Goal: Task Accomplishment & Management: Use online tool/utility

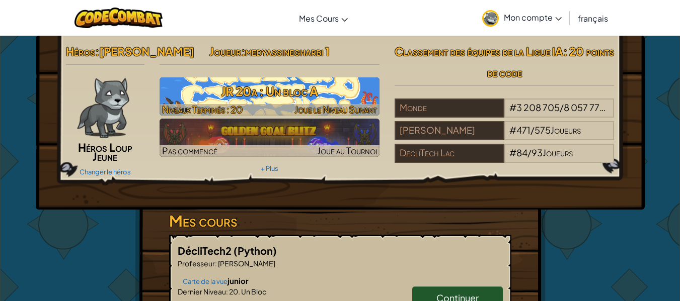
click at [289, 92] on font "JR 20a : Un bloc A" at bounding box center [269, 90] width 97 height 15
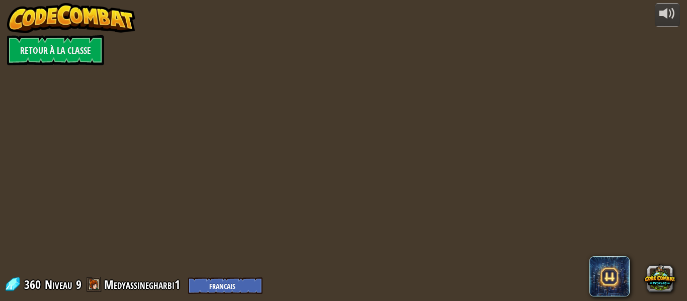
select select "fr"
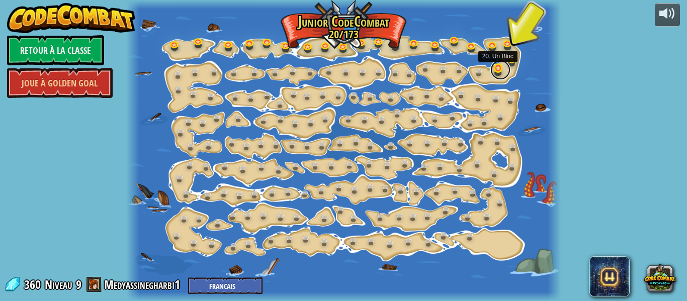
click at [498, 65] on link at bounding box center [500, 70] width 20 height 20
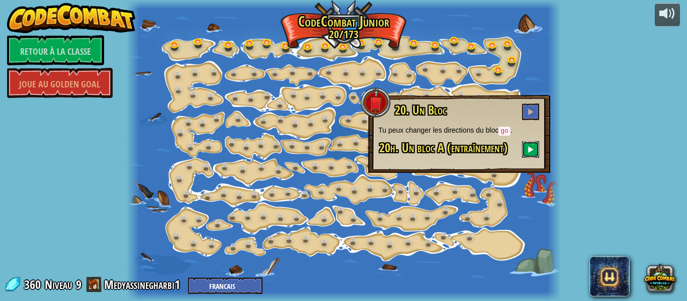
click at [534, 154] on button at bounding box center [530, 149] width 17 height 17
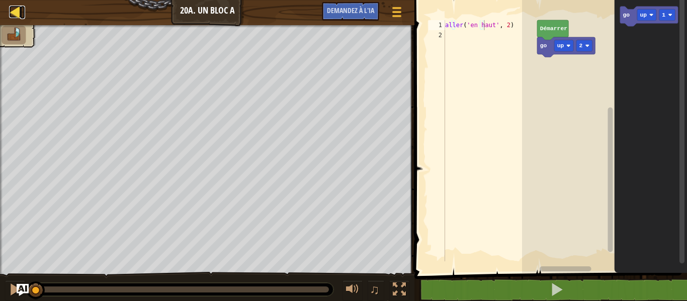
click at [13, 11] on div at bounding box center [15, 12] width 13 height 13
select select "fr"
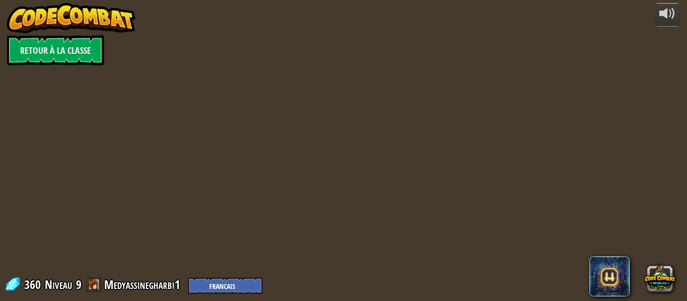
select select "fr"
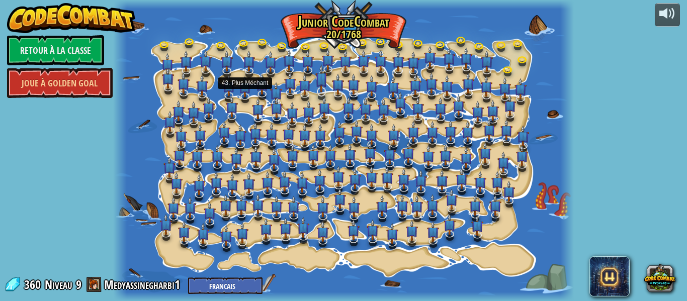
select select "fr"
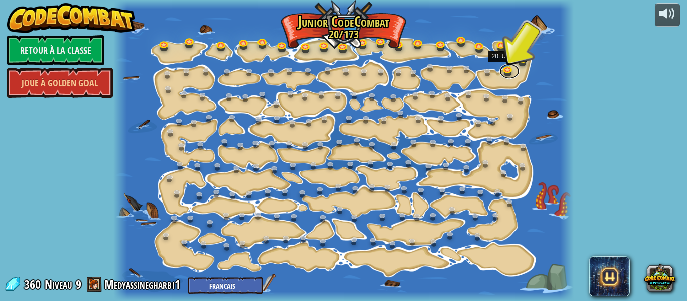
click at [507, 67] on link at bounding box center [509, 71] width 20 height 15
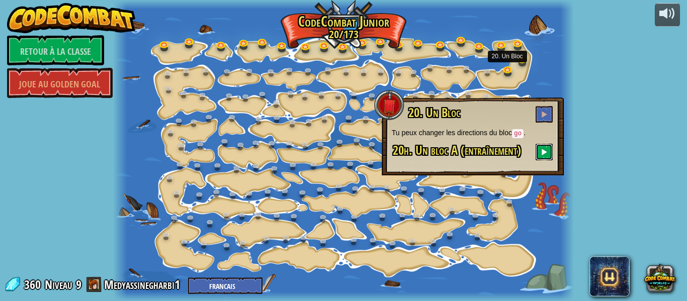
click at [543, 152] on span at bounding box center [544, 151] width 7 height 7
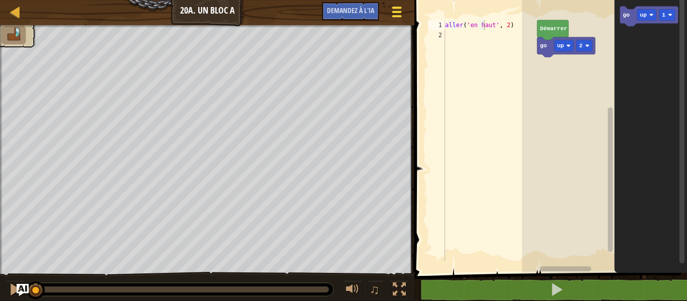
click at [398, 14] on div at bounding box center [397, 12] width 14 height 15
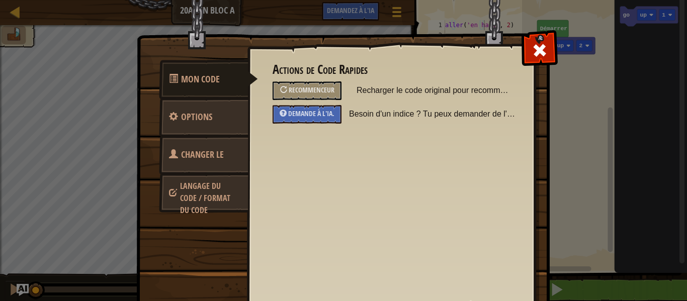
click at [222, 201] on font "Langage du code / Format du code" at bounding box center [205, 198] width 50 height 35
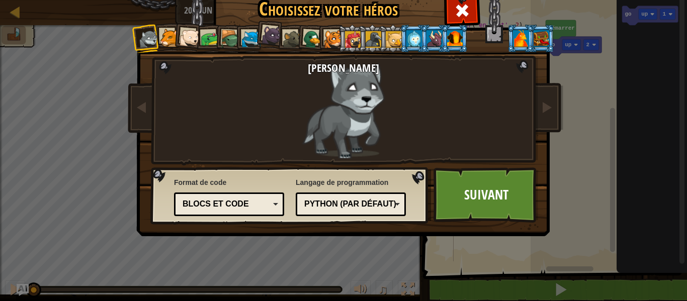
click at [513, 35] on div at bounding box center [521, 38] width 16 height 16
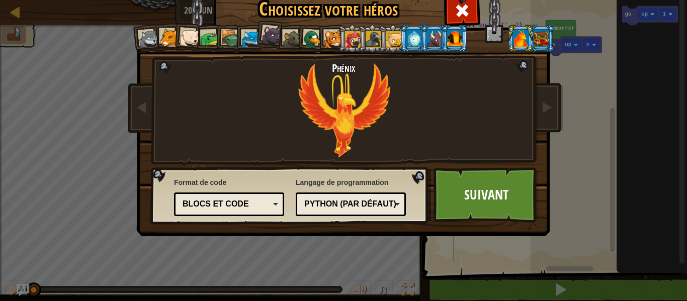
click at [540, 27] on li at bounding box center [541, 39] width 27 height 28
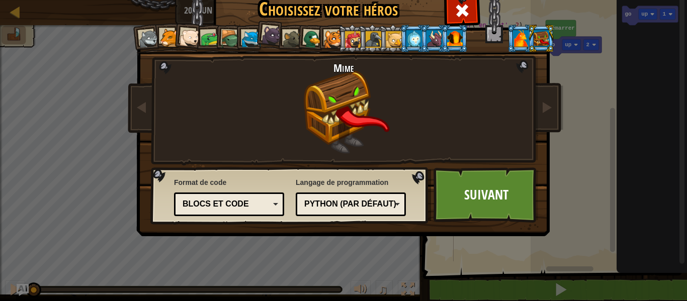
click at [538, 26] on li at bounding box center [541, 39] width 27 height 28
drag, startPoint x: 538, startPoint y: 26, endPoint x: 546, endPoint y: 35, distance: 11.8
click at [546, 35] on li at bounding box center [541, 39] width 27 height 28
click at [145, 36] on div at bounding box center [149, 39] width 20 height 20
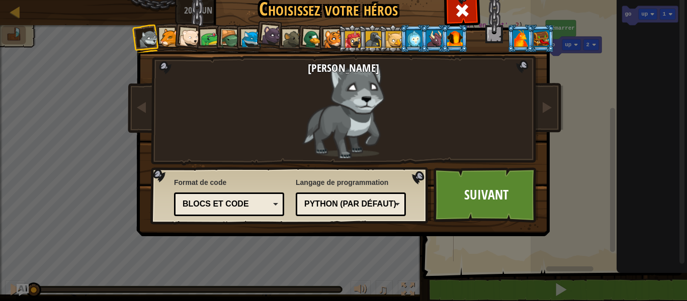
click at [166, 34] on div at bounding box center [169, 38] width 19 height 19
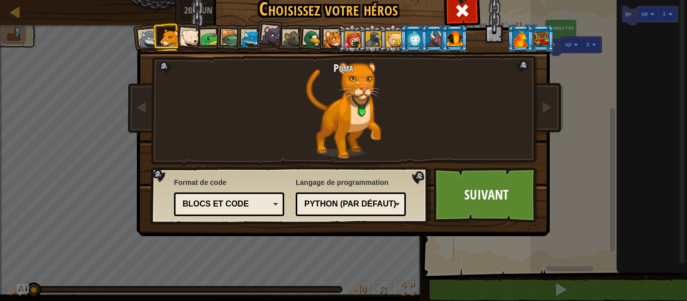
click at [197, 36] on li at bounding box center [188, 37] width 30 height 30
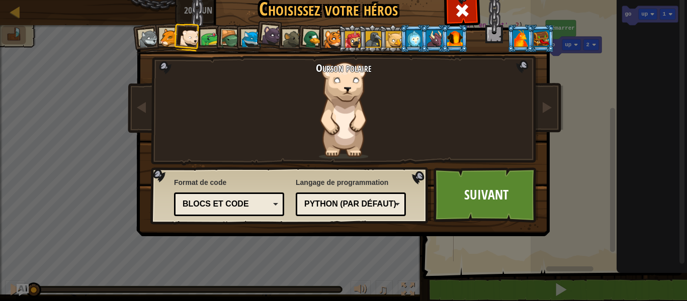
click at [226, 34] on div at bounding box center [230, 39] width 19 height 19
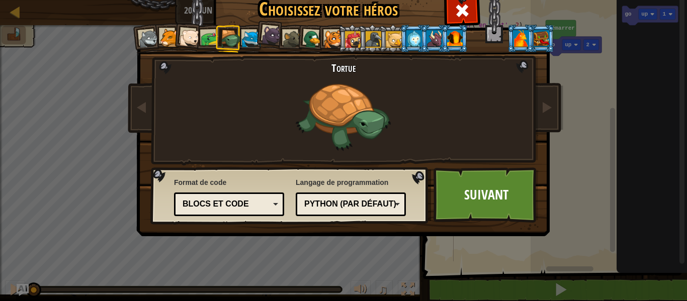
click at [274, 15] on font "Choisissez votre héros" at bounding box center [328, 8] width 139 height 26
click at [309, 31] on div at bounding box center [313, 40] width 20 height 20
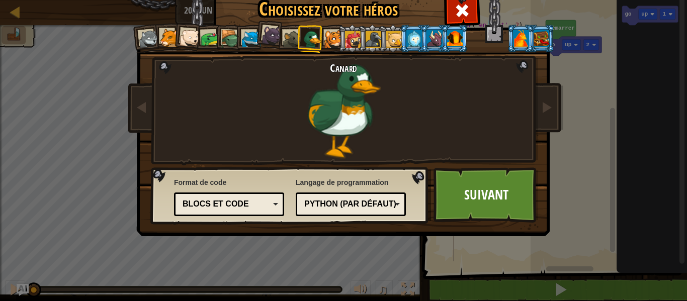
click at [338, 32] on li at bounding box center [351, 39] width 27 height 28
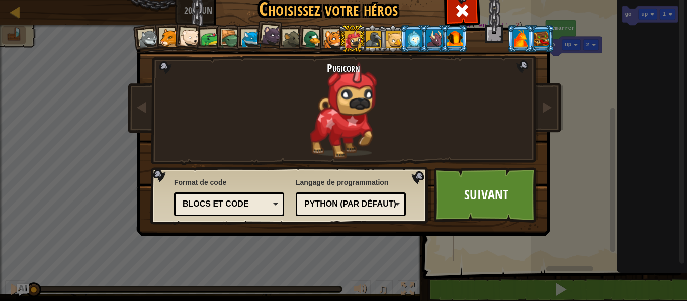
click at [371, 40] on div at bounding box center [374, 39] width 16 height 16
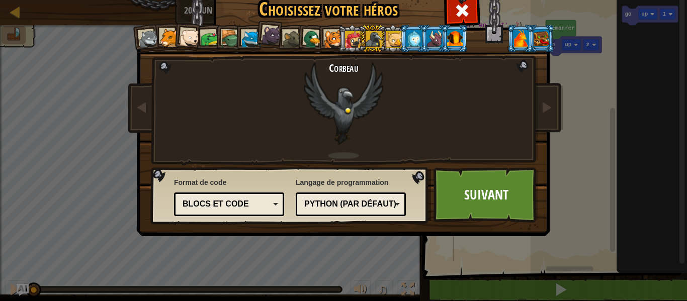
click at [379, 40] on li at bounding box center [372, 39] width 27 height 28
click at [394, 41] on div at bounding box center [394, 39] width 16 height 16
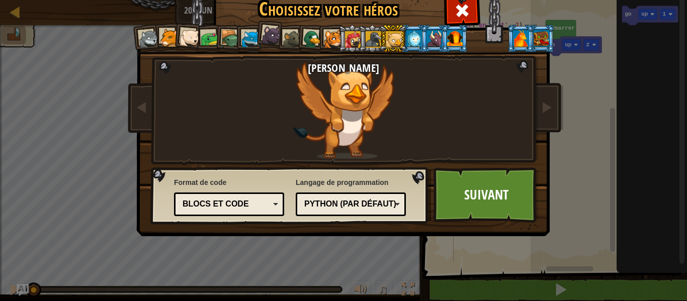
click at [427, 39] on div at bounding box center [435, 38] width 16 height 16
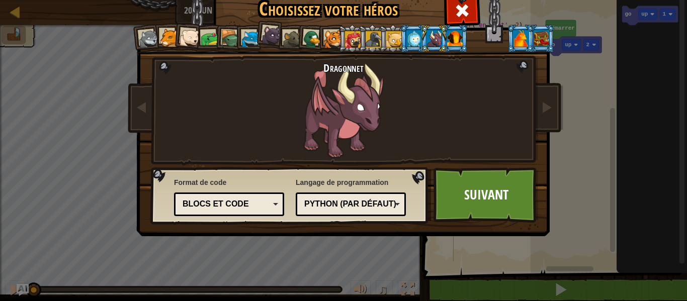
drag, startPoint x: 442, startPoint y: 42, endPoint x: 454, endPoint y: 31, distance: 15.7
click at [454, 31] on div at bounding box center [455, 38] width 16 height 16
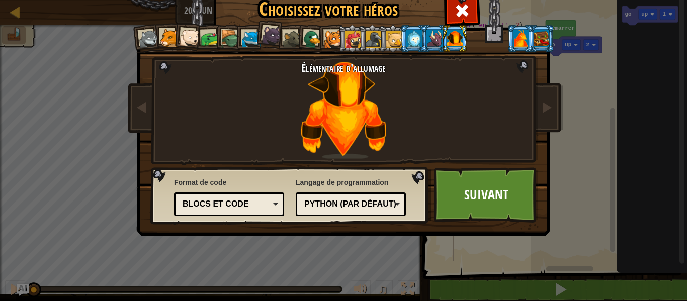
click at [507, 38] on li at bounding box center [520, 39] width 27 height 28
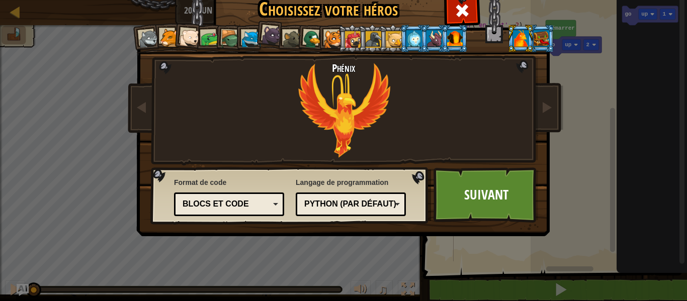
click at [451, 36] on div at bounding box center [455, 38] width 16 height 16
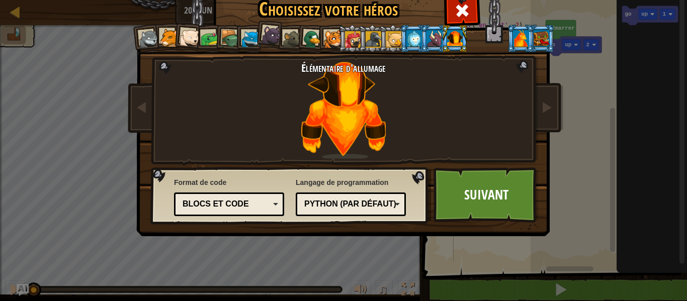
click at [515, 28] on li at bounding box center [520, 39] width 27 height 28
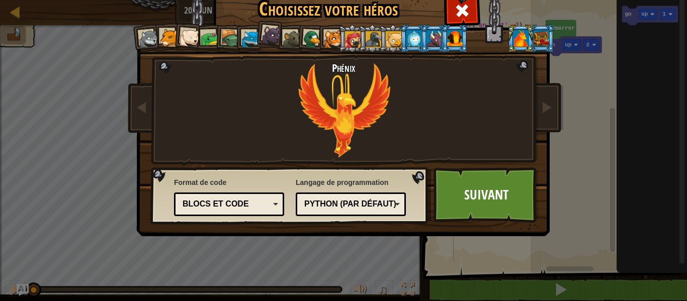
click at [441, 41] on li at bounding box center [454, 39] width 27 height 28
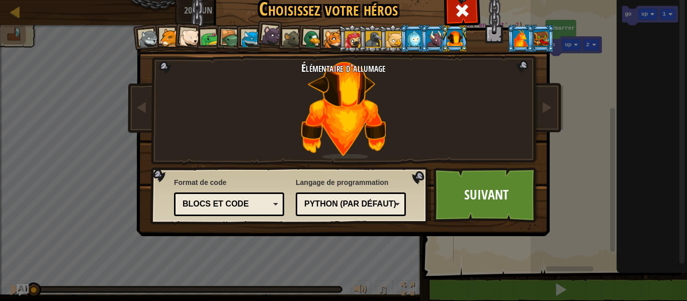
click at [517, 38] on div at bounding box center [521, 38] width 16 height 16
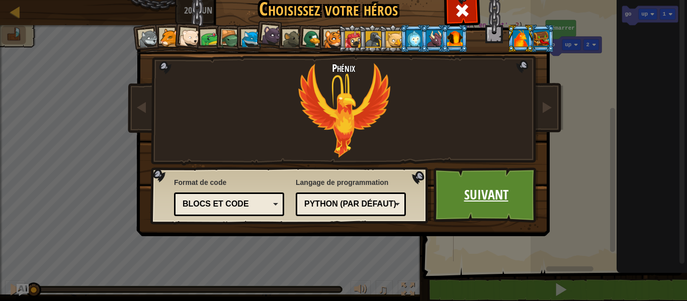
click at [503, 193] on font "Suivant" at bounding box center [486, 195] width 44 height 18
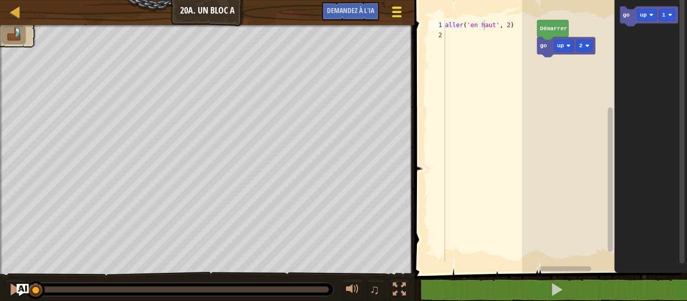
click at [396, 11] on span at bounding box center [397, 12] width 10 height 2
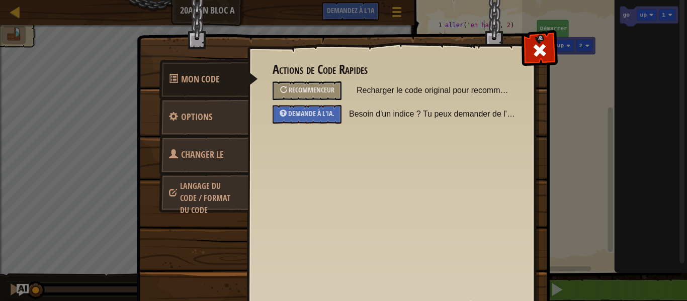
click at [182, 189] on font "Langage du code / Format du code" at bounding box center [205, 198] width 50 height 35
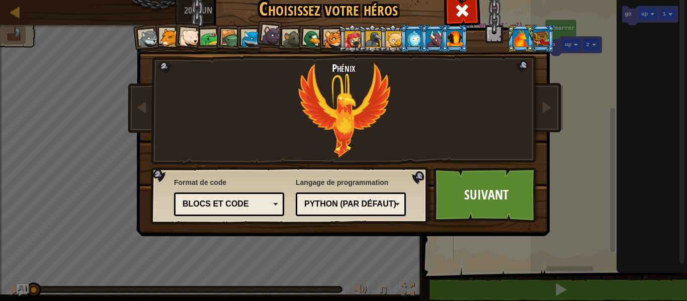
click at [444, 40] on li at bounding box center [454, 39] width 27 height 28
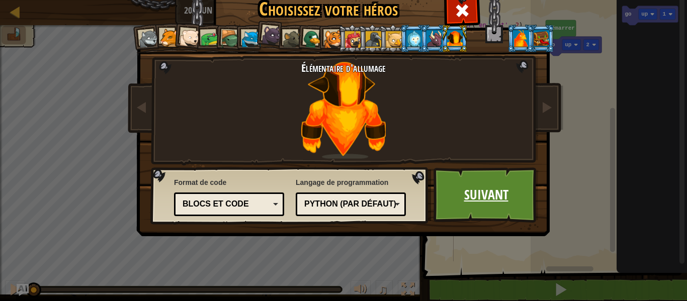
click at [503, 188] on font "Suivant" at bounding box center [486, 195] width 44 height 18
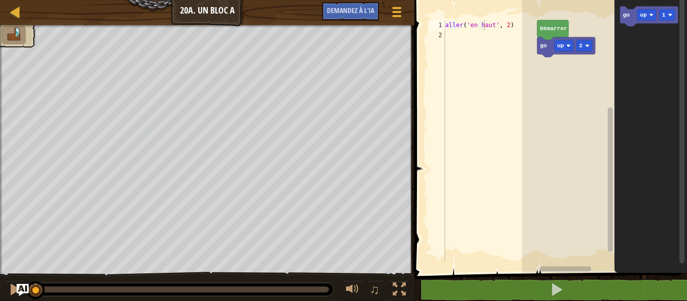
click at [635, 67] on icon "Espace de travail de Blocky" at bounding box center [650, 134] width 73 height 278
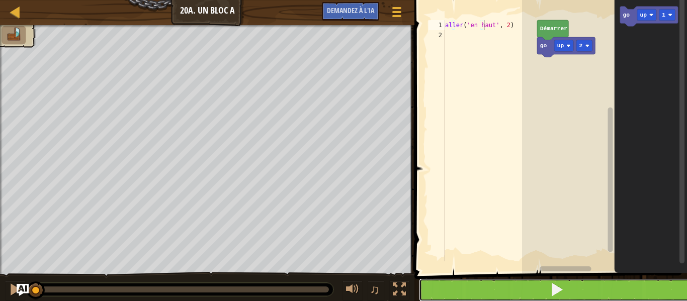
click at [536, 281] on button at bounding box center [557, 290] width 276 height 23
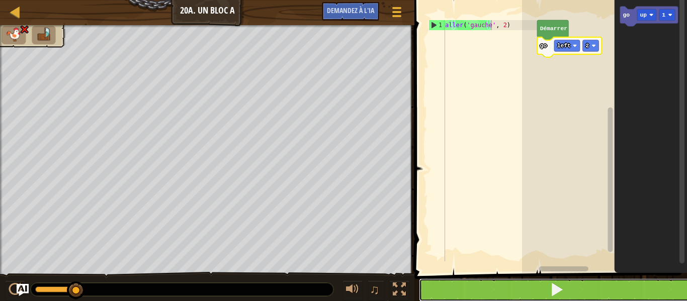
click at [524, 288] on button at bounding box center [557, 290] width 276 height 23
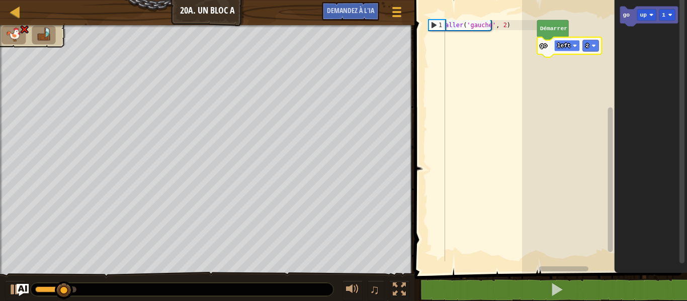
click at [565, 46] on text "left" at bounding box center [564, 46] width 14 height 6
click at [562, 45] on text "right" at bounding box center [565, 46] width 17 height 6
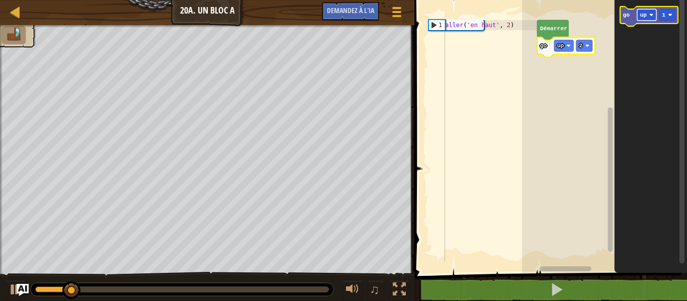
click at [653, 16] on image "Espace de travail de Blocky" at bounding box center [651, 15] width 4 height 4
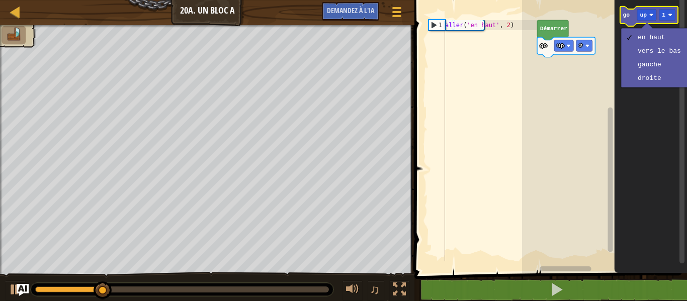
click at [622, 17] on icon "Espace de travail de Blocky" at bounding box center [649, 17] width 58 height 20
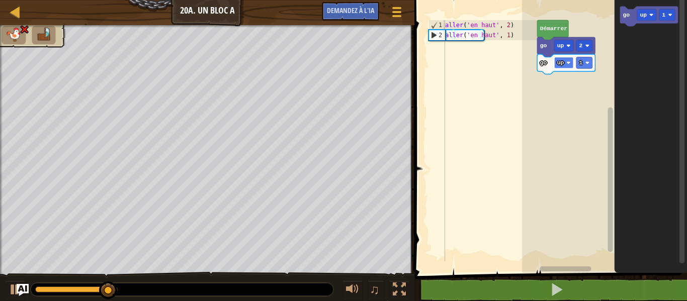
click at [566, 60] on rect "Espace de travail de Blocky" at bounding box center [563, 63] width 19 height 12
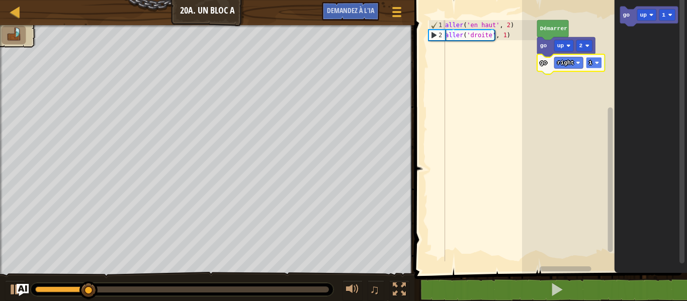
click at [599, 58] on rect "Espace de travail de Blocky" at bounding box center [594, 63] width 16 height 12
click at [629, 18] on text "go" at bounding box center [626, 15] width 7 height 6
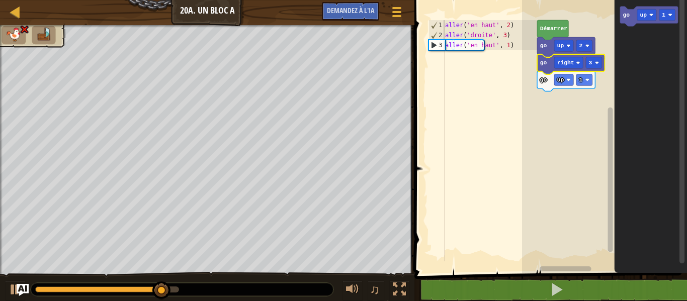
click at [551, 73] on icon "Espace de travail de Blocky" at bounding box center [570, 64] width 67 height 20
click at [550, 85] on icon "Espace de travail de Blocky" at bounding box center [566, 81] width 58 height 20
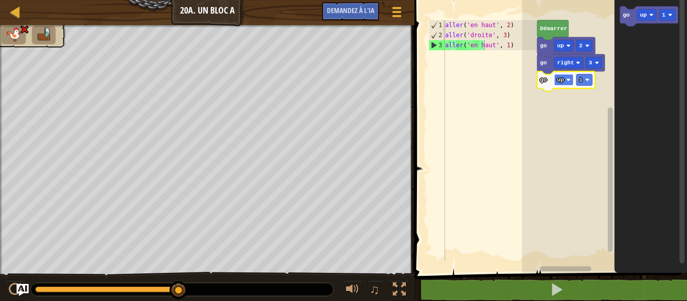
click at [566, 80] on rect "Espace de travail de Blocky" at bounding box center [563, 80] width 19 height 12
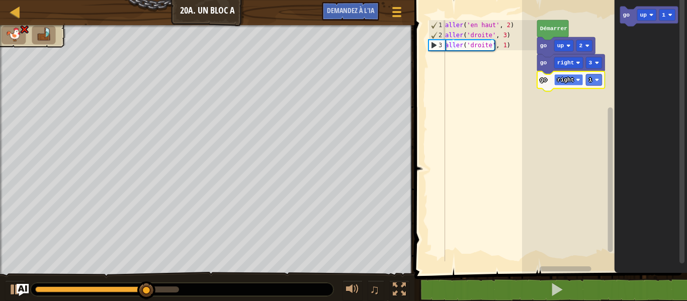
click at [574, 82] on rect "Espace de travail de Blocky" at bounding box center [568, 80] width 29 height 12
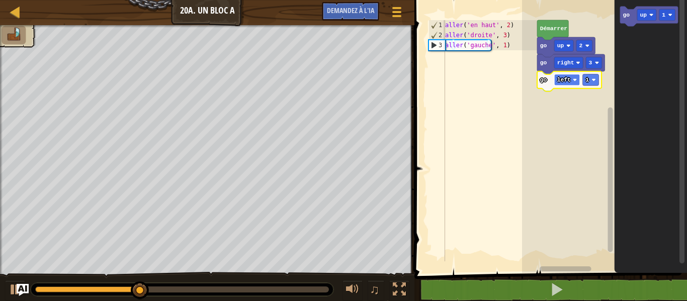
click at [566, 75] on rect "Espace de travail de Blocky" at bounding box center [567, 80] width 26 height 12
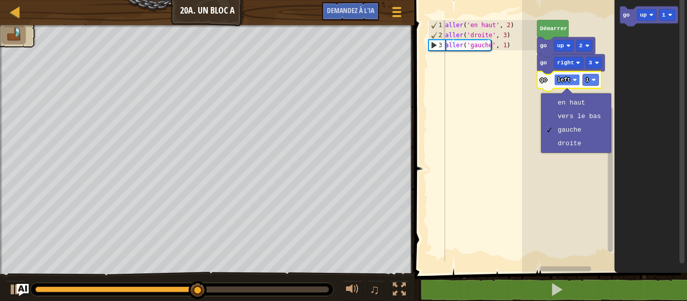
click at [565, 81] on text "left" at bounding box center [564, 80] width 14 height 6
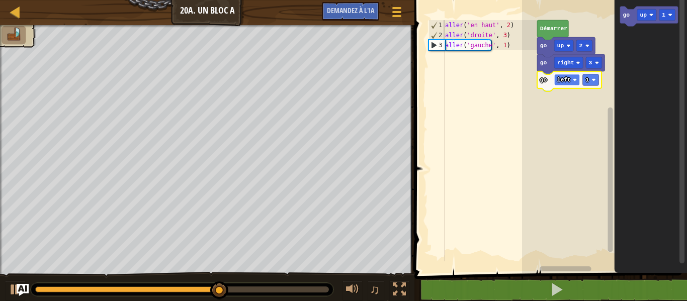
click at [565, 82] on text "left" at bounding box center [564, 80] width 14 height 6
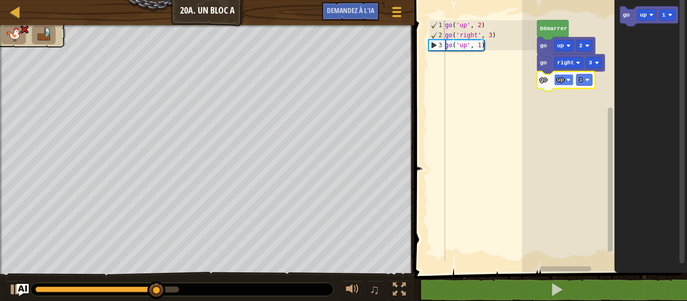
click at [562, 75] on rect "Espace de travail de Blocky" at bounding box center [563, 80] width 19 height 12
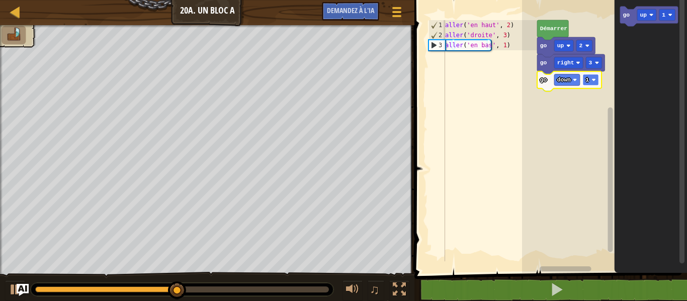
click at [590, 74] on rect "Espace de travail de Blocky" at bounding box center [591, 80] width 16 height 12
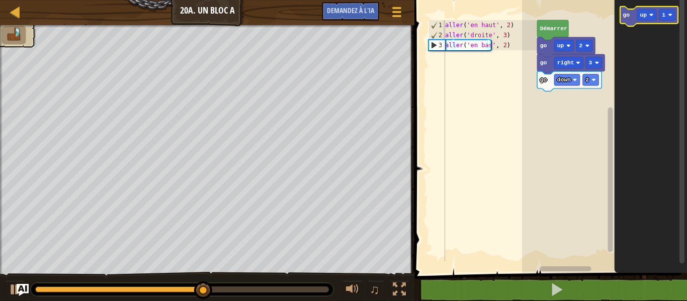
click at [627, 15] on text "go" at bounding box center [626, 15] width 7 height 6
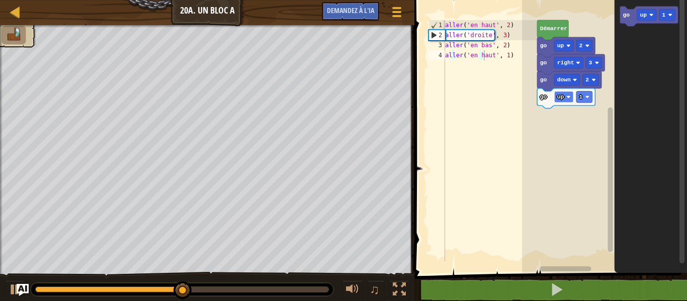
click at [556, 96] on rect "Espace de travail de Blocky" at bounding box center [563, 98] width 19 height 12
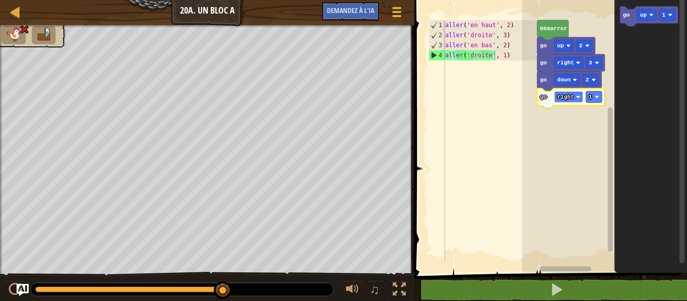
click at [565, 96] on text "right" at bounding box center [565, 97] width 17 height 6
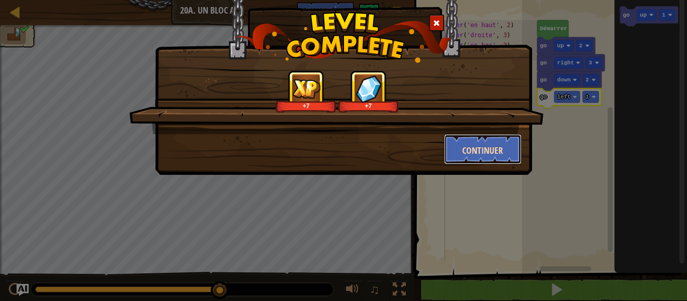
click at [496, 147] on font "Continuer" at bounding box center [482, 150] width 41 height 13
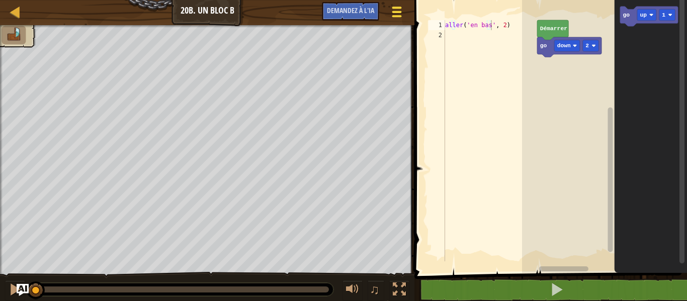
click at [390, 13] on div at bounding box center [397, 12] width 14 height 15
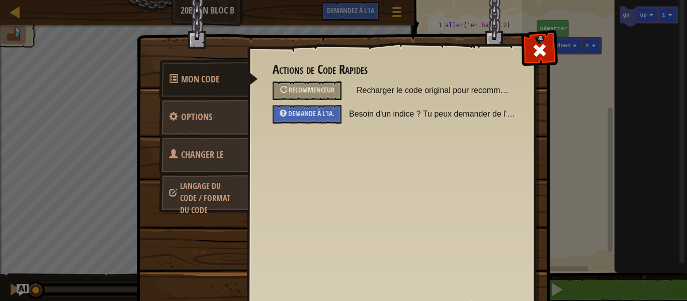
click at [198, 169] on link "Changer le héros" at bounding box center [204, 167] width 90 height 64
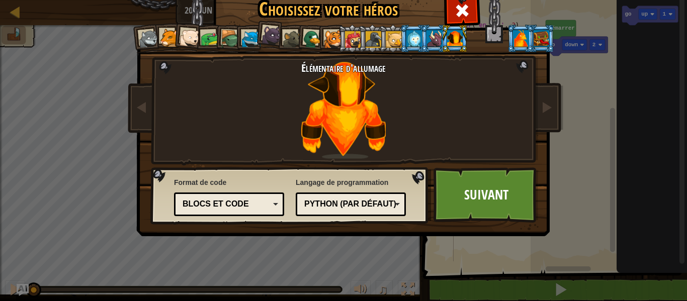
click at [427, 39] on div at bounding box center [435, 38] width 16 height 16
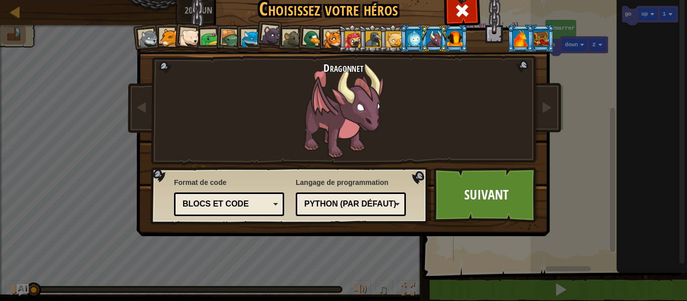
click at [451, 32] on div at bounding box center [455, 38] width 16 height 16
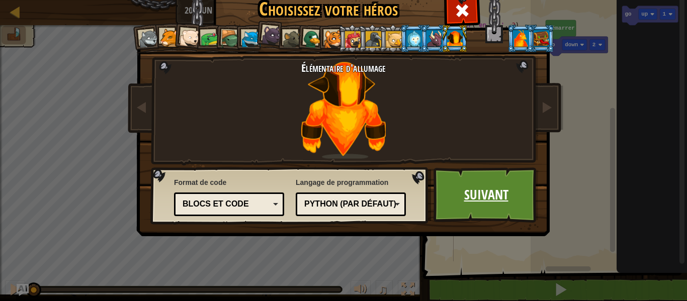
click at [484, 183] on link "Suivant" at bounding box center [486, 194] width 105 height 55
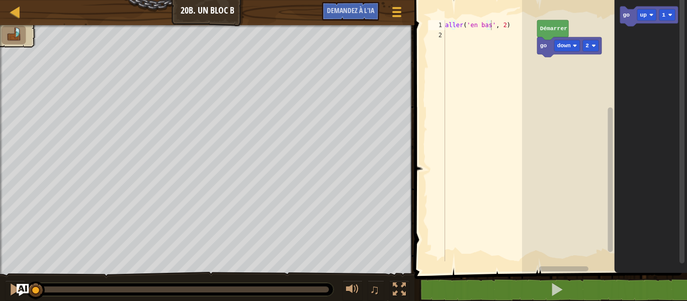
click at [422, 251] on div "1 2 aller ( 'en bas' , 2 ) [DEMOGRAPHIC_DATA] XXXXXXXXXXXXXXXXXXXXXXXXXXXXXXXXX…" at bounding box center [549, 157] width 276 height 304
click at [631, 22] on icon "Espace de travail de Blocky" at bounding box center [649, 17] width 58 height 20
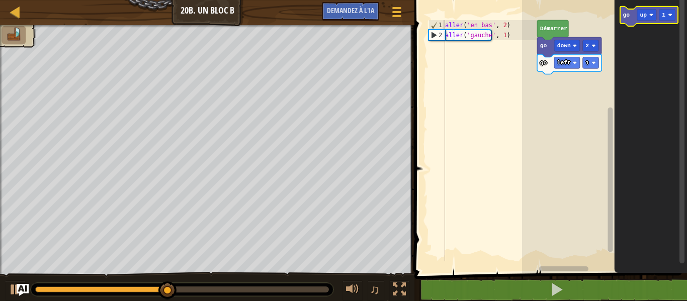
click at [634, 12] on icon "Espace de travail de Blocky" at bounding box center [649, 17] width 58 height 20
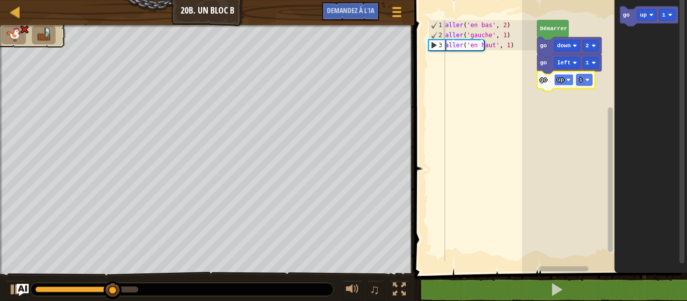
click at [570, 79] on image "Espace de travail de Blocky" at bounding box center [568, 80] width 4 height 4
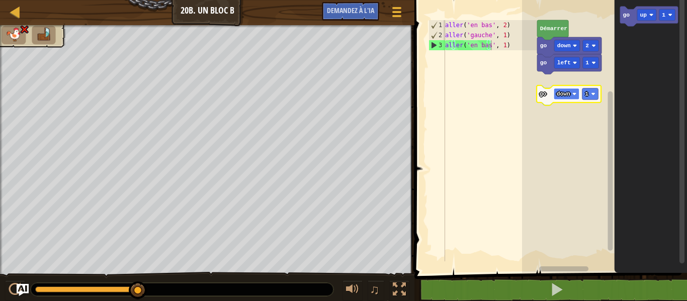
click at [561, 91] on text "down" at bounding box center [564, 94] width 14 height 6
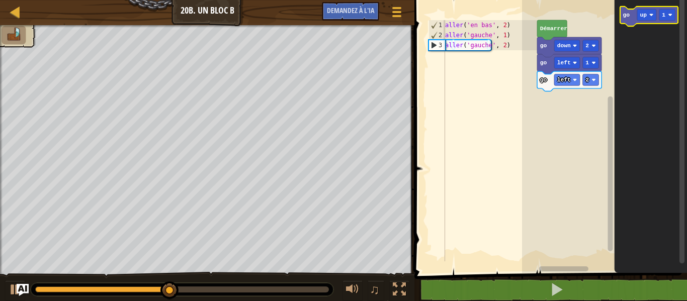
click at [631, 21] on icon "Espace de travail de Blocky" at bounding box center [649, 17] width 58 height 20
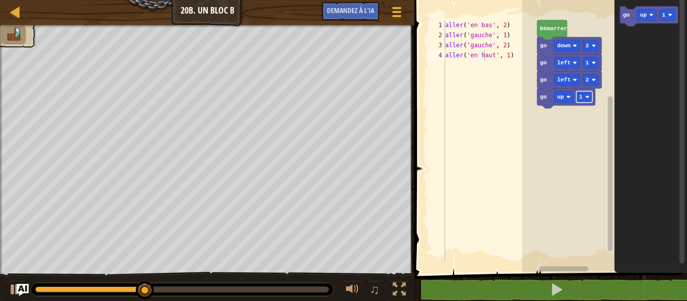
click at [588, 98] on image "Espace de travail de Blocky" at bounding box center [587, 97] width 4 height 4
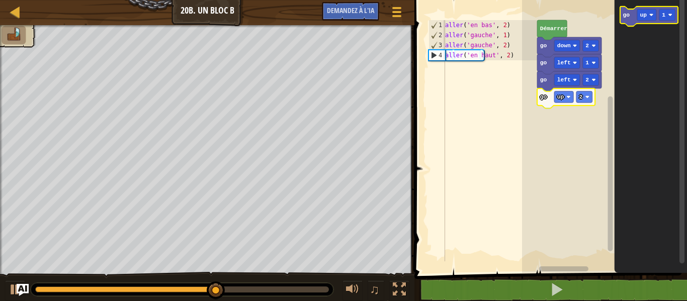
click at [626, 9] on icon "Espace de travail de Blocky" at bounding box center [649, 17] width 58 height 20
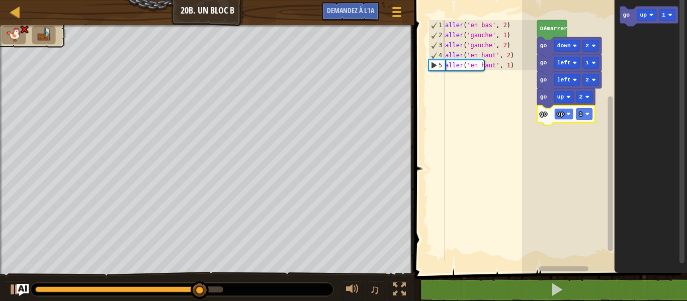
click at [567, 113] on image "Espace de travail de Blocky" at bounding box center [568, 114] width 4 height 4
click at [561, 115] on text "left" at bounding box center [564, 114] width 14 height 6
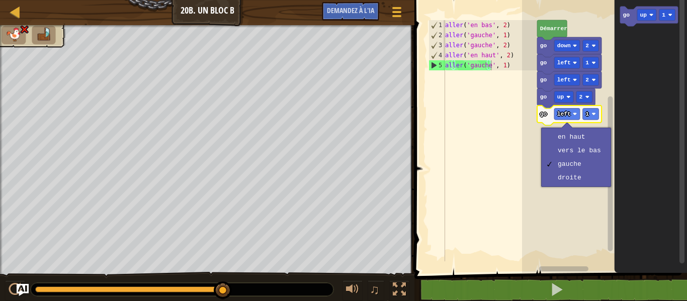
drag, startPoint x: 558, startPoint y: 168, endPoint x: 556, endPoint y: 213, distance: 44.3
click at [556, 0] on body "Carte Junior 20b. Un bloc B Menu du jeu Demandez à l'IA 1 [DEMOGRAPHIC_DATA] XX…" at bounding box center [343, 0] width 687 height 0
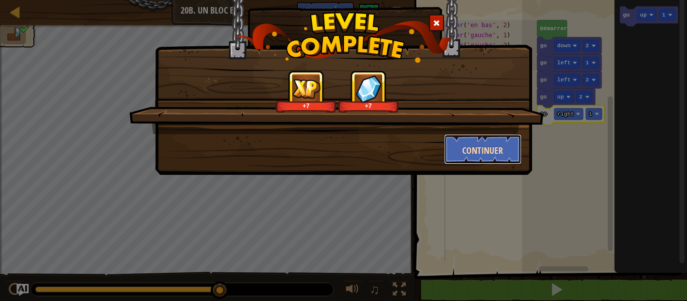
click at [487, 153] on font "Continuer" at bounding box center [482, 150] width 41 height 13
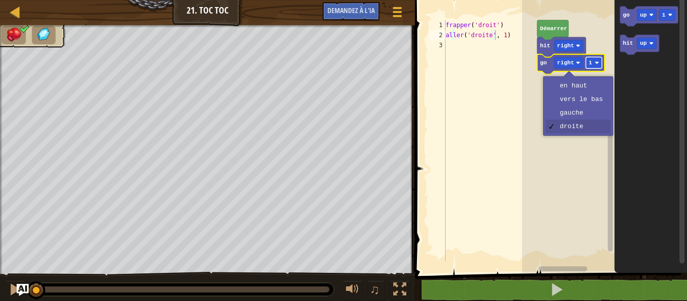
click at [589, 61] on text "1" at bounding box center [591, 63] width 4 height 6
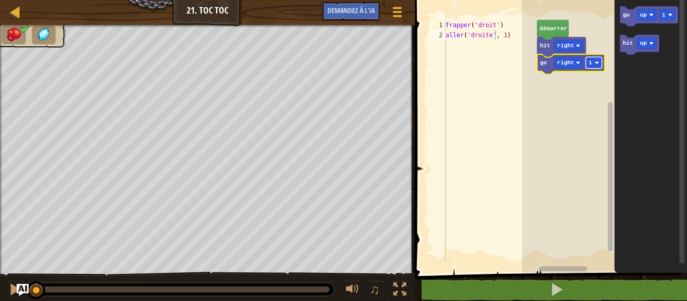
click at [596, 57] on rect "Espace de travail de Blocky" at bounding box center [594, 63] width 16 height 12
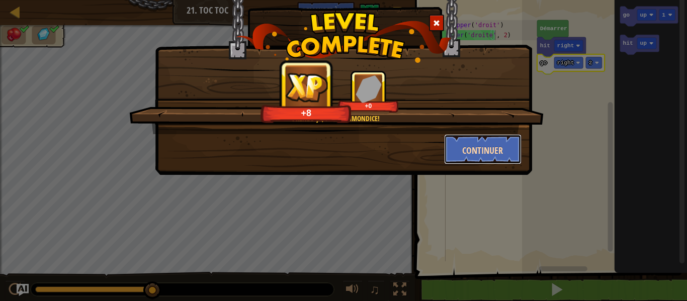
click at [464, 141] on button "Continuer" at bounding box center [483, 149] width 78 height 30
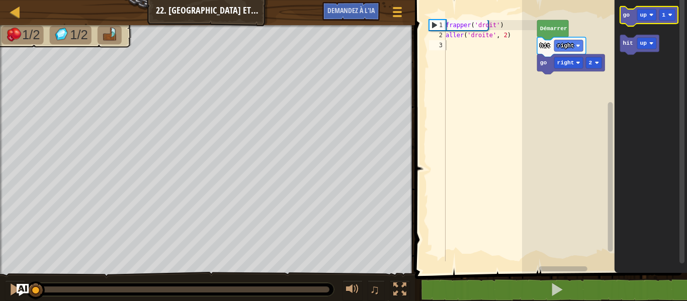
click at [634, 23] on icon "Espace de travail de Blocky" at bounding box center [649, 17] width 58 height 20
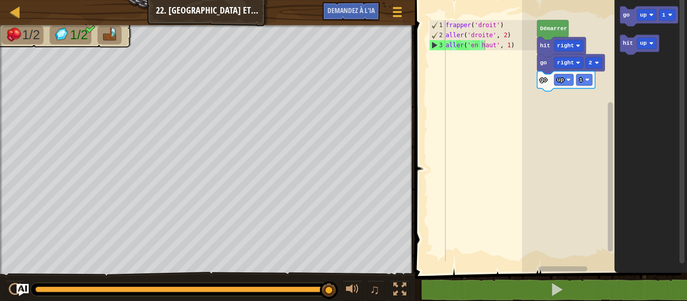
click at [619, 41] on icon "Espace de travail de Blocky" at bounding box center [651, 134] width 72 height 278
click at [630, 41] on text "hit" at bounding box center [628, 43] width 10 height 6
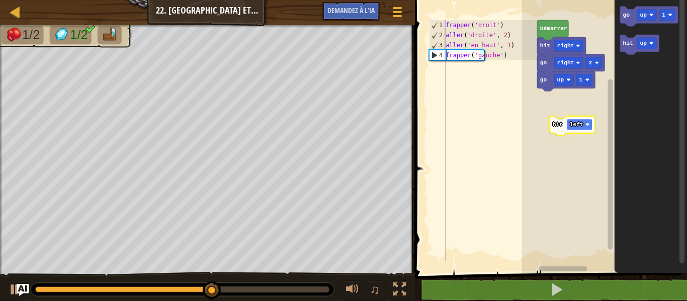
click at [581, 125] on text "left" at bounding box center [577, 125] width 14 height 6
click at [580, 128] on rect "Espace de travail de Blocky" at bounding box center [580, 125] width 26 height 12
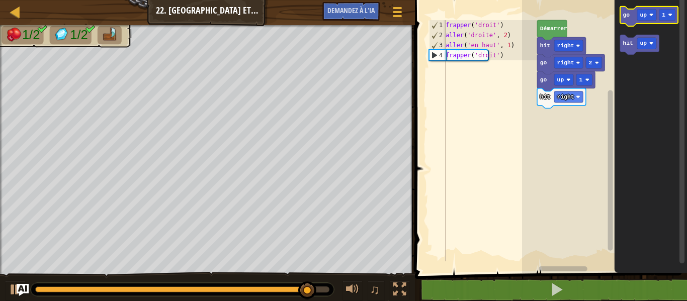
click at [630, 20] on icon "Espace de travail de Blocky" at bounding box center [649, 17] width 58 height 20
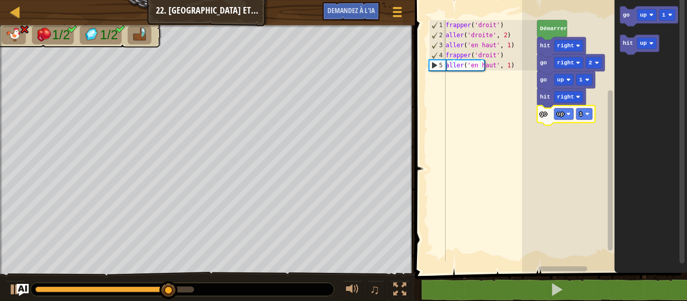
click at [564, 114] on rect "Espace de travail de Blocky" at bounding box center [563, 114] width 19 height 12
click at [561, 111] on text "up" at bounding box center [560, 114] width 7 height 6
click at [563, 119] on rect "Espace de travail de Blocky" at bounding box center [567, 114] width 26 height 12
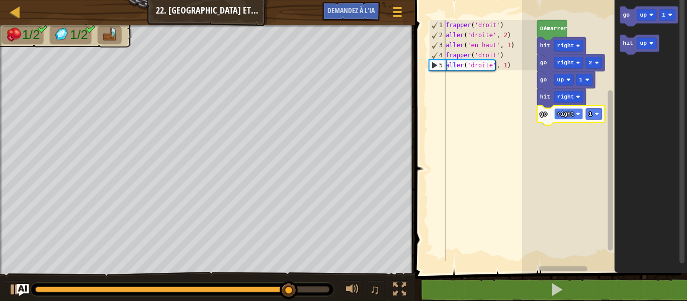
click at [567, 116] on text "right" at bounding box center [565, 114] width 17 height 6
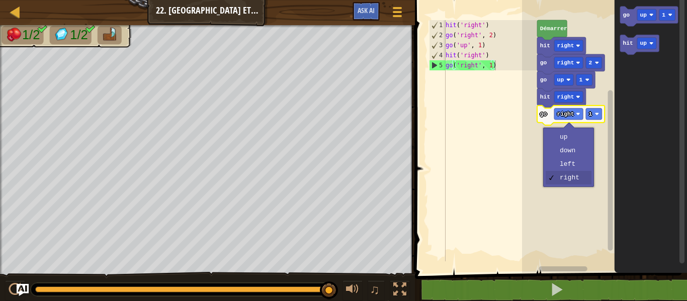
type textarea "go('right', 1)"
click at [446, 134] on div "hit ( 'right' ) go ( 'right' , 2 ) go ( 'up' , 1 ) hit ( 'right' ) go ( 'right'…" at bounding box center [491, 151] width 94 height 262
click at [600, 119] on rect "Espace de travail de Blocky" at bounding box center [594, 114] width 16 height 12
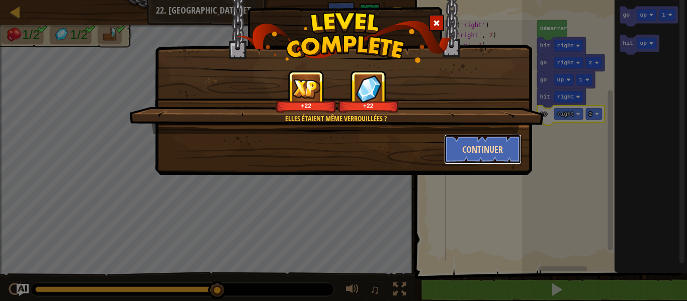
click at [498, 143] on button "Continuer" at bounding box center [483, 149] width 78 height 30
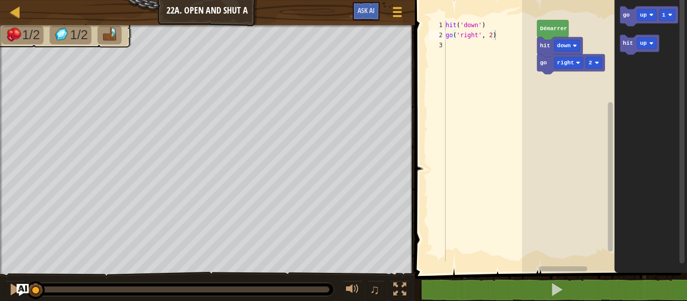
click at [673, 215] on icon "Espace de travail de Blocky" at bounding box center [651, 134] width 72 height 278
click at [628, 10] on icon "Espace de travail de Blocky" at bounding box center [649, 8] width 58 height 20
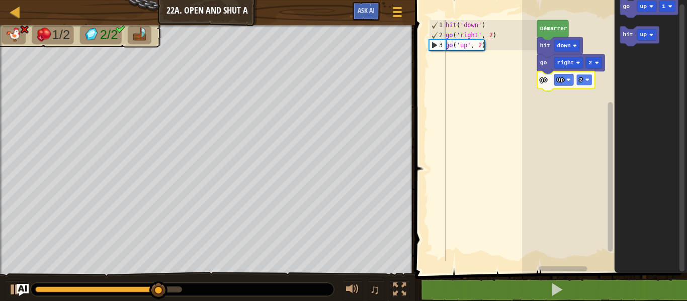
click at [588, 78] on image "Espace de travail de Blocky" at bounding box center [587, 80] width 4 height 4
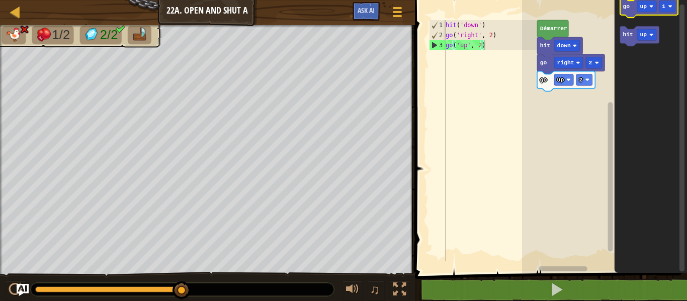
click at [627, 11] on icon "Espace de travail de Blocky" at bounding box center [649, 8] width 58 height 20
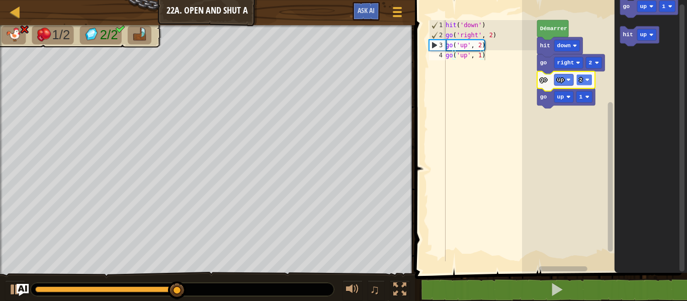
click at [590, 80] on rect "Espace de travail de Blocky" at bounding box center [584, 80] width 16 height 12
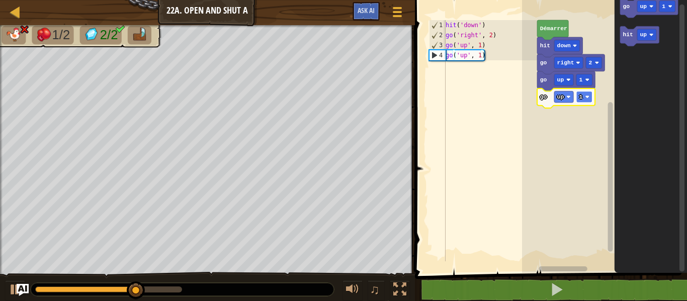
click at [579, 99] on rect "Espace de travail de Blocky" at bounding box center [584, 97] width 16 height 12
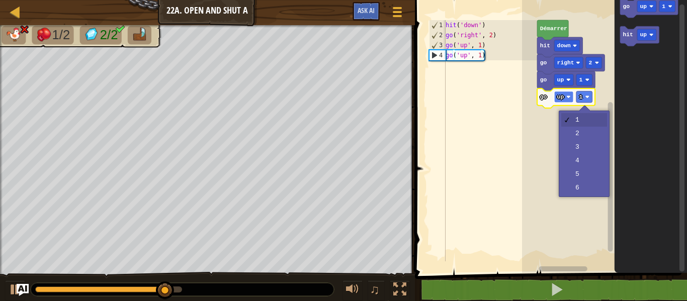
click at [560, 99] on text "up" at bounding box center [560, 97] width 7 height 6
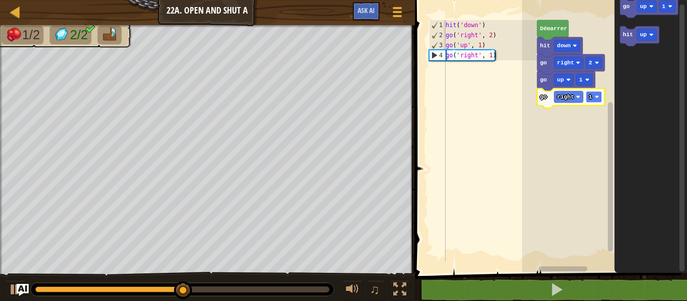
click at [594, 93] on rect "Espace de travail de Blocky" at bounding box center [594, 97] width 16 height 12
click at [641, 35] on text "up" at bounding box center [643, 35] width 7 height 6
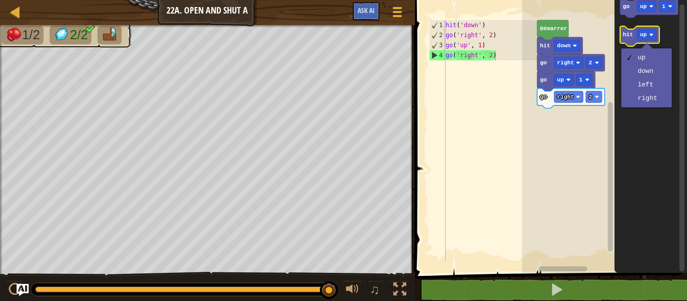
click at [626, 37] on text "hit" at bounding box center [628, 35] width 10 height 6
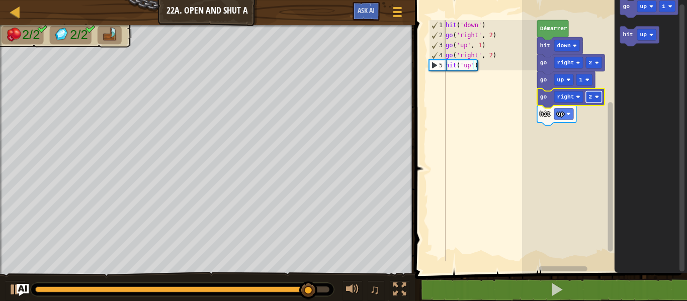
click at [595, 99] on rect "Espace de travail de Blocky" at bounding box center [594, 97] width 16 height 12
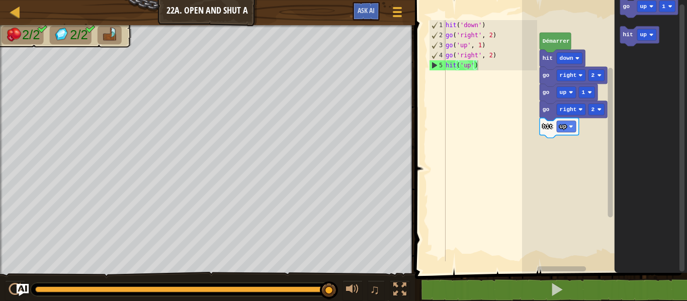
click at [589, 125] on rect "Espace de travail de Blocky" at bounding box center [604, 134] width 165 height 278
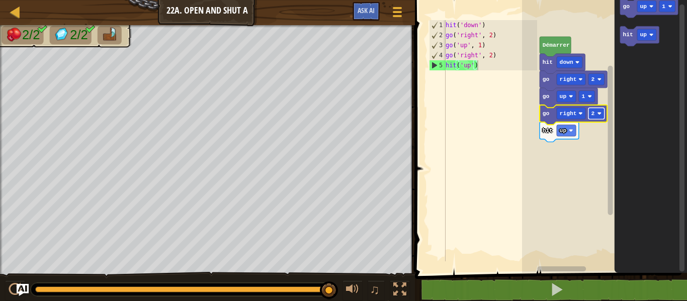
click at [592, 113] on text "2" at bounding box center [593, 114] width 4 height 6
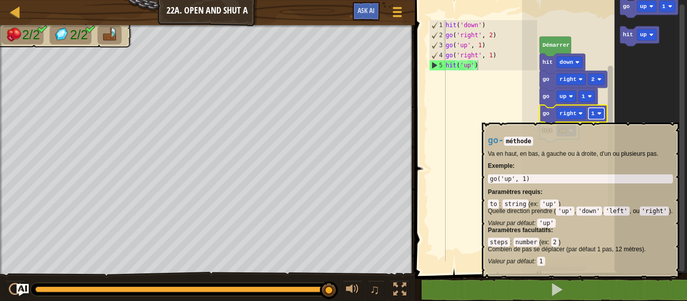
click at [600, 118] on rect "Espace de travail de Blocky" at bounding box center [596, 114] width 16 height 12
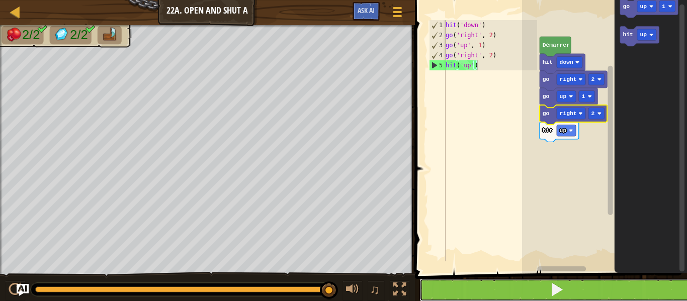
click at [535, 294] on button at bounding box center [556, 290] width 275 height 23
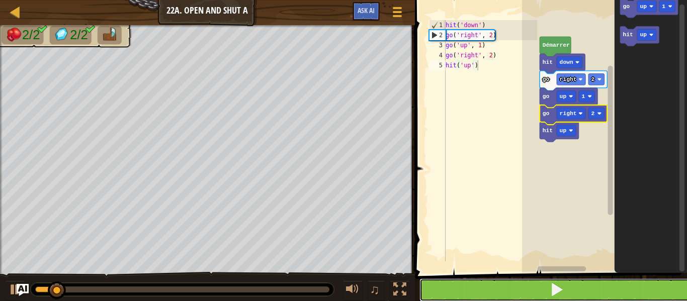
click at [535, 294] on button at bounding box center [556, 290] width 275 height 23
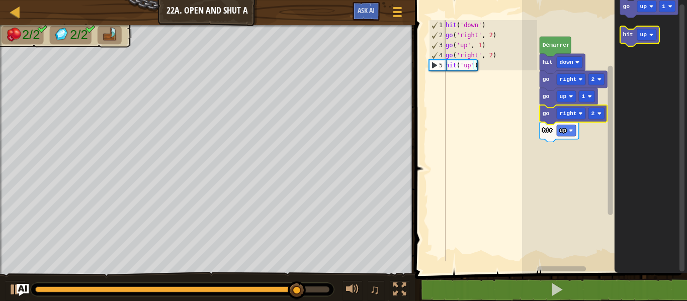
click at [632, 35] on text "hit" at bounding box center [628, 35] width 10 height 6
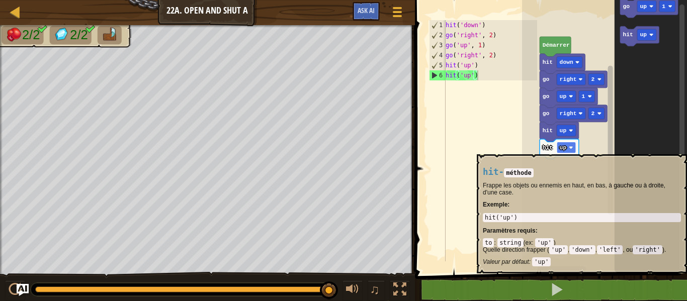
click at [568, 149] on rect "Espace de travail de Blocky" at bounding box center [566, 148] width 19 height 12
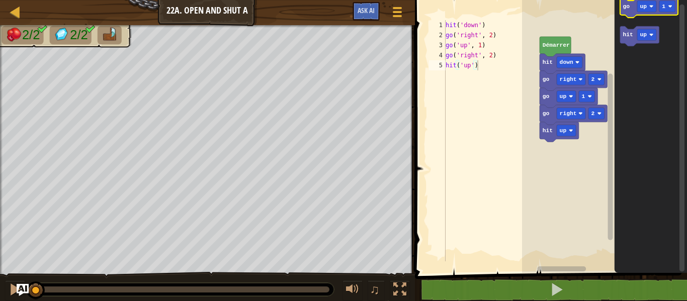
click at [634, 11] on icon "Espace de travail de Blocky" at bounding box center [649, 8] width 58 height 20
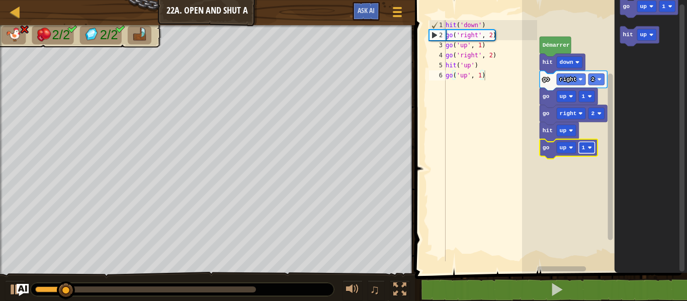
click at [590, 148] on image "Espace de travail de Blocky" at bounding box center [590, 147] width 4 height 4
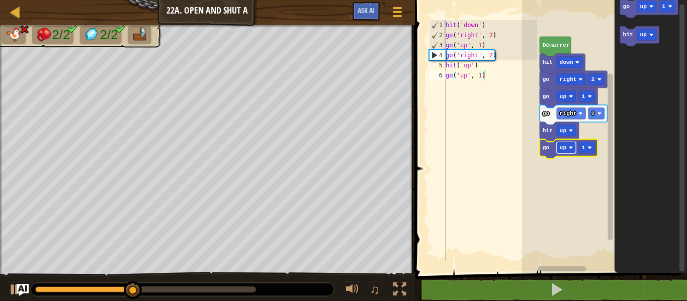
click at [562, 148] on text "up" at bounding box center [563, 148] width 7 height 6
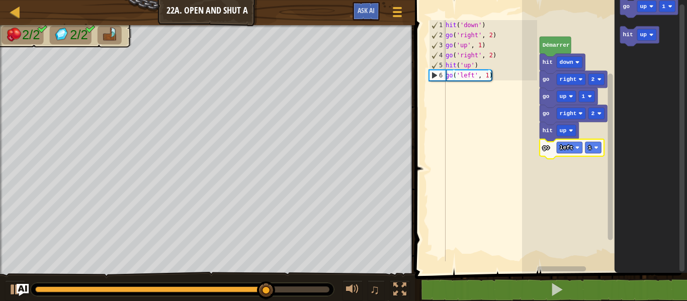
click at [571, 154] on icon "Espace de travail de Blocky" at bounding box center [572, 149] width 64 height 20
click at [567, 150] on text "left" at bounding box center [567, 148] width 14 height 6
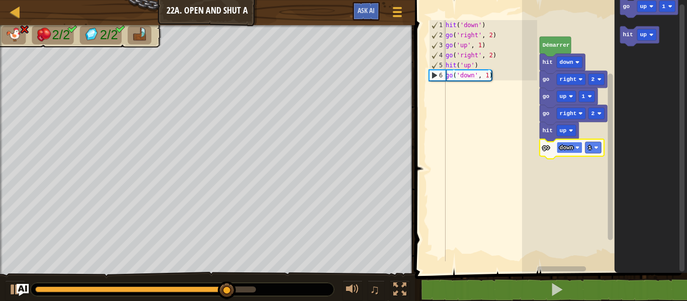
click at [566, 149] on text "down" at bounding box center [567, 148] width 14 height 6
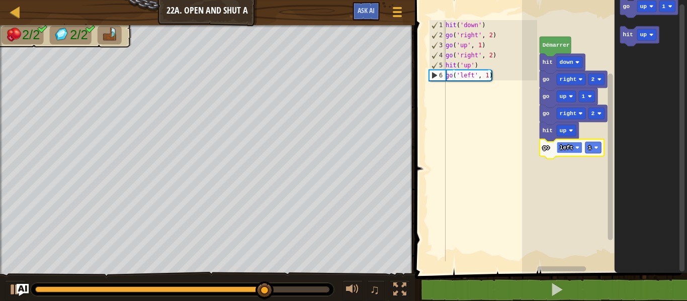
click at [574, 146] on rect "Espace de travail de Blocky" at bounding box center [570, 148] width 26 height 12
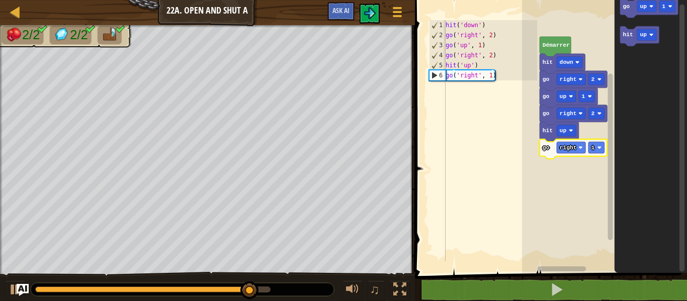
click at [560, 210] on rect "Espace de travail de Blocky" at bounding box center [604, 134] width 165 height 278
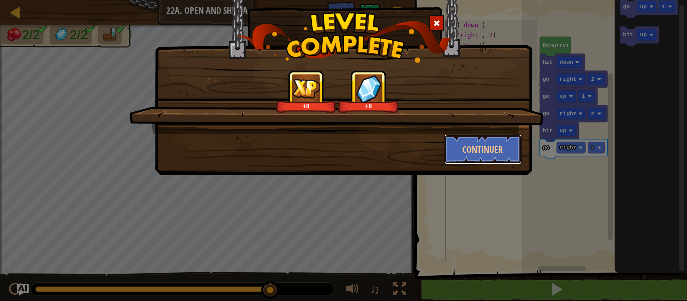
drag, startPoint x: 497, startPoint y: 138, endPoint x: 646, endPoint y: 263, distance: 194.2
click at [646, 263] on div "+8 +8 Continuer" at bounding box center [343, 150] width 687 height 301
click at [484, 145] on button "Continuer" at bounding box center [483, 149] width 78 height 30
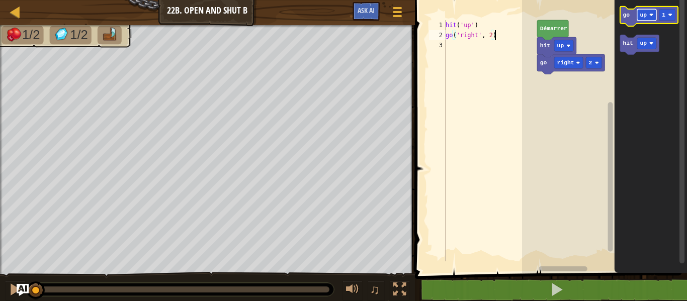
click at [640, 17] on rect "Espace de travail de Blocky" at bounding box center [646, 15] width 19 height 12
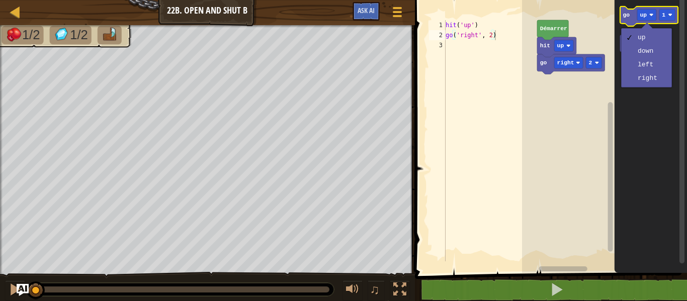
click at [629, 14] on icon "Espace de travail de Blocky" at bounding box center [649, 17] width 58 height 20
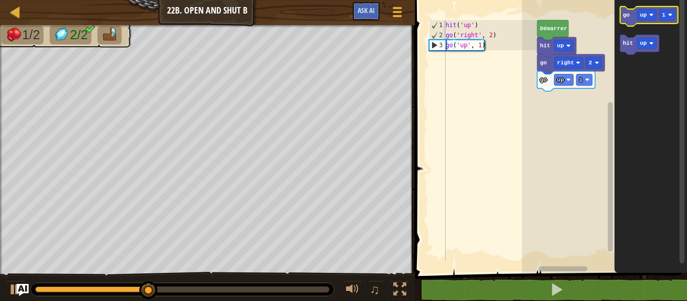
click at [636, 20] on icon "Espace de travail de Blocky" at bounding box center [649, 17] width 58 height 20
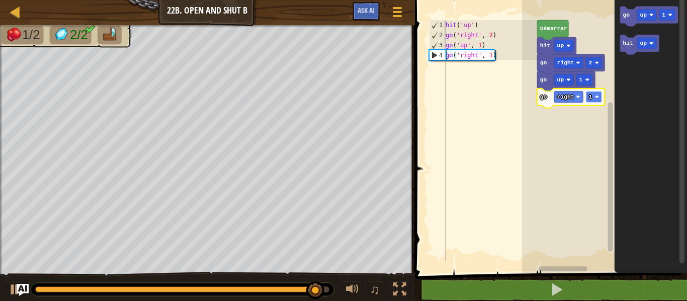
click at [590, 99] on text "1" at bounding box center [591, 97] width 4 height 6
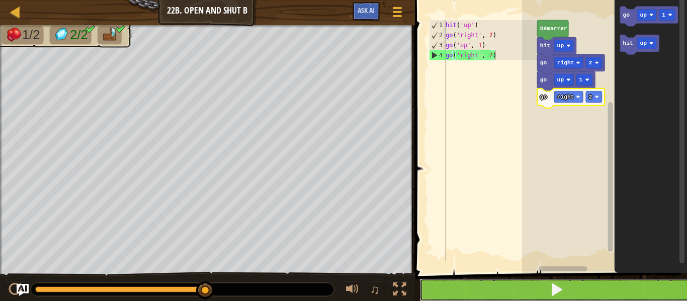
click at [563, 291] on span at bounding box center [557, 290] width 14 height 14
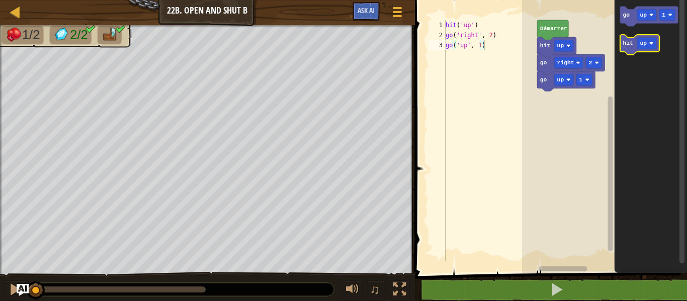
click at [626, 47] on icon "Espace de travail de Blocky" at bounding box center [639, 45] width 39 height 20
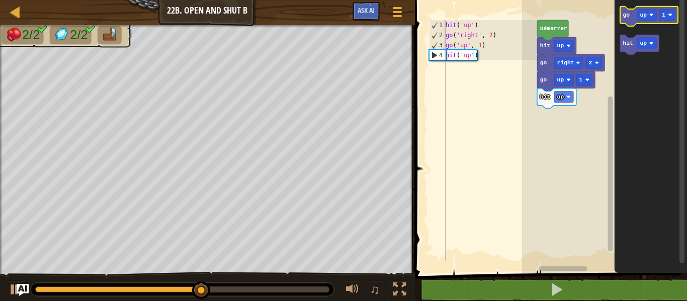
click at [627, 13] on text "go" at bounding box center [626, 15] width 7 height 6
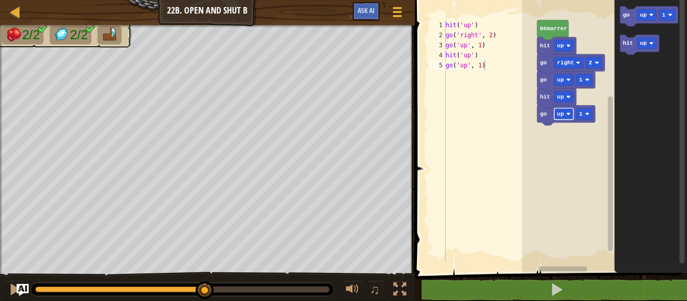
click at [567, 113] on image "Espace de travail de Blocky" at bounding box center [568, 114] width 4 height 4
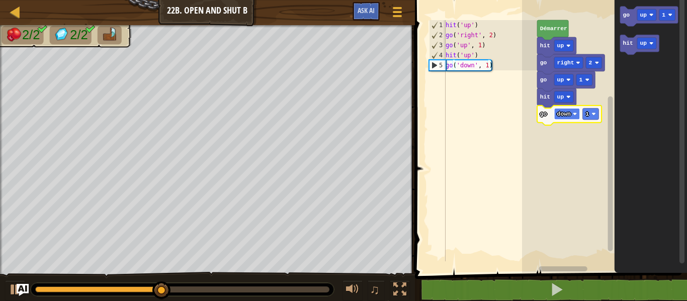
click at [571, 111] on rect "Espace de travail de Blocky" at bounding box center [567, 114] width 26 height 12
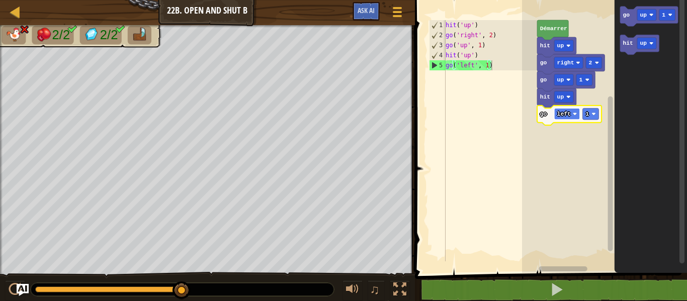
click at [571, 112] on rect "Espace de travail de Blocky" at bounding box center [567, 114] width 26 height 12
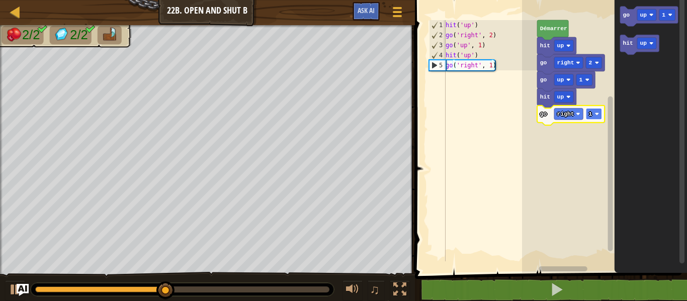
click at [596, 117] on rect "Espace de travail de Blocky" at bounding box center [594, 114] width 16 height 12
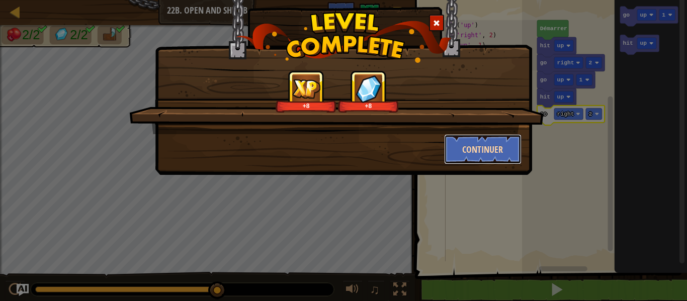
click at [474, 148] on button "Continuer" at bounding box center [483, 149] width 78 height 30
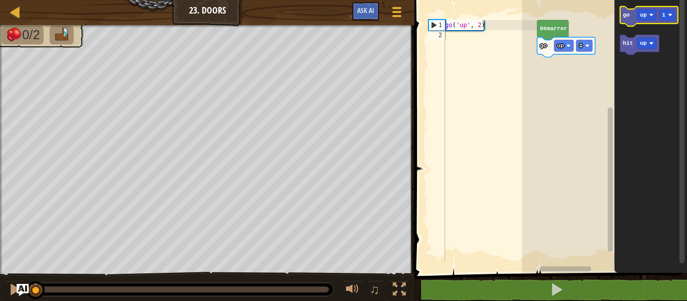
click at [629, 14] on text "go" at bounding box center [626, 15] width 7 height 6
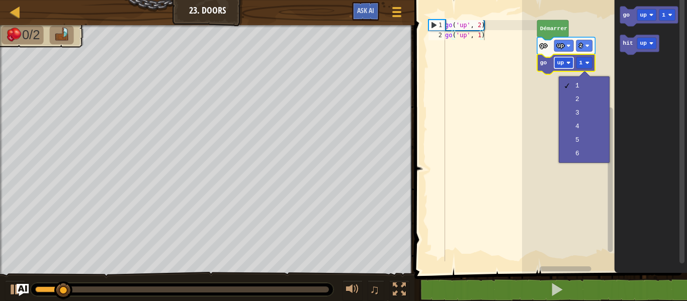
click at [562, 61] on text "up" at bounding box center [560, 63] width 7 height 6
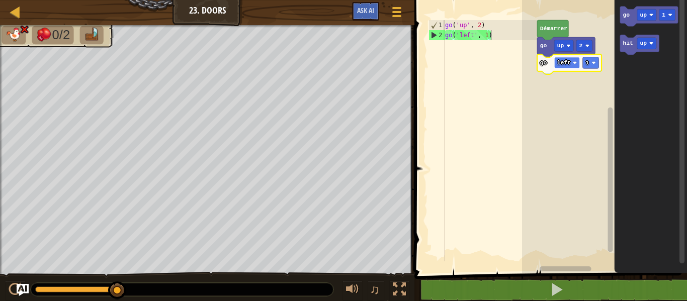
click at [565, 62] on text "left" at bounding box center [564, 63] width 14 height 6
click at [560, 58] on rect "Espace de travail de Blocky" at bounding box center [567, 63] width 26 height 12
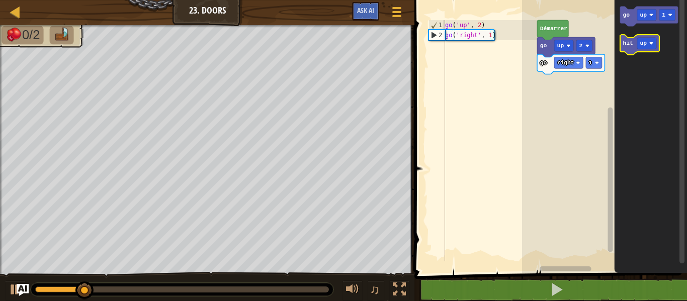
click at [635, 43] on icon "Espace de travail de Blocky" at bounding box center [639, 45] width 39 height 20
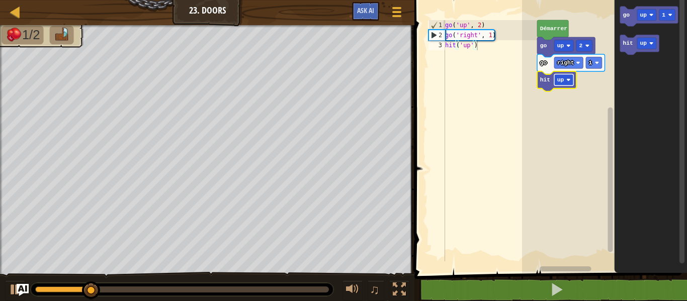
click at [566, 80] on rect "Espace de travail de Blocky" at bounding box center [563, 80] width 19 height 12
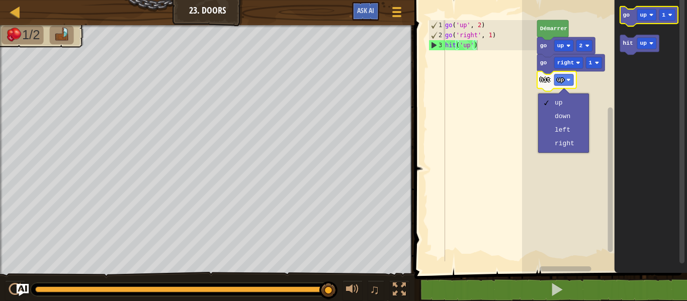
click at [630, 18] on icon "Espace de travail de Blocky" at bounding box center [649, 17] width 58 height 20
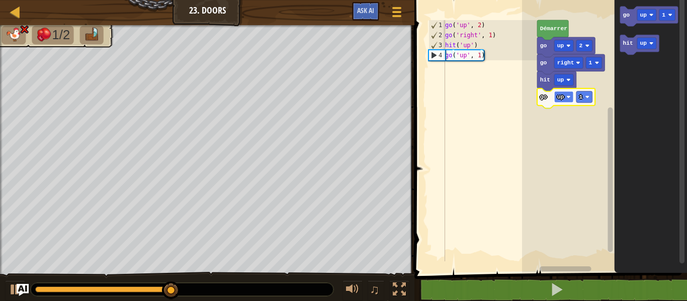
click at [567, 98] on image "Espace de travail de Blocky" at bounding box center [568, 97] width 4 height 4
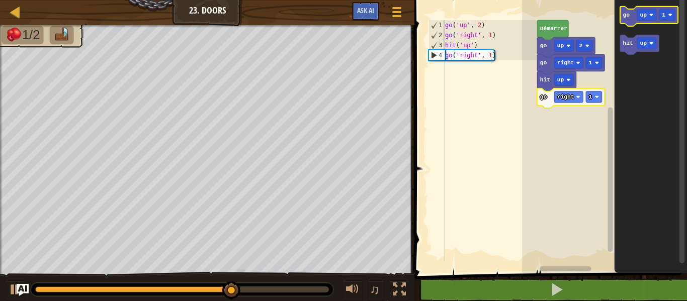
click at [634, 15] on icon "Espace de travail de Blocky" at bounding box center [649, 17] width 58 height 20
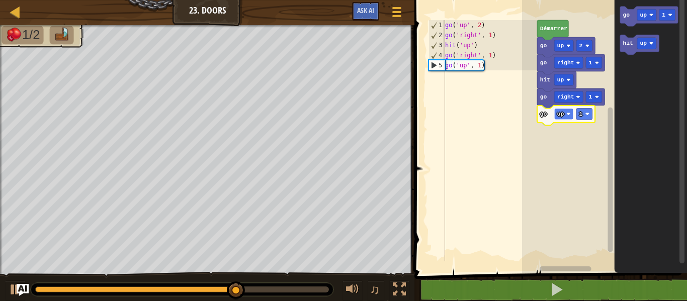
click at [567, 115] on image "Espace de travail de Blocky" at bounding box center [568, 114] width 4 height 4
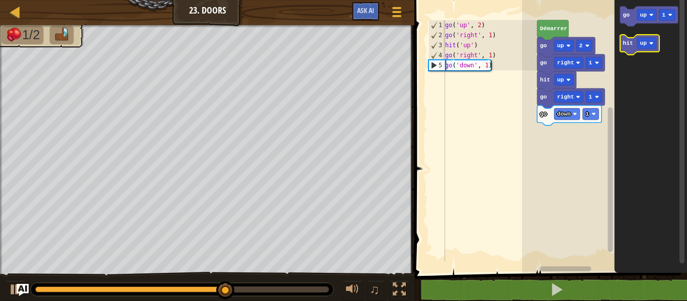
click at [633, 45] on icon "Espace de travail de Blocky" at bounding box center [639, 45] width 39 height 20
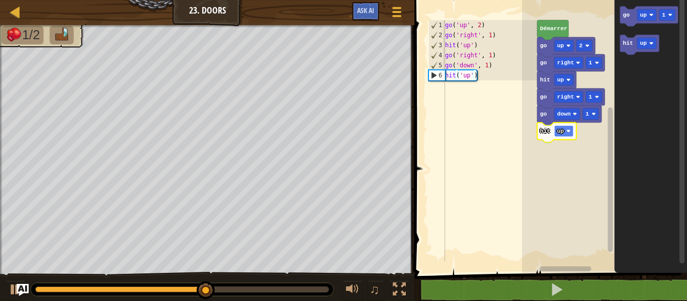
click at [568, 130] on image "Espace de travail de Blocky" at bounding box center [568, 131] width 4 height 4
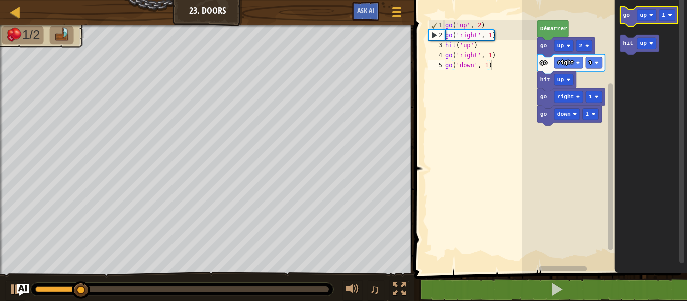
click at [629, 19] on icon "Espace de travail de Blocky" at bounding box center [649, 17] width 58 height 20
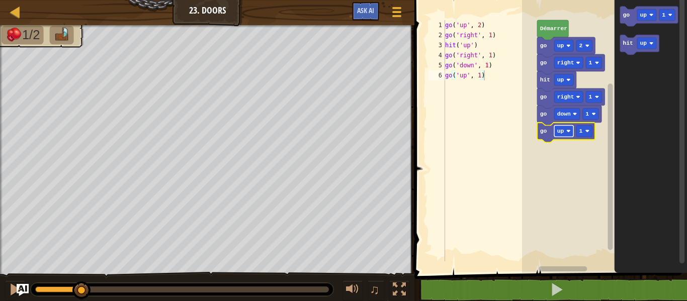
click at [567, 130] on image "Espace de travail de Blocky" at bounding box center [568, 131] width 4 height 4
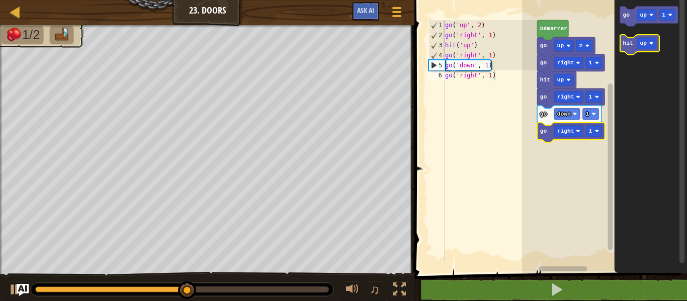
click at [633, 44] on icon "Espace de travail de Blocky" at bounding box center [639, 45] width 39 height 20
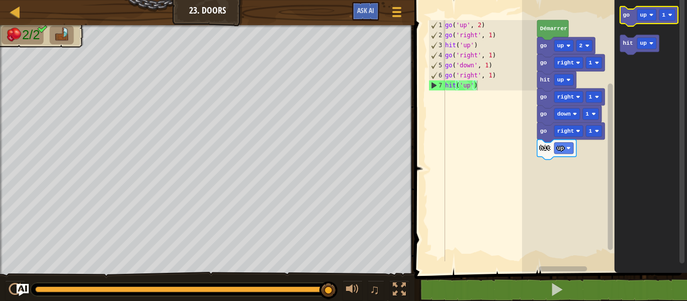
click at [629, 21] on icon "Espace de travail de Blocky" at bounding box center [649, 17] width 58 height 20
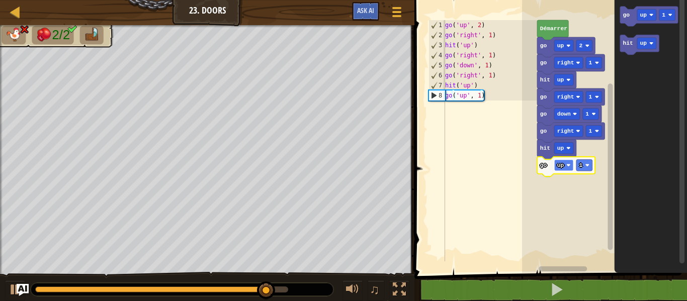
click at [559, 164] on text "up" at bounding box center [560, 165] width 7 height 6
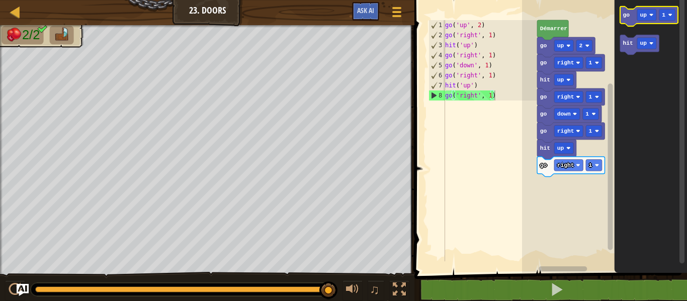
click at [630, 13] on icon "Espace de travail de Blocky" at bounding box center [649, 17] width 58 height 20
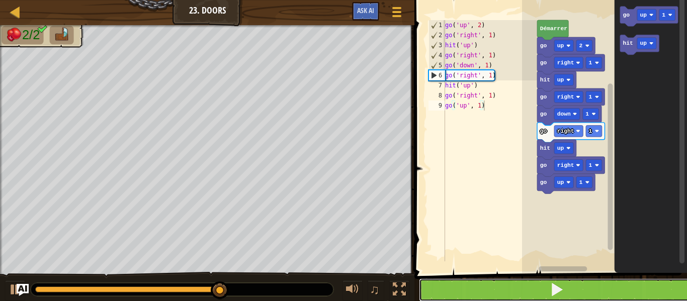
click at [594, 283] on button at bounding box center [557, 290] width 276 height 23
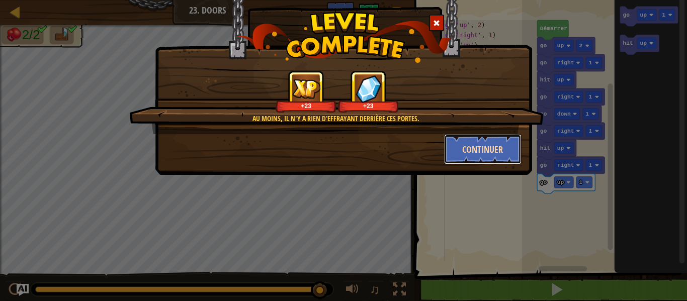
click at [501, 139] on button "Continuer" at bounding box center [483, 149] width 78 height 30
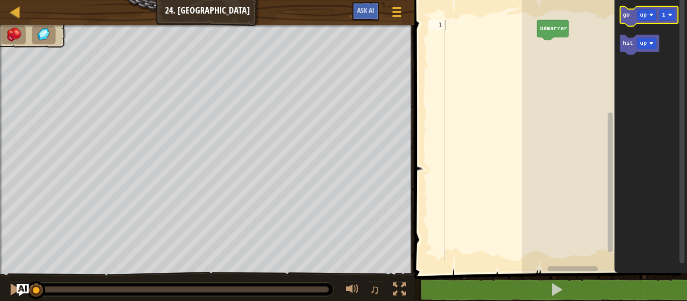
click at [633, 23] on icon "Espace de travail de Blocky" at bounding box center [649, 17] width 58 height 20
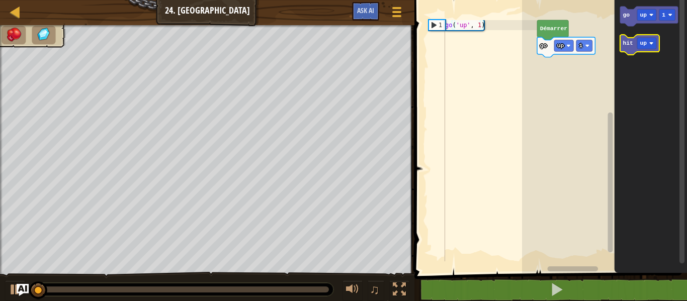
click at [629, 43] on text "hit" at bounding box center [628, 43] width 10 height 6
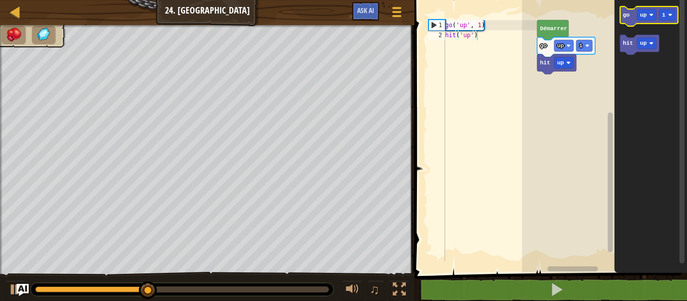
click at [626, 14] on text "go" at bounding box center [626, 15] width 7 height 6
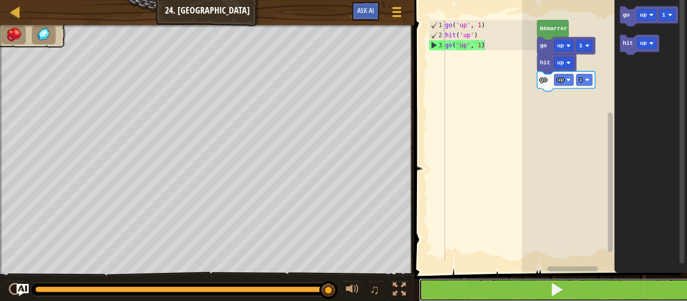
click at [567, 284] on button at bounding box center [557, 290] width 276 height 23
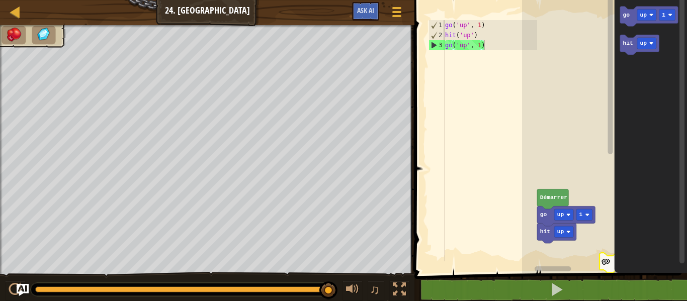
click at [647, 92] on div "[PERSON_NAME] go up 1 hit up go up 1 go up 1 hit up" at bounding box center [604, 134] width 165 height 278
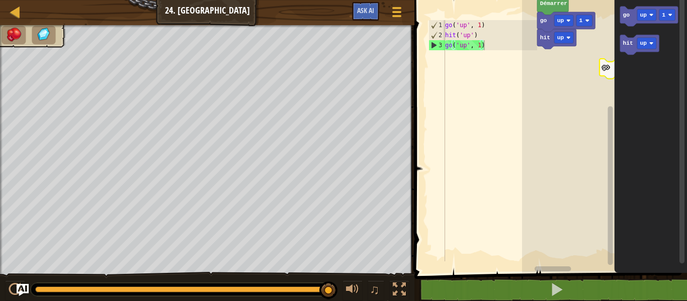
click at [586, 0] on html "Carte Junior 24. Ouvre Menu du jeu Ask AI 1 ההההההההההההההההההההההההההההההההההה…" at bounding box center [343, 0] width 687 height 0
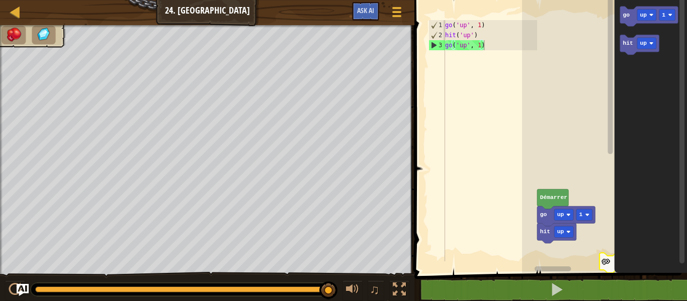
click at [648, 95] on div "[PERSON_NAME] go up 1 hit up go up 1 go up 1 hit up" at bounding box center [604, 134] width 165 height 278
drag, startPoint x: 606, startPoint y: 261, endPoint x: 677, endPoint y: 200, distance: 93.8
click at [677, 200] on div "[PERSON_NAME] go up 1 hit up go up 1 go up 1 hit up" at bounding box center [604, 134] width 165 height 278
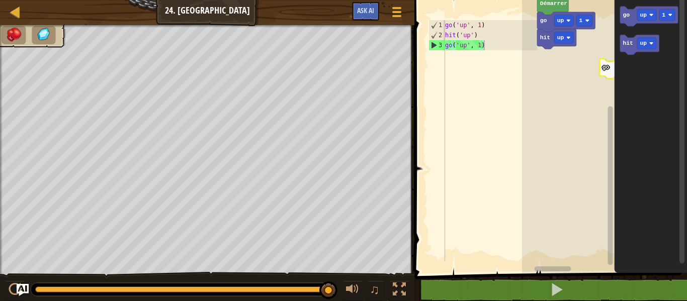
click at [647, 231] on div "[PERSON_NAME] go up 1 hit up go up 1 go up 1 hit up" at bounding box center [604, 134] width 165 height 278
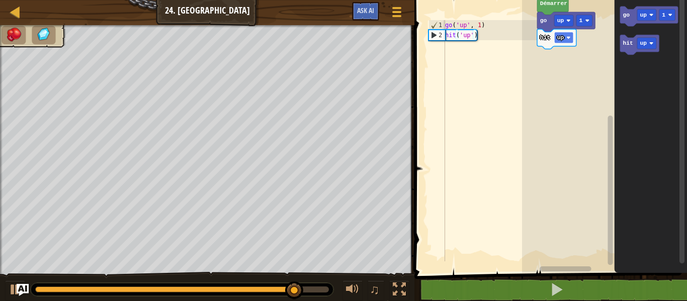
click at [565, 39] on rect "Espace de travail de Blocky" at bounding box center [563, 38] width 19 height 12
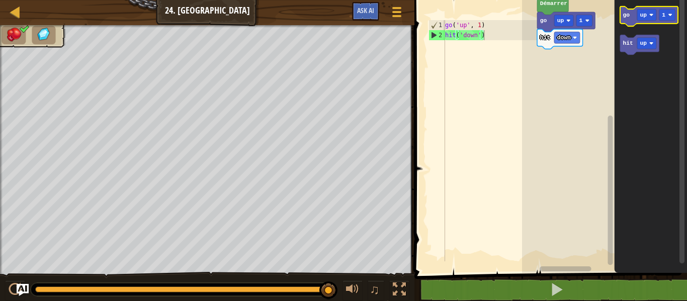
click at [631, 19] on icon "Espace de travail de Blocky" at bounding box center [649, 17] width 58 height 20
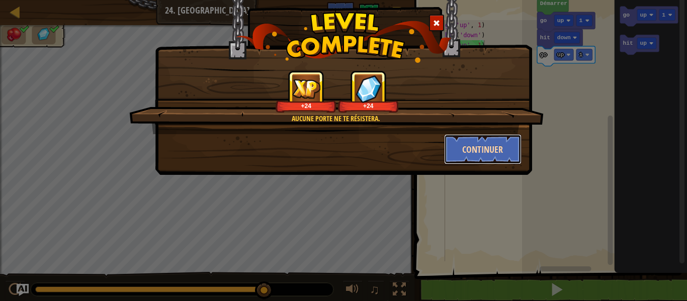
click at [483, 137] on button "Continuer" at bounding box center [483, 149] width 78 height 30
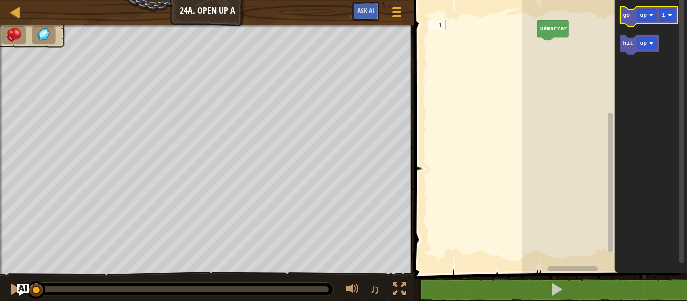
click at [634, 10] on icon "Espace de travail de Blocky" at bounding box center [649, 17] width 58 height 20
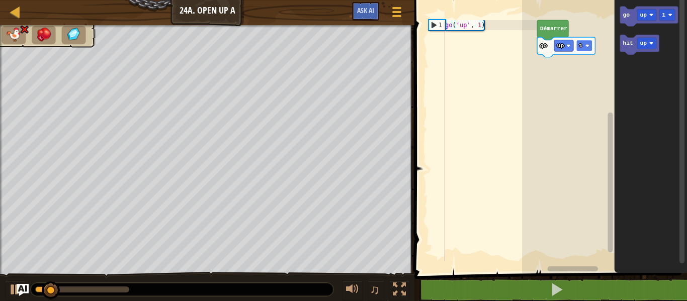
click at [591, 45] on rect "Espace de travail de Blocky" at bounding box center [584, 46] width 16 height 12
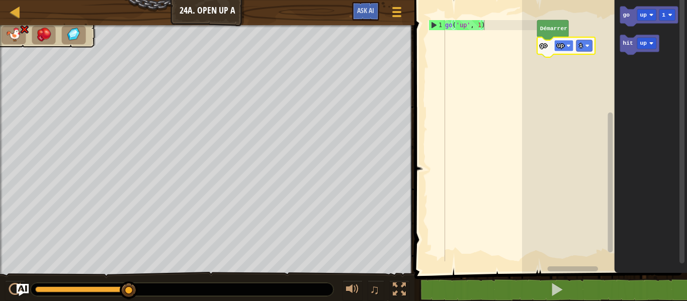
click at [563, 46] on rect "Espace de travail de Blocky" at bounding box center [563, 46] width 19 height 12
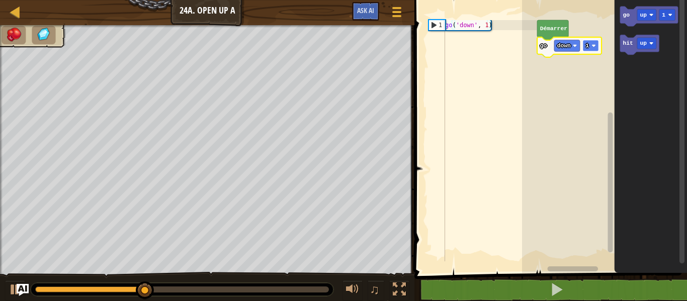
click at [589, 45] on rect "Espace de travail de Blocky" at bounding box center [591, 46] width 16 height 12
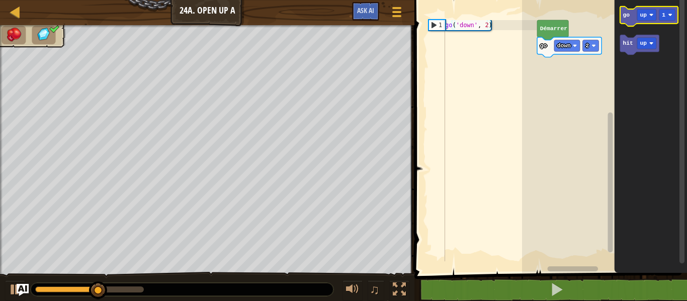
click at [629, 16] on text "go" at bounding box center [626, 15] width 7 height 6
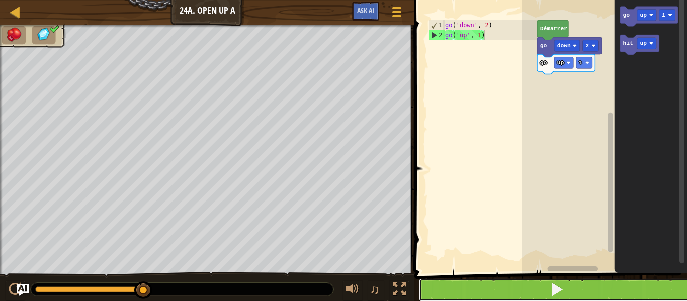
click at [495, 281] on button at bounding box center [557, 290] width 276 height 23
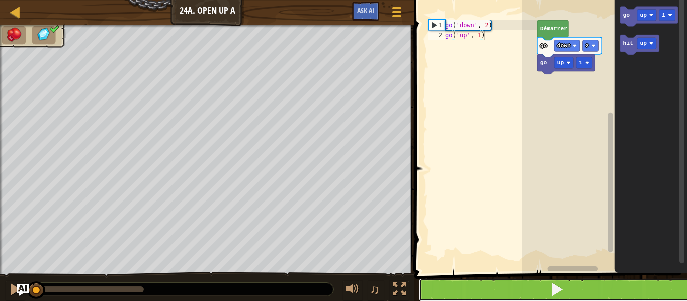
click at [500, 288] on button at bounding box center [557, 290] width 276 height 23
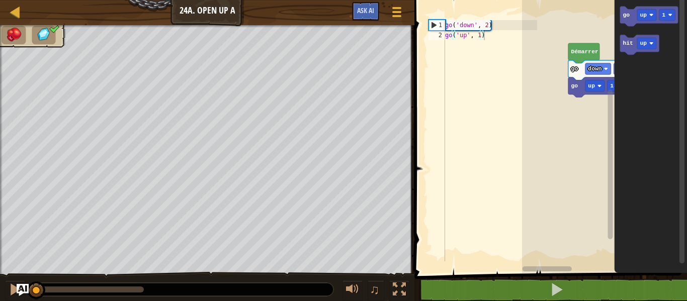
click at [659, 129] on div "Démarrer go down 2 go up 1 go up 1 hit up" at bounding box center [604, 134] width 165 height 278
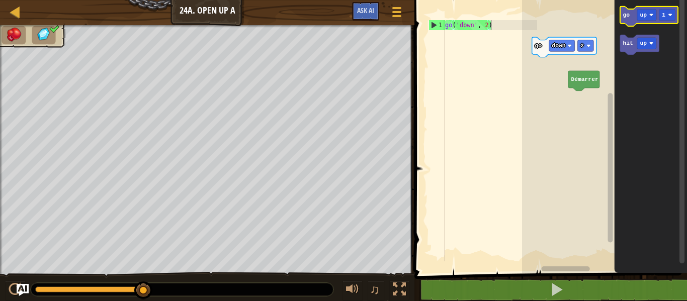
click at [627, 18] on text "go" at bounding box center [626, 15] width 7 height 6
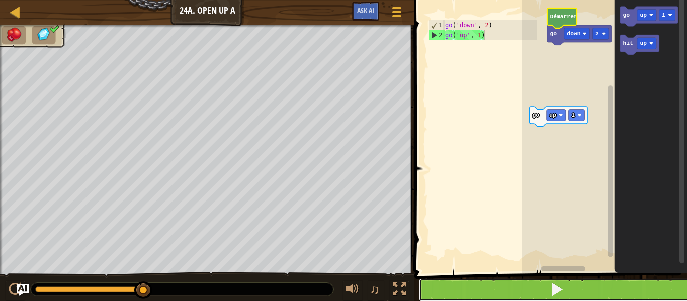
click at [492, 281] on button at bounding box center [557, 290] width 276 height 23
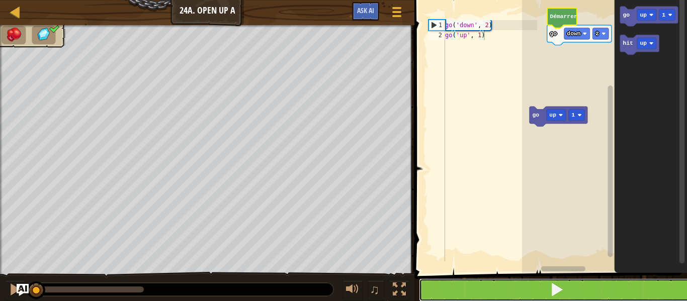
click at [492, 281] on button at bounding box center [557, 290] width 276 height 23
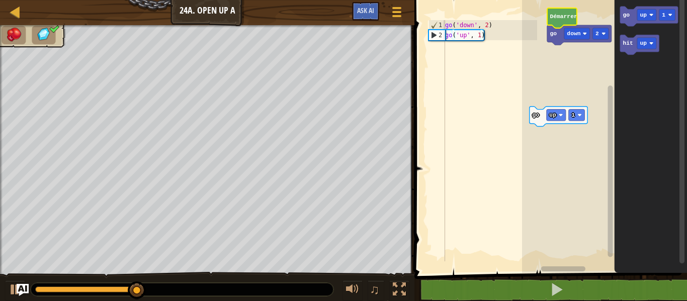
type textarea "go('up', 1)"
drag, startPoint x: 492, startPoint y: 281, endPoint x: 474, endPoint y: 157, distance: 125.0
click at [474, 157] on div "go ( 'down' , 2 ) go ( 'up' , 1 )" at bounding box center [490, 151] width 94 height 262
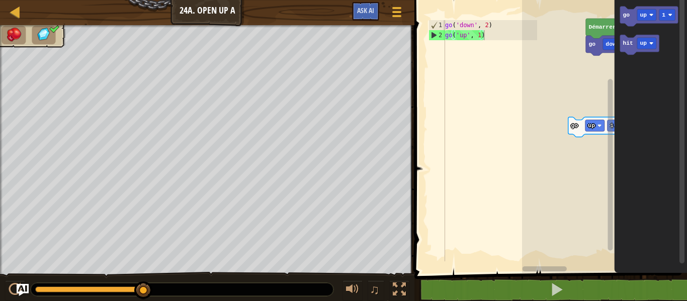
click at [588, 117] on g "go up 1 go down 2 Démarrer" at bounding box center [604, 134] width 165 height 278
click at [592, 40] on rect "Espace de travail de Blocky" at bounding box center [591, 40] width 16 height 12
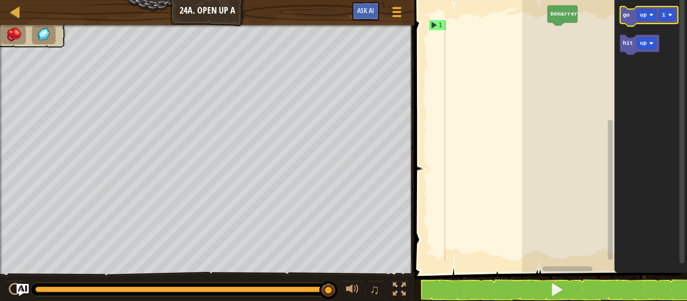
click at [624, 18] on text "go" at bounding box center [626, 15] width 7 height 6
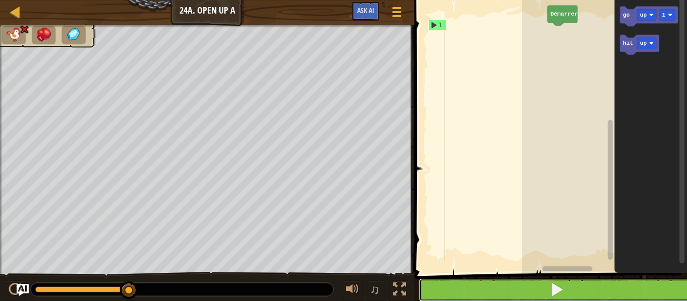
click at [512, 289] on button at bounding box center [557, 290] width 276 height 23
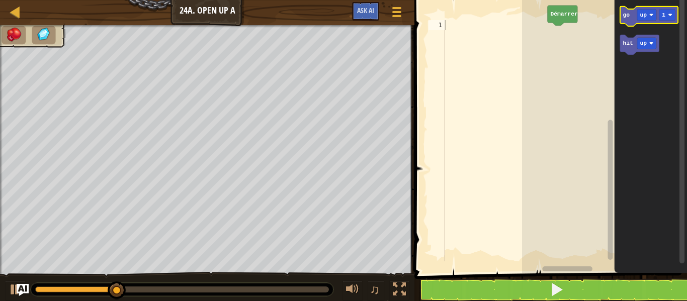
click at [624, 14] on text "go" at bounding box center [626, 15] width 7 height 6
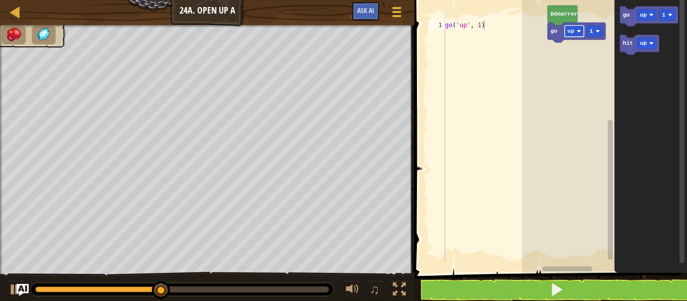
click at [571, 29] on text "up" at bounding box center [570, 31] width 7 height 6
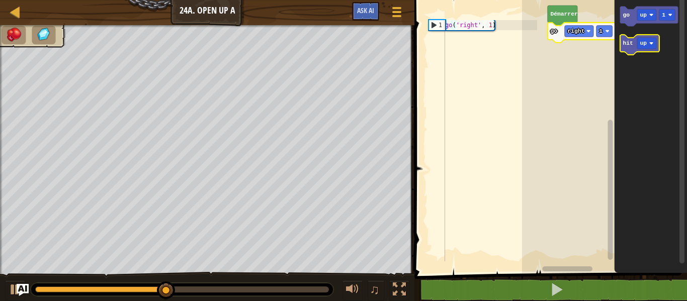
click at [626, 49] on icon "Espace de travail de Blocky" at bounding box center [639, 45] width 39 height 20
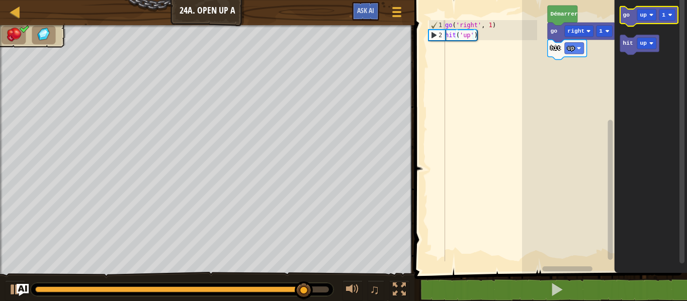
click at [631, 20] on icon "Espace de travail de Blocky" at bounding box center [649, 17] width 58 height 20
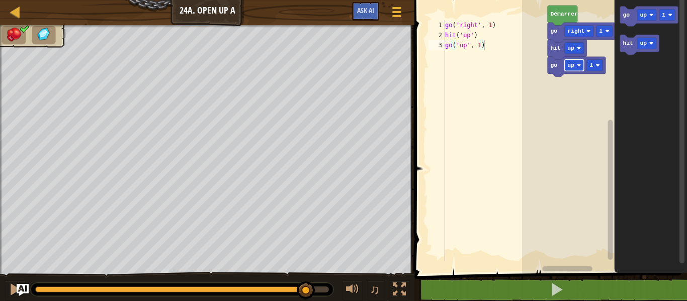
click at [574, 63] on rect "Espace de travail de Blocky" at bounding box center [574, 66] width 19 height 12
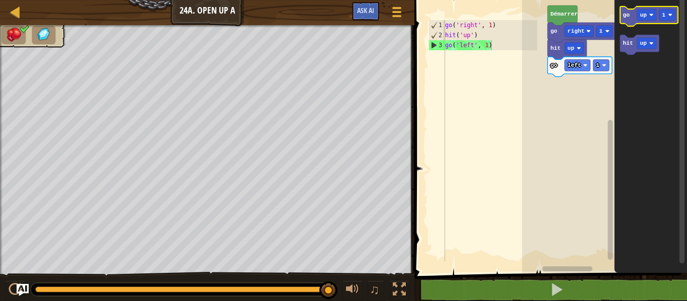
click at [631, 17] on icon "Espace de travail de Blocky" at bounding box center [649, 17] width 58 height 20
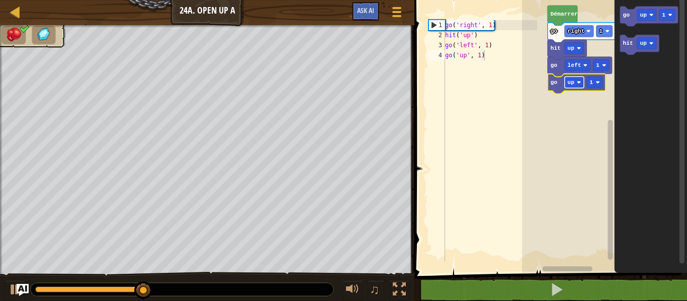
click at [575, 84] on rect "Espace de travail de Blocky" at bounding box center [574, 83] width 19 height 12
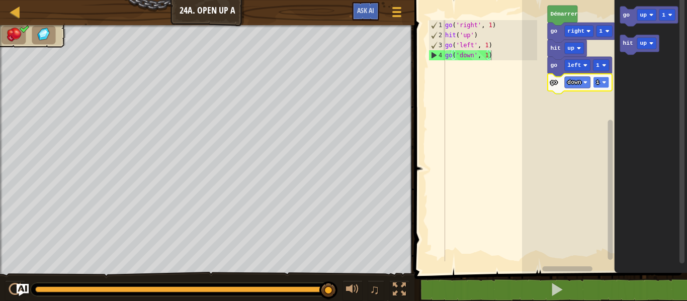
click at [599, 77] on rect "Espace de travail de Blocky" at bounding box center [601, 83] width 16 height 12
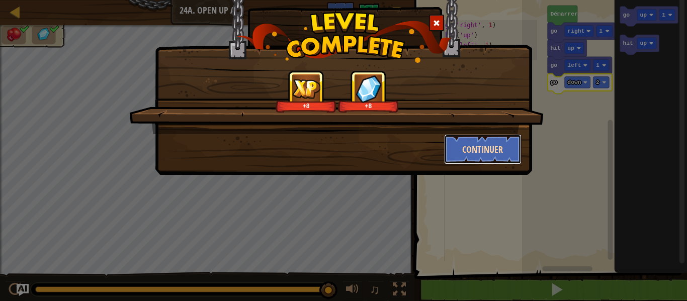
click at [488, 136] on button "Continuer" at bounding box center [483, 149] width 78 height 30
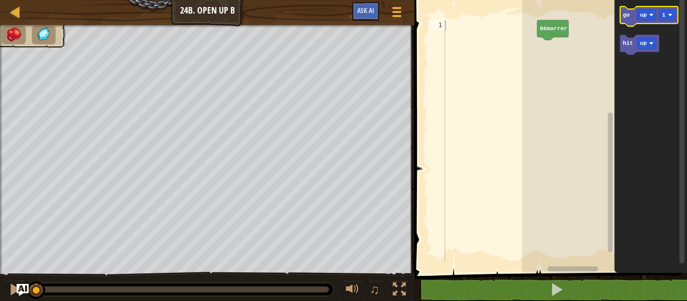
click at [626, 22] on icon "Espace de travail de Blocky" at bounding box center [649, 17] width 58 height 20
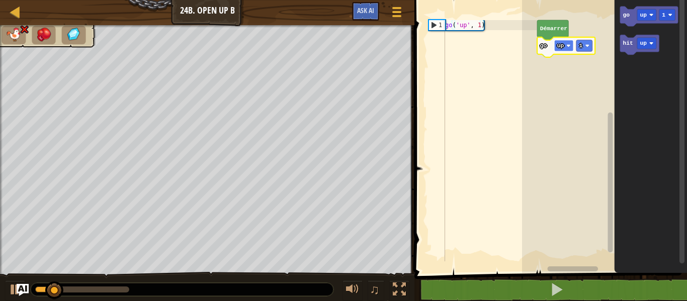
click at [562, 45] on text "up" at bounding box center [560, 46] width 7 height 6
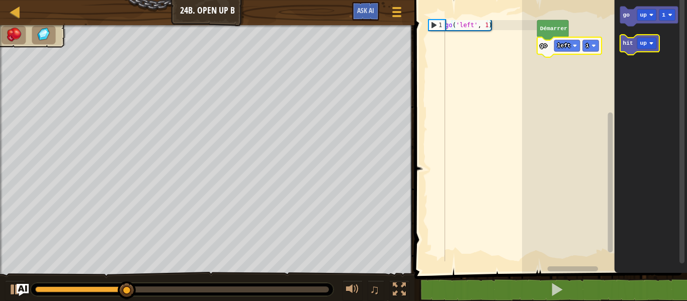
click at [635, 39] on icon "Espace de travail de Blocky" at bounding box center [639, 45] width 39 height 20
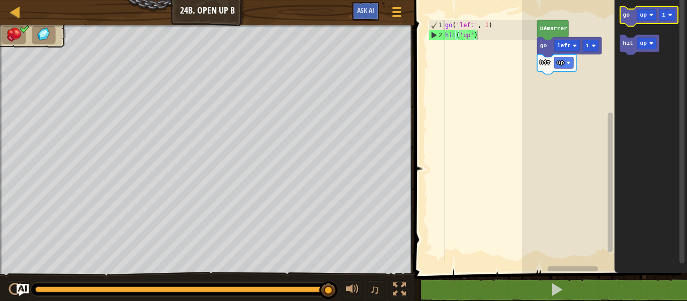
click at [629, 16] on icon "Espace de travail de Blocky" at bounding box center [649, 17] width 58 height 20
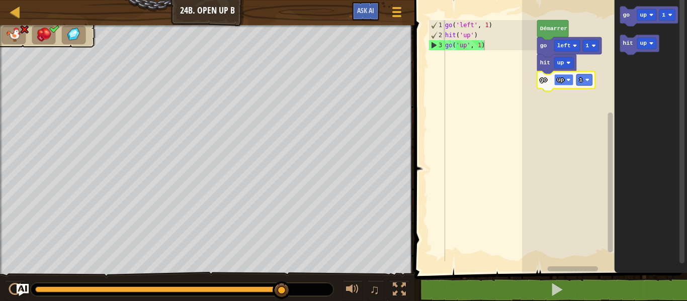
click at [562, 80] on text "up" at bounding box center [560, 80] width 7 height 6
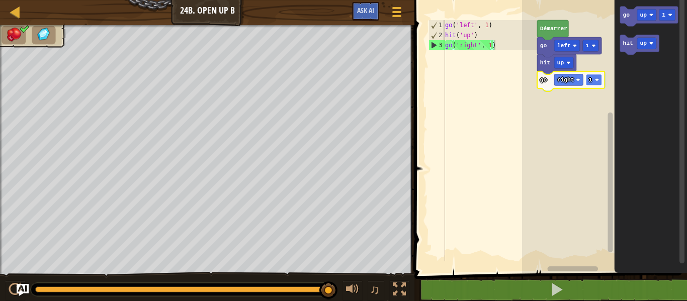
click at [591, 79] on text "1" at bounding box center [591, 80] width 4 height 6
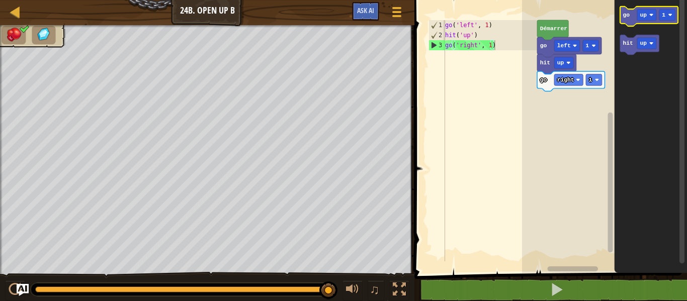
click at [628, 18] on text "go" at bounding box center [626, 15] width 7 height 6
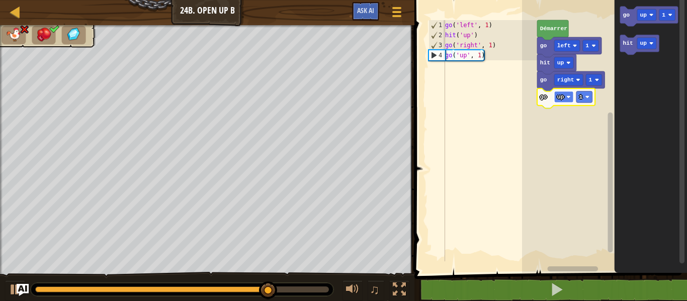
click at [564, 92] on rect "Espace de travail de Blocky" at bounding box center [563, 98] width 19 height 12
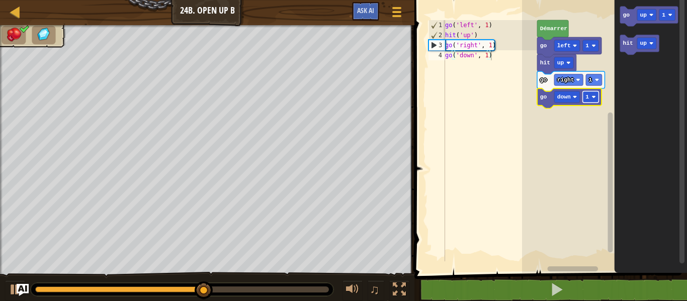
click at [589, 95] on rect "Espace de travail de Blocky" at bounding box center [591, 98] width 16 height 12
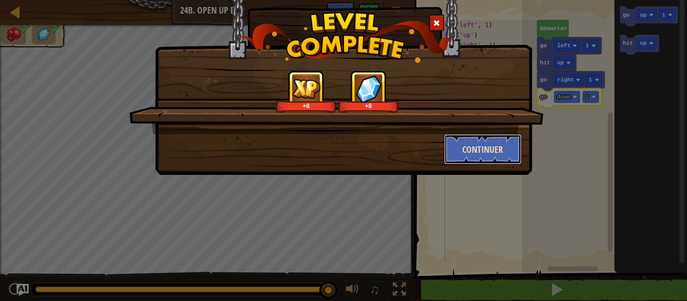
click at [464, 139] on button "Continuer" at bounding box center [483, 149] width 78 height 30
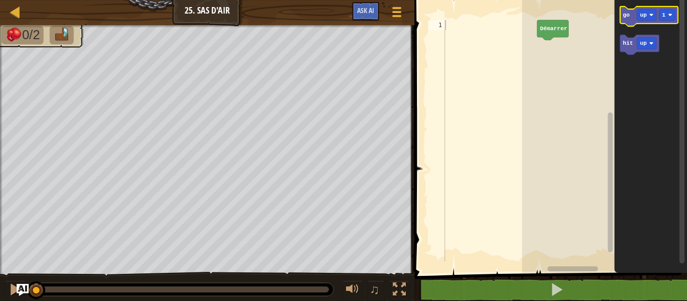
click at [632, 16] on icon "Espace de travail de Blocky" at bounding box center [649, 17] width 58 height 20
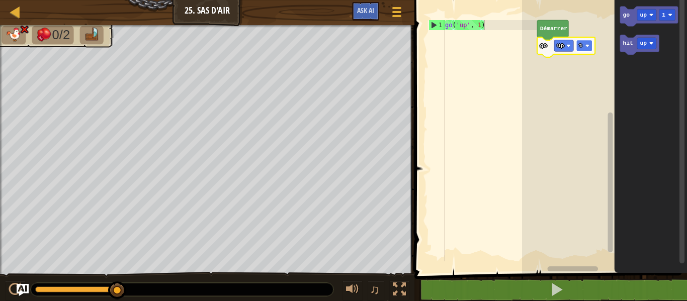
click at [583, 46] on rect "Espace de travail de Blocky" at bounding box center [584, 46] width 16 height 12
click at [564, 40] on rect "Espace de travail de Blocky" at bounding box center [563, 46] width 19 height 12
click at [565, 46] on text "left" at bounding box center [564, 46] width 14 height 6
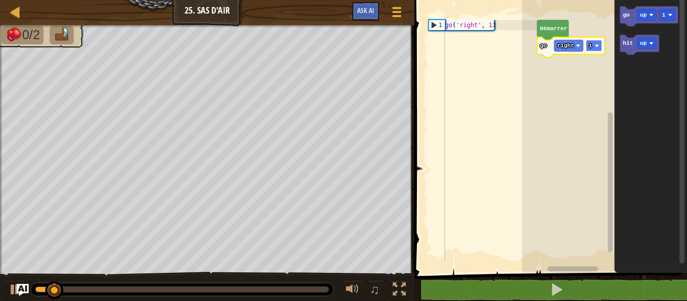
click at [595, 45] on image "Espace de travail de Blocky" at bounding box center [597, 46] width 4 height 4
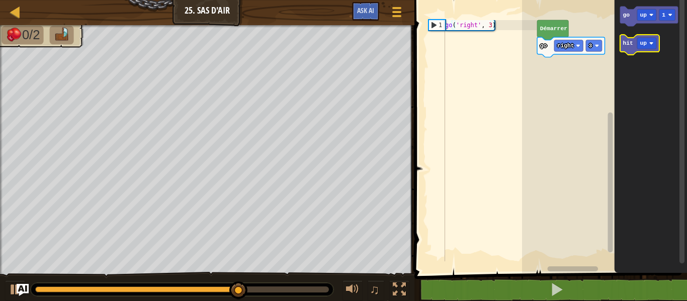
click at [628, 47] on icon "Espace de travail de Blocky" at bounding box center [639, 45] width 39 height 20
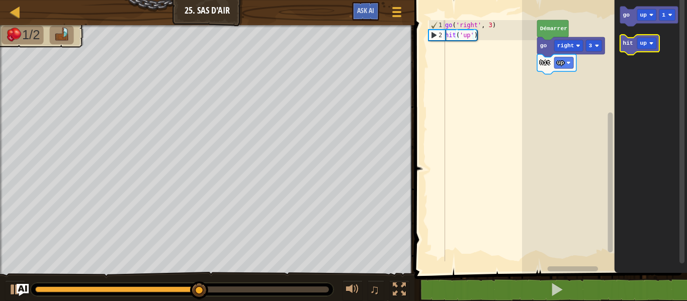
click at [634, 49] on icon "Espace de travail de Blocky" at bounding box center [639, 45] width 39 height 20
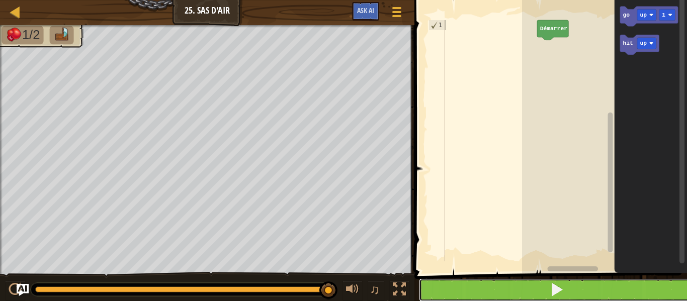
click at [588, 290] on button at bounding box center [557, 290] width 276 height 23
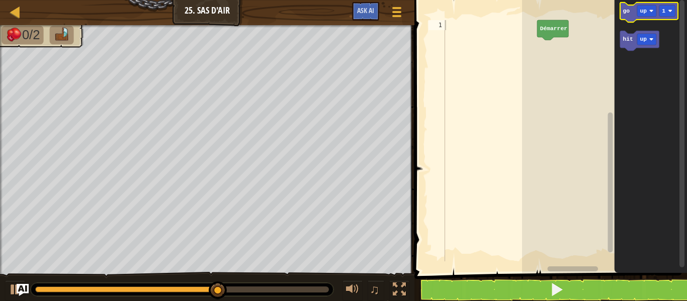
click at [625, 9] on text "go" at bounding box center [626, 11] width 7 height 6
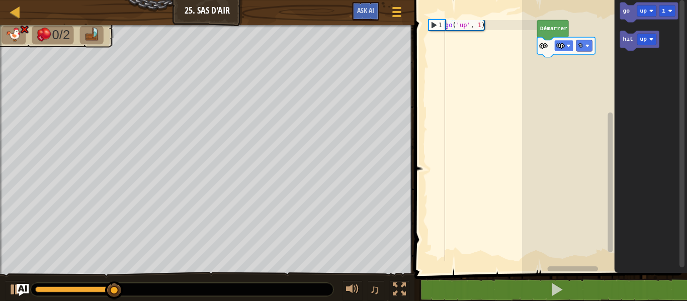
click at [559, 47] on text "up" at bounding box center [560, 46] width 7 height 6
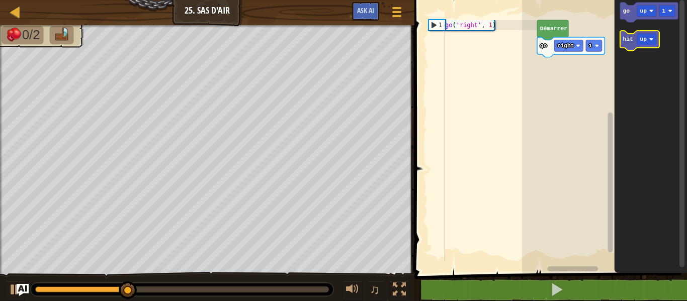
click at [630, 41] on text "hit" at bounding box center [628, 39] width 10 height 6
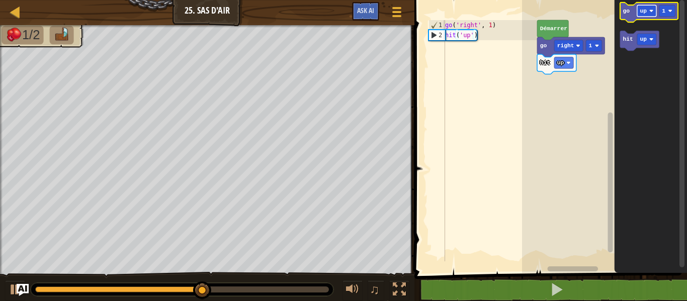
click at [638, 8] on rect "Espace de travail de Blocky" at bounding box center [646, 11] width 19 height 12
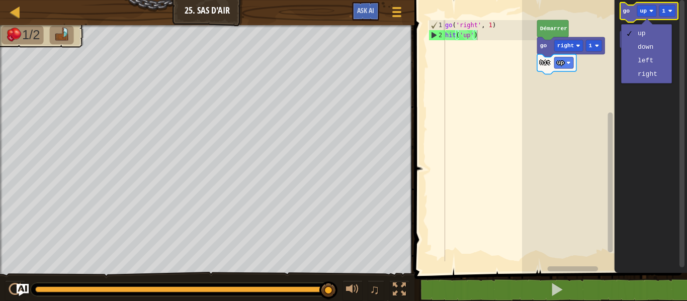
click at [624, 12] on text "go" at bounding box center [626, 11] width 7 height 6
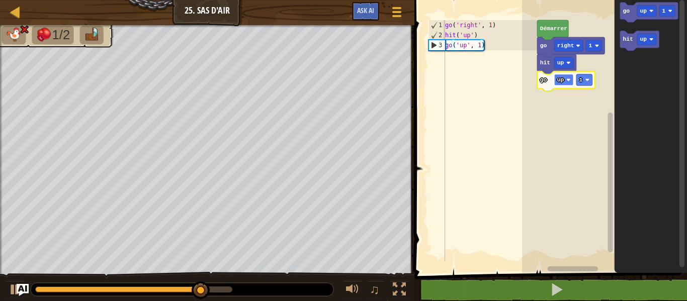
click at [565, 77] on rect "Espace de travail de Blocky" at bounding box center [563, 80] width 19 height 12
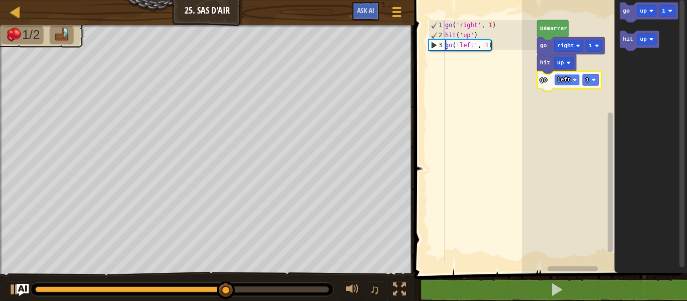
click at [563, 77] on text "left" at bounding box center [564, 80] width 14 height 6
click at [621, 40] on icon "Espace de travail de Blocky" at bounding box center [639, 41] width 39 height 20
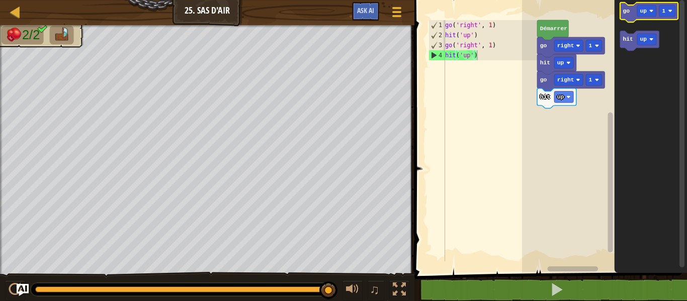
click at [636, 8] on icon "Espace de travail de Blocky" at bounding box center [649, 13] width 58 height 20
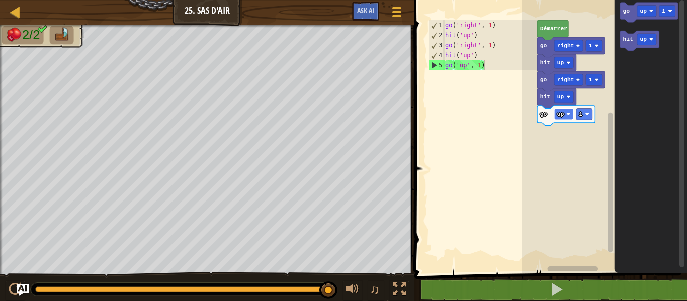
click at [565, 114] on rect "Espace de travail de Blocky" at bounding box center [563, 115] width 19 height 12
click at [595, 110] on rect "Espace de travail de Blocky" at bounding box center [594, 115] width 16 height 12
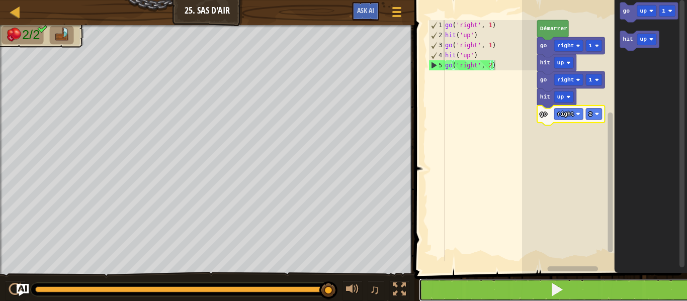
click at [579, 286] on button at bounding box center [557, 290] width 276 height 23
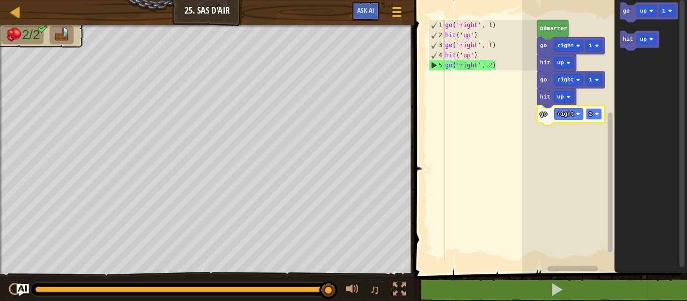
click at [599, 111] on rect "Espace de travail de Blocky" at bounding box center [594, 115] width 16 height 12
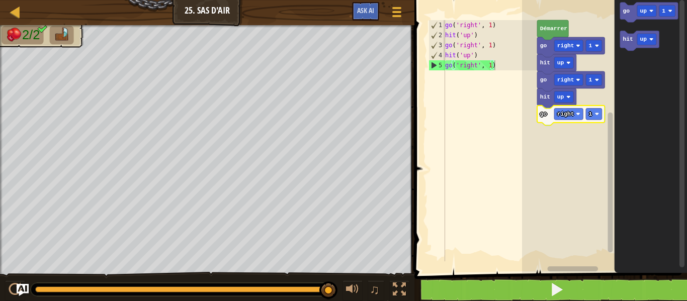
drag, startPoint x: 546, startPoint y: 274, endPoint x: 544, endPoint y: 288, distance: 13.7
click at [544, 288] on div "1 2 3 4 5 go ( 'right' , 1 ) hit ( 'up' ) go ( 'right' , 1 ) hit ( 'up' ) go ( …" at bounding box center [549, 157] width 276 height 304
click at [544, 288] on button at bounding box center [557, 290] width 276 height 23
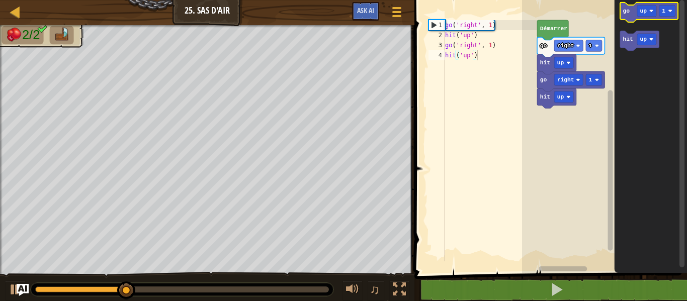
click at [627, 11] on text "go" at bounding box center [626, 11] width 7 height 6
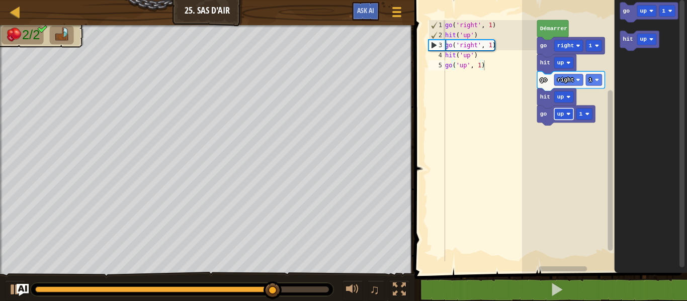
click at [561, 116] on text "up" at bounding box center [560, 114] width 7 height 6
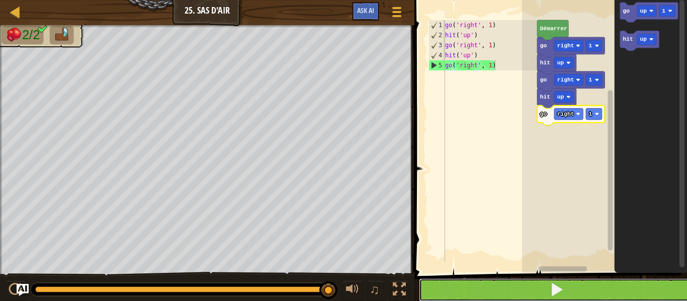
click at [505, 282] on button at bounding box center [557, 290] width 276 height 23
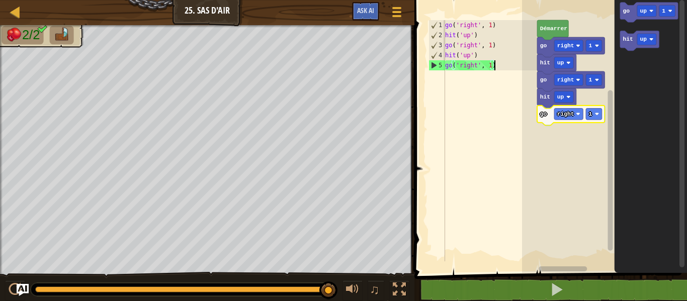
click at [501, 82] on div "go ( 'right' , 1 ) hit ( 'up' ) go ( 'right' , 1 ) hit ( 'up' ) go ( 'right' , …" at bounding box center [490, 151] width 94 height 262
type textarea "hit('up') go('right', 1)"
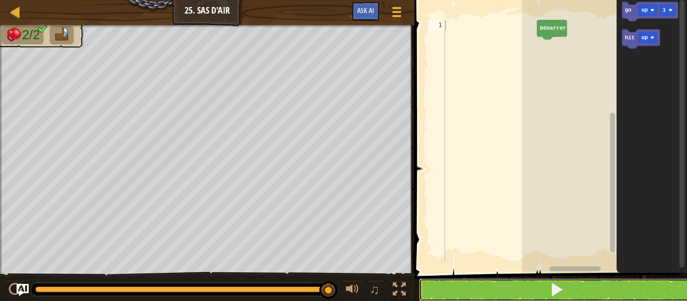
click at [594, 289] on button at bounding box center [557, 290] width 276 height 23
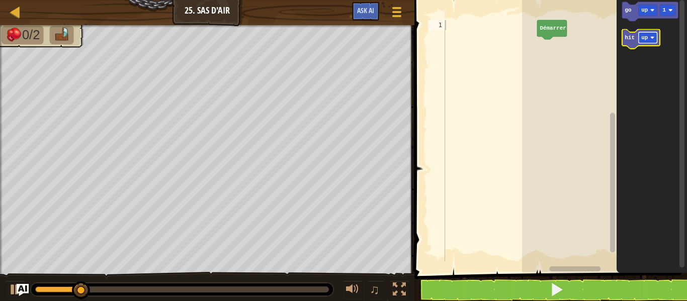
click at [650, 35] on rect "Espace de travail de Blocky" at bounding box center [648, 37] width 19 height 11
click at [628, 42] on icon "Espace de travail de Blocky" at bounding box center [645, 38] width 47 height 19
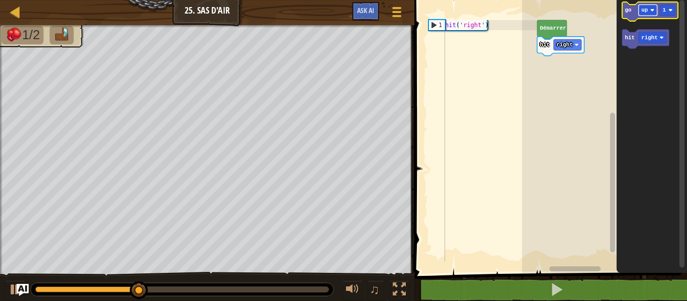
click at [648, 7] on rect "Espace de travail de Blocky" at bounding box center [648, 10] width 19 height 11
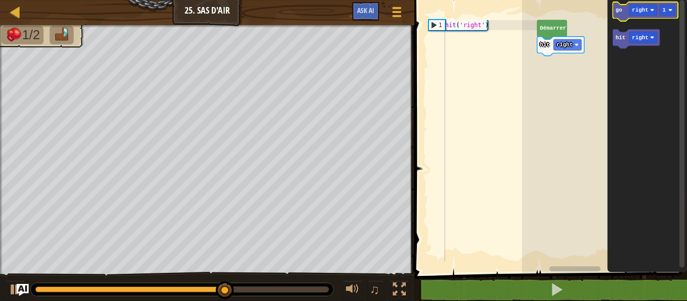
click at [623, 8] on icon "Espace de travail de Blocky" at bounding box center [645, 11] width 65 height 19
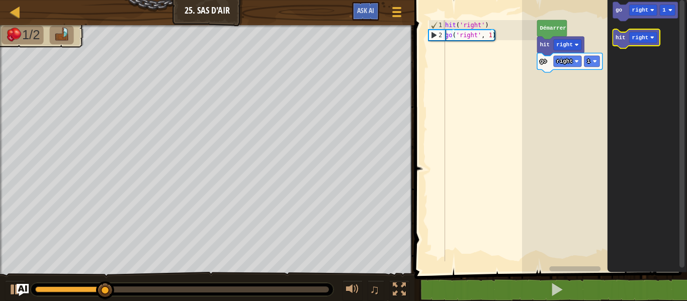
click at [621, 39] on text "hit" at bounding box center [621, 38] width 10 height 6
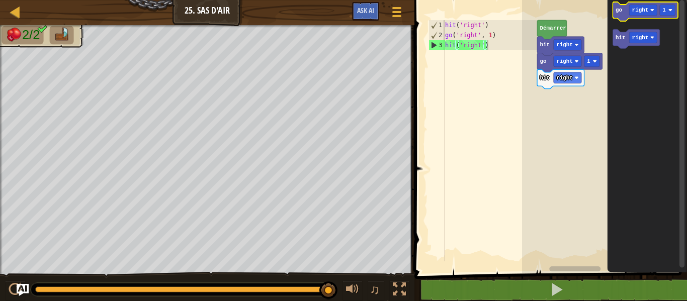
click at [627, 17] on icon "Espace de travail de Blocky" at bounding box center [645, 11] width 65 height 19
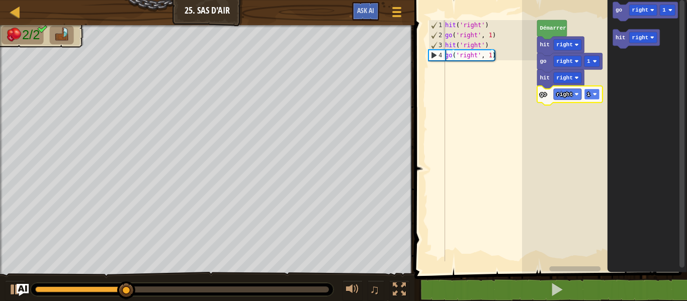
click at [590, 95] on text "1" at bounding box center [589, 95] width 4 height 6
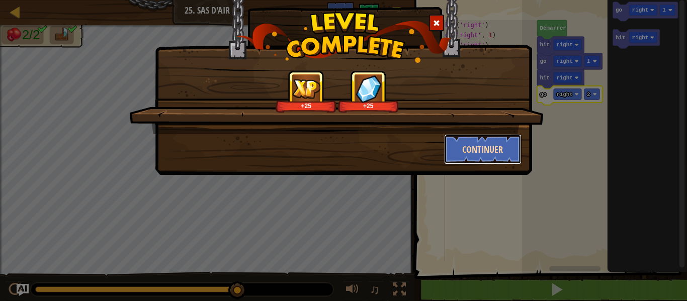
click at [486, 148] on button "Continuer" at bounding box center [483, 149] width 78 height 30
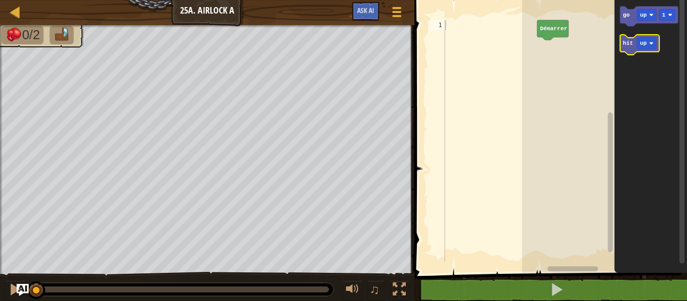
click at [630, 44] on text "hit" at bounding box center [628, 43] width 10 height 6
click at [566, 44] on rect "Espace de travail de Blocky" at bounding box center [563, 46] width 19 height 12
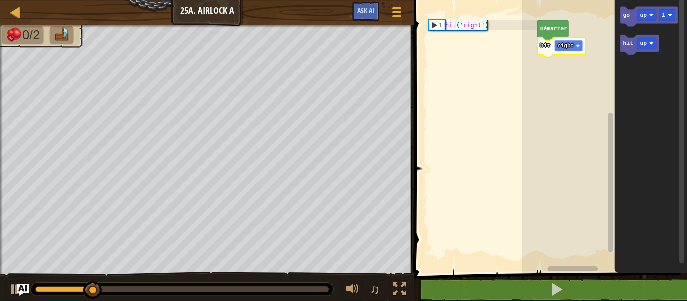
click at [570, 44] on text "right" at bounding box center [565, 46] width 17 height 6
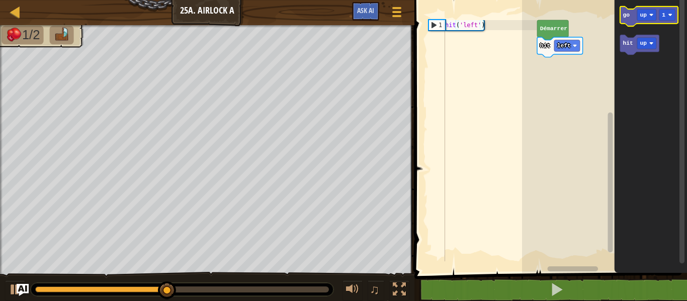
click at [629, 22] on icon "Espace de travail de Blocky" at bounding box center [649, 17] width 58 height 20
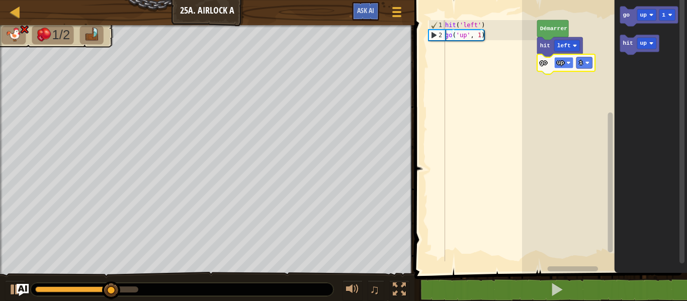
click at [564, 59] on rect "Espace de travail de Blocky" at bounding box center [563, 63] width 19 height 12
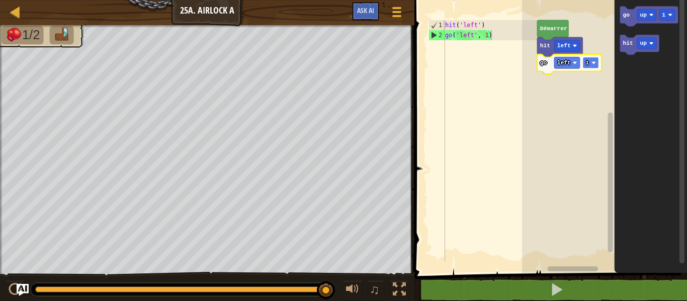
click at [594, 66] on rect "Espace de travail de Blocky" at bounding box center [591, 63] width 16 height 12
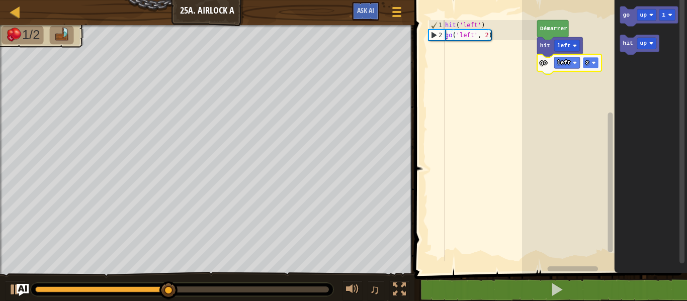
click at [589, 64] on rect "Espace de travail de Blocky" at bounding box center [591, 63] width 16 height 12
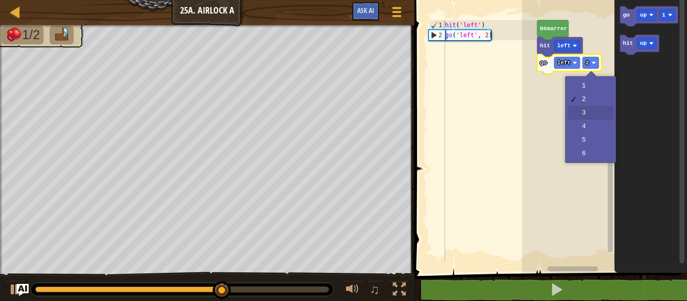
click at [568, 219] on rect "Espace de travail de Blocky" at bounding box center [604, 134] width 165 height 278
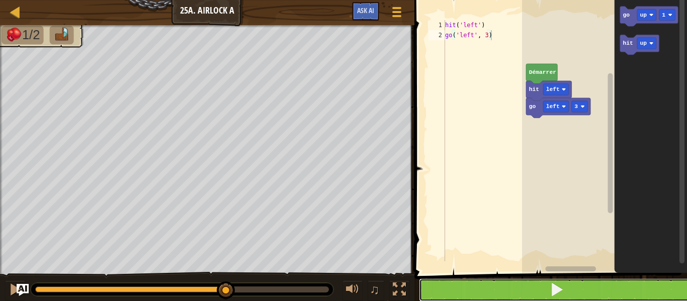
click at [561, 287] on span at bounding box center [557, 290] width 14 height 14
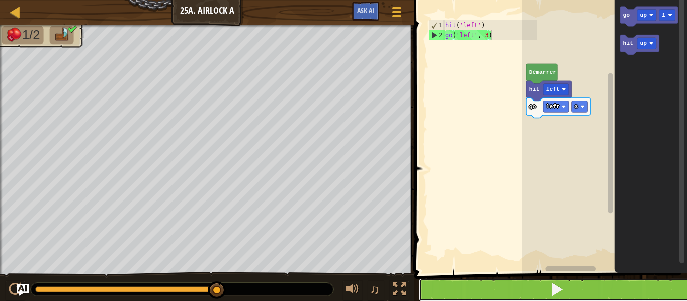
click at [449, 289] on button at bounding box center [557, 290] width 276 height 23
click at [586, 295] on button at bounding box center [557, 290] width 276 height 23
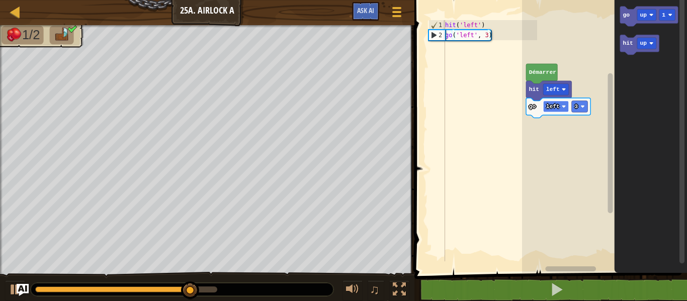
click at [556, 106] on text "left" at bounding box center [553, 107] width 14 height 6
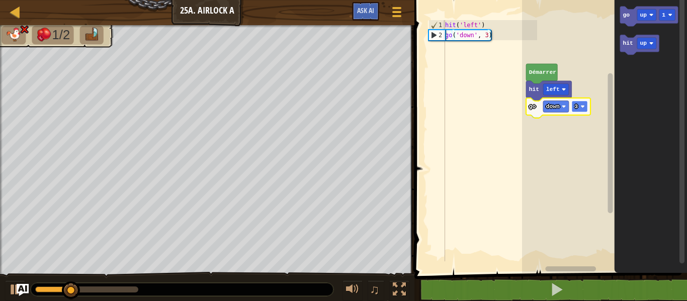
click at [576, 105] on text "3" at bounding box center [576, 107] width 4 height 6
click at [578, 108] on rect "Espace de travail de Blocky" at bounding box center [580, 107] width 16 height 12
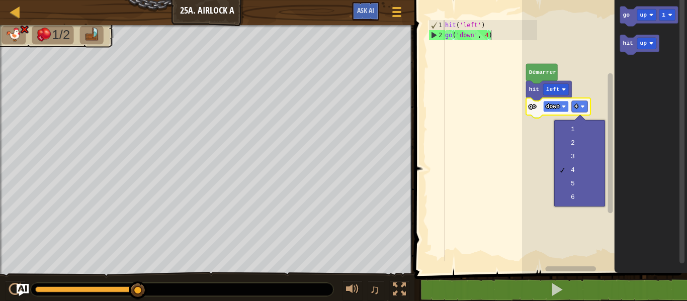
click at [556, 109] on text "down" at bounding box center [553, 107] width 14 height 6
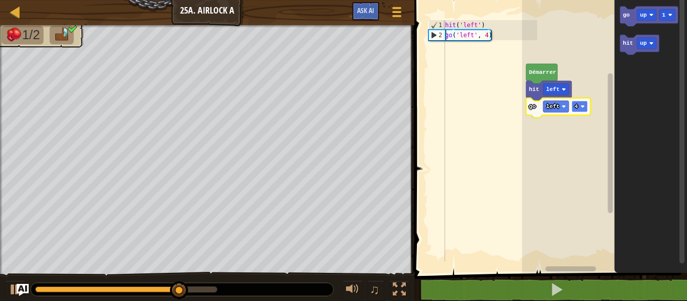
click at [580, 104] on rect "Espace de travail de Blocky" at bounding box center [580, 107] width 16 height 12
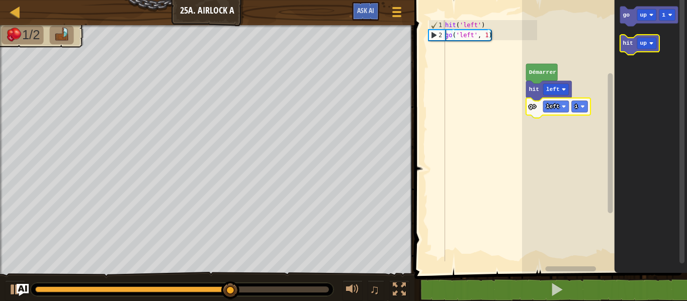
click at [630, 46] on text "hit" at bounding box center [628, 43] width 10 height 6
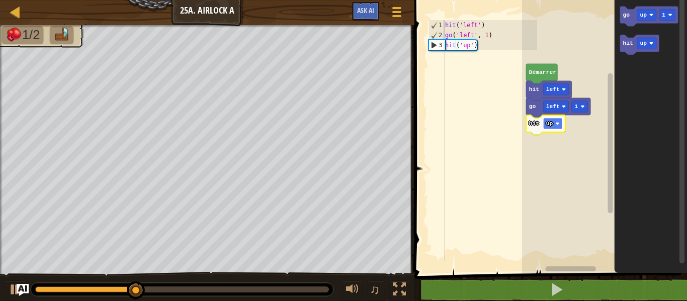
click at [553, 121] on rect "Espace de travail de Blocky" at bounding box center [552, 124] width 19 height 12
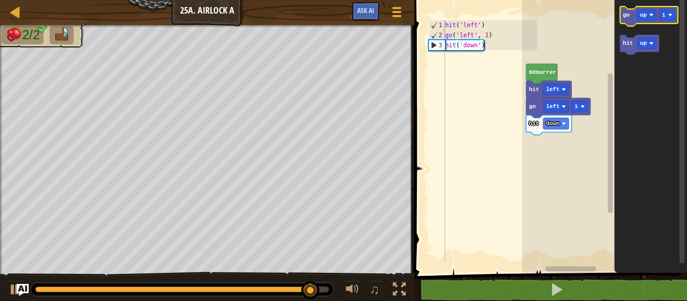
click at [629, 14] on icon "Espace de travail de Blocky" at bounding box center [649, 17] width 58 height 20
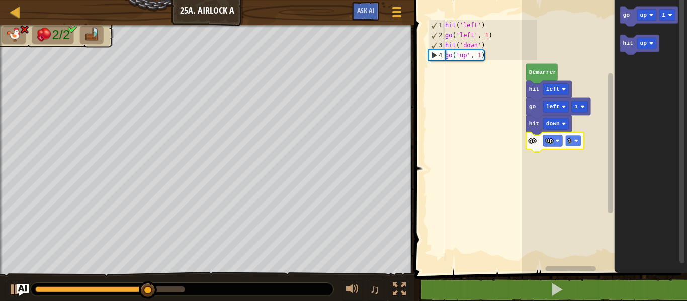
click at [574, 140] on image "Espace de travail de Blocky" at bounding box center [576, 141] width 4 height 4
click at [557, 144] on rect "Espace de travail de Blocky" at bounding box center [552, 141] width 19 height 12
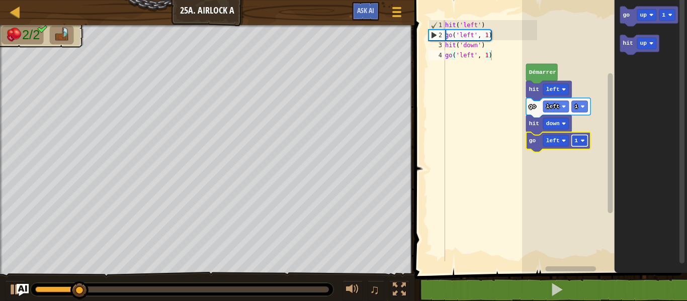
click at [577, 140] on text "1" at bounding box center [576, 141] width 4 height 6
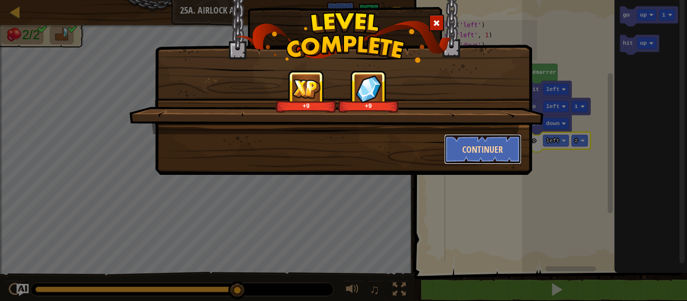
click at [495, 149] on button "Continuer" at bounding box center [483, 149] width 78 height 30
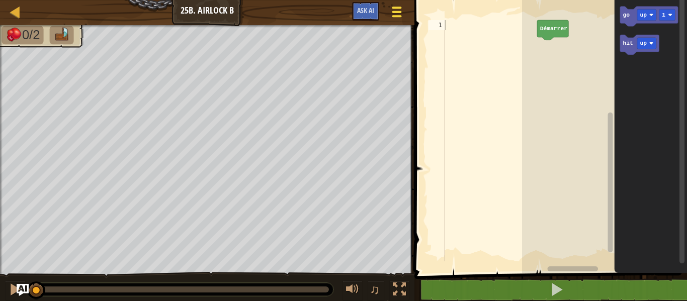
click at [393, 10] on div at bounding box center [397, 12] width 14 height 15
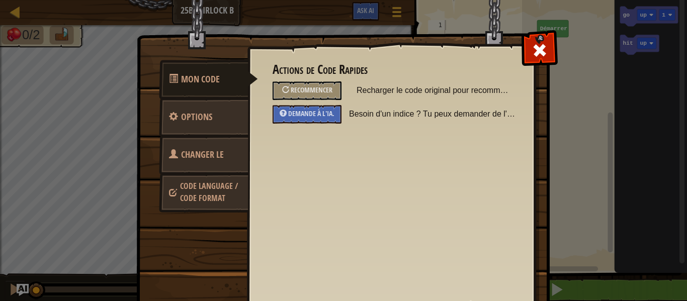
click at [216, 160] on span "Changer le héros" at bounding box center [196, 167] width 55 height 38
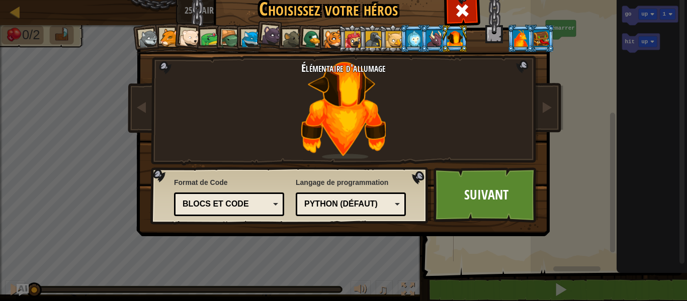
click at [406, 41] on div at bounding box center [414, 38] width 16 height 16
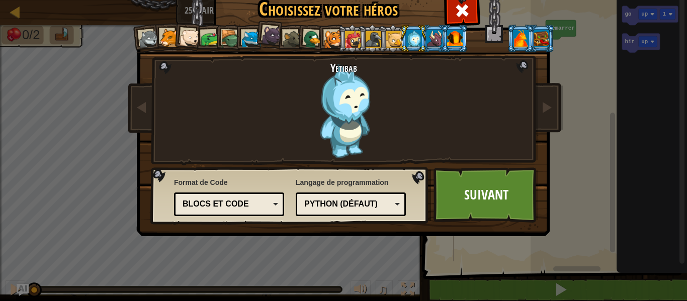
click at [386, 32] on div at bounding box center [394, 39] width 16 height 16
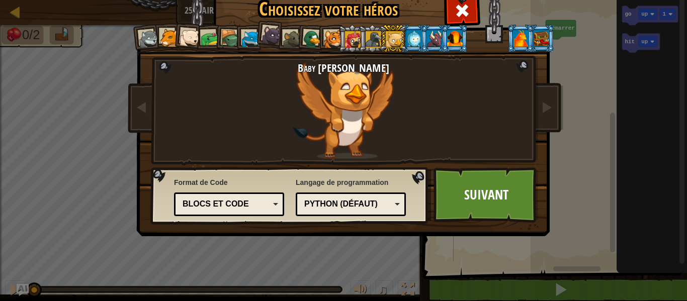
click at [366, 36] on div at bounding box center [374, 39] width 16 height 16
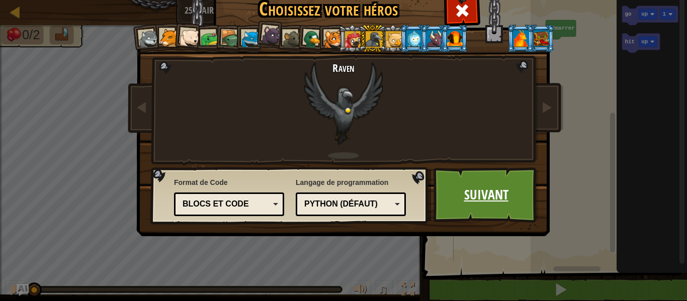
click at [459, 179] on link "Suivant" at bounding box center [486, 194] width 105 height 55
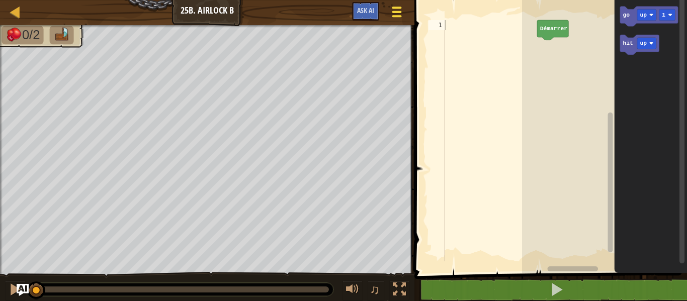
click at [403, 13] on div at bounding box center [397, 12] width 14 height 15
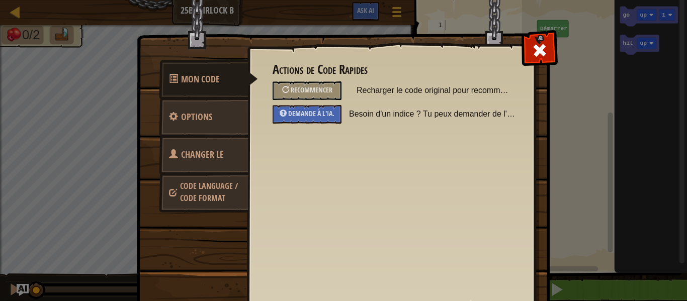
click at [212, 177] on link "Code Language / Code Format" at bounding box center [204, 192] width 90 height 38
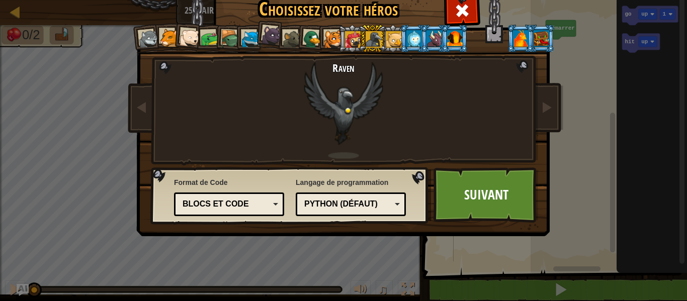
click at [515, 38] on div at bounding box center [521, 38] width 16 height 16
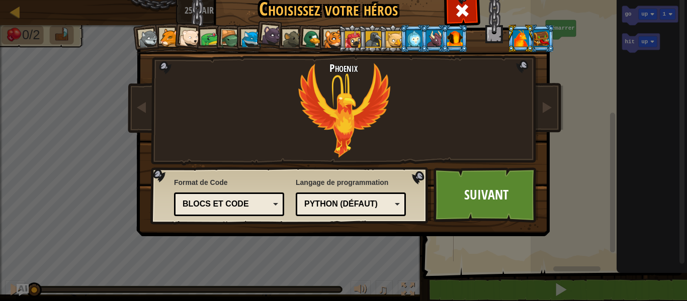
click at [448, 30] on li at bounding box center [454, 39] width 27 height 28
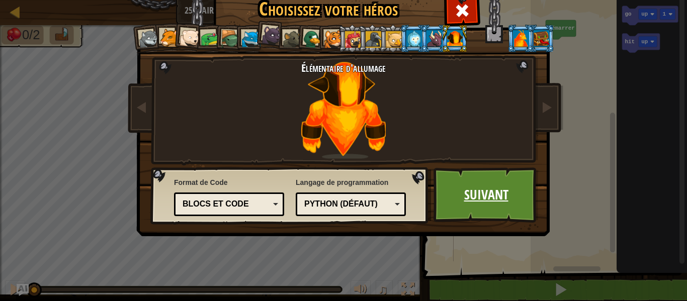
click at [478, 200] on link "Suivant" at bounding box center [486, 194] width 105 height 55
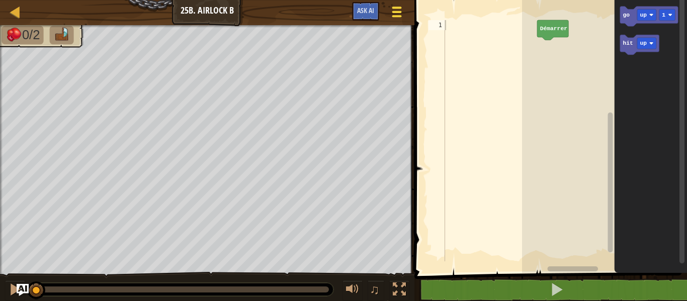
click at [396, 12] on span at bounding box center [397, 12] width 10 height 2
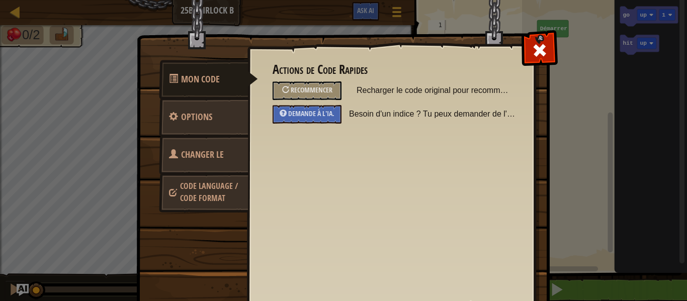
drag, startPoint x: 293, startPoint y: 117, endPoint x: 209, endPoint y: 200, distance: 118.4
click at [209, 200] on div "Mon Code Options Changer le héros Code Language / Code Format Actions de Code R…" at bounding box center [343, 178] width 412 height 287
click at [204, 185] on span "Code Language / Code Format" at bounding box center [209, 192] width 58 height 23
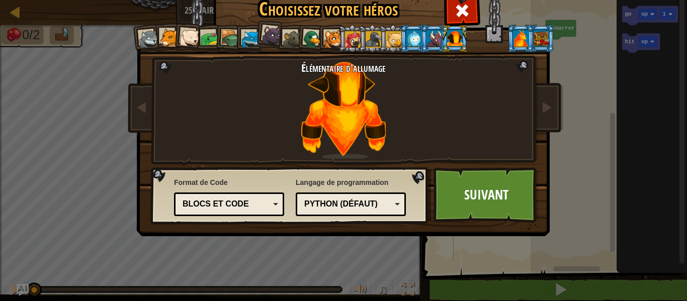
click at [223, 204] on div "Blocs et code" at bounding box center [226, 205] width 87 height 12
click at [462, 11] on span at bounding box center [462, 11] width 16 height 16
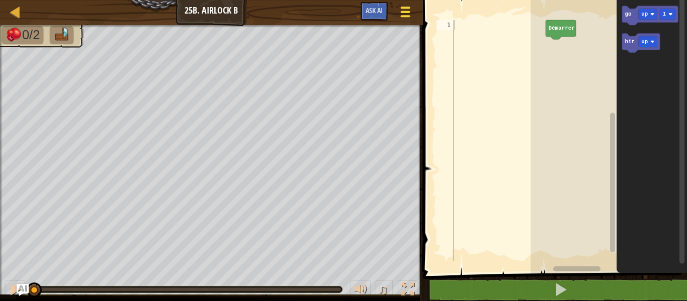
click at [408, 8] on span at bounding box center [405, 8] width 10 height 2
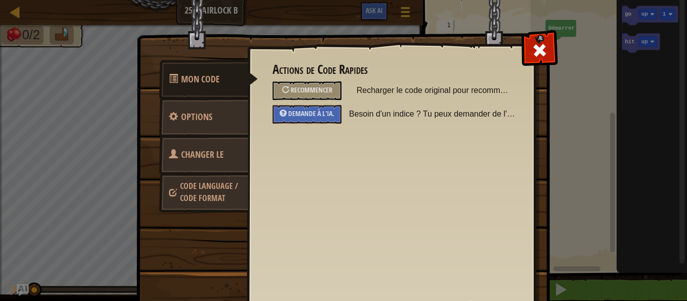
click at [208, 151] on span "Changer le héros" at bounding box center [196, 167] width 55 height 38
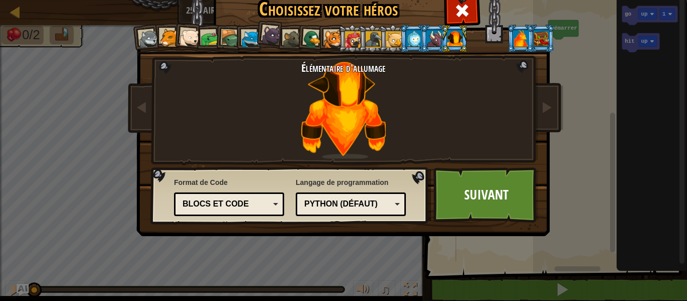
click at [544, 34] on div at bounding box center [542, 38] width 16 height 16
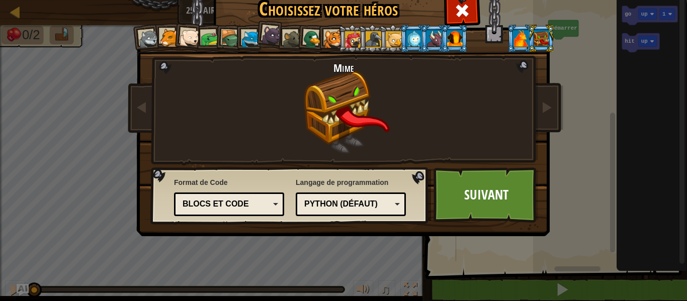
click at [455, 41] on div at bounding box center [455, 38] width 16 height 16
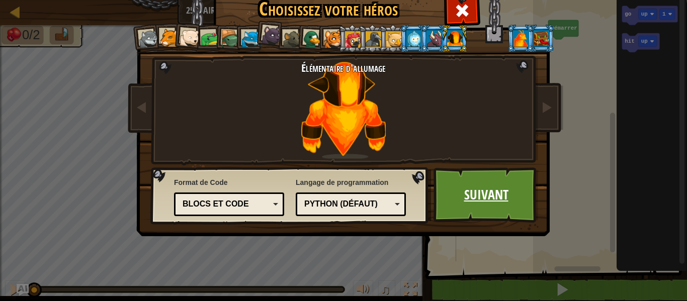
click at [476, 182] on link "Suivant" at bounding box center [486, 194] width 105 height 55
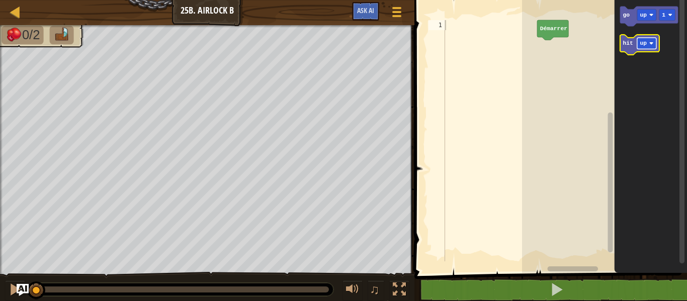
click at [642, 39] on rect "Espace de travail de Blocky" at bounding box center [646, 44] width 19 height 12
click at [628, 46] on text "hit" at bounding box center [628, 43] width 10 height 6
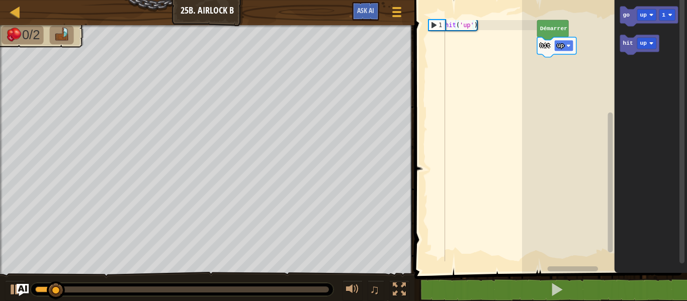
click at [570, 45] on image "Espace de travail de Blocky" at bounding box center [568, 46] width 4 height 4
click at [573, 35] on rect "Espace de travail de Blocky" at bounding box center [604, 134] width 165 height 278
click at [573, 52] on icon "Espace de travail de Blocky" at bounding box center [560, 47] width 46 height 20
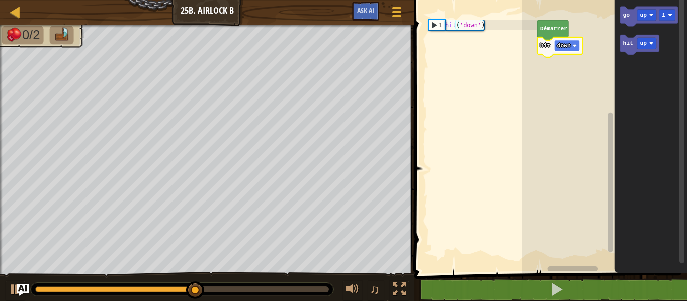
click at [568, 44] on text "down" at bounding box center [564, 46] width 14 height 6
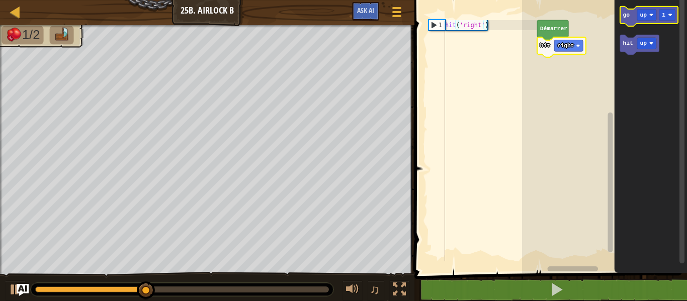
click at [628, 16] on text "go" at bounding box center [626, 15] width 7 height 6
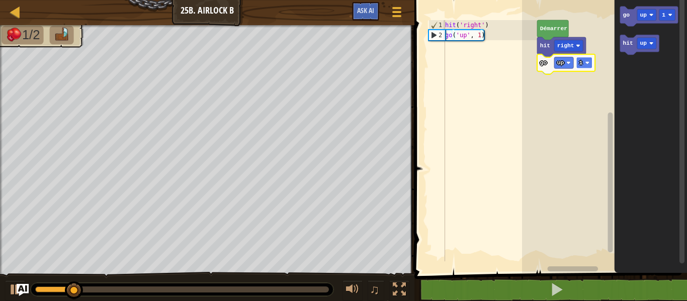
click at [590, 60] on rect "Espace de travail de Blocky" at bounding box center [584, 63] width 16 height 12
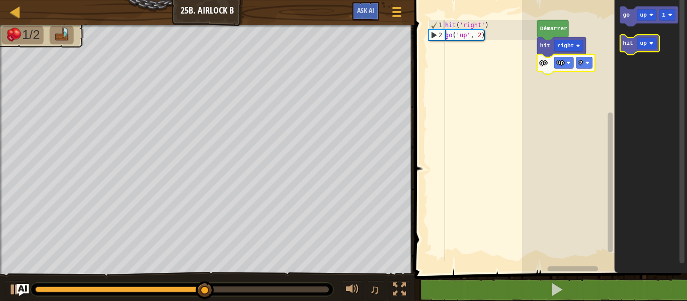
click at [626, 45] on text "hit" at bounding box center [628, 43] width 10 height 6
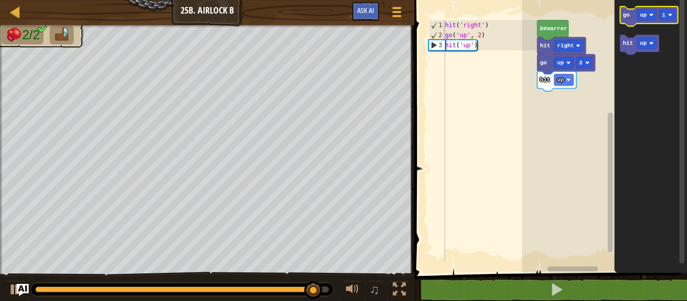
click at [630, 14] on icon "Espace de travail de Blocky" at bounding box center [649, 17] width 58 height 20
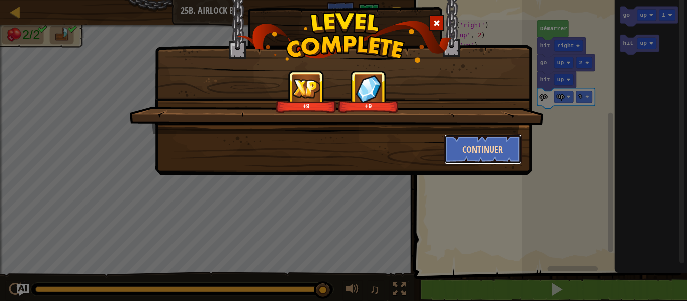
click at [487, 139] on button "Continuer" at bounding box center [483, 149] width 78 height 30
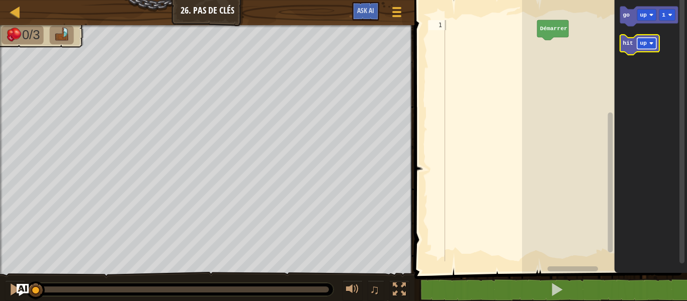
click at [644, 45] on text "up" at bounding box center [643, 43] width 7 height 6
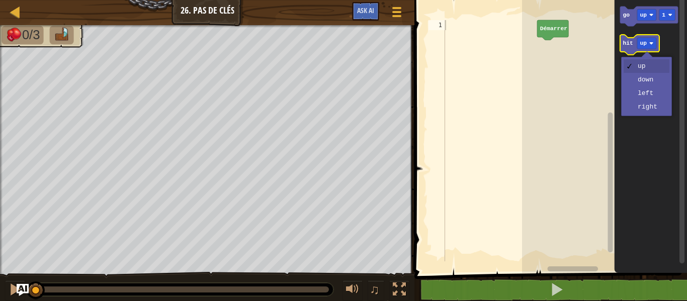
click at [625, 46] on text "hit" at bounding box center [628, 43] width 10 height 6
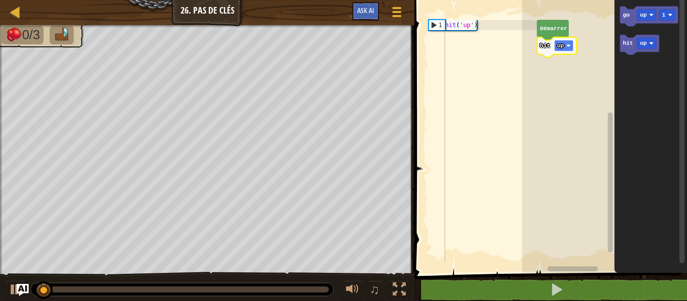
click at [562, 46] on text "up" at bounding box center [560, 46] width 7 height 6
click at [576, 40] on rect "Espace de travail de Blocky" at bounding box center [567, 46] width 26 height 12
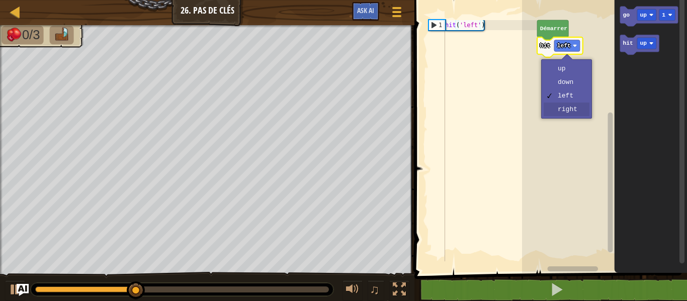
drag, startPoint x: 564, startPoint y: 105, endPoint x: 556, endPoint y: 95, distance: 12.9
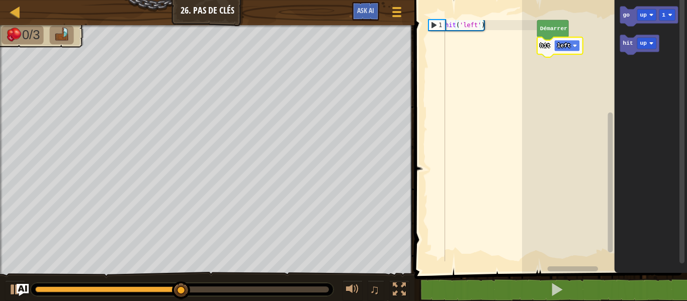
click at [565, 45] on text "left" at bounding box center [564, 46] width 14 height 6
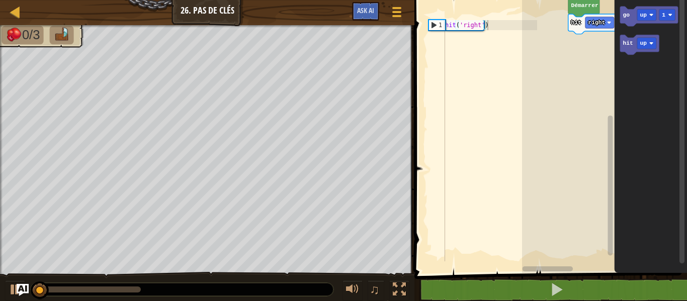
click at [647, 84] on div "[PERSON_NAME] hit right go up 1 hit up" at bounding box center [604, 134] width 165 height 278
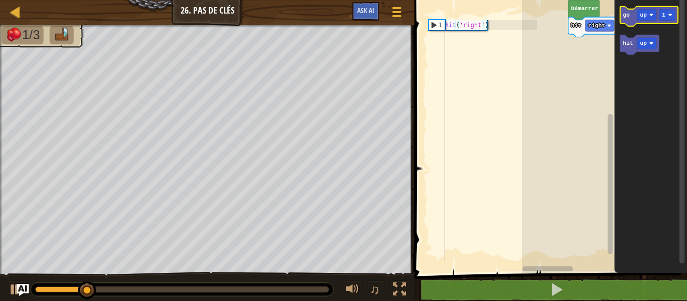
click at [630, 14] on icon "Espace de travail de Blocky" at bounding box center [649, 17] width 58 height 20
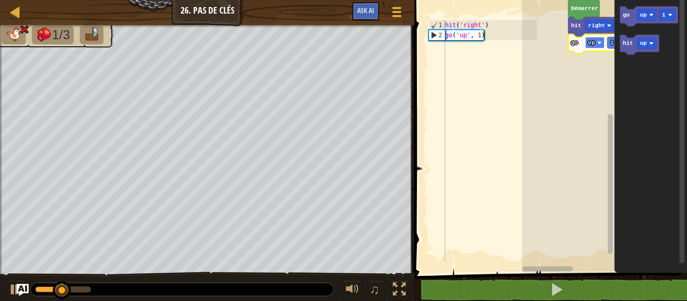
click at [597, 39] on rect "Espace de travail de Blocky" at bounding box center [594, 43] width 19 height 12
click at [596, 36] on icon "Espace de travail de Blocky" at bounding box center [600, 44] width 64 height 20
click at [594, 40] on text "down" at bounding box center [595, 43] width 14 height 6
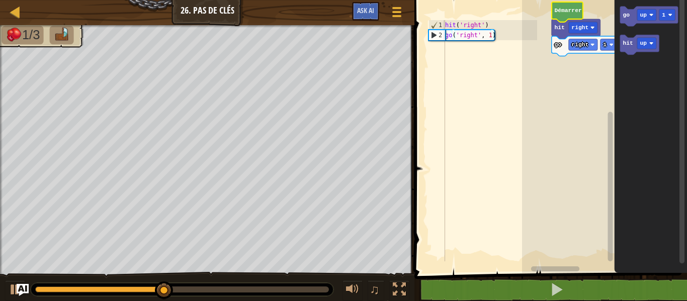
click at [558, 133] on rect "Espace de travail de Blocky" at bounding box center [604, 134] width 165 height 278
click at [604, 42] on text "1" at bounding box center [605, 45] width 4 height 6
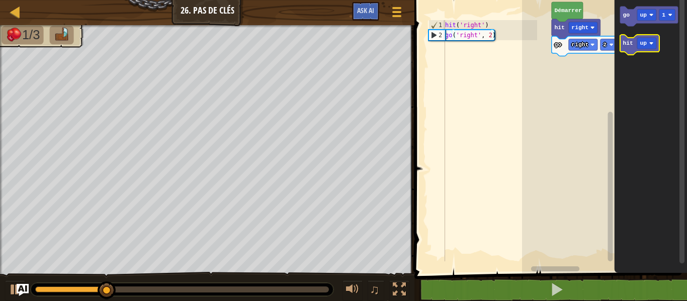
click at [626, 44] on text "hit" at bounding box center [628, 43] width 10 height 6
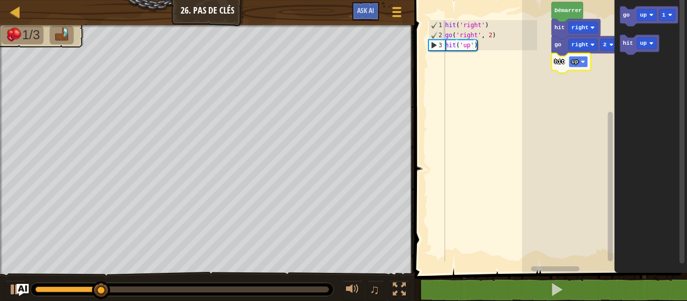
click at [581, 60] on image "Espace de travail de Blocky" at bounding box center [583, 62] width 4 height 4
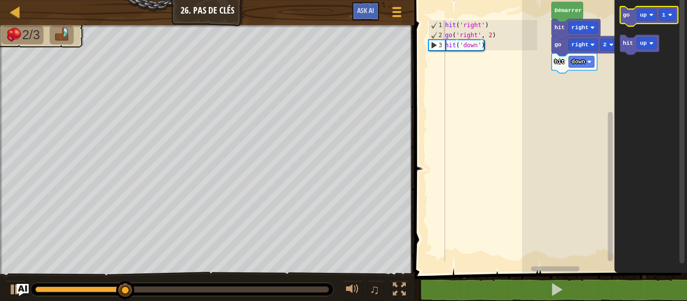
click at [627, 15] on text "go" at bounding box center [626, 15] width 7 height 6
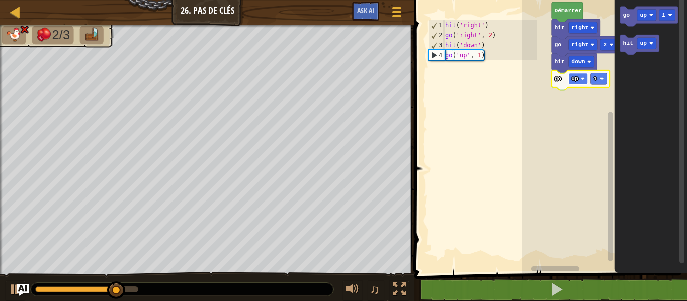
click at [579, 81] on rect "Espace de travail de Blocky" at bounding box center [578, 79] width 19 height 12
click at [576, 79] on text "up" at bounding box center [574, 79] width 7 height 6
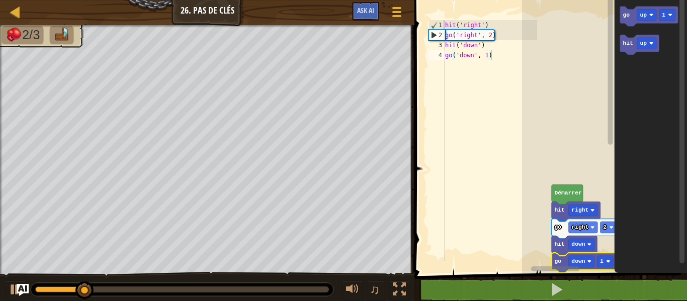
click at [607, 75] on rect "Espace de travail de Blocky" at bounding box center [611, 130] width 8 height 270
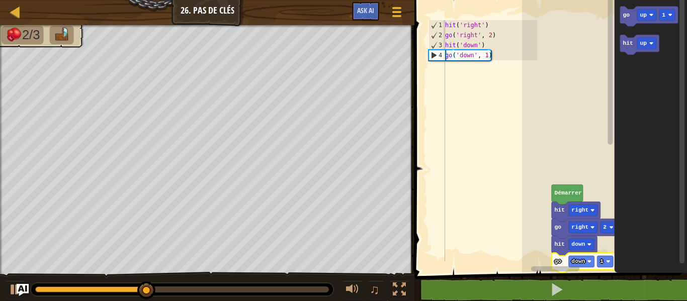
click at [610, 181] on rect "Espace de travail de Blocky" at bounding box center [611, 130] width 8 height 270
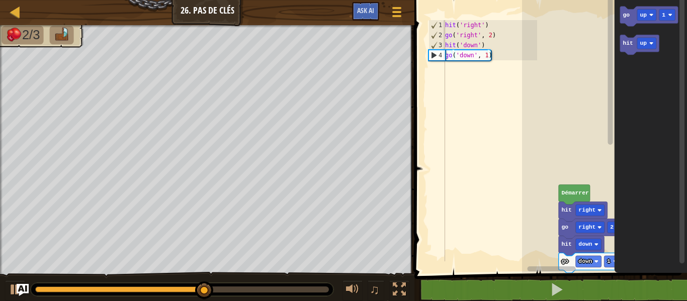
click at [612, 108] on div "[PERSON_NAME] hit right go right 2 hit down go down 1 go up 1 hit up" at bounding box center [604, 134] width 165 height 278
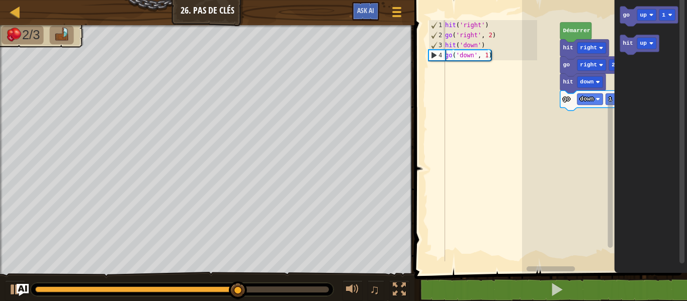
click at [609, 217] on rect "Espace de travail de Blocky" at bounding box center [610, 173] width 5 height 149
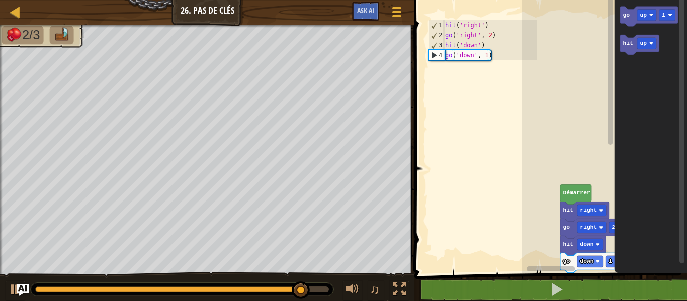
click at [610, 90] on g "Espace de travail de Blocky" at bounding box center [611, 130] width 8 height 270
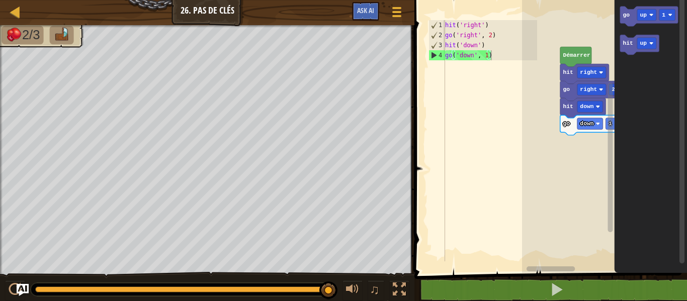
click at [627, 198] on div "[PERSON_NAME] hit right go right 2 hit down go down 1 go up 1 hit up" at bounding box center [604, 134] width 165 height 278
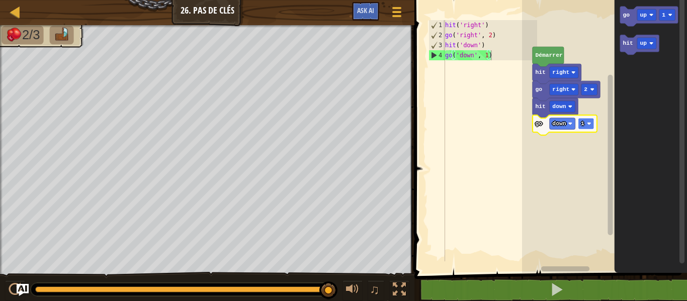
click at [584, 121] on text "1" at bounding box center [583, 124] width 4 height 6
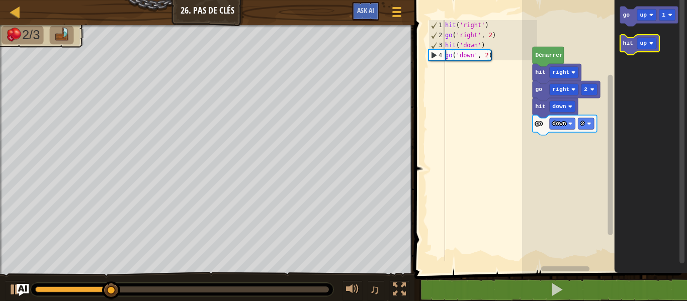
click at [627, 40] on text "hit" at bounding box center [628, 43] width 10 height 6
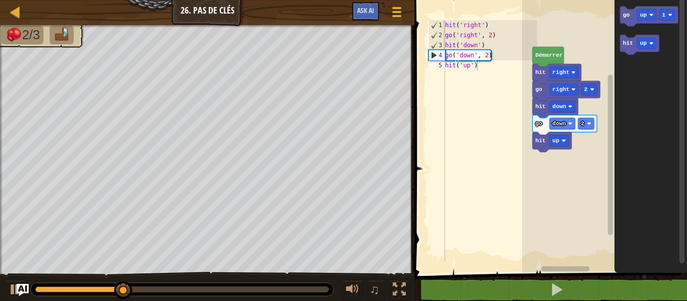
click at [563, 130] on icon "Espace de travail de Blocky" at bounding box center [565, 125] width 64 height 20
click at [557, 140] on text "up" at bounding box center [555, 141] width 7 height 6
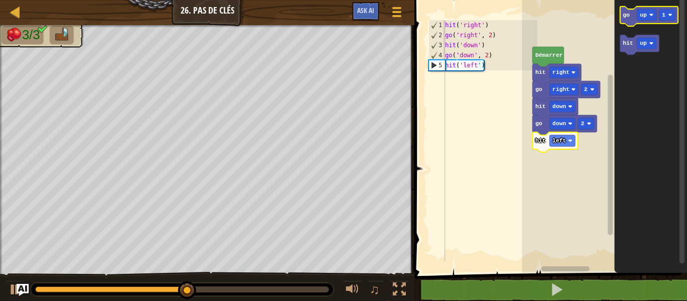
click at [623, 12] on text "go" at bounding box center [626, 15] width 7 height 6
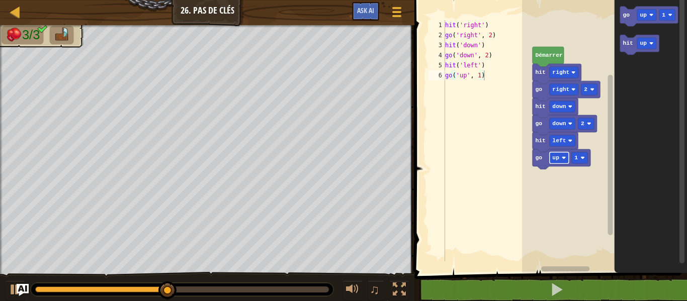
click at [558, 155] on text "up" at bounding box center [555, 158] width 7 height 6
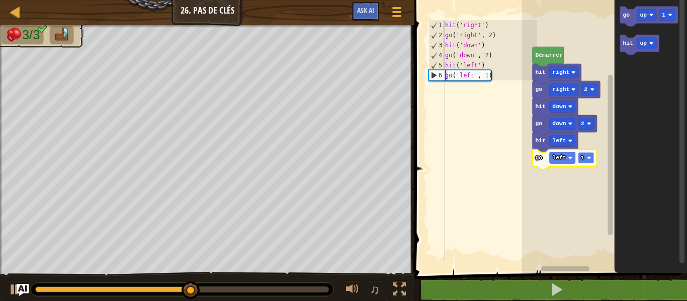
click at [586, 156] on rect "Espace de travail de Blocky" at bounding box center [586, 158] width 16 height 12
click at [585, 156] on rect "Espace de travail de Blocky" at bounding box center [586, 158] width 16 height 12
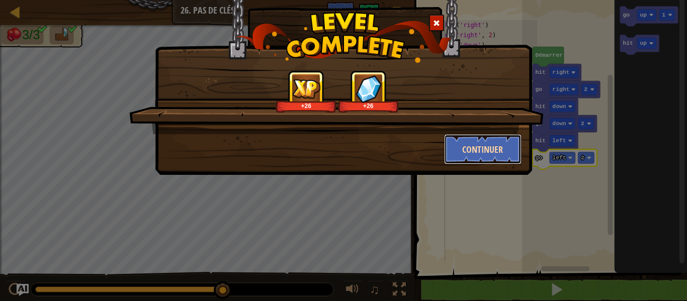
drag, startPoint x: 467, startPoint y: 138, endPoint x: 456, endPoint y: 152, distance: 18.2
click at [482, 144] on button "Continuer" at bounding box center [483, 149] width 78 height 30
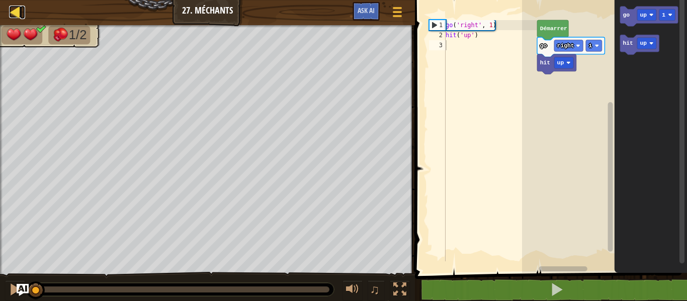
click at [12, 12] on div at bounding box center [15, 12] width 13 height 13
select select "fr"
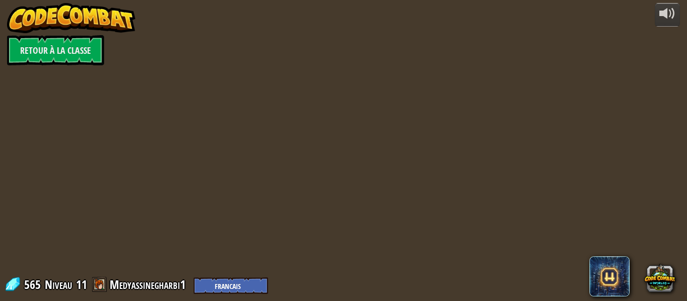
select select "fr"
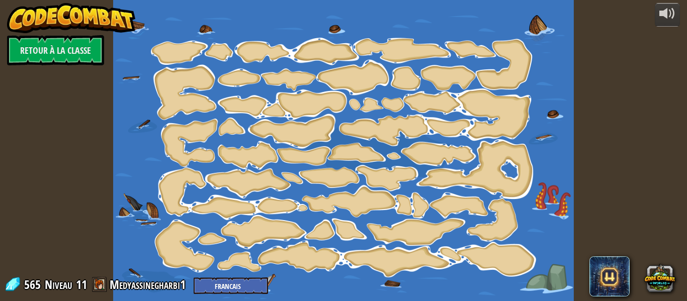
select select "fr"
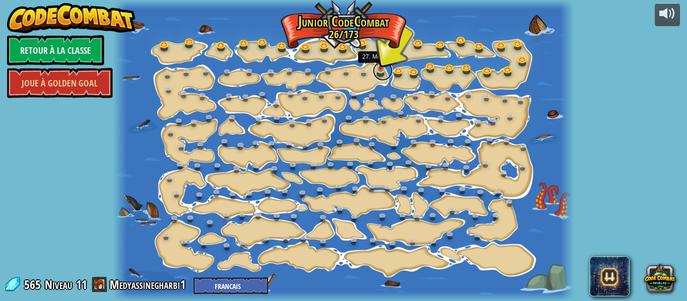
click at [377, 75] on link at bounding box center [383, 71] width 20 height 20
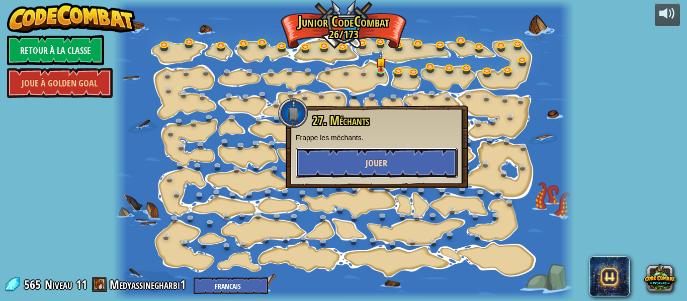
click at [403, 162] on button "Jouer" at bounding box center [377, 163] width 162 height 30
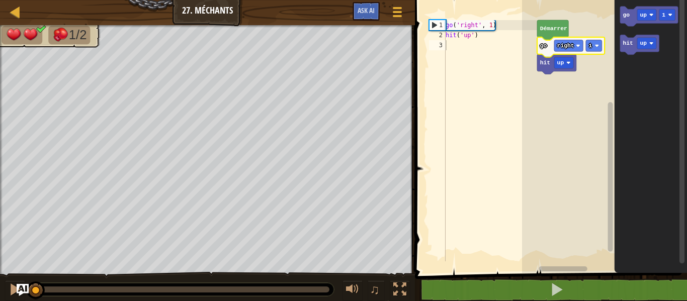
click at [563, 107] on rect "Espace de travail de Blocky" at bounding box center [604, 134] width 165 height 278
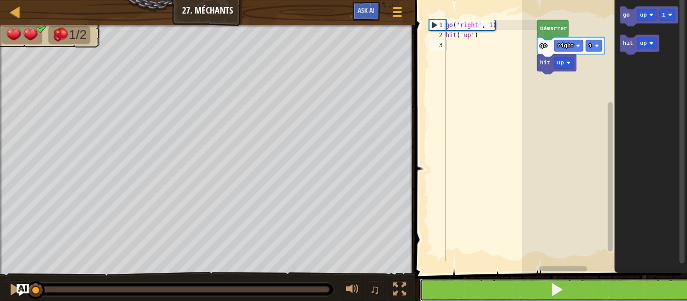
click at [585, 294] on button at bounding box center [556, 290] width 275 height 23
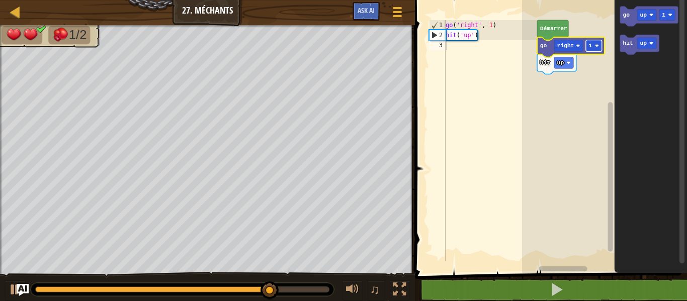
click at [592, 49] on rect "Espace de travail de Blocky" at bounding box center [594, 46] width 16 height 12
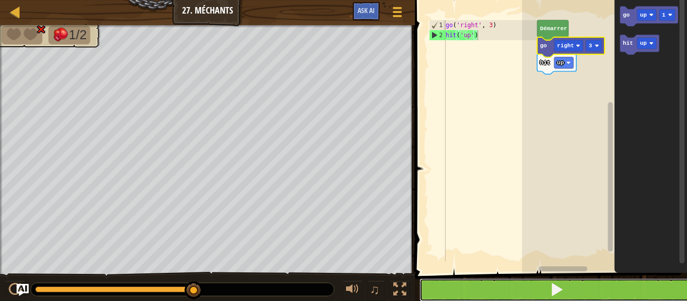
click at [560, 291] on span at bounding box center [557, 290] width 14 height 14
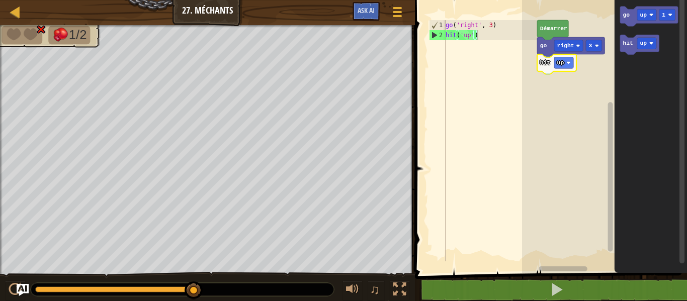
click at [624, 63] on icon "Espace de travail de Blocky" at bounding box center [651, 134] width 72 height 278
click at [597, 51] on rect "Espace de travail de Blocky" at bounding box center [594, 46] width 16 height 12
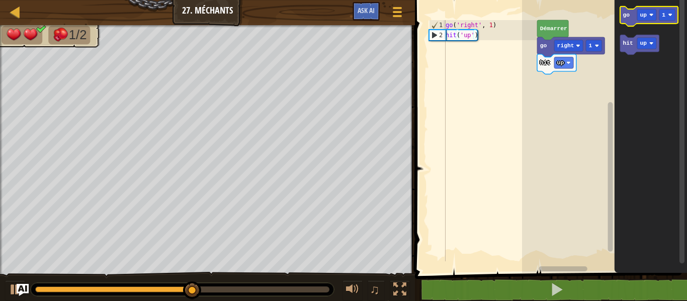
click at [631, 12] on icon "Espace de travail de Blocky" at bounding box center [649, 17] width 58 height 20
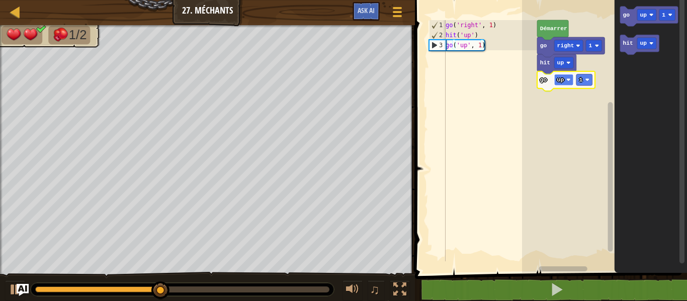
click at [562, 83] on text "up" at bounding box center [560, 80] width 7 height 6
click at [596, 76] on rect "Espace de travail de Blocky" at bounding box center [594, 80] width 16 height 12
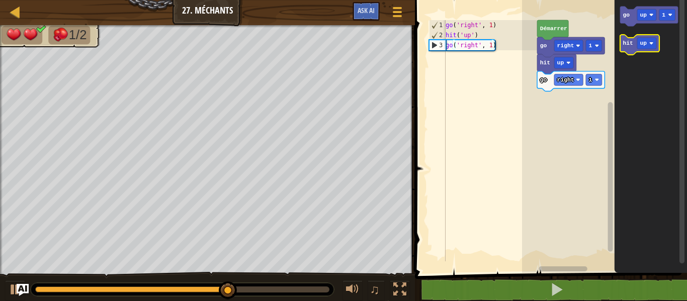
click at [632, 43] on text "hit" at bounding box center [628, 43] width 10 height 6
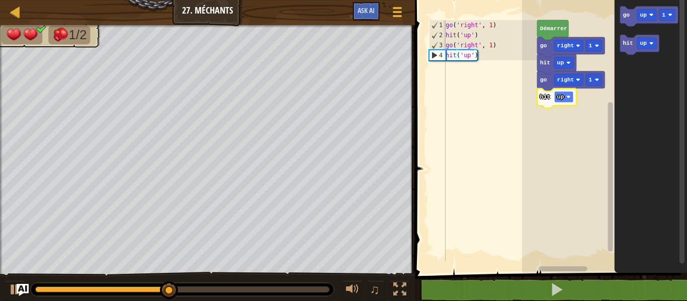
click at [568, 100] on rect "Espace de travail de Blocky" at bounding box center [563, 97] width 19 height 12
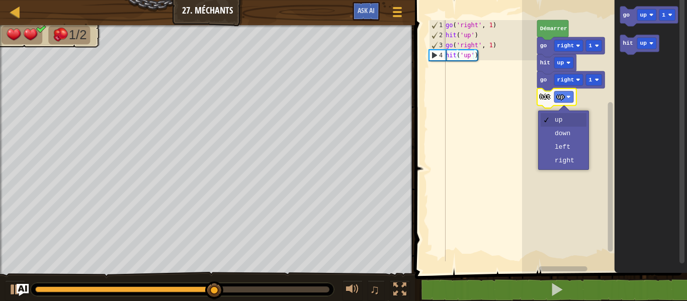
click at [633, 110] on icon "Espace de travail de Blocky" at bounding box center [651, 134] width 72 height 278
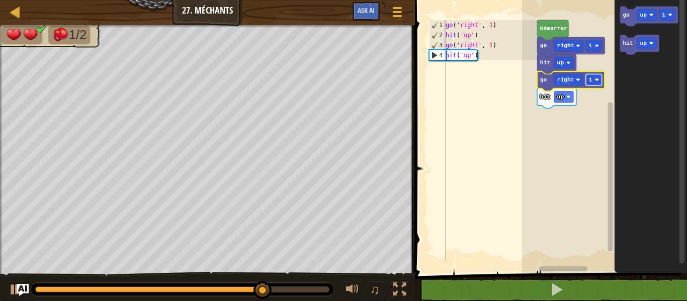
click at [592, 78] on rect "Espace de travail de Blocky" at bounding box center [594, 80] width 16 height 12
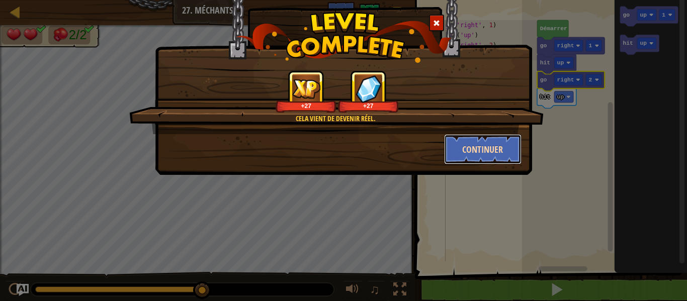
click at [481, 137] on button "Continuer" at bounding box center [483, 149] width 78 height 30
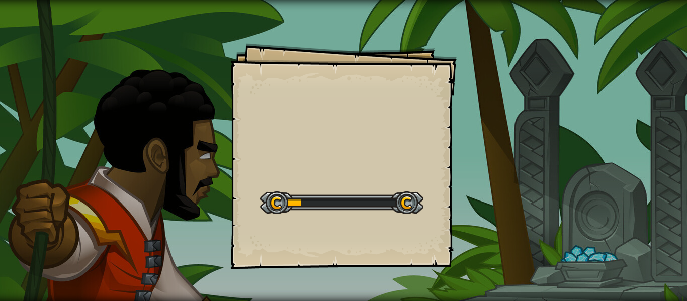
click at [481, 137] on div "Goals Start Level Erreur de chargement du serveur Vous avez besoin d'un abonnem…" at bounding box center [343, 150] width 687 height 301
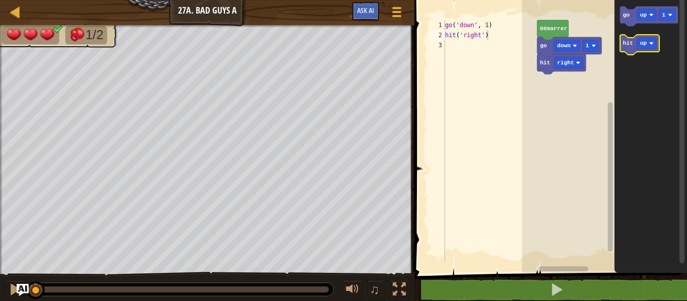
click at [631, 49] on icon "Espace de travail de Blocky" at bounding box center [639, 45] width 39 height 20
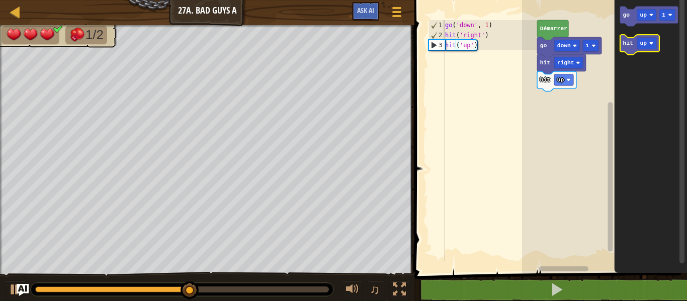
click at [632, 40] on text "hit" at bounding box center [628, 43] width 10 height 6
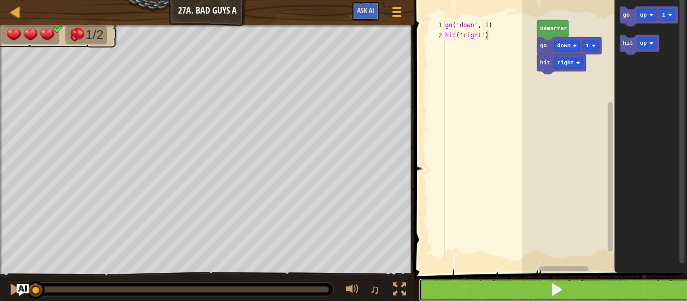
click at [533, 287] on button at bounding box center [557, 290] width 276 height 23
click at [558, 291] on span at bounding box center [557, 290] width 14 height 14
click at [557, 291] on span at bounding box center [557, 290] width 14 height 14
click at [558, 291] on span at bounding box center [557, 290] width 14 height 14
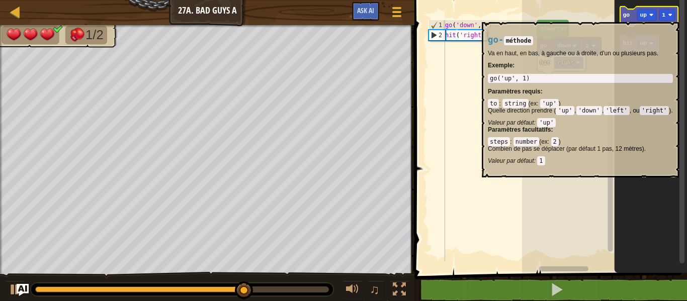
click at [622, 16] on icon "Espace de travail de Blocky" at bounding box center [649, 17] width 58 height 20
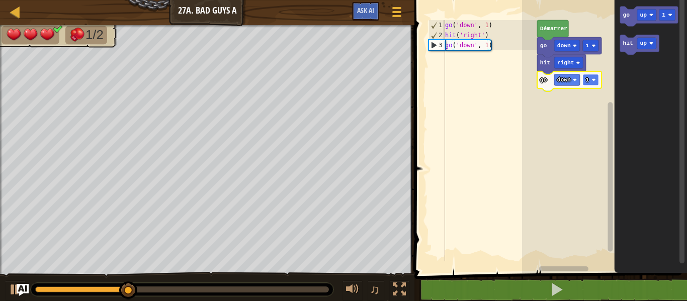
click at [592, 77] on rect "Espace de travail de Blocky" at bounding box center [591, 80] width 16 height 12
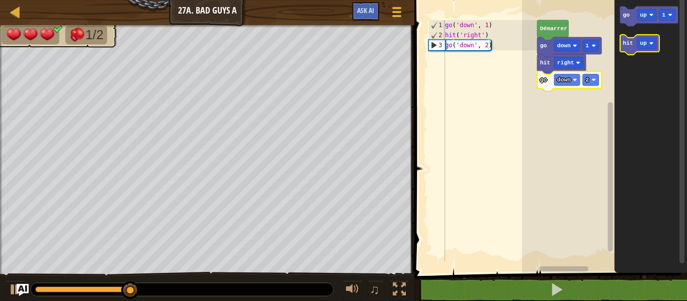
click at [627, 43] on text "hit" at bounding box center [628, 43] width 10 height 6
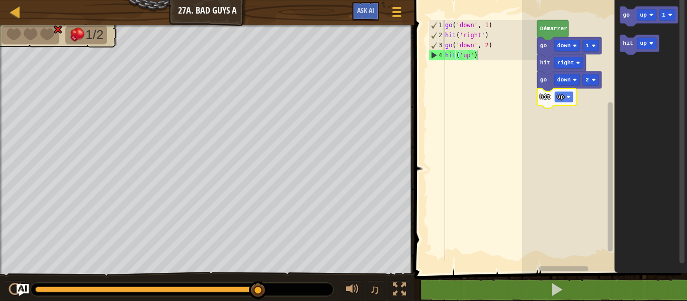
click at [561, 96] on text "up" at bounding box center [560, 97] width 7 height 6
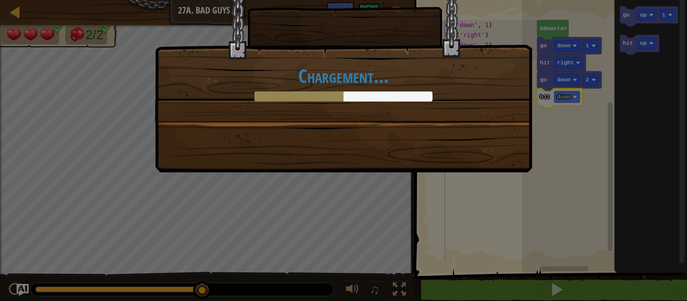
click at [590, 273] on div "Chargement..." at bounding box center [343, 150] width 687 height 301
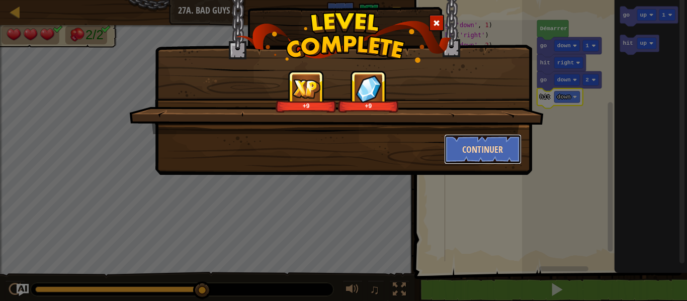
click at [468, 160] on button "Continuer" at bounding box center [483, 149] width 78 height 30
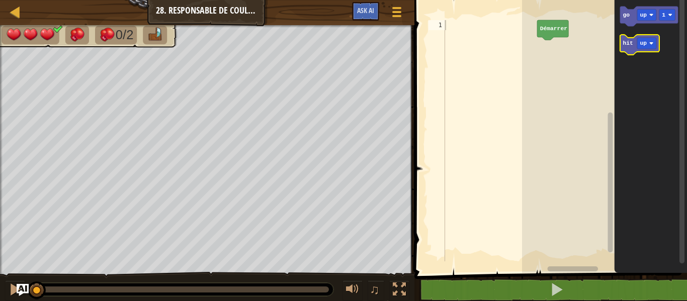
click at [627, 47] on icon "Espace de travail de Blocky" at bounding box center [639, 45] width 39 height 20
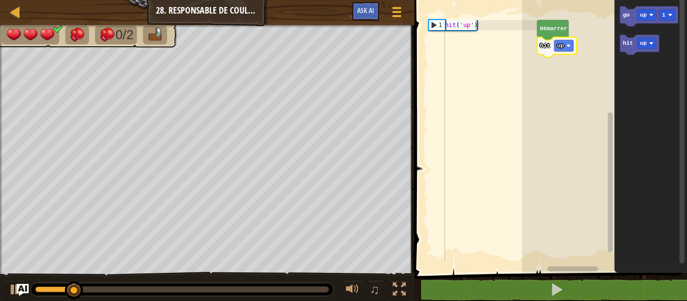
click at [565, 52] on icon "Espace de travail de Blocky" at bounding box center [556, 47] width 39 height 20
click at [559, 47] on text "up" at bounding box center [560, 46] width 7 height 6
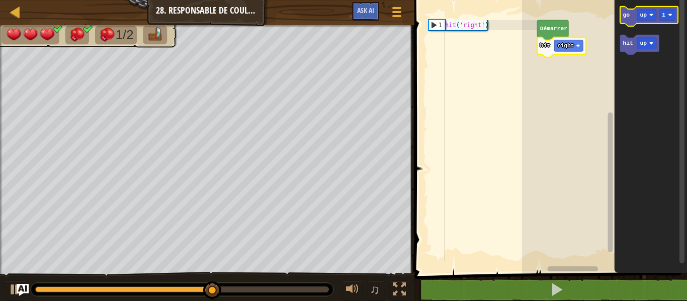
click at [628, 11] on icon "Espace de travail de Blocky" at bounding box center [649, 17] width 58 height 20
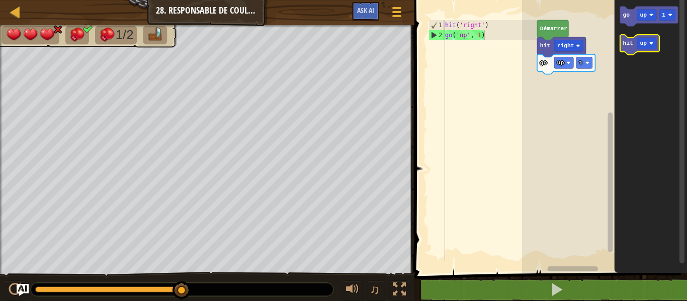
click at [630, 41] on text "hit" at bounding box center [628, 43] width 10 height 6
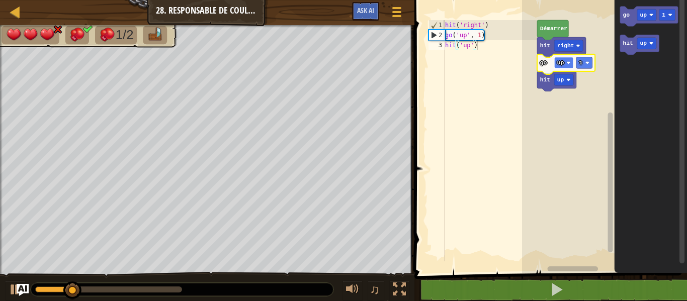
click at [563, 62] on rect "Espace de travail de Blocky" at bounding box center [563, 63] width 19 height 12
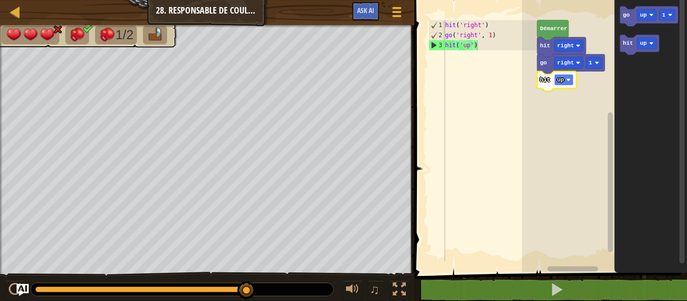
click at [561, 82] on text "up" at bounding box center [560, 80] width 7 height 6
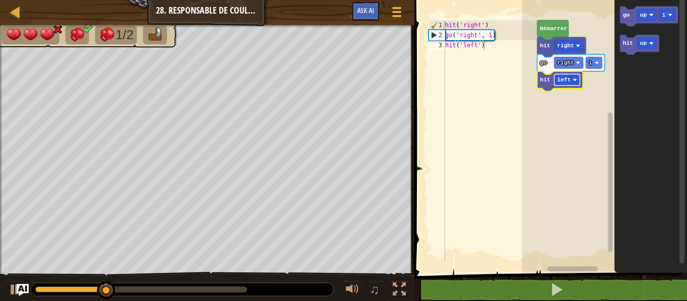
click at [568, 80] on text "left" at bounding box center [564, 80] width 14 height 6
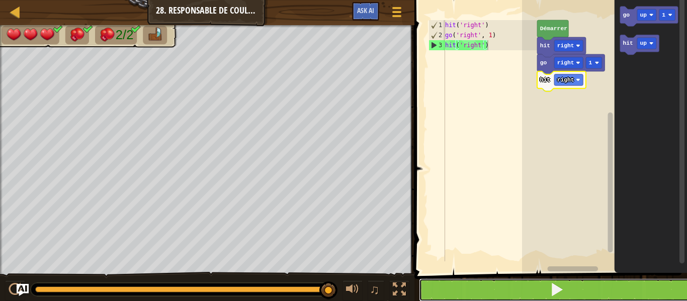
click at [569, 293] on button at bounding box center [557, 290] width 276 height 23
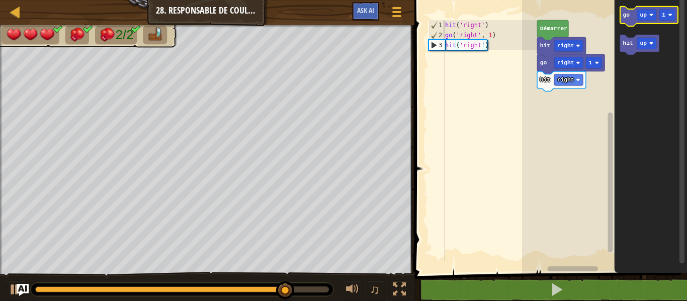
click at [624, 19] on icon "Espace de travail de Blocky" at bounding box center [649, 17] width 58 height 20
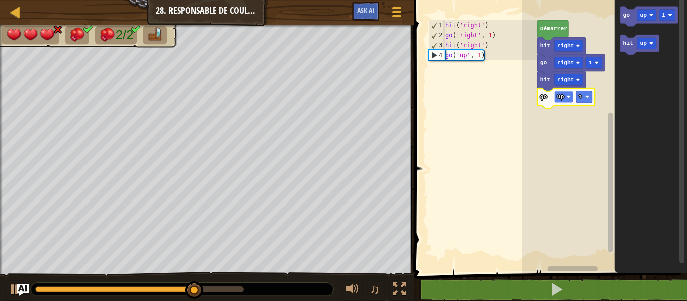
click at [570, 98] on image "Espace de travail de Blocky" at bounding box center [568, 97] width 4 height 4
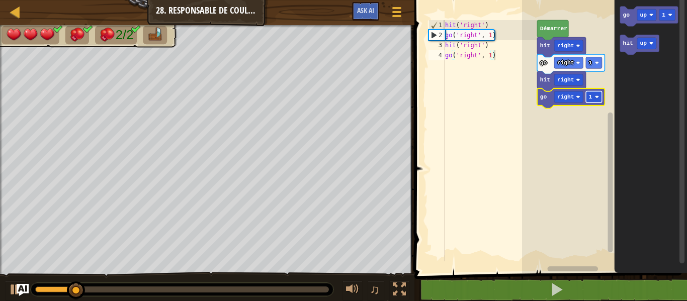
click at [599, 98] on image "Espace de travail de Blocky" at bounding box center [597, 97] width 4 height 4
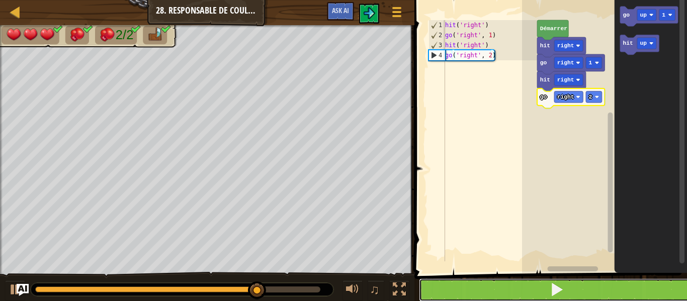
click at [564, 290] on span at bounding box center [557, 290] width 14 height 14
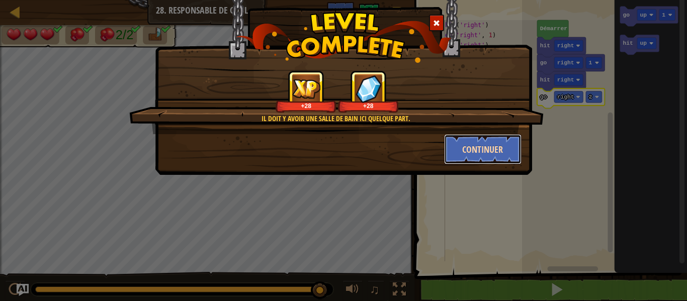
click at [484, 144] on button "Continuer" at bounding box center [483, 149] width 78 height 30
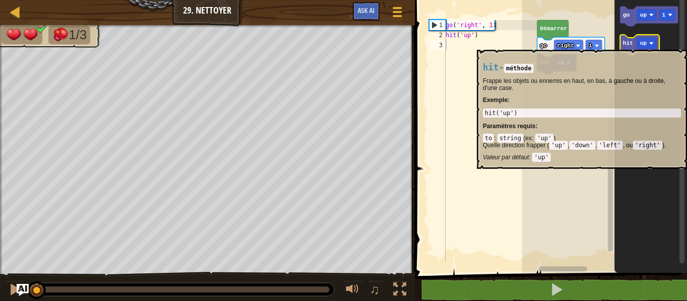
click at [627, 45] on text "hit" at bounding box center [628, 43] width 10 height 6
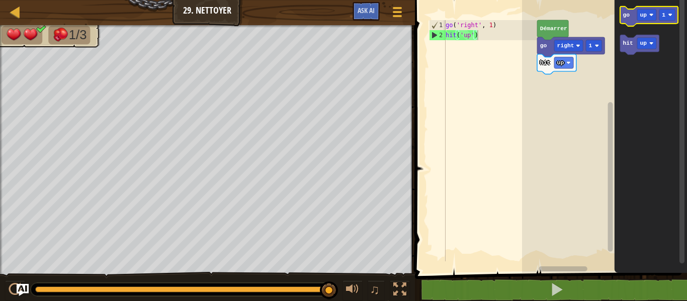
click at [625, 17] on text "go" at bounding box center [626, 15] width 7 height 6
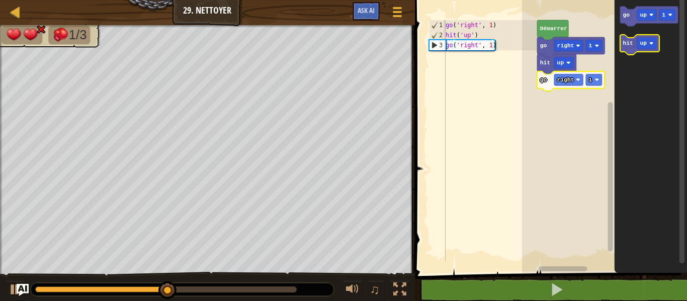
click at [630, 46] on text "hit" at bounding box center [628, 43] width 10 height 6
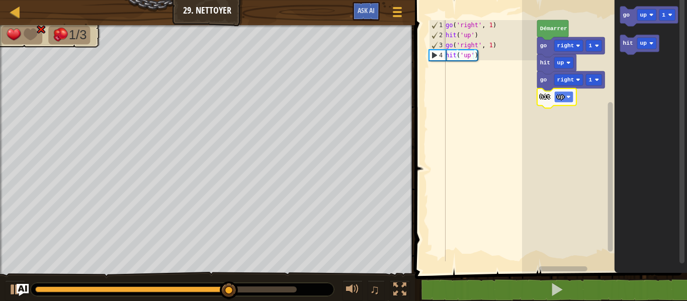
click at [568, 99] on image "Espace de travail de Blocky" at bounding box center [568, 97] width 4 height 4
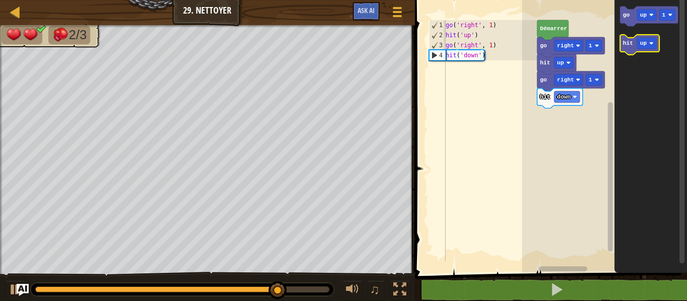
click at [623, 46] on icon "Espace de travail de Blocky" at bounding box center [639, 45] width 39 height 20
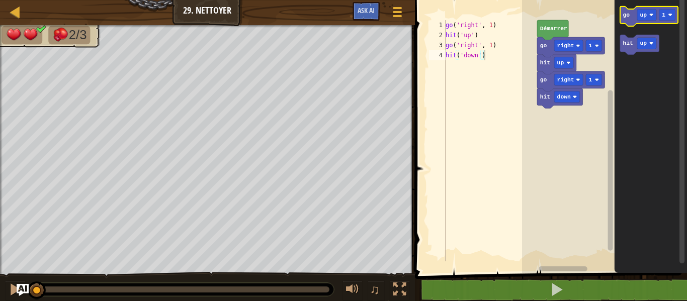
click at [629, 23] on icon "Espace de travail de Blocky" at bounding box center [649, 17] width 58 height 20
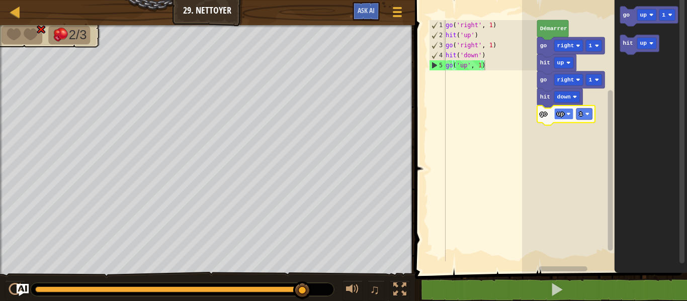
click at [563, 117] on text "up" at bounding box center [560, 114] width 7 height 6
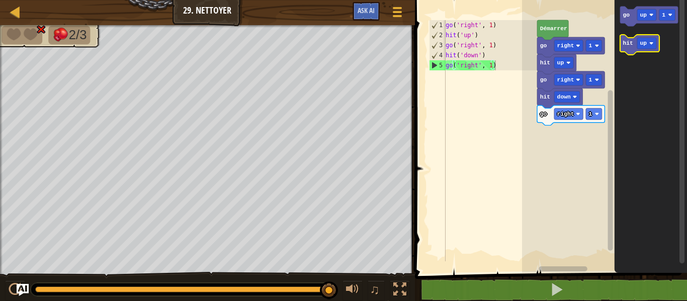
click at [627, 47] on icon "Espace de travail de Blocky" at bounding box center [639, 45] width 39 height 20
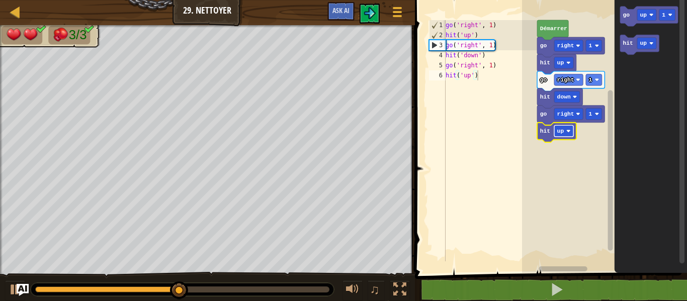
click at [565, 135] on rect "Espace de travail de Blocky" at bounding box center [563, 131] width 19 height 12
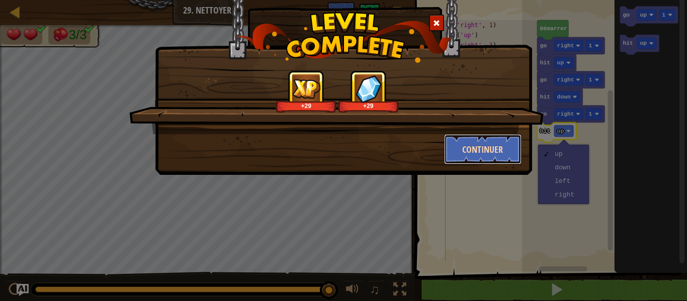
click at [468, 146] on button "Continuer" at bounding box center [483, 149] width 78 height 30
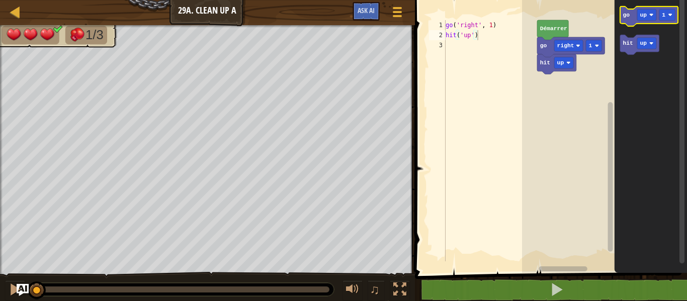
click at [625, 21] on icon "Espace de travail de Blocky" at bounding box center [649, 17] width 58 height 20
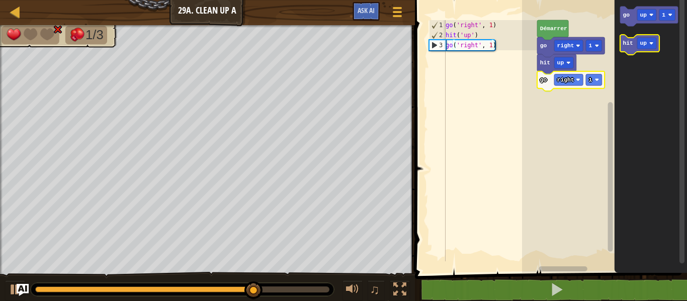
click at [633, 39] on icon "Espace de travail de Blocky" at bounding box center [639, 45] width 39 height 20
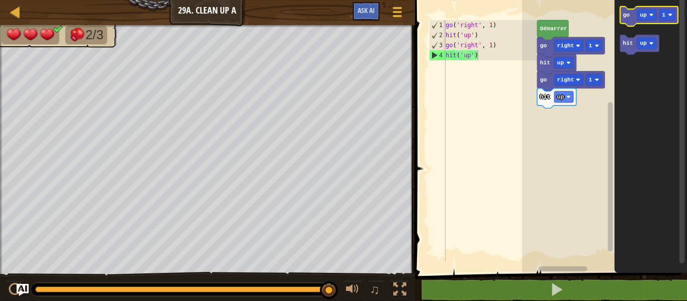
click at [626, 16] on text "go" at bounding box center [626, 15] width 7 height 6
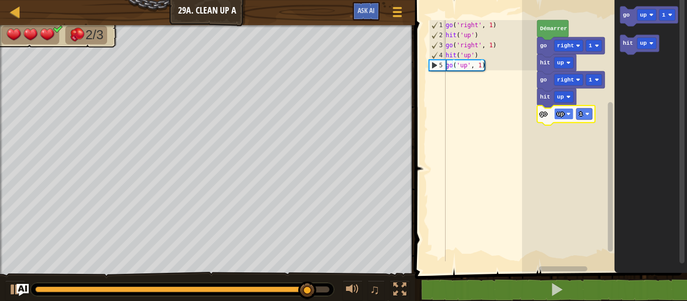
click at [565, 116] on rect "Espace de travail de Blocky" at bounding box center [563, 114] width 19 height 12
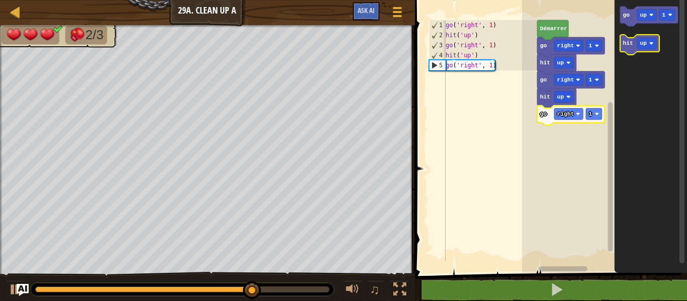
click at [630, 43] on text "hit" at bounding box center [628, 43] width 10 height 6
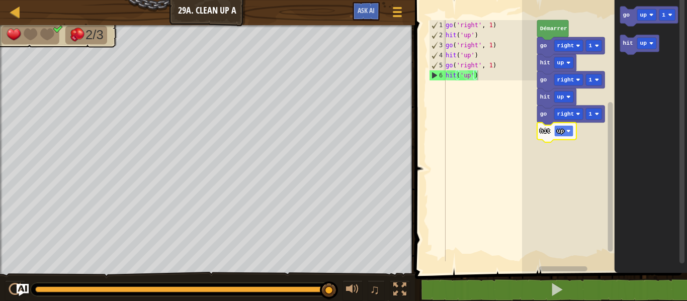
click at [567, 130] on image "Espace de travail de Blocky" at bounding box center [568, 131] width 4 height 4
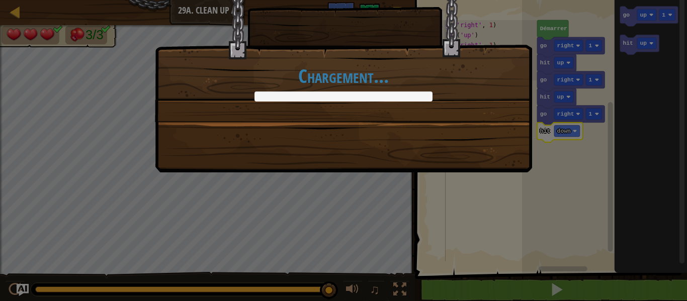
click at [563, 285] on div "Chargement..." at bounding box center [343, 150] width 687 height 301
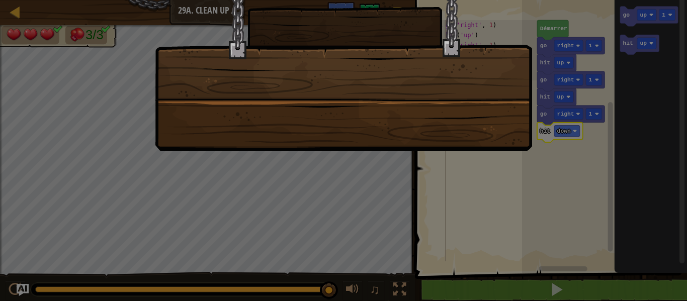
click at [563, 285] on div at bounding box center [343, 150] width 687 height 301
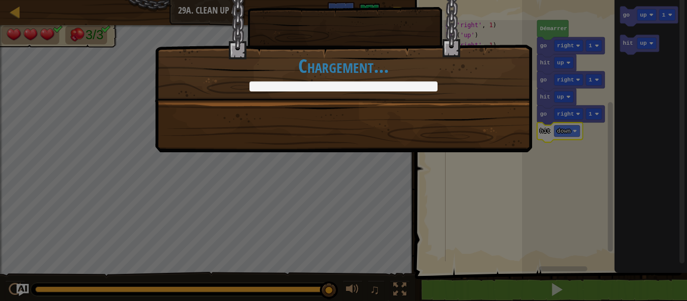
click at [563, 285] on div "+0 +0 Continuer Chargement..." at bounding box center [343, 150] width 687 height 301
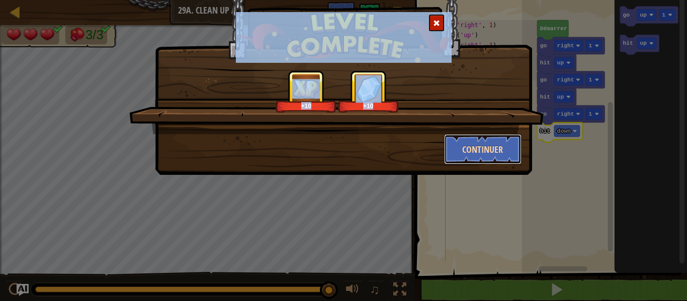
click at [480, 152] on button "Continuer" at bounding box center [483, 149] width 78 height 30
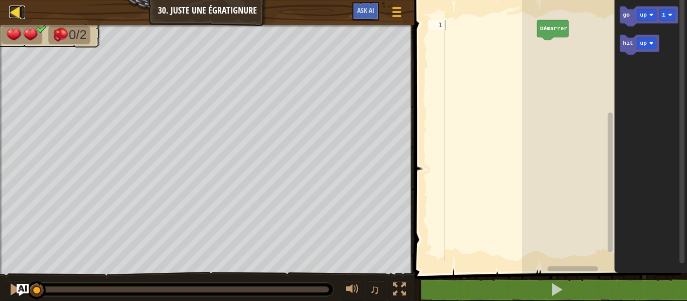
click at [19, 12] on div at bounding box center [15, 12] width 13 height 13
select select "fr"
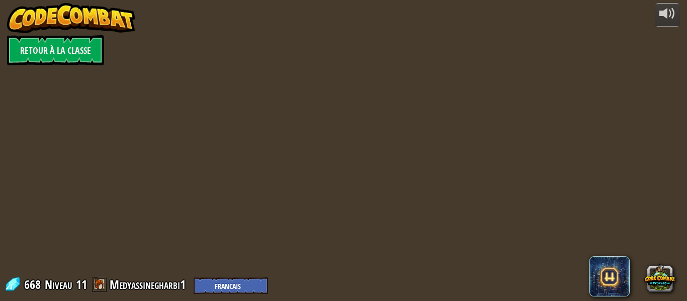
select select "fr"
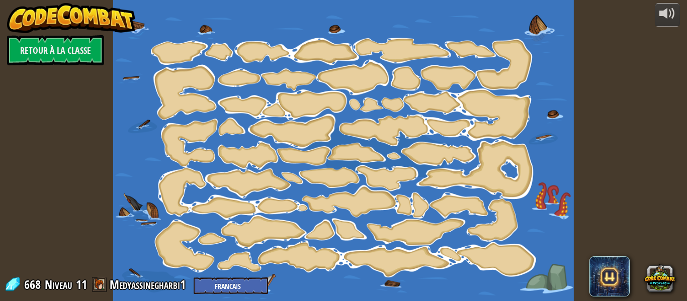
select select "fr"
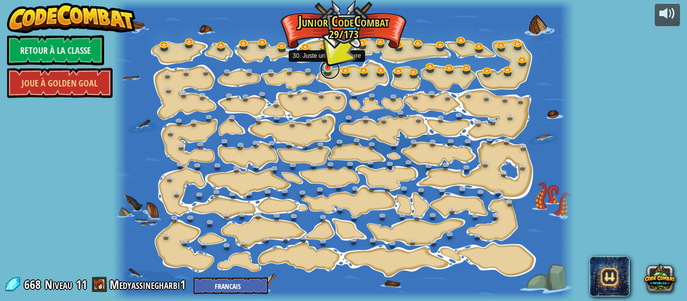
click at [333, 65] on link at bounding box center [330, 69] width 20 height 20
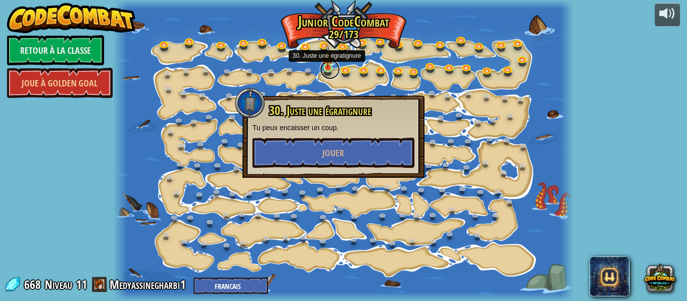
click at [333, 65] on link at bounding box center [330, 69] width 20 height 20
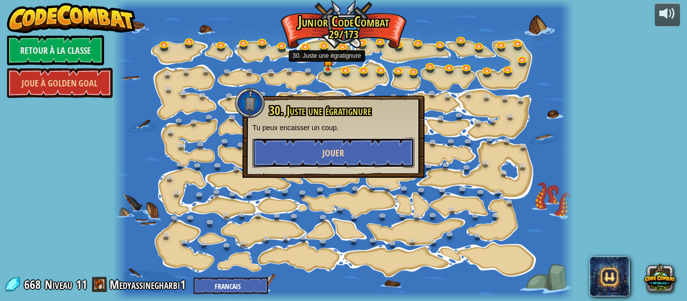
click at [303, 148] on button "Jouer" at bounding box center [333, 153] width 162 height 30
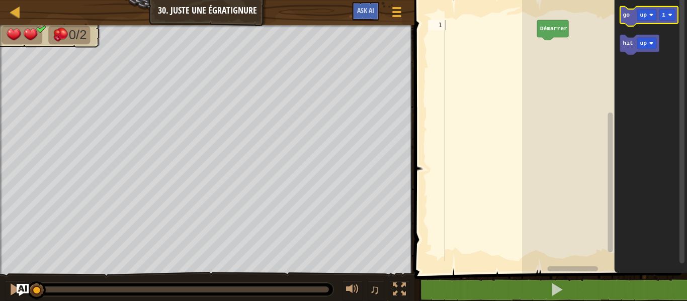
click at [629, 22] on icon "Espace de travail de Blocky" at bounding box center [649, 17] width 58 height 20
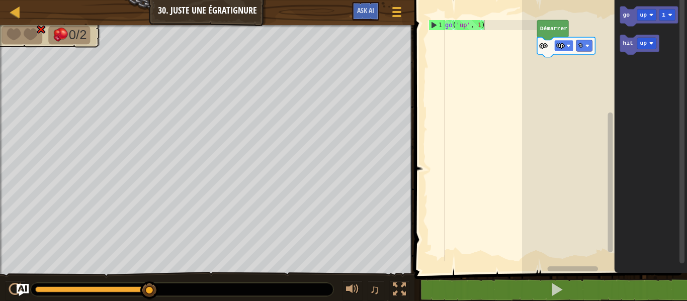
click at [561, 50] on rect "Espace de travail de Blocky" at bounding box center [563, 46] width 19 height 12
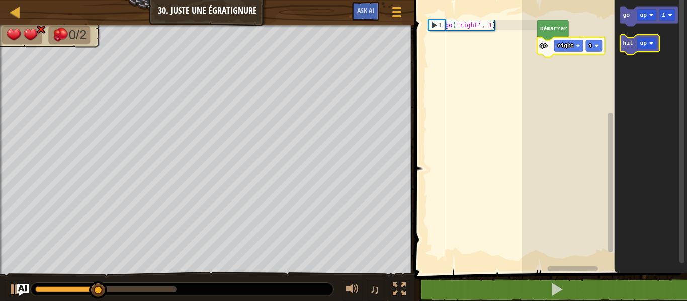
click at [628, 50] on icon "Espace de travail de Blocky" at bounding box center [639, 45] width 39 height 20
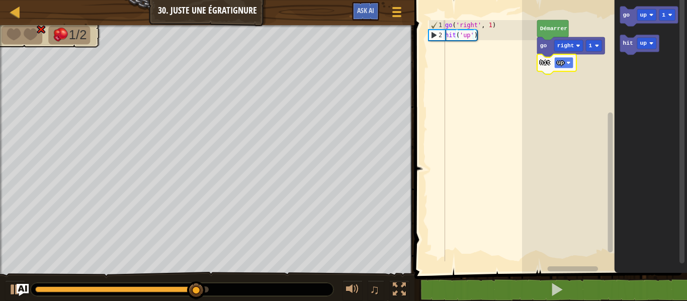
click at [563, 60] on rect "Espace de travail de Blocky" at bounding box center [563, 63] width 19 height 12
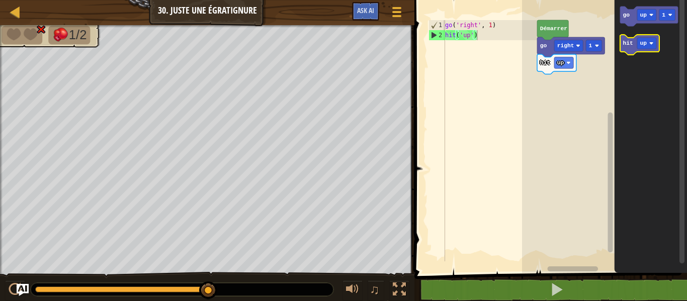
click at [627, 49] on icon "Espace de travail de Blocky" at bounding box center [639, 45] width 39 height 20
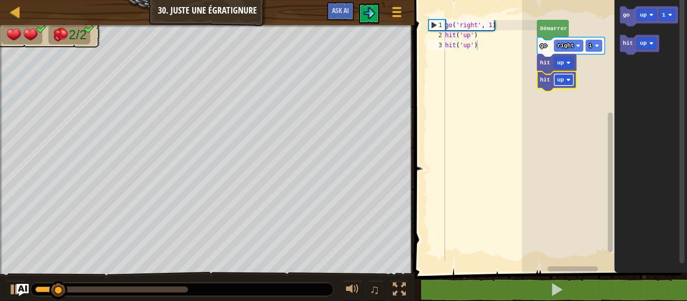
click at [560, 80] on text "up" at bounding box center [560, 80] width 7 height 6
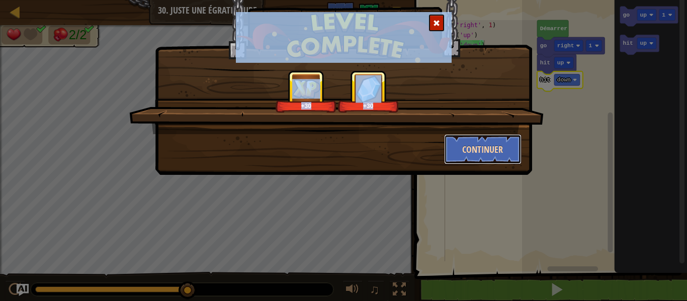
click at [468, 142] on button "Continuer" at bounding box center [483, 149] width 78 height 30
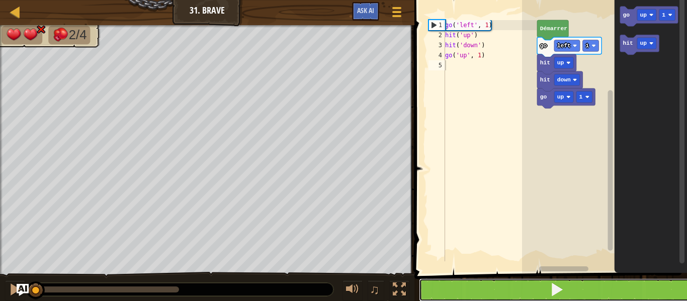
click at [550, 286] on span at bounding box center [557, 290] width 14 height 14
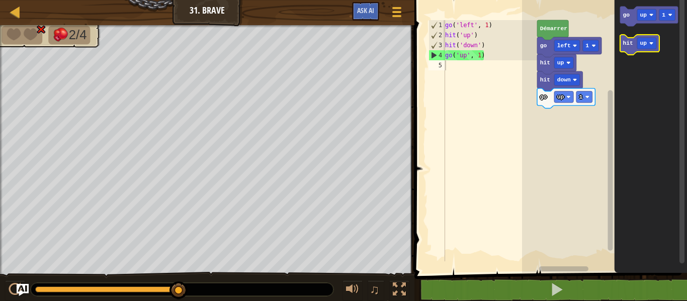
click at [633, 48] on icon "Espace de travail de Blocky" at bounding box center [639, 45] width 39 height 20
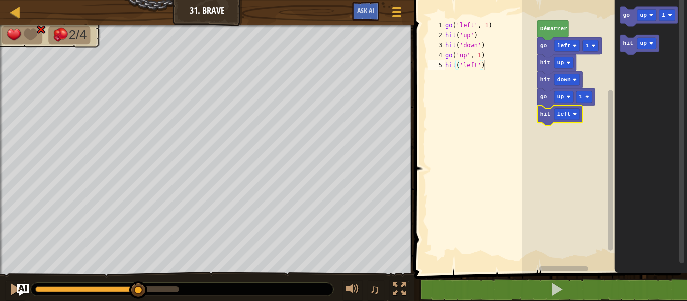
click at [567, 165] on rect "Espace de travail de Blocky" at bounding box center [604, 134] width 165 height 278
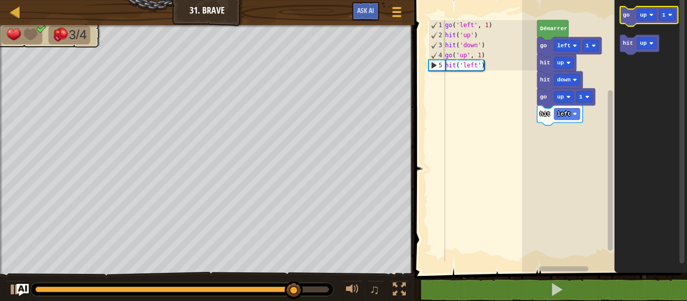
click at [626, 11] on icon "Espace de travail de Blocky" at bounding box center [649, 17] width 58 height 20
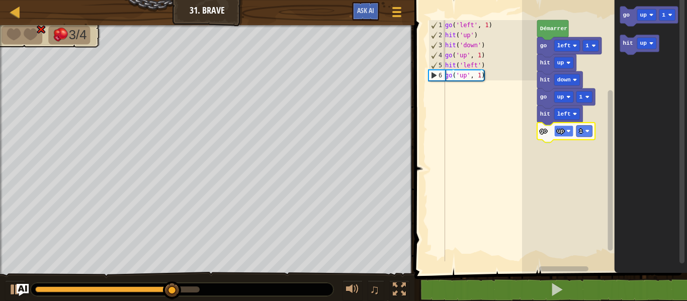
click at [564, 132] on rect "Espace de travail de Blocky" at bounding box center [563, 131] width 19 height 12
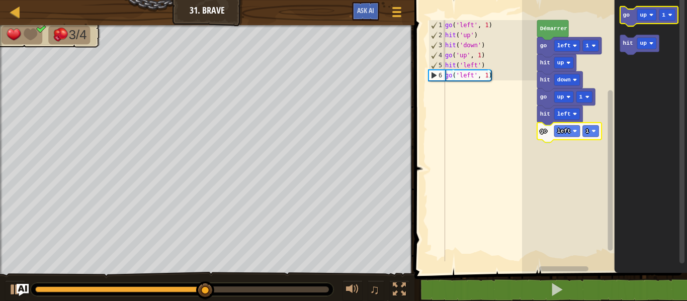
click at [629, 20] on icon "Espace de travail de Blocky" at bounding box center [649, 17] width 58 height 20
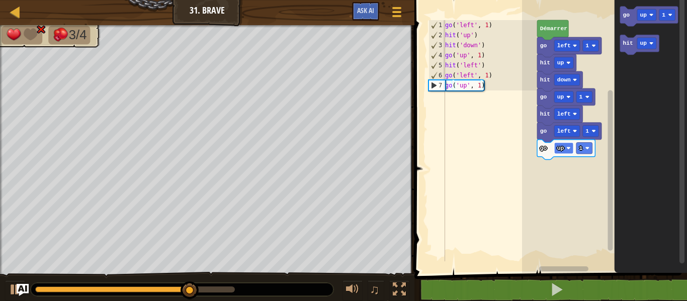
click at [562, 148] on text "up" at bounding box center [560, 148] width 7 height 6
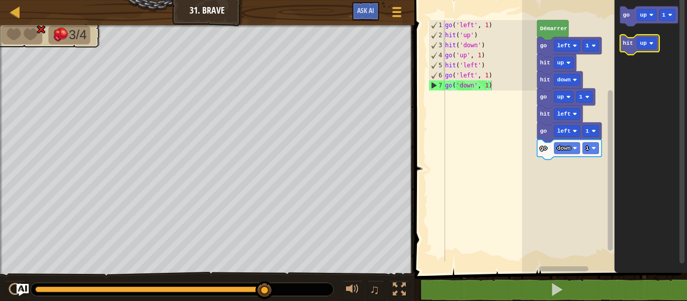
click at [627, 43] on text "hit" at bounding box center [628, 43] width 10 height 6
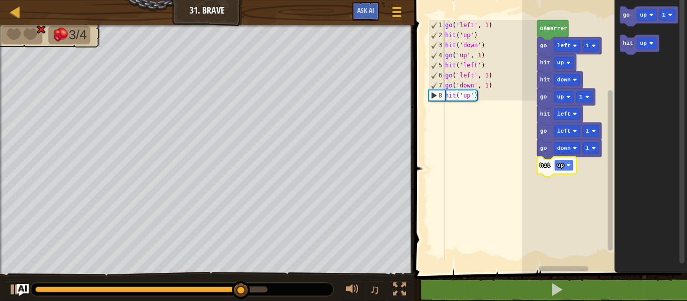
click at [560, 165] on text "up" at bounding box center [560, 165] width 7 height 6
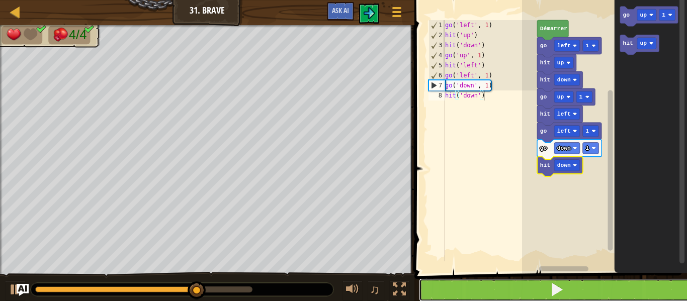
click at [550, 294] on button at bounding box center [557, 290] width 276 height 23
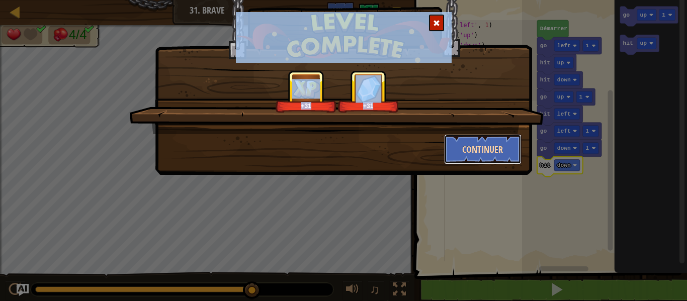
click at [474, 152] on button "Continuer" at bounding box center [483, 149] width 78 height 30
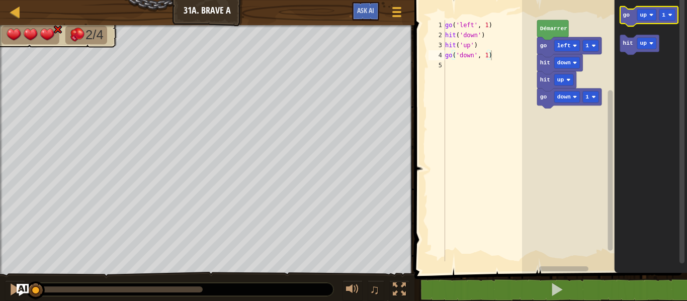
click at [624, 14] on text "go" at bounding box center [626, 15] width 7 height 6
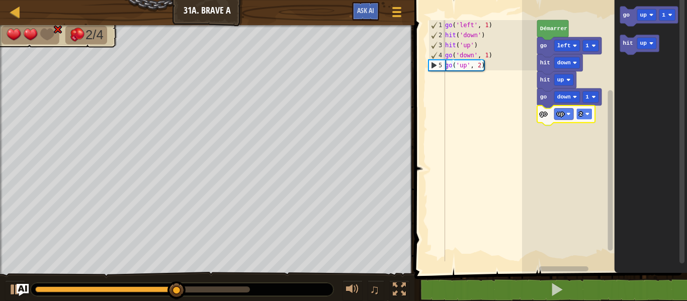
click at [582, 112] on text "2" at bounding box center [581, 114] width 4 height 6
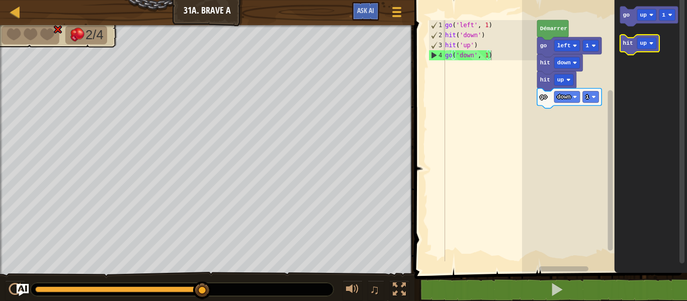
click at [629, 49] on icon "Espace de travail de Blocky" at bounding box center [639, 45] width 39 height 20
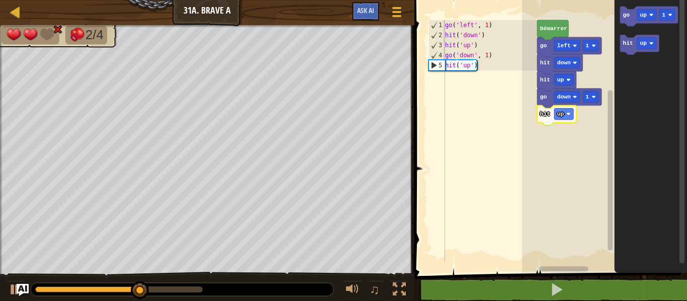
click at [568, 121] on icon "Espace de travail de Blocky" at bounding box center [556, 116] width 39 height 20
click at [559, 115] on text "up" at bounding box center [560, 114] width 7 height 6
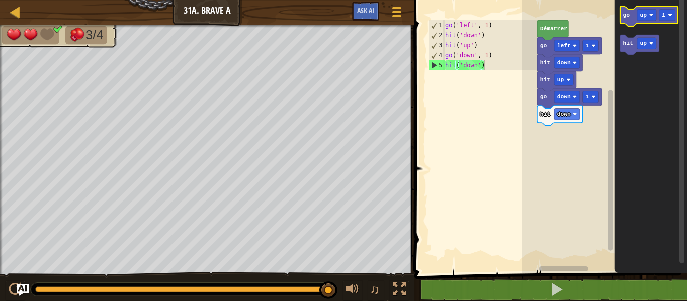
click at [628, 17] on text "go" at bounding box center [626, 15] width 7 height 6
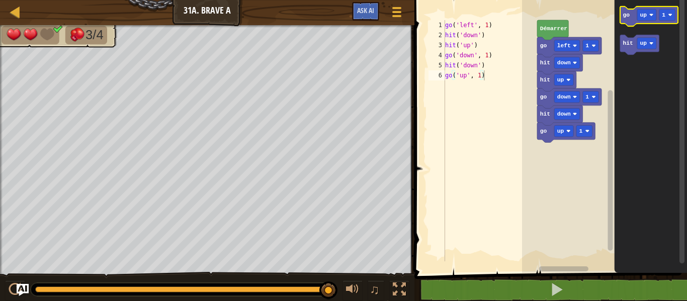
click at [628, 17] on text "go" at bounding box center [626, 15] width 7 height 6
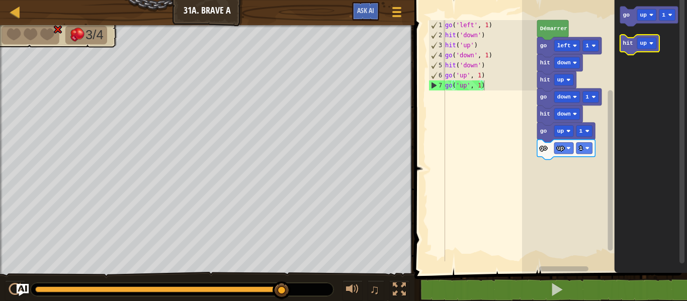
click at [631, 43] on text "hit" at bounding box center [628, 43] width 10 height 6
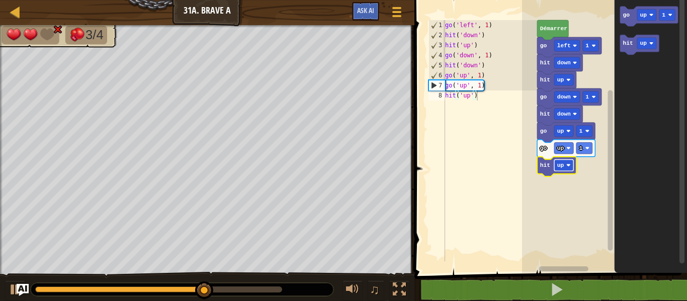
click at [570, 168] on rect "Espace de travail de Blocky" at bounding box center [563, 165] width 19 height 12
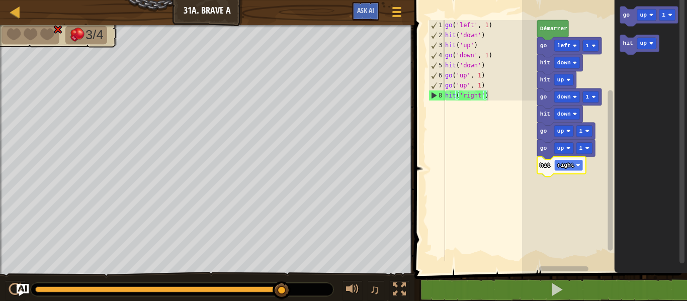
click at [567, 171] on rect "Espace de travail de Blocky" at bounding box center [568, 165] width 29 height 12
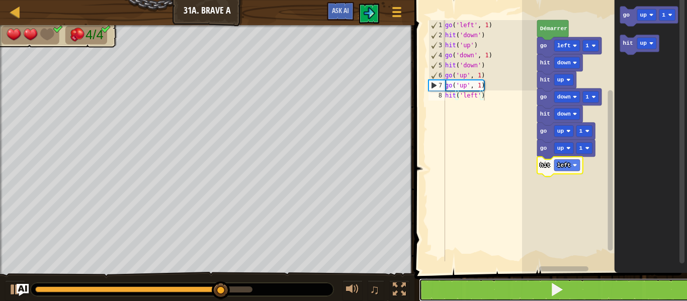
drag, startPoint x: 579, startPoint y: 295, endPoint x: 580, endPoint y: 288, distance: 7.1
click at [580, 288] on button at bounding box center [557, 290] width 276 height 23
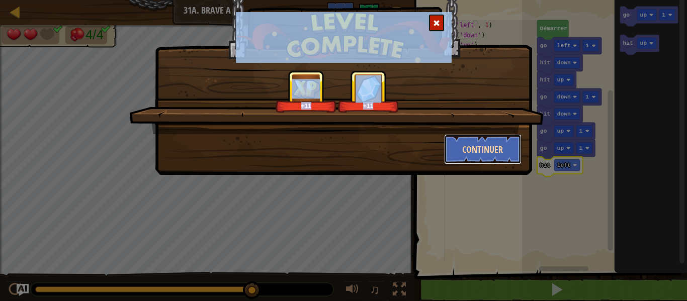
click at [473, 145] on button "Continuer" at bounding box center [483, 149] width 78 height 30
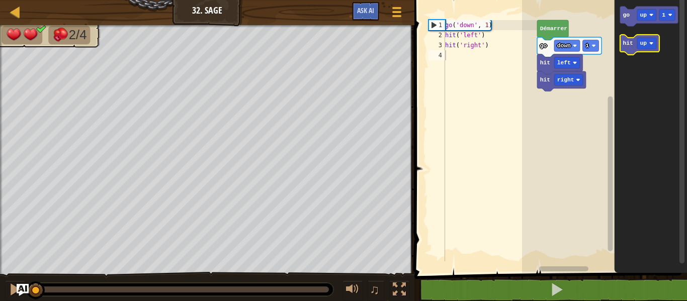
click at [628, 52] on icon "Espace de travail de Blocky" at bounding box center [639, 45] width 39 height 20
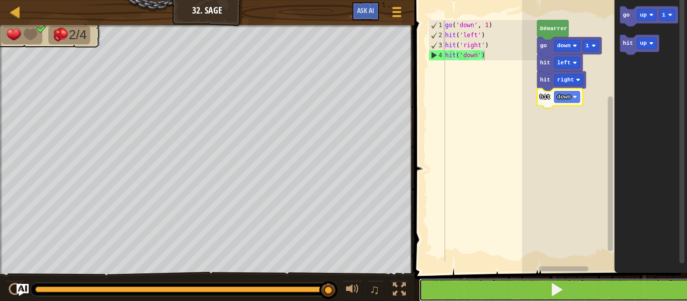
click at [594, 298] on button at bounding box center [557, 290] width 276 height 23
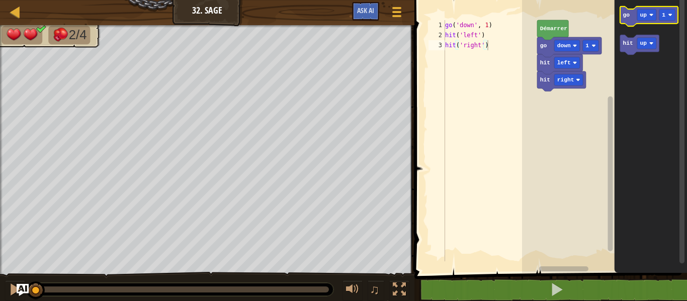
click at [628, 21] on icon "Espace de travail de Blocky" at bounding box center [649, 17] width 58 height 20
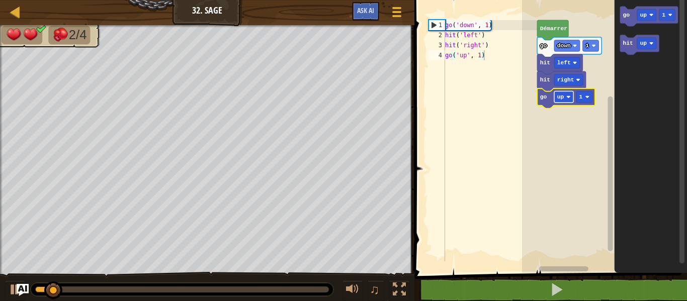
click at [558, 97] on text "up" at bounding box center [560, 97] width 7 height 6
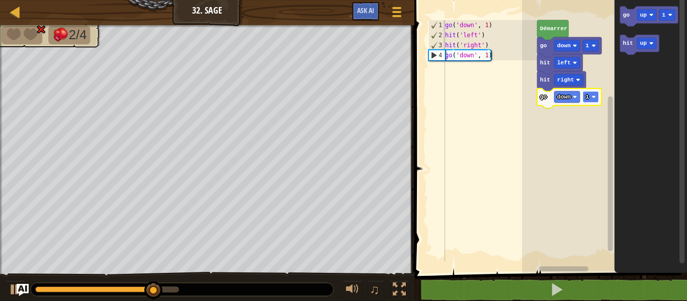
click at [592, 97] on image "Espace de travail de Blocky" at bounding box center [593, 97] width 4 height 4
click at [629, 106] on icon "Espace de travail de Blocky" at bounding box center [650, 134] width 73 height 278
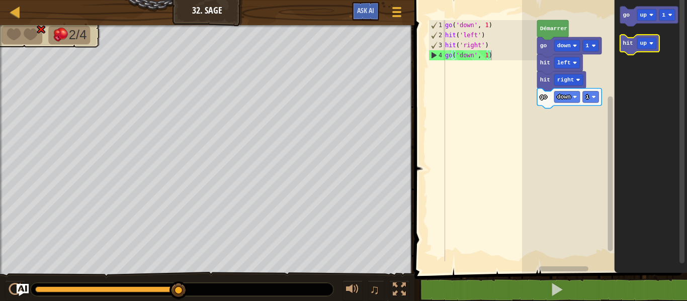
click at [633, 53] on icon "Espace de travail de Blocky" at bounding box center [639, 45] width 39 height 20
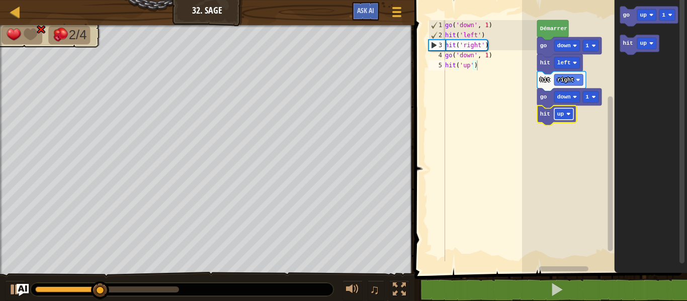
click at [569, 115] on image "Espace de travail de Blocky" at bounding box center [568, 114] width 4 height 4
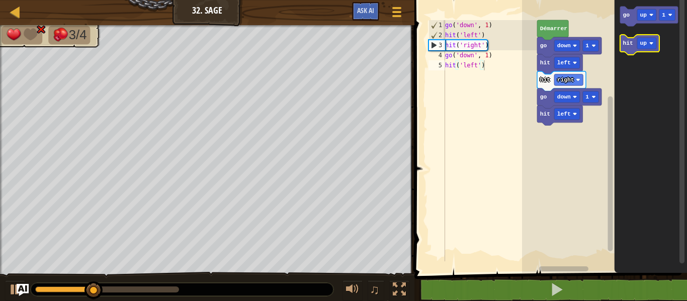
click at [631, 39] on icon "Espace de travail de Blocky" at bounding box center [639, 45] width 39 height 20
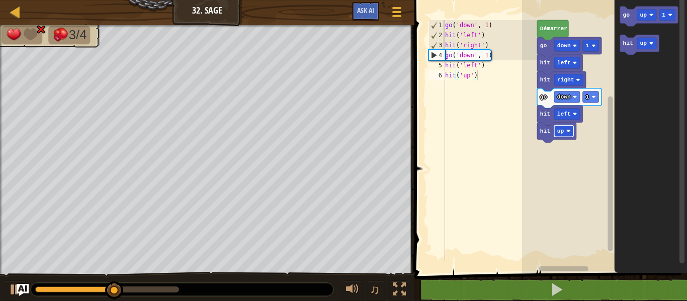
click at [566, 131] on rect "Espace de travail de Blocky" at bounding box center [563, 131] width 19 height 12
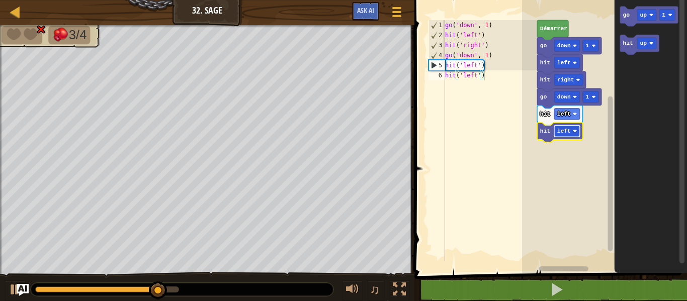
click at [561, 130] on text "left" at bounding box center [564, 131] width 14 height 6
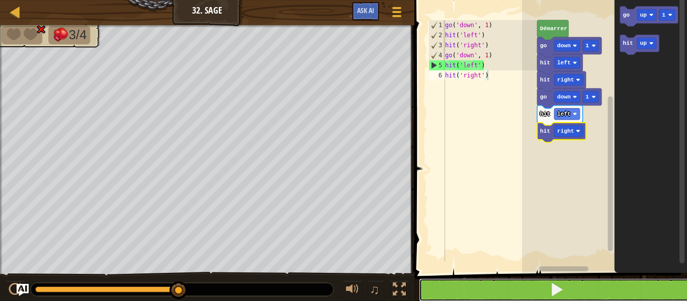
click at [563, 289] on span at bounding box center [557, 290] width 14 height 14
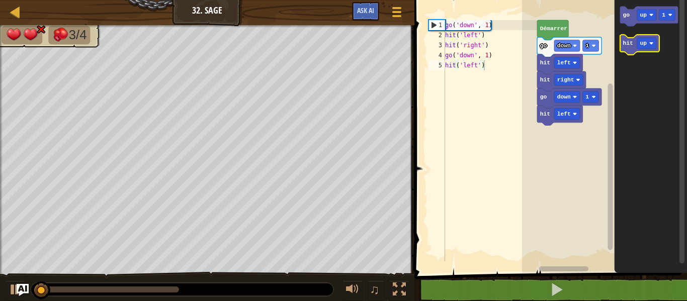
click at [633, 40] on icon "Espace de travail de Blocky" at bounding box center [639, 45] width 39 height 20
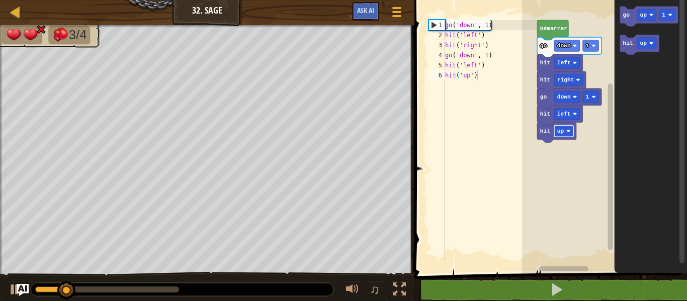
click at [571, 127] on rect "Espace de travail de Blocky" at bounding box center [563, 131] width 19 height 12
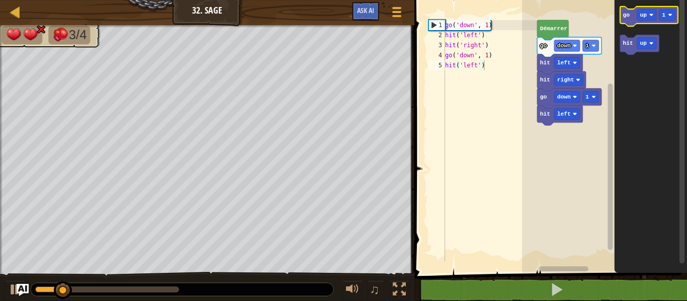
click at [631, 22] on icon "Espace de travail de Blocky" at bounding box center [649, 17] width 58 height 20
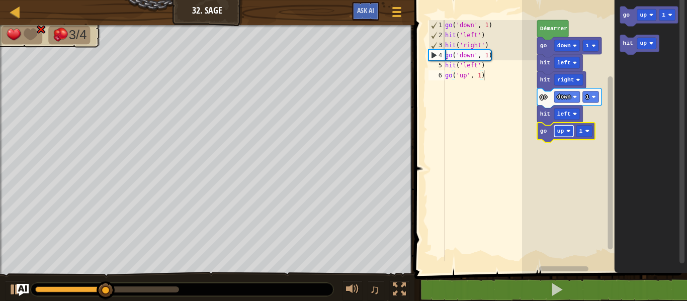
click at [564, 133] on rect "Espace de travail de Blocky" at bounding box center [563, 131] width 19 height 12
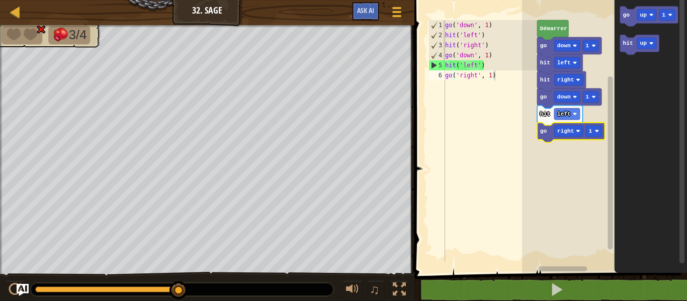
click at [576, 138] on icon "Espace de travail de Blocky" at bounding box center [570, 133] width 67 height 20
click at [573, 133] on rect "Espace de travail de Blocky" at bounding box center [568, 131] width 29 height 12
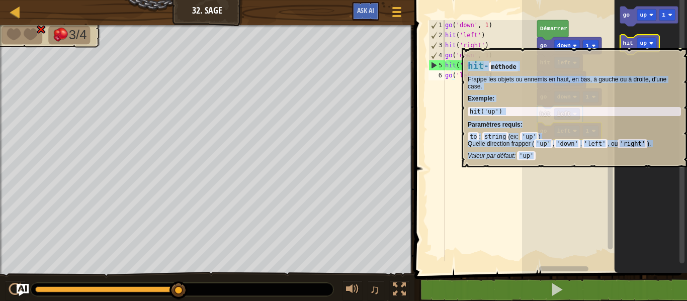
click at [632, 43] on icon "Espace de travail de Blocky" at bounding box center [639, 45] width 39 height 20
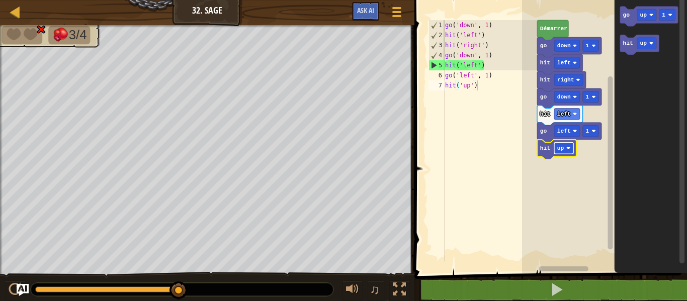
click at [572, 151] on rect "Espace de travail de Blocky" at bounding box center [563, 148] width 19 height 12
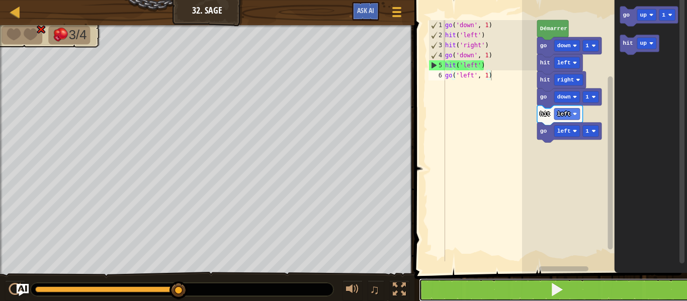
click at [426, 288] on button at bounding box center [557, 290] width 276 height 23
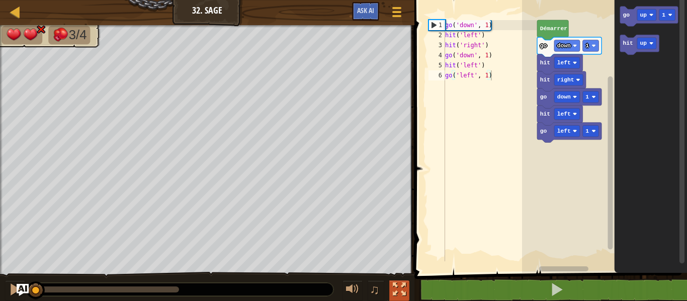
click at [402, 286] on div at bounding box center [399, 289] width 13 height 13
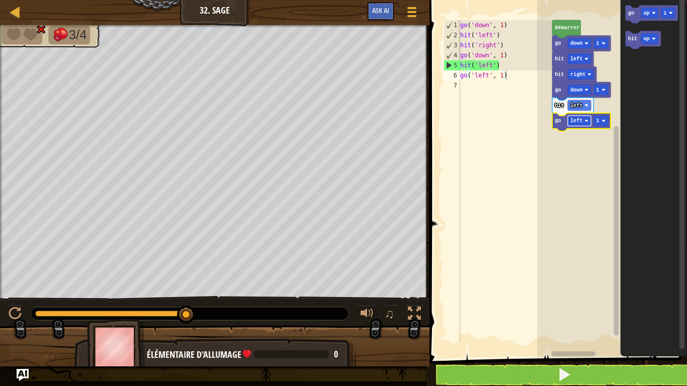
click at [583, 124] on rect "Espace de travail de Blocky" at bounding box center [579, 121] width 23 height 11
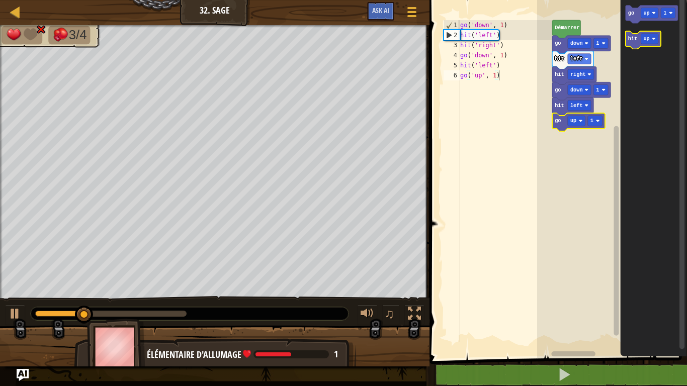
click at [633, 40] on text "hit" at bounding box center [632, 39] width 9 height 6
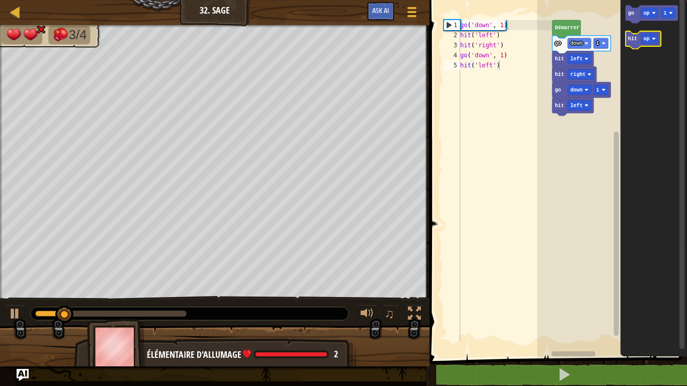
click at [628, 39] on text "hit" at bounding box center [632, 39] width 9 height 6
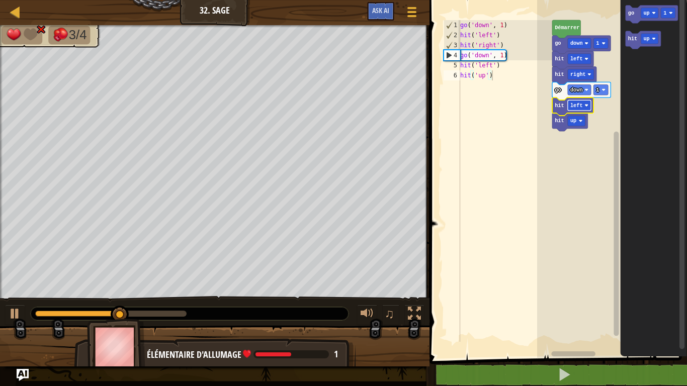
click at [576, 109] on rect "Espace de travail de Blocky" at bounding box center [579, 105] width 23 height 11
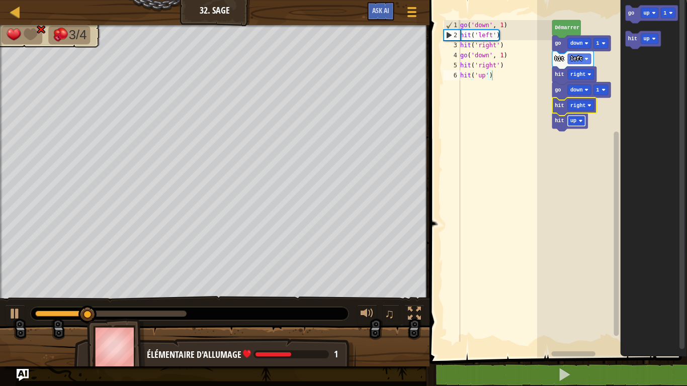
click at [577, 122] on rect "Espace de travail de Blocky" at bounding box center [577, 121] width 18 height 11
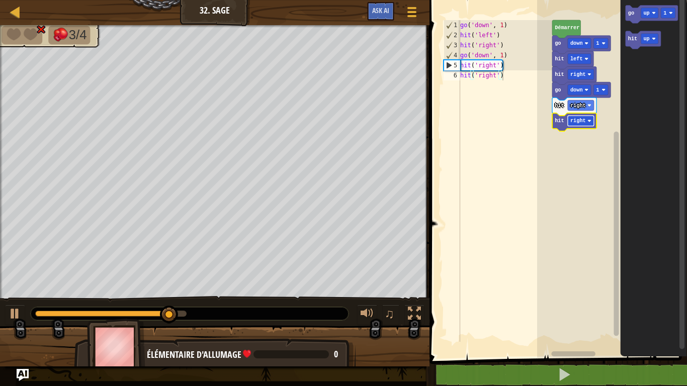
click at [574, 122] on text "right" at bounding box center [578, 121] width 16 height 6
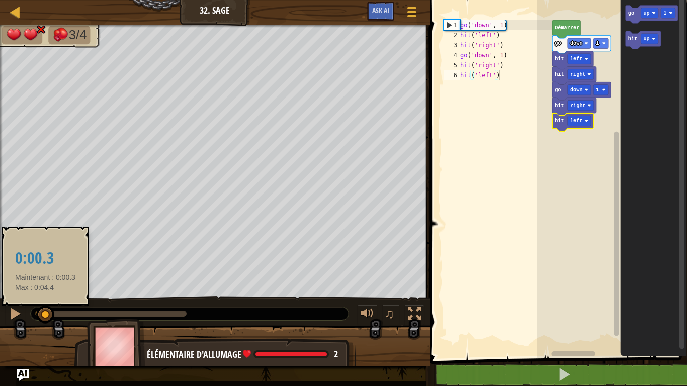
click at [46, 301] on div at bounding box center [40, 314] width 11 height 6
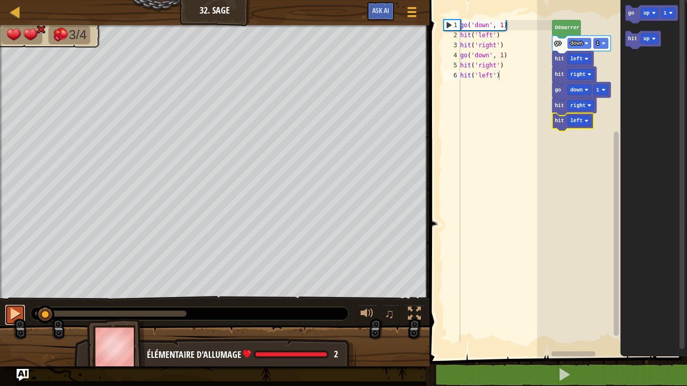
click at [20, 301] on div at bounding box center [15, 313] width 13 height 13
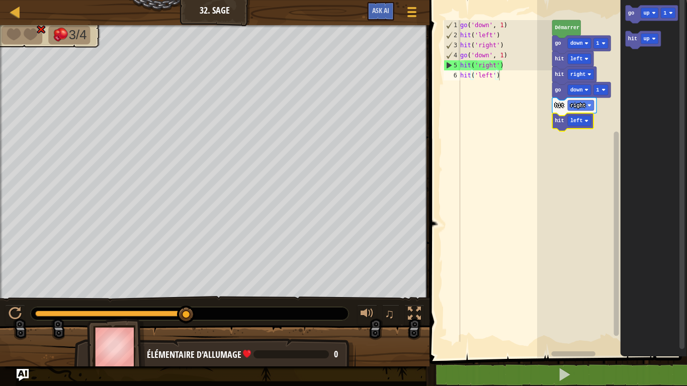
click at [92, 301] on img at bounding box center [116, 347] width 58 height 56
click at [411, 9] on div at bounding box center [412, 12] width 14 height 15
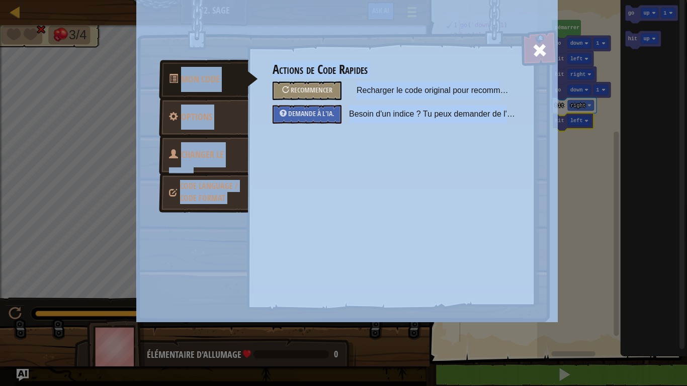
click at [214, 204] on link "Code Language / Code Format" at bounding box center [204, 192] width 90 height 38
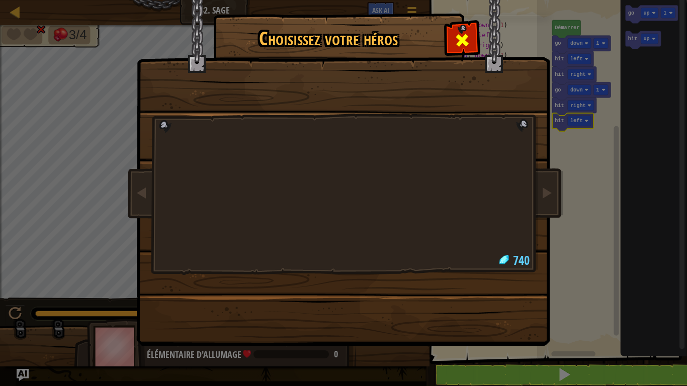
click at [460, 30] on div at bounding box center [462, 39] width 32 height 32
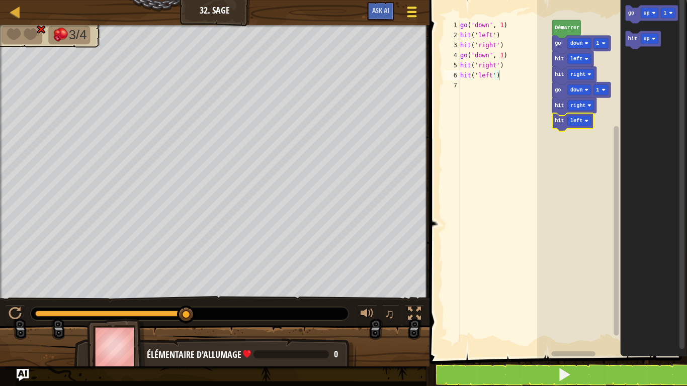
click at [414, 10] on div at bounding box center [412, 12] width 14 height 15
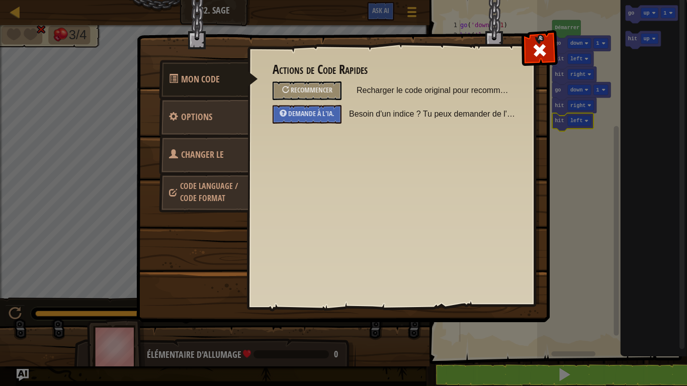
click at [218, 169] on link "Changer le héros" at bounding box center [204, 167] width 90 height 64
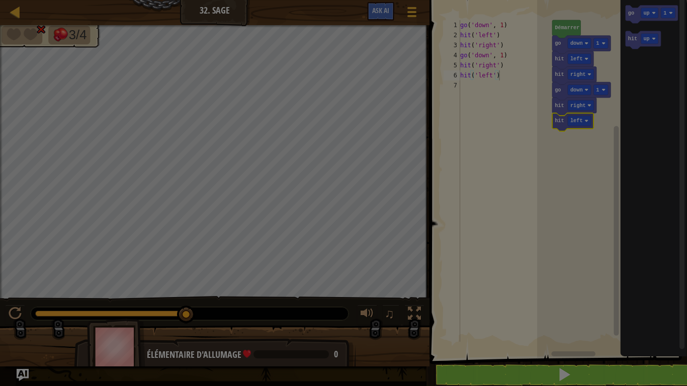
click at [218, 169] on div at bounding box center [343, 193] width 687 height 386
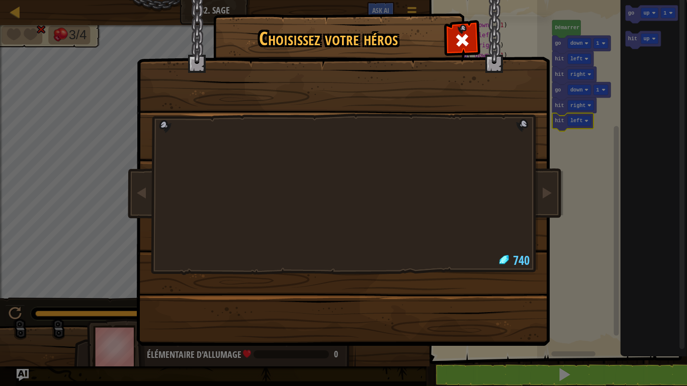
click at [218, 169] on div at bounding box center [343, 158] width 377 height 219
drag, startPoint x: 218, startPoint y: 169, endPoint x: 517, endPoint y: 250, distance: 309.5
click at [517, 250] on div at bounding box center [343, 158] width 377 height 219
click at [502, 248] on div at bounding box center [343, 158] width 377 height 219
click at [554, 179] on link at bounding box center [547, 194] width 20 height 42
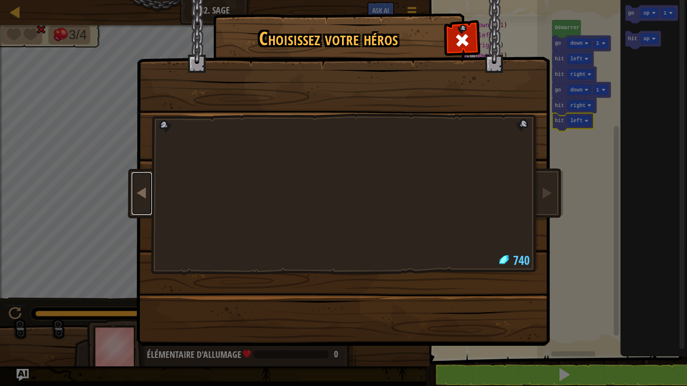
click at [141, 194] on span at bounding box center [142, 193] width 12 height 12
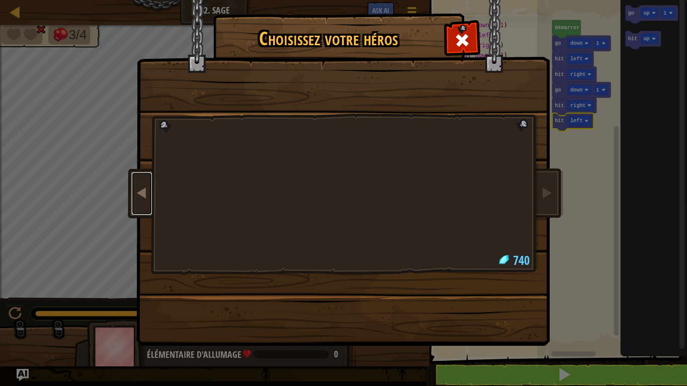
click at [141, 194] on span at bounding box center [142, 193] width 12 height 12
click at [216, 134] on div at bounding box center [343, 158] width 377 height 219
click at [472, 29] on div at bounding box center [462, 39] width 32 height 32
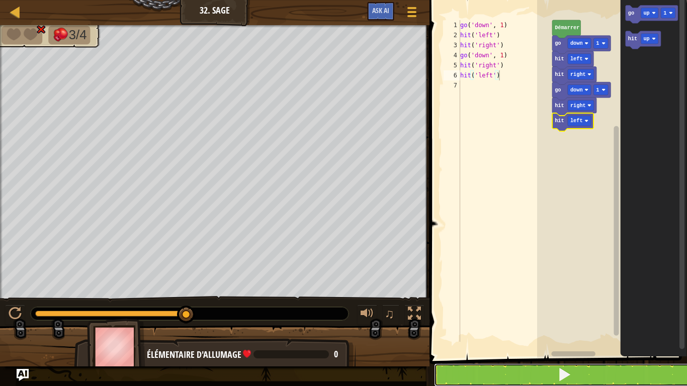
click at [587, 301] on button at bounding box center [564, 375] width 261 height 23
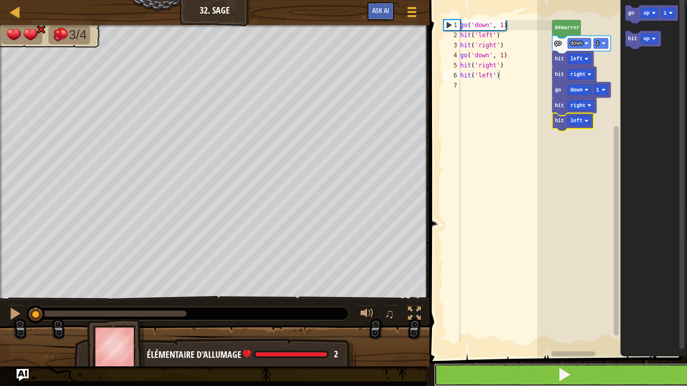
click at [587, 301] on button at bounding box center [564, 375] width 261 height 23
click at [588, 301] on button at bounding box center [564, 375] width 261 height 23
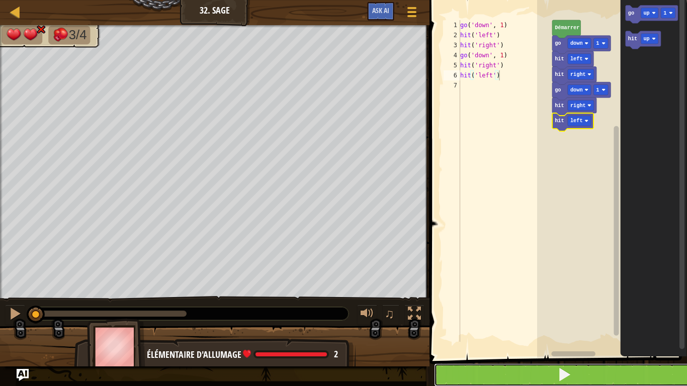
click at [588, 301] on button at bounding box center [564, 375] width 261 height 23
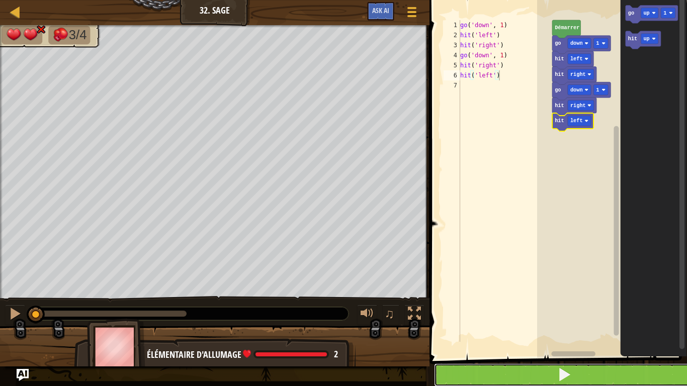
click at [588, 301] on button at bounding box center [564, 375] width 261 height 23
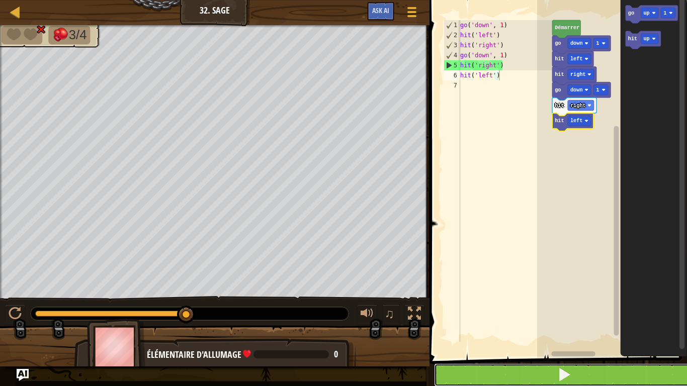
click at [506, 301] on button at bounding box center [564, 375] width 261 height 23
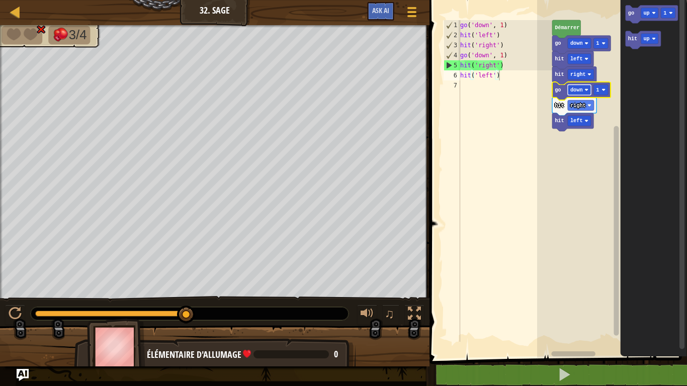
click at [580, 92] on rect "Espace de travail de Blocky" at bounding box center [579, 89] width 23 height 11
click at [578, 107] on text "right" at bounding box center [578, 106] width 16 height 6
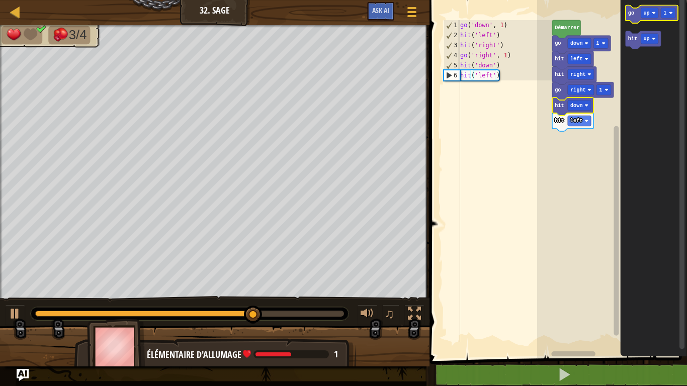
click at [629, 22] on rect "Espace de travail de Blocky" at bounding box center [651, 15] width 53 height 18
click at [626, 15] on icon "Espace de travail de Blocky" at bounding box center [651, 15] width 53 height 18
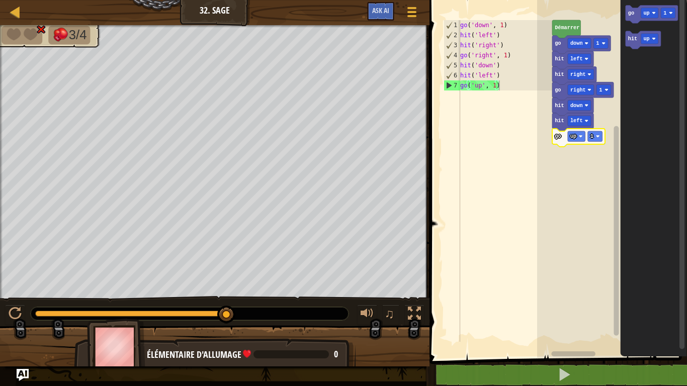
click at [553, 158] on rect "Espace de travail de Blocky" at bounding box center [612, 176] width 150 height 363
click at [578, 135] on rect "Espace de travail de Blocky" at bounding box center [577, 136] width 18 height 11
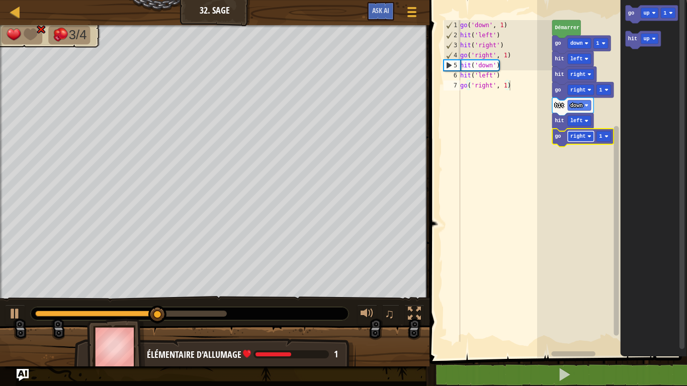
click at [580, 137] on text "right" at bounding box center [578, 136] width 16 height 6
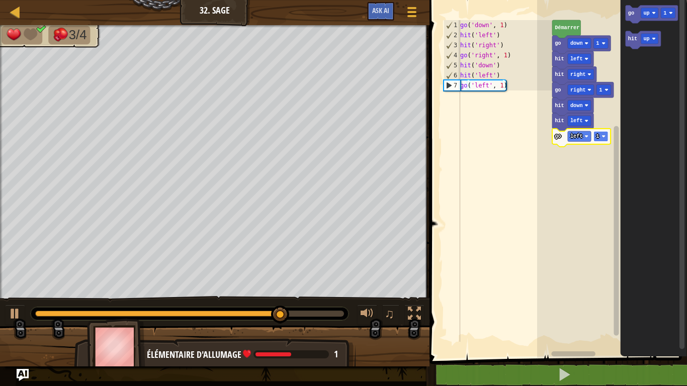
click at [603, 135] on image "Espace de travail de Blocky" at bounding box center [604, 136] width 4 height 4
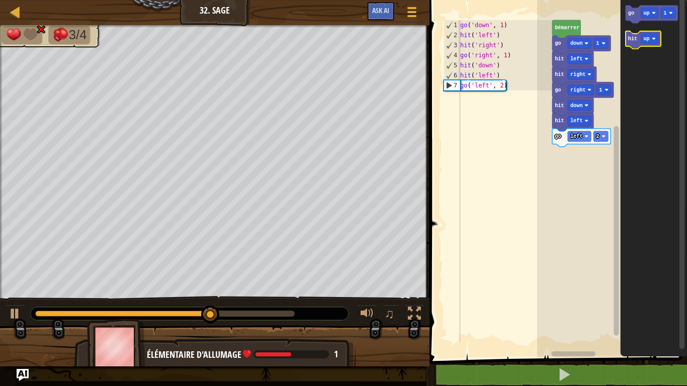
click at [631, 45] on icon "Espace de travail de Blocky" at bounding box center [643, 40] width 36 height 18
click at [582, 150] on image "Espace de travail de Blocky" at bounding box center [580, 152] width 4 height 4
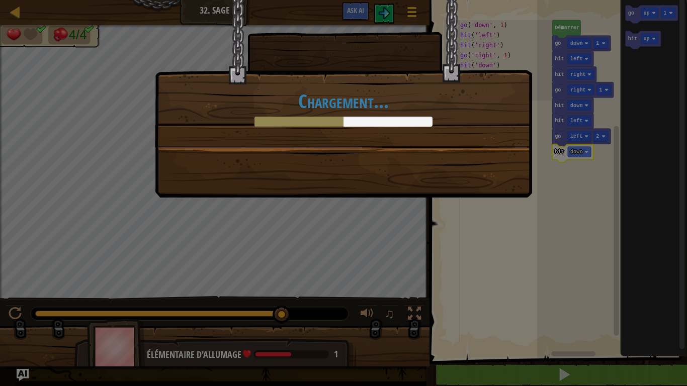
click at [573, 301] on div "Chargement..." at bounding box center [343, 193] width 687 height 386
drag, startPoint x: 573, startPoint y: 367, endPoint x: 297, endPoint y: 229, distance: 308.6
click at [297, 229] on div "Chargement..." at bounding box center [343, 193] width 687 height 386
click at [422, 95] on h1 "Chargement..." at bounding box center [343, 101] width 356 height 21
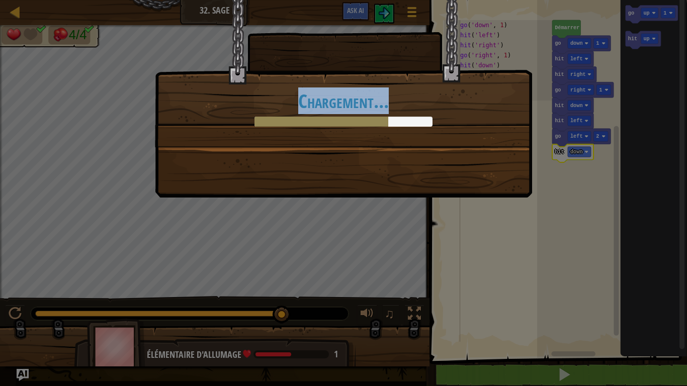
click at [422, 95] on h1 "Chargement..." at bounding box center [343, 101] width 356 height 21
click at [436, 149] on div "Chargement..." at bounding box center [343, 99] width 377 height 198
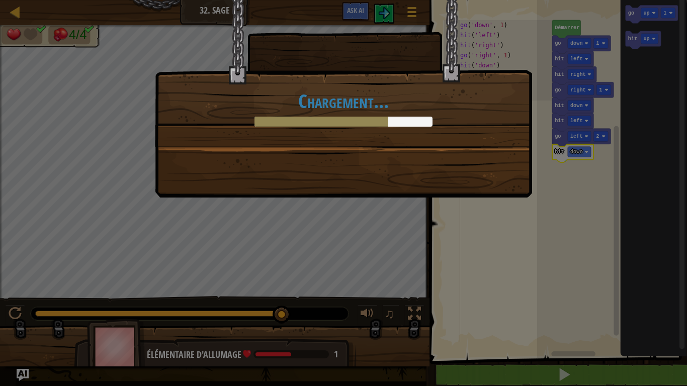
drag, startPoint x: 457, startPoint y: 128, endPoint x: 466, endPoint y: 137, distance: 12.8
click at [466, 137] on div "Chargement..." at bounding box center [343, 73] width 376 height 147
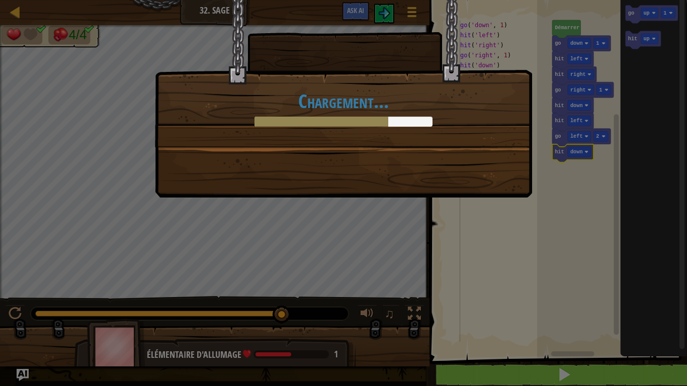
click at [452, 174] on div "Chargement..." at bounding box center [343, 99] width 377 height 198
click at [397, 120] on div at bounding box center [344, 122] width 178 height 10
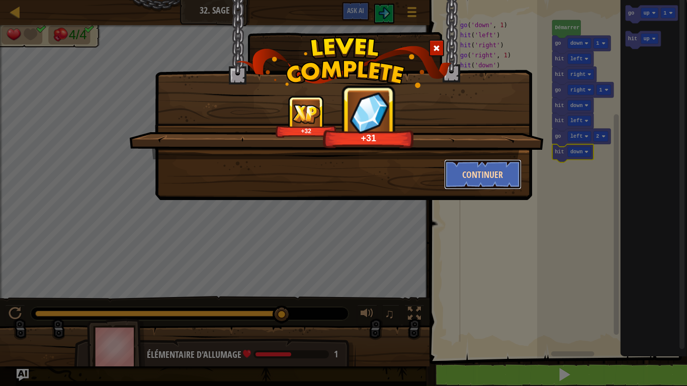
click at [499, 174] on button "Continuer" at bounding box center [483, 174] width 78 height 30
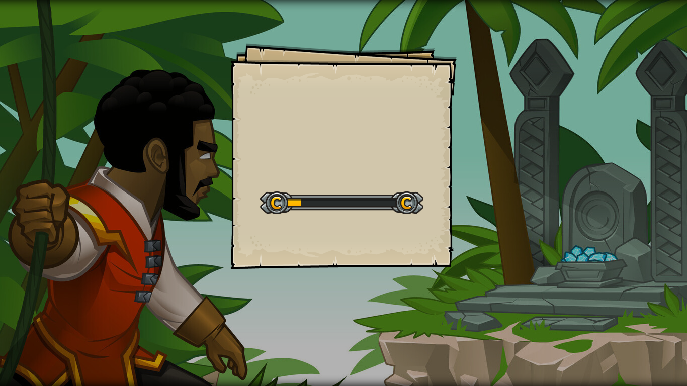
click at [499, 174] on div "Goals Start Level Erreur de chargement du serveur Vous avez besoin d'un abonnem…" at bounding box center [343, 193] width 687 height 386
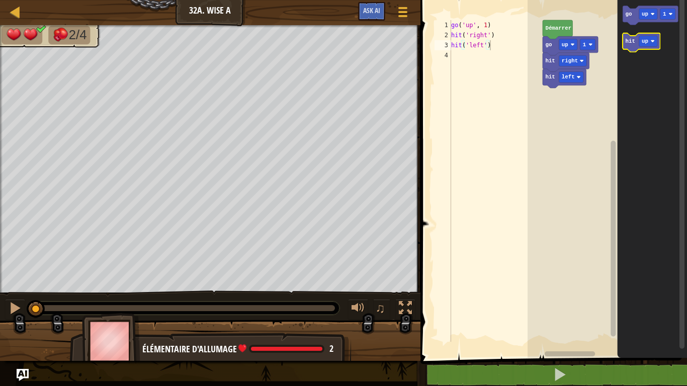
click at [633, 43] on text "hit" at bounding box center [631, 41] width 10 height 6
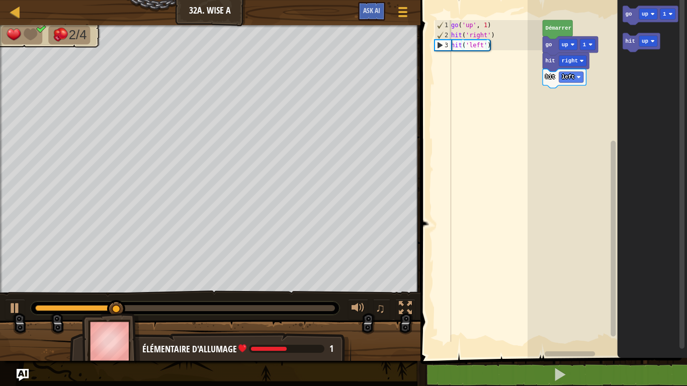
click at [675, 73] on icon "Espace de travail de Blocky" at bounding box center [653, 176] width 70 height 363
click at [634, 22] on icon "Espace de travail de Blocky" at bounding box center [650, 15] width 55 height 19
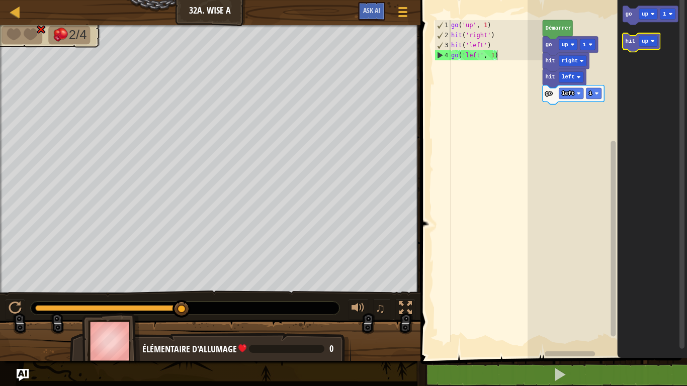
click at [629, 43] on text "hit" at bounding box center [631, 41] width 10 height 6
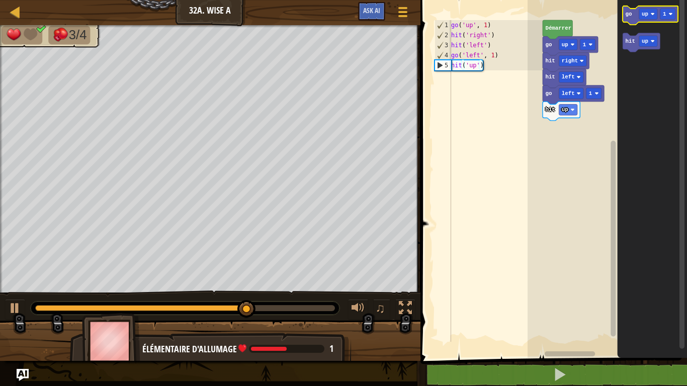
click at [634, 16] on icon "Espace de travail de Blocky" at bounding box center [650, 15] width 55 height 19
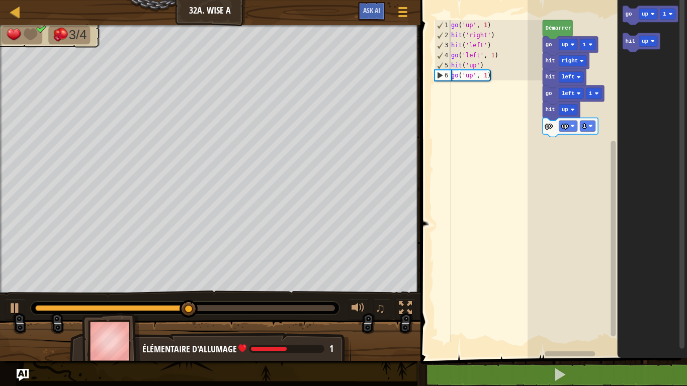
click at [574, 120] on icon "Espace de travail de Blocky" at bounding box center [570, 127] width 55 height 19
click at [570, 129] on rect "Espace de travail de Blocky" at bounding box center [568, 126] width 18 height 11
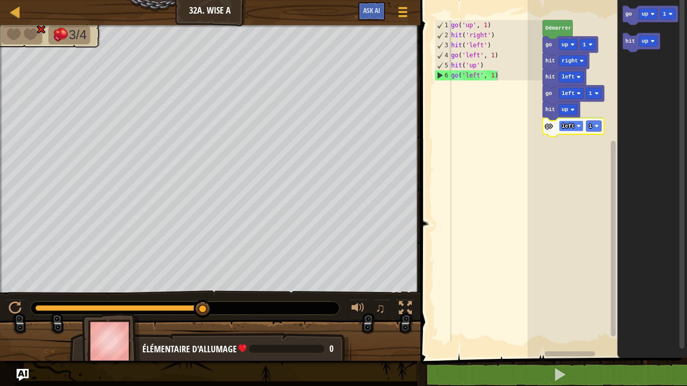
click at [575, 130] on rect "Espace de travail de Blocky" at bounding box center [571, 126] width 25 height 11
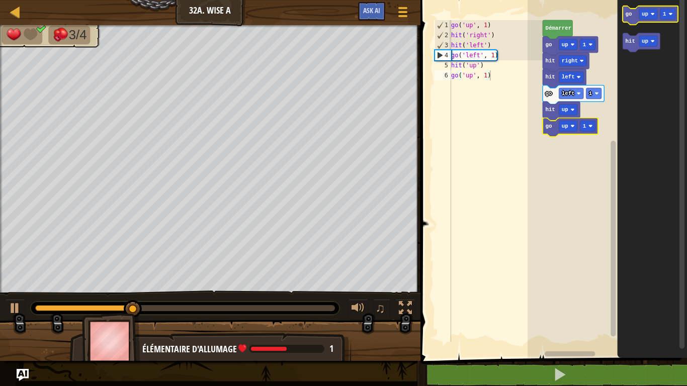
click at [630, 21] on icon "Espace de travail de Blocky" at bounding box center [650, 15] width 55 height 19
click at [631, 17] on text "go" at bounding box center [629, 14] width 7 height 6
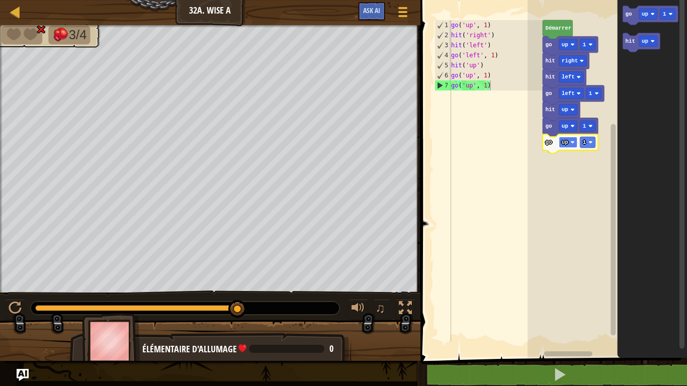
click at [565, 139] on text "up" at bounding box center [565, 142] width 7 height 6
click at [571, 142] on text "left" at bounding box center [568, 142] width 13 height 6
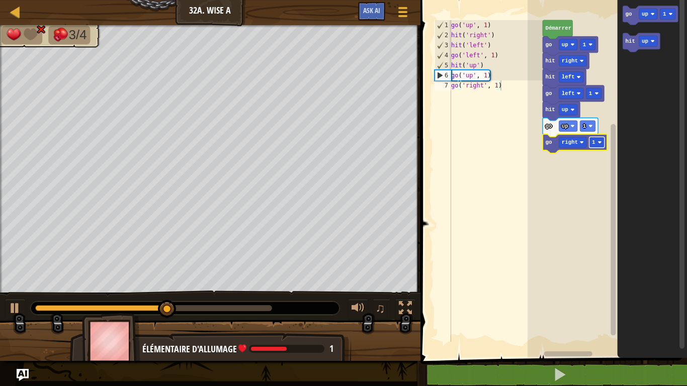
click at [600, 142] on image "Espace de travail de Blocky" at bounding box center [600, 142] width 4 height 4
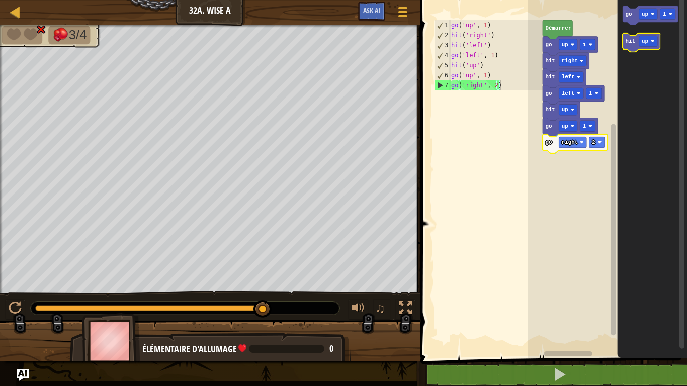
click at [634, 36] on icon "Espace de travail de Blocky" at bounding box center [641, 42] width 37 height 19
click at [630, 48] on icon "Espace de travail de Blocky" at bounding box center [641, 42] width 37 height 19
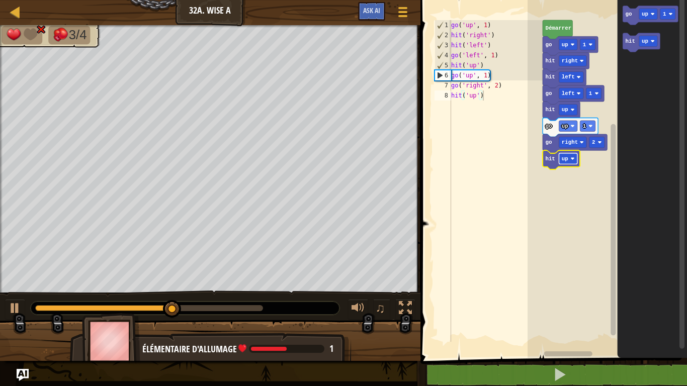
click at [570, 162] on rect "Espace de travail de Blocky" at bounding box center [568, 158] width 18 height 11
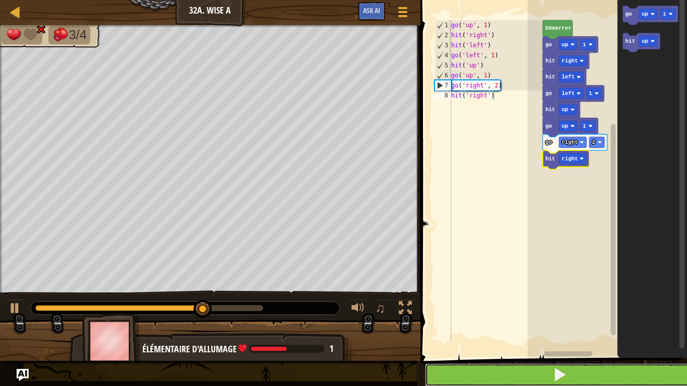
click at [540, 301] on button at bounding box center [560, 375] width 270 height 23
click at [570, 301] on button at bounding box center [560, 375] width 270 height 23
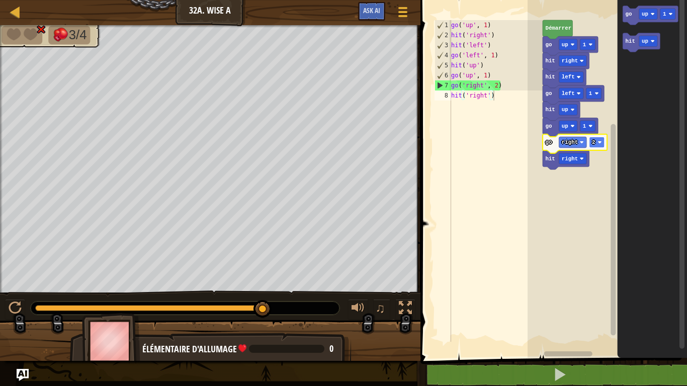
click at [598, 143] on image "Espace de travail de Blocky" at bounding box center [600, 142] width 4 height 4
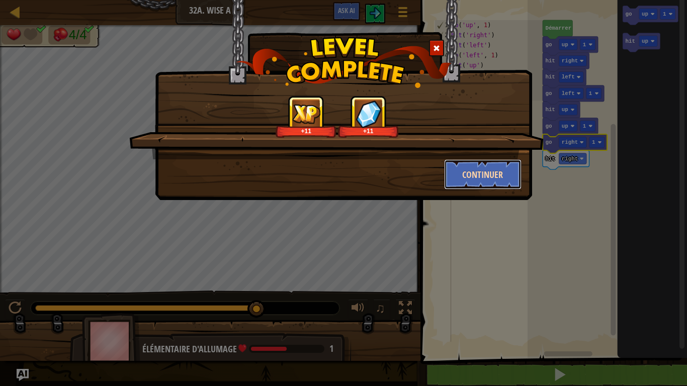
click at [470, 168] on button "Continuer" at bounding box center [483, 174] width 78 height 30
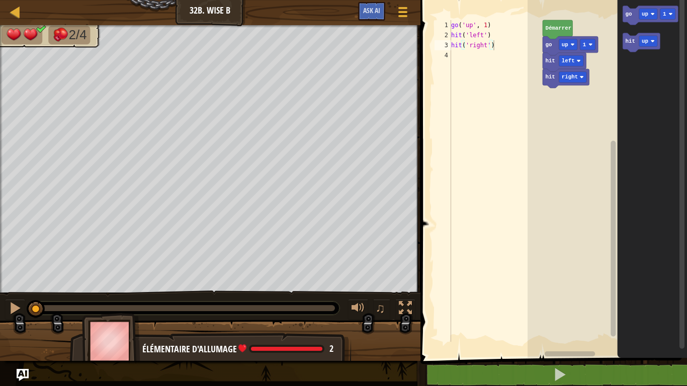
click at [548, 301] on rect "Espace de travail de Blocky" at bounding box center [568, 355] width 81 height 8
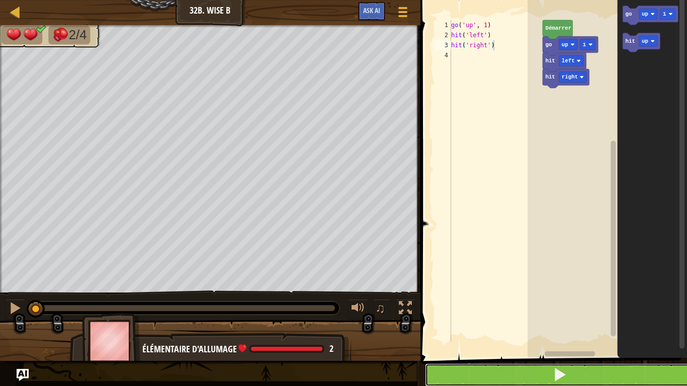
click at [550, 301] on button at bounding box center [560, 375] width 270 height 23
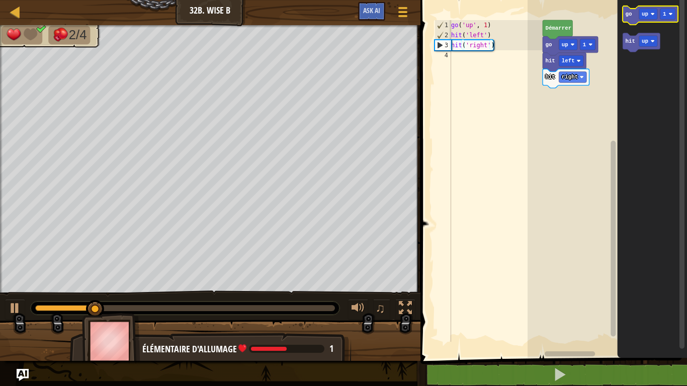
click at [635, 10] on icon "Espace de travail de Blocky" at bounding box center [650, 15] width 55 height 19
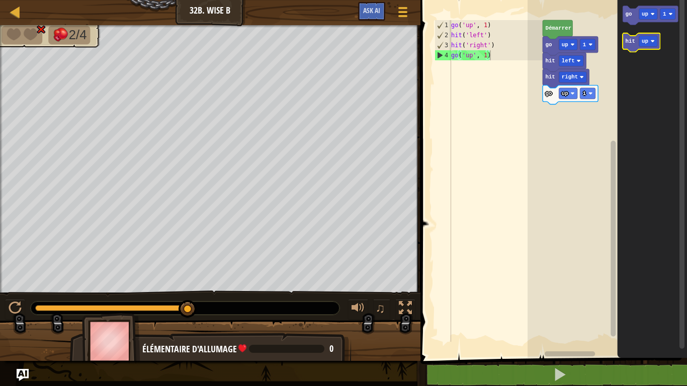
click at [634, 44] on text "hit" at bounding box center [631, 41] width 10 height 6
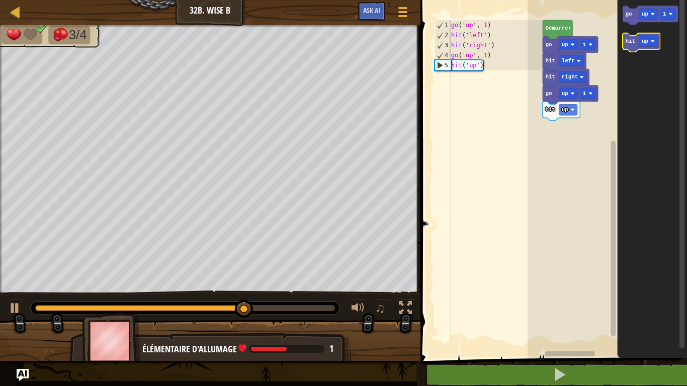
click at [635, 37] on icon "Espace de travail de Blocky" at bounding box center [641, 42] width 37 height 19
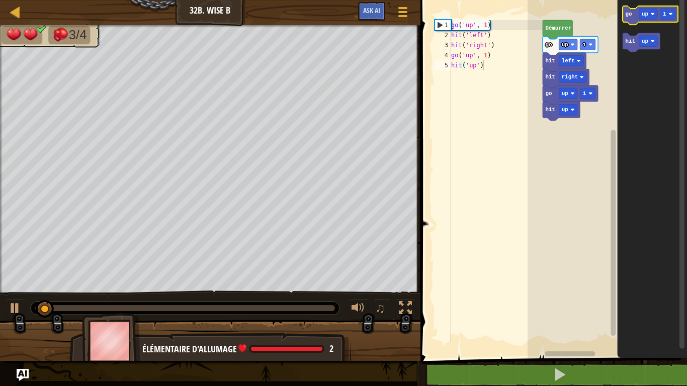
click at [630, 20] on icon "Espace de travail de Blocky" at bounding box center [650, 15] width 55 height 19
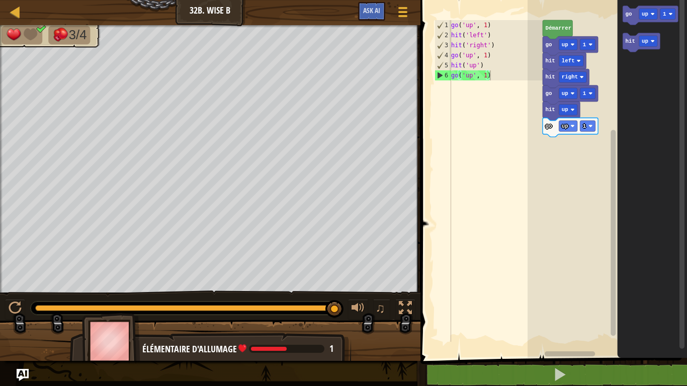
click at [568, 139] on rect "Espace de travail de Blocky" at bounding box center [607, 176] width 159 height 363
click at [568, 129] on rect "Espace de travail de Blocky" at bounding box center [568, 126] width 18 height 11
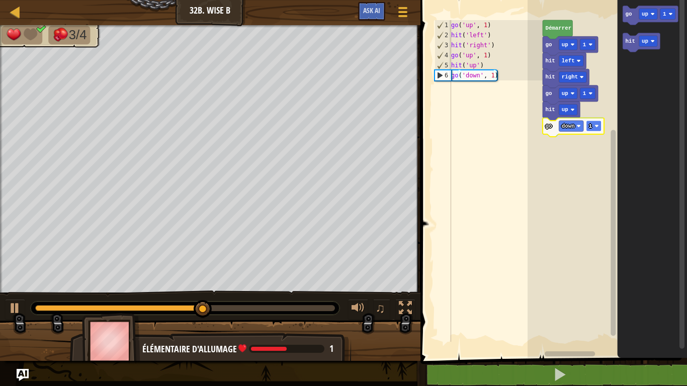
click at [597, 124] on image "Espace de travail de Blocky" at bounding box center [597, 126] width 4 height 4
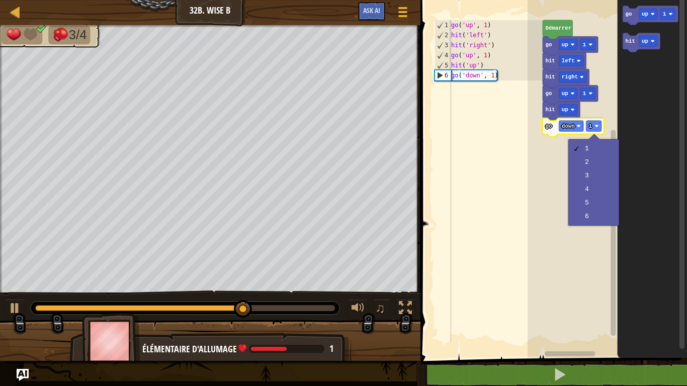
click at [570, 201] on div "1 2 3 4 5 6" at bounding box center [593, 182] width 51 height 87
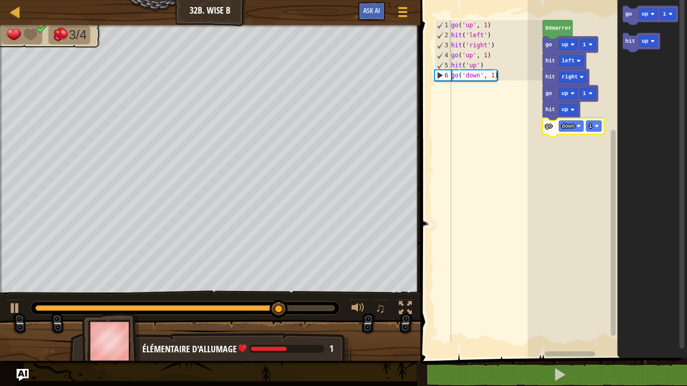
click at [540, 205] on rect "Espace de travail de Blocky" at bounding box center [607, 176] width 159 height 363
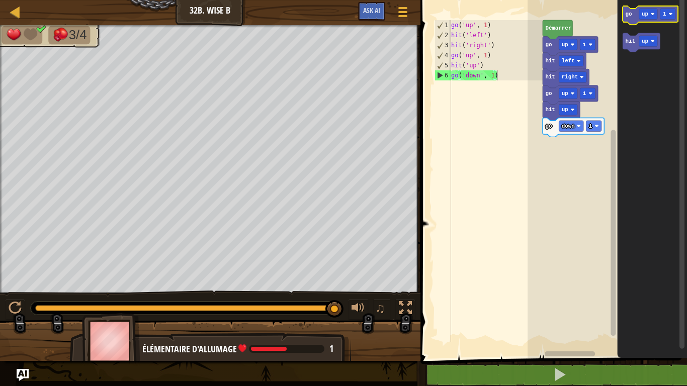
click at [629, 8] on icon "Espace de travail de Blocky" at bounding box center [650, 15] width 55 height 19
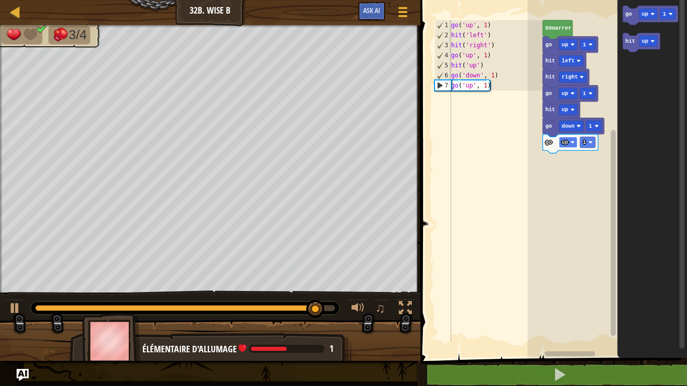
click at [564, 147] on rect "Espace de travail de Blocky" at bounding box center [568, 142] width 18 height 11
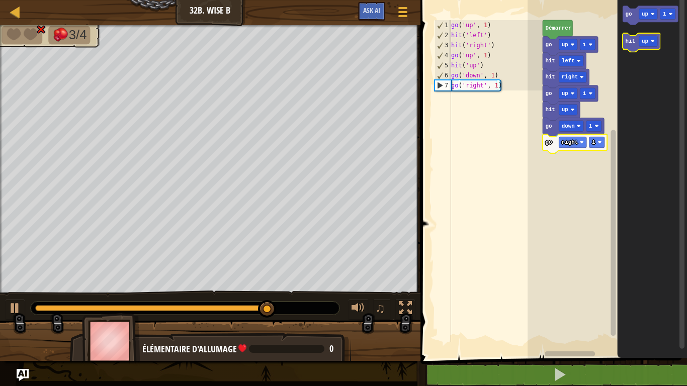
click at [636, 45] on icon "Espace de travail de Blocky" at bounding box center [641, 42] width 37 height 19
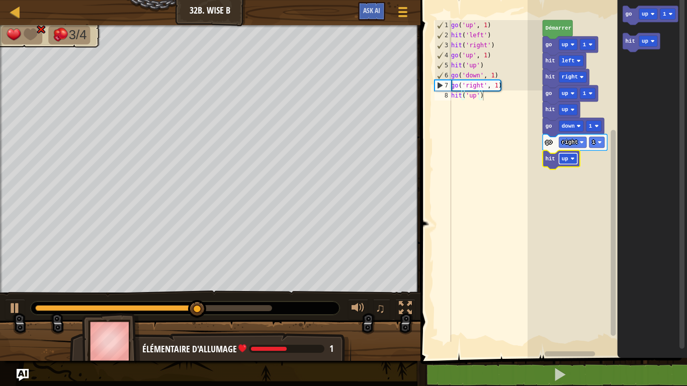
click at [565, 162] on text "up" at bounding box center [565, 159] width 7 height 6
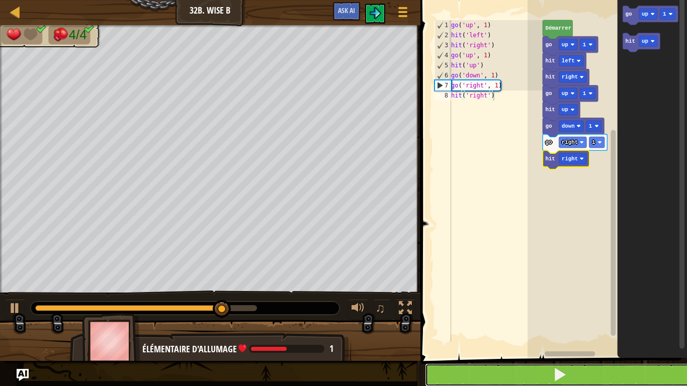
click at [594, 301] on button at bounding box center [560, 375] width 270 height 23
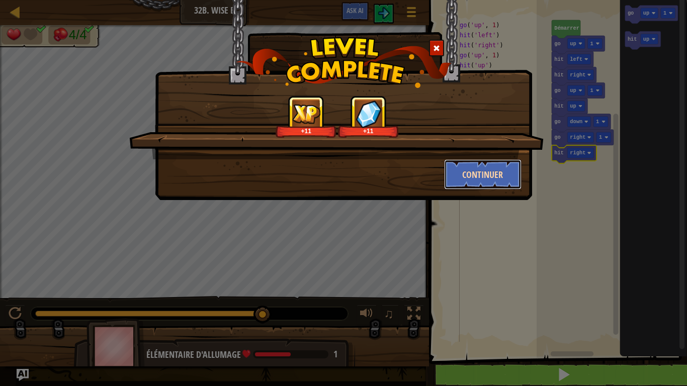
click at [480, 159] on button "Continuer" at bounding box center [483, 174] width 78 height 30
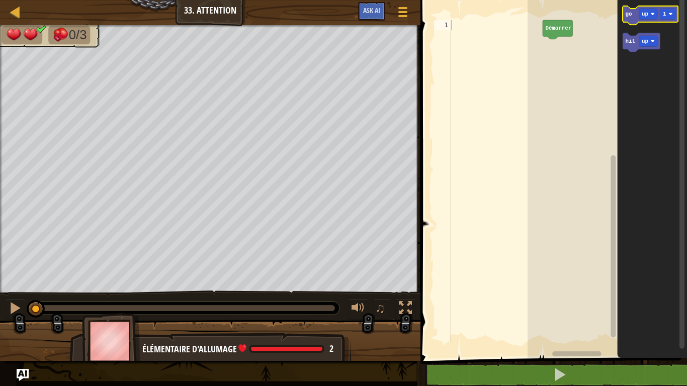
click at [632, 13] on icon "Espace de travail de Blocky" at bounding box center [650, 15] width 55 height 19
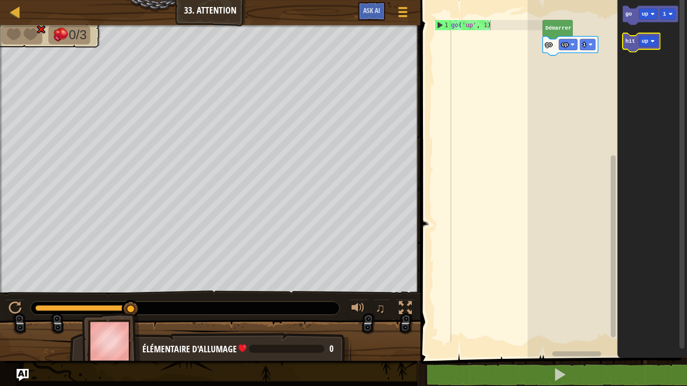
click at [631, 40] on text "hit" at bounding box center [631, 41] width 10 height 6
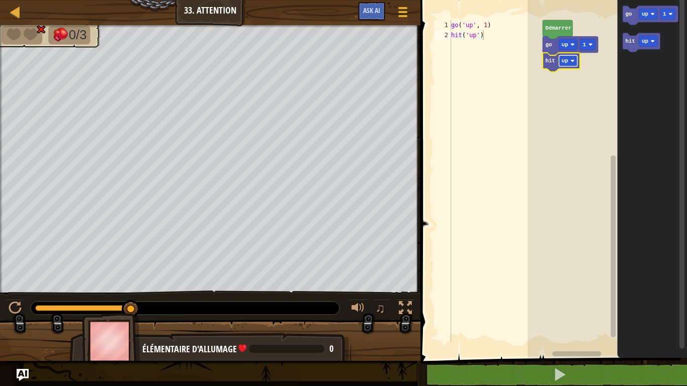
click at [569, 60] on rect "Espace de travail de Blocky" at bounding box center [568, 60] width 18 height 11
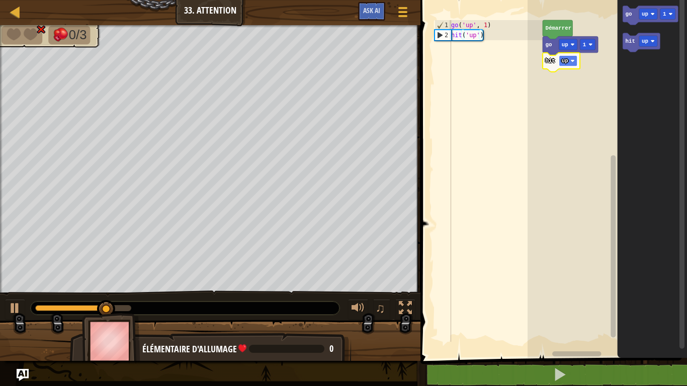
click at [569, 57] on rect "Espace de travail de Blocky" at bounding box center [568, 60] width 18 height 11
click at [574, 60] on rect "Espace de travail de Blocky" at bounding box center [571, 60] width 25 height 11
click at [570, 59] on text "left" at bounding box center [568, 61] width 13 height 6
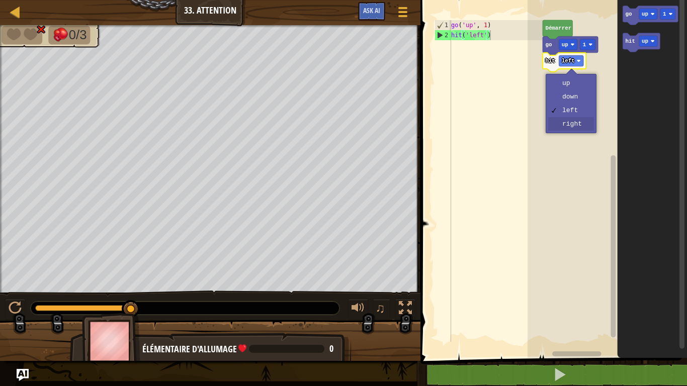
drag, startPoint x: 574, startPoint y: 114, endPoint x: 573, endPoint y: 123, distance: 8.7
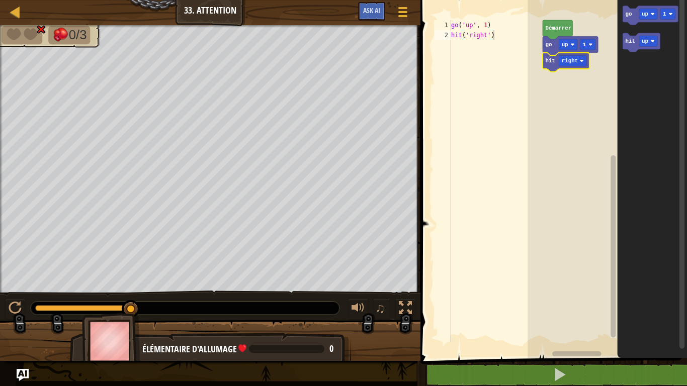
click at [573, 123] on rect "Espace de travail de Blocky" at bounding box center [607, 176] width 159 height 363
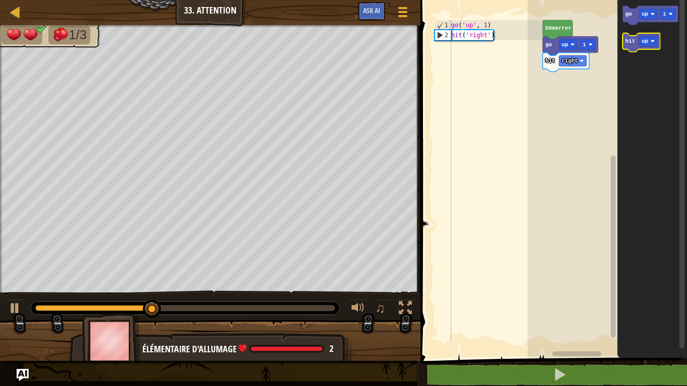
click at [629, 41] on text "hit" at bounding box center [631, 41] width 10 height 6
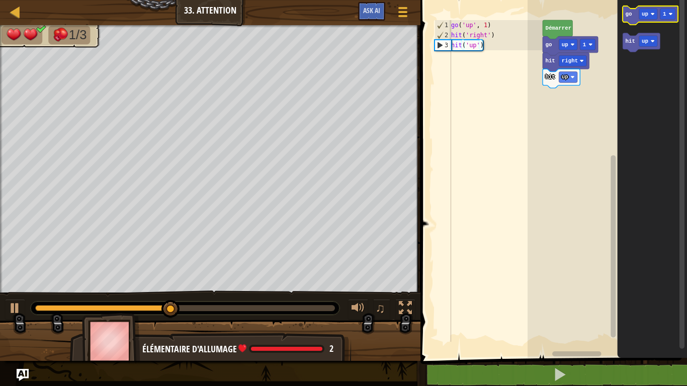
click at [629, 8] on icon "Espace de travail de Blocky" at bounding box center [650, 15] width 55 height 19
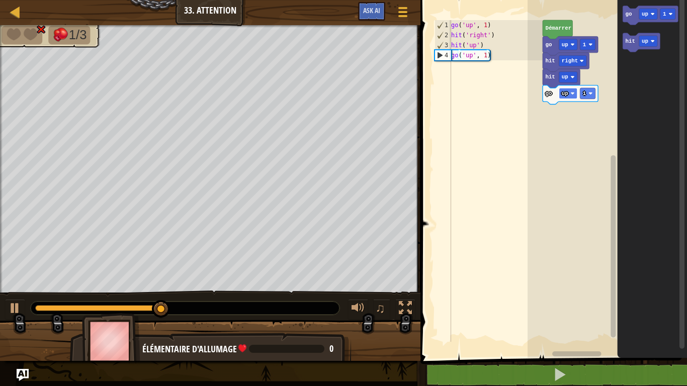
click at [563, 94] on text "up" at bounding box center [565, 94] width 7 height 6
click at [573, 90] on rect "Espace de travail de Blocky" at bounding box center [568, 93] width 18 height 11
click at [568, 97] on rect "Espace de travail de Blocky" at bounding box center [568, 93] width 18 height 11
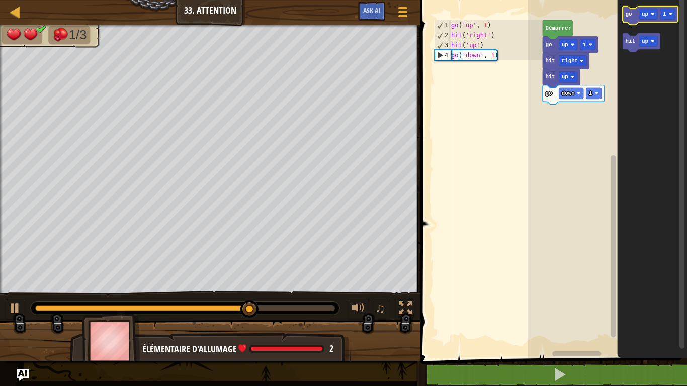
click at [631, 21] on icon "Espace de travail de Blocky" at bounding box center [650, 15] width 55 height 19
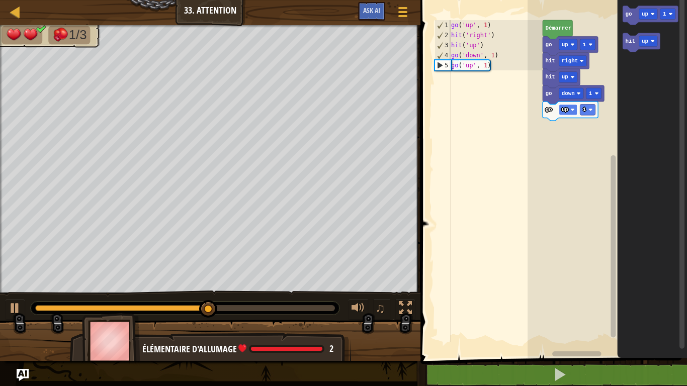
click at [567, 108] on text "up" at bounding box center [565, 110] width 7 height 6
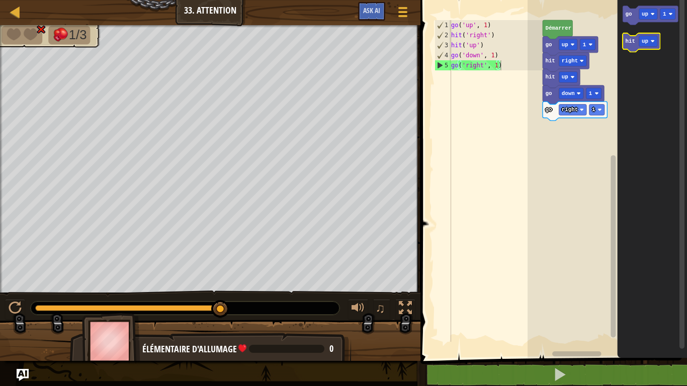
click at [631, 43] on text "hit" at bounding box center [631, 41] width 10 height 6
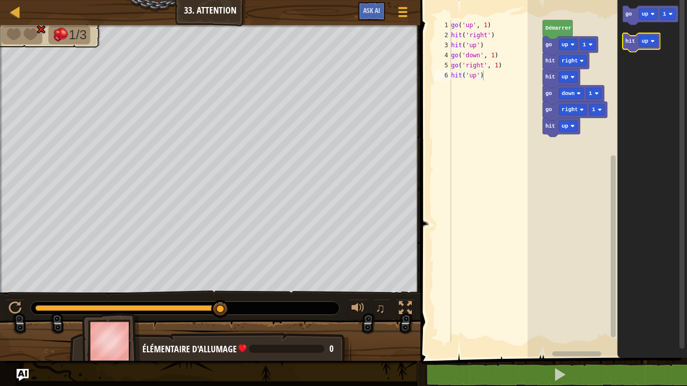
click at [631, 43] on text "hit" at bounding box center [631, 41] width 10 height 6
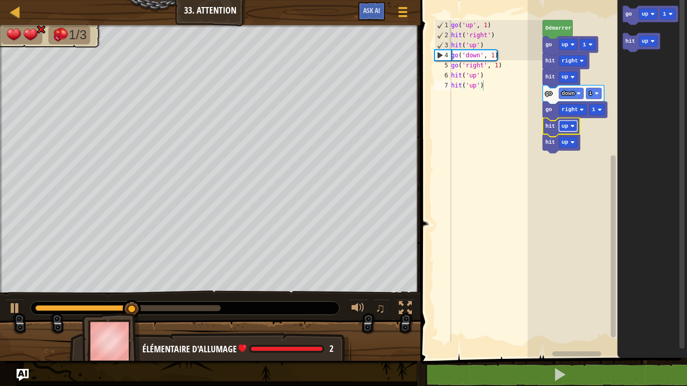
click at [568, 129] on rect "Espace de travail de Blocky" at bounding box center [568, 126] width 18 height 11
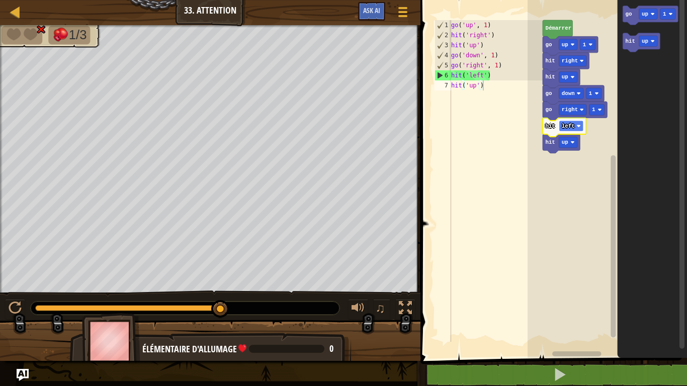
click at [566, 127] on text "left" at bounding box center [568, 126] width 13 height 6
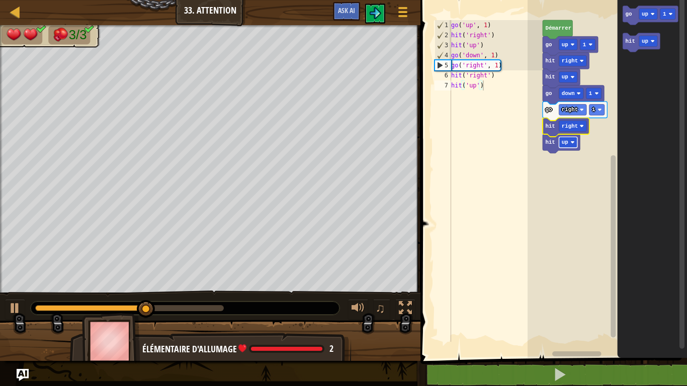
click at [571, 146] on rect "Espace de travail de Blocky" at bounding box center [568, 142] width 18 height 11
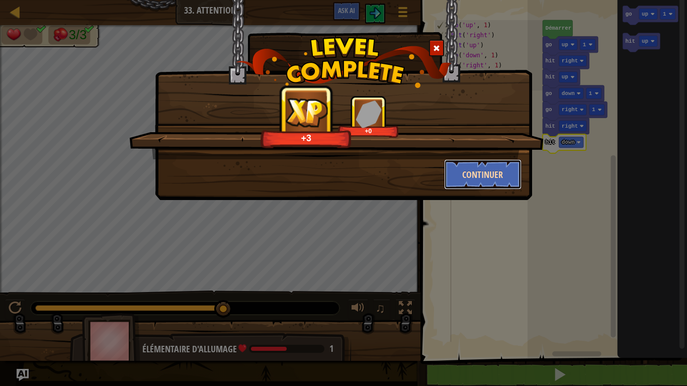
click at [500, 165] on button "Continuer" at bounding box center [483, 174] width 78 height 30
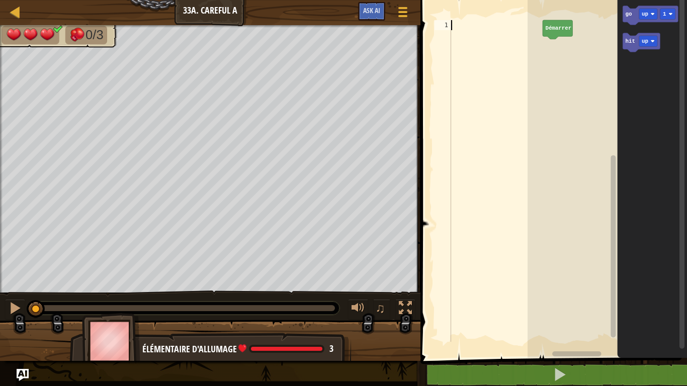
drag, startPoint x: 500, startPoint y: 165, endPoint x: 675, endPoint y: 68, distance: 200.4
click at [675, 68] on div "1 ההההההההההההההההההההההההההההההההההההההההההההההההההההההההההההההההההההההההההההה…" at bounding box center [552, 197] width 270 height 385
click at [632, 15] on icon "Espace de travail de Blocky" at bounding box center [650, 15] width 55 height 19
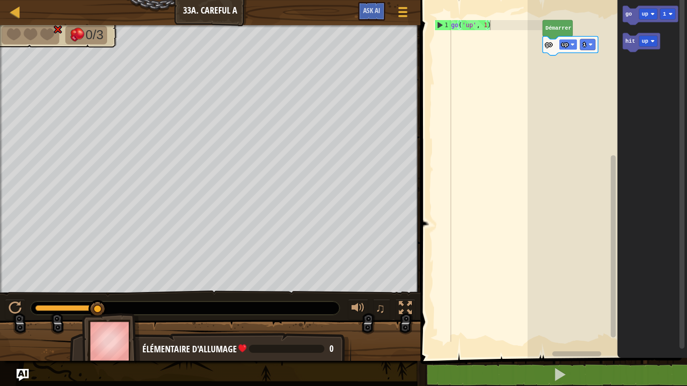
click at [566, 39] on rect "Espace de travail de Blocky" at bounding box center [568, 44] width 18 height 11
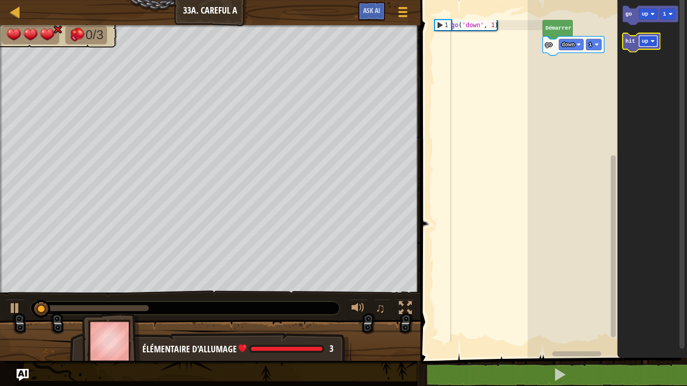
click at [644, 46] on rect "Espace de travail de Blocky" at bounding box center [648, 41] width 18 height 11
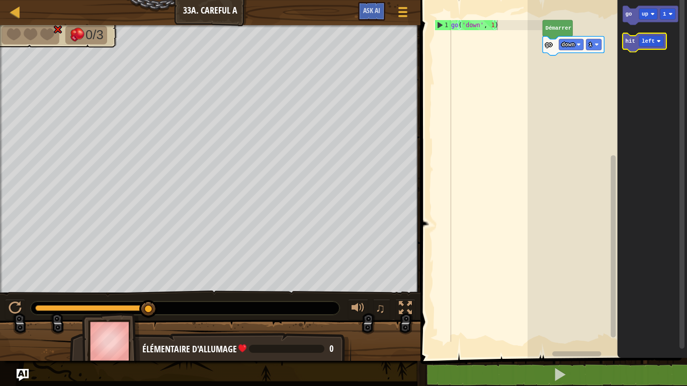
click at [630, 43] on text "hit" at bounding box center [631, 41] width 10 height 6
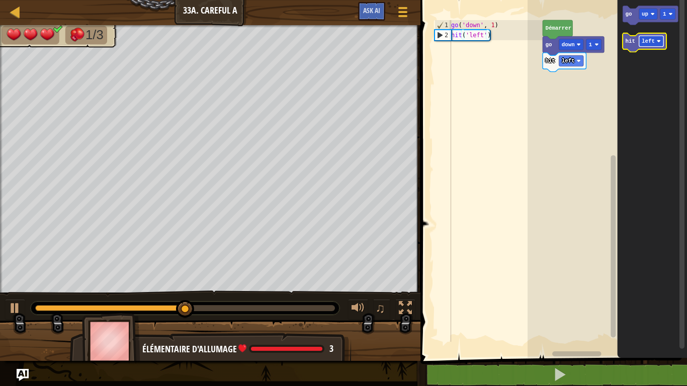
click at [650, 42] on text "left" at bounding box center [648, 41] width 13 height 6
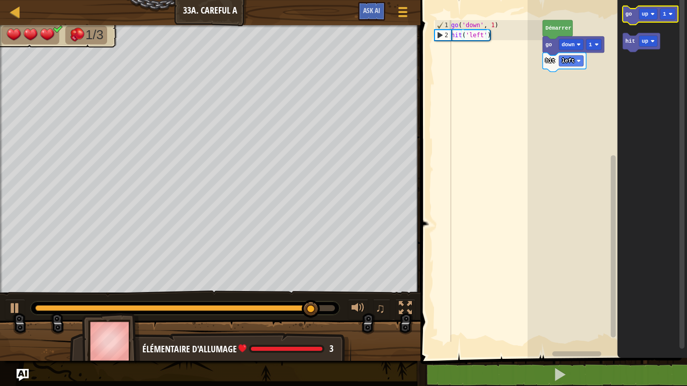
click at [637, 17] on icon "Espace de travail de Blocky" at bounding box center [650, 15] width 55 height 19
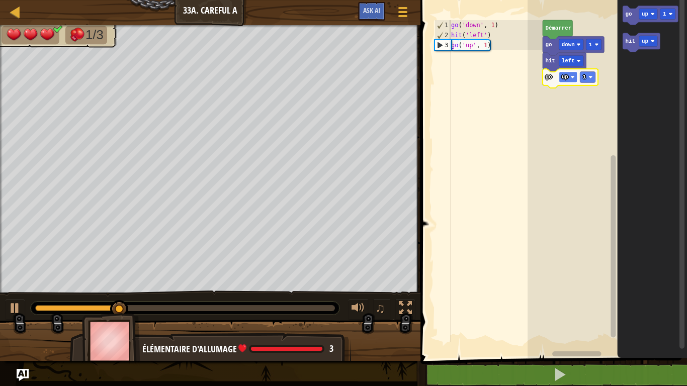
click at [565, 72] on rect "Espace de travail de Blocky" at bounding box center [568, 77] width 18 height 11
click at [570, 75] on text "left" at bounding box center [568, 77] width 13 height 6
click at [597, 74] on rect "Espace de travail de Blocky" at bounding box center [596, 77] width 15 height 11
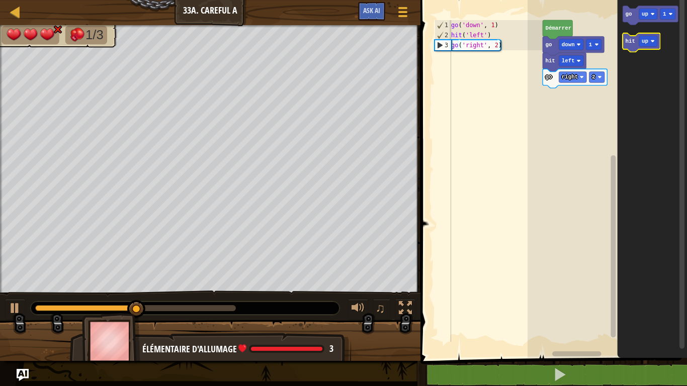
click at [630, 46] on icon "Espace de travail de Blocky" at bounding box center [641, 42] width 37 height 19
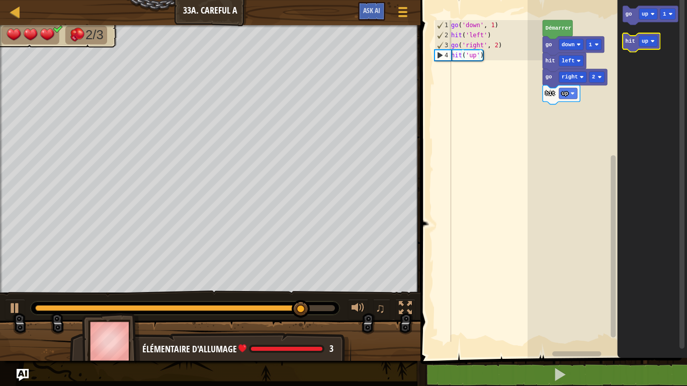
click at [633, 40] on text "hit" at bounding box center [631, 41] width 10 height 6
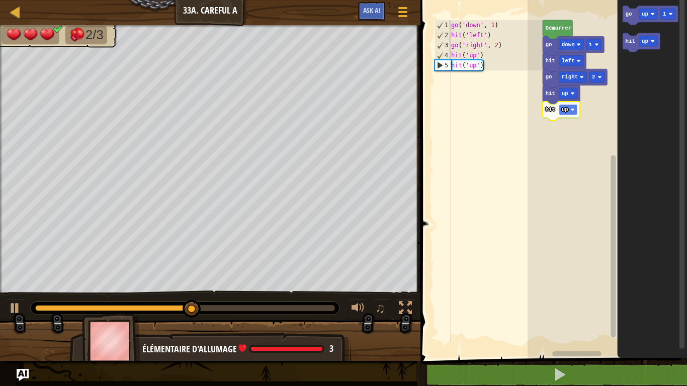
click at [568, 106] on rect "Espace de travail de Blocky" at bounding box center [568, 110] width 18 height 11
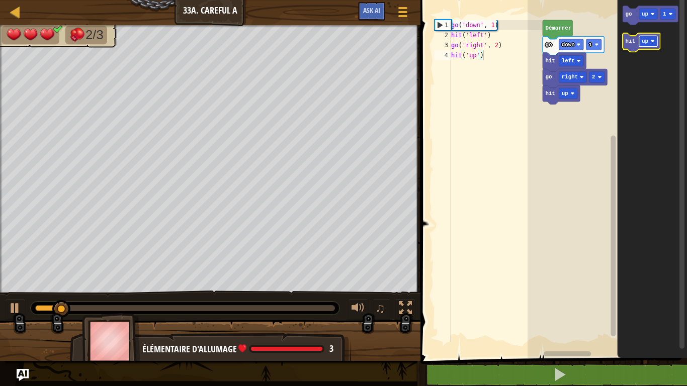
click at [647, 44] on text "up" at bounding box center [645, 41] width 7 height 6
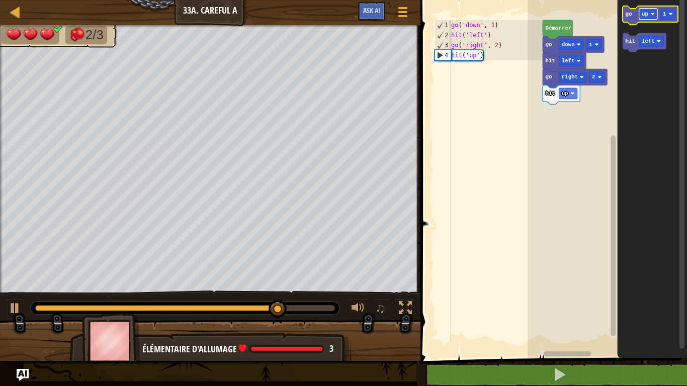
click at [640, 19] on rect "Espace de travail de Blocky" at bounding box center [648, 14] width 18 height 11
click at [628, 15] on text "go" at bounding box center [629, 14] width 7 height 6
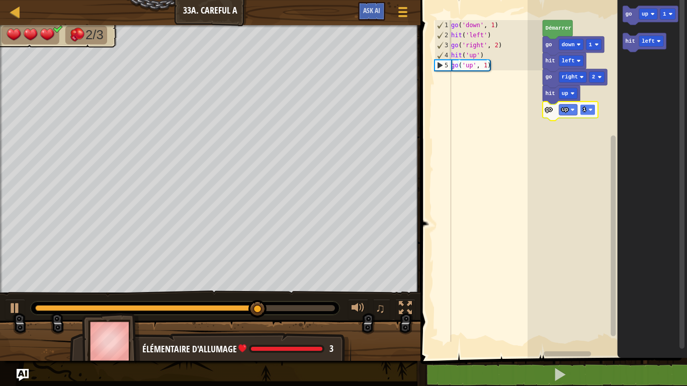
click at [586, 105] on rect "Espace de travail de Blocky" at bounding box center [587, 110] width 15 height 11
click at [587, 112] on rect "Espace de travail de Blocky" at bounding box center [587, 110] width 15 height 11
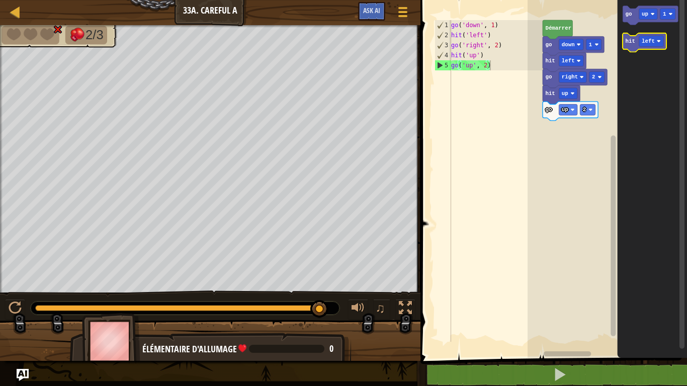
click at [630, 42] on text "hit" at bounding box center [631, 41] width 10 height 6
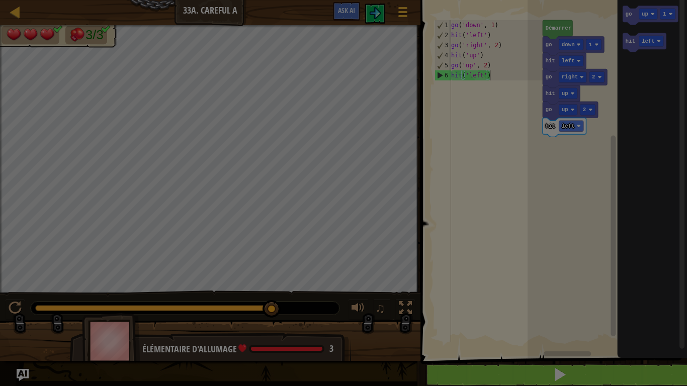
click at [544, 1] on body "Carte Junior 33a. Careful A Menu du jeu Ask AI 1 הההההההההההההההההההההההההההההה…" at bounding box center [343, 0] width 687 height 1
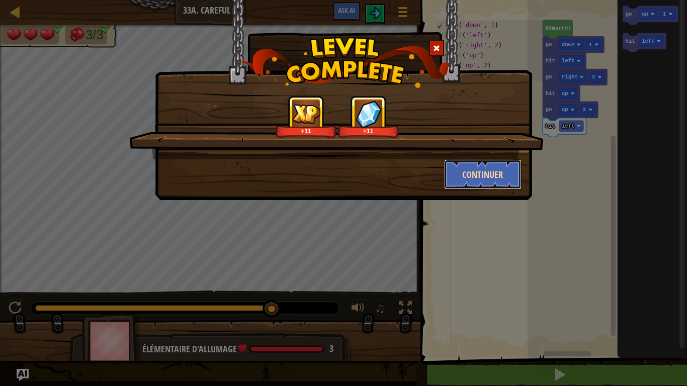
click at [485, 167] on button "Continuer" at bounding box center [483, 174] width 78 height 30
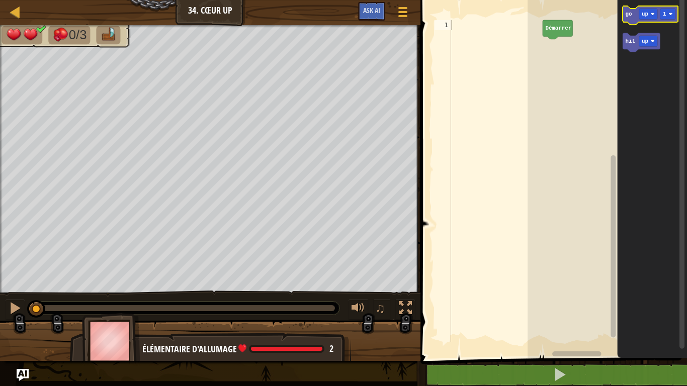
click at [632, 12] on icon "Espace de travail de Blocky" at bounding box center [650, 15] width 55 height 19
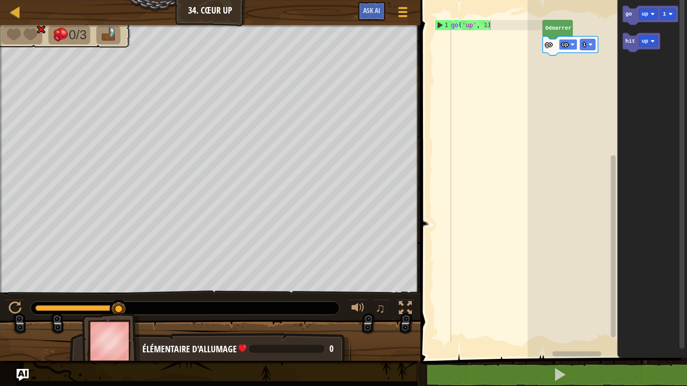
click at [565, 43] on text "up" at bounding box center [565, 45] width 7 height 6
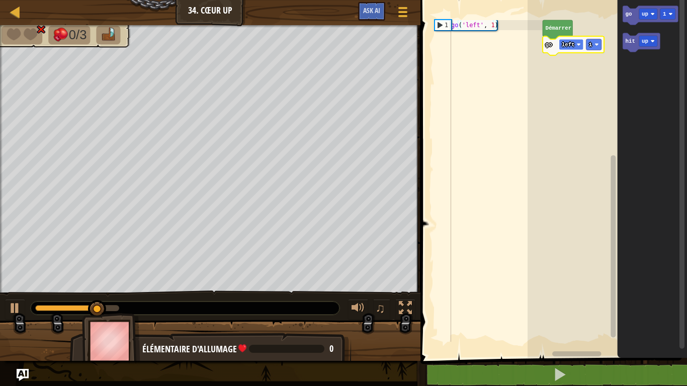
click at [565, 44] on text "left" at bounding box center [568, 45] width 13 height 6
click at [597, 45] on rect "Espace de travail de Blocky" at bounding box center [596, 44] width 15 height 11
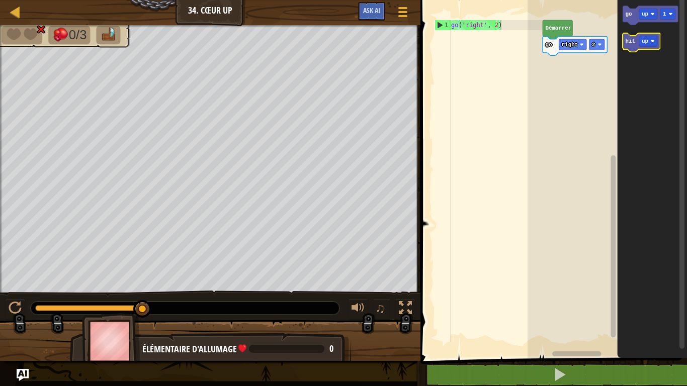
click at [634, 43] on text "hit" at bounding box center [631, 41] width 10 height 6
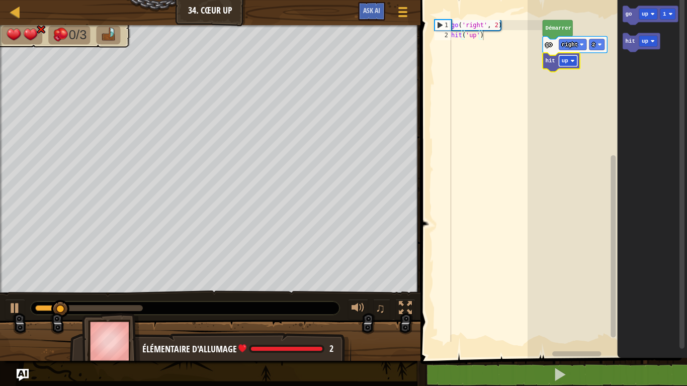
click at [568, 60] on rect "Espace de travail de Blocky" at bounding box center [568, 60] width 18 height 11
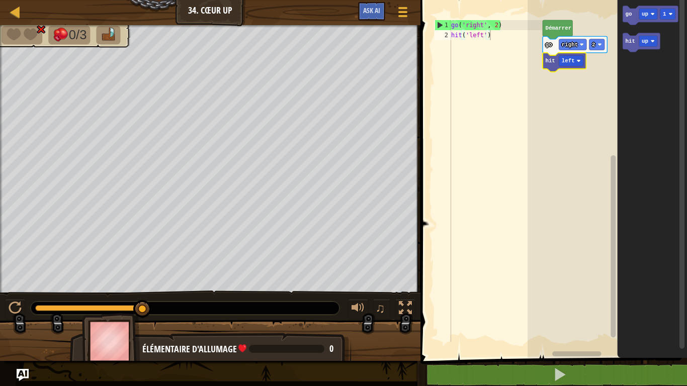
type textarea "hit('left')"
click at [466, 209] on div "go ( 'right' , 2 ) hit ( 'left' )" at bounding box center [496, 191] width 94 height 342
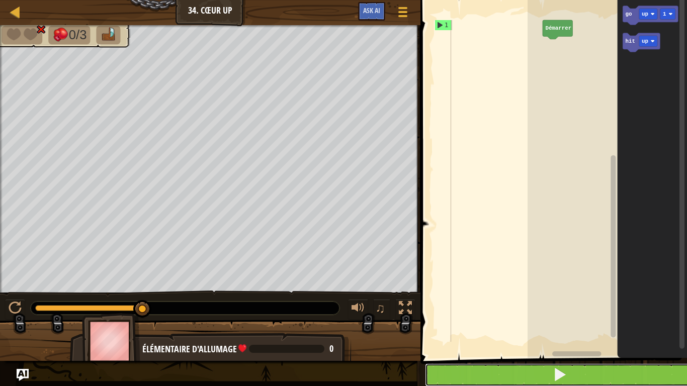
click at [489, 301] on button at bounding box center [560, 375] width 270 height 23
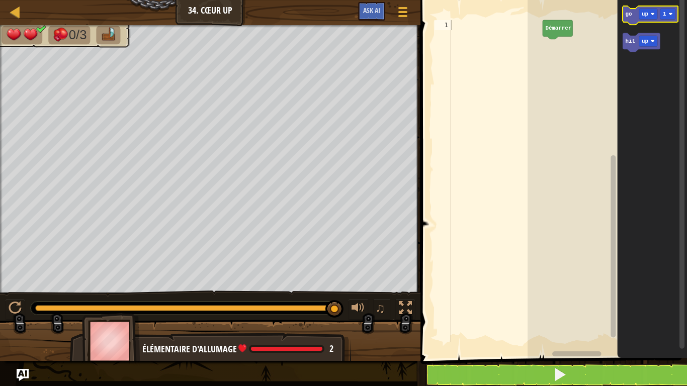
click at [628, 9] on icon "Espace de travail de Blocky" at bounding box center [650, 15] width 55 height 19
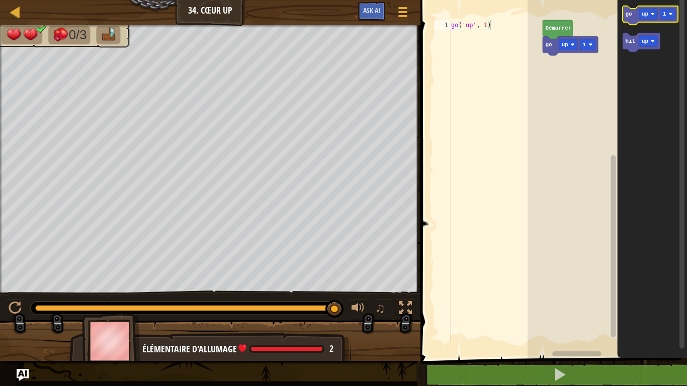
click at [628, 9] on icon "Espace de travail de Blocky" at bounding box center [650, 15] width 55 height 19
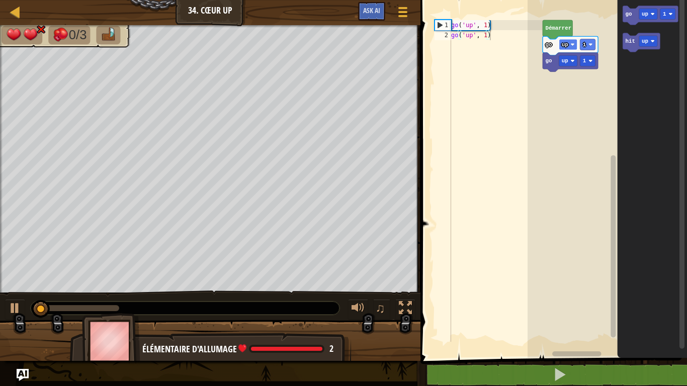
click at [569, 41] on rect "Espace de travail de Blocky" at bounding box center [568, 44] width 18 height 11
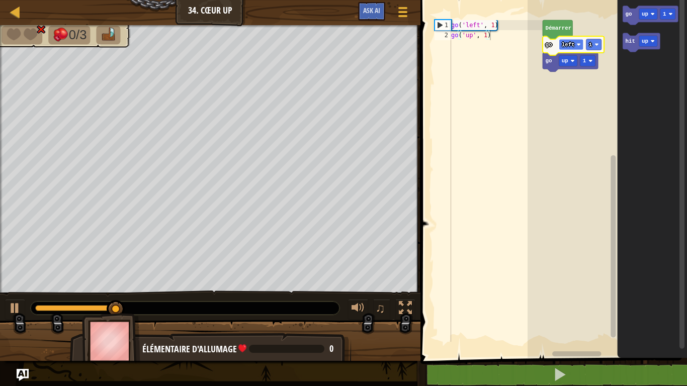
click at [567, 45] on text "left" at bounding box center [568, 45] width 13 height 6
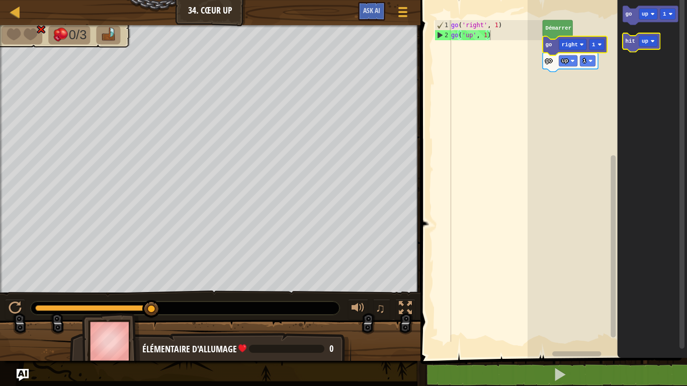
click at [631, 44] on text "hit" at bounding box center [631, 41] width 10 height 6
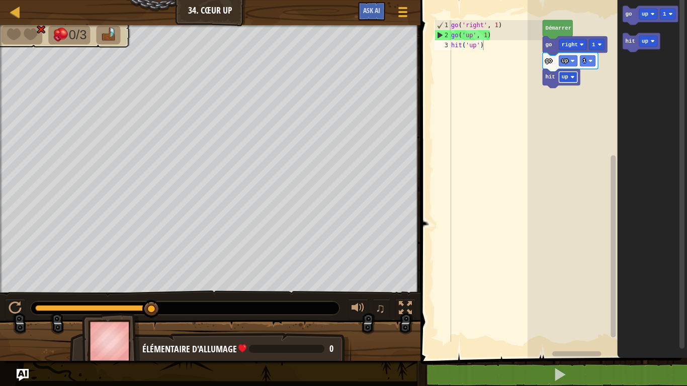
click at [570, 77] on rect "Espace de travail de Blocky" at bounding box center [568, 77] width 18 height 11
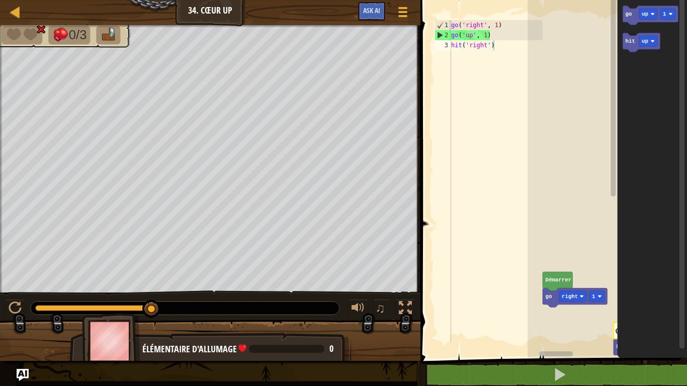
click at [616, 86] on rect "Espace de travail de Blocky" at bounding box center [614, 172] width 8 height 355
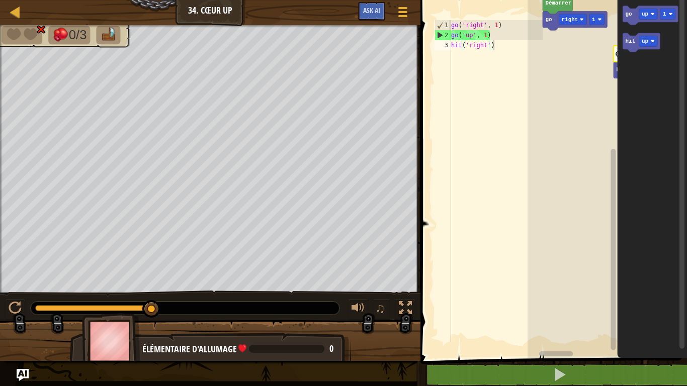
click at [611, 301] on g "Espace de travail de Blocky" at bounding box center [614, 172] width 8 height 355
click at [15, 6] on div at bounding box center [15, 12] width 13 height 13
select select "fr"
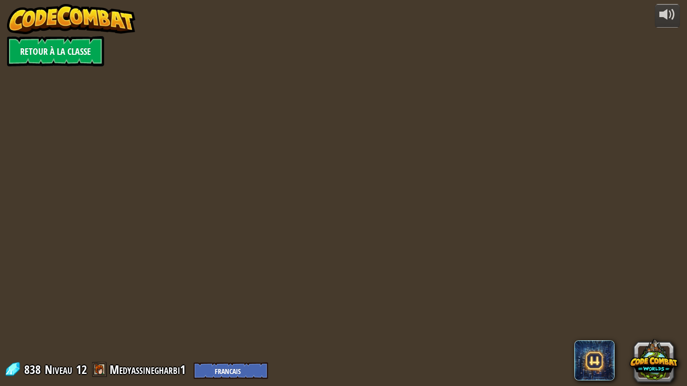
select select "fr"
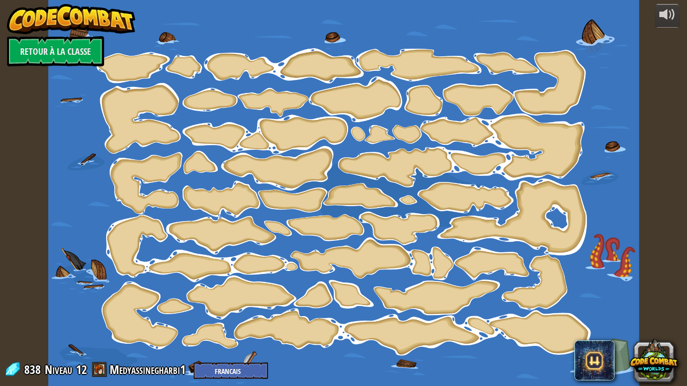
select select "fr"
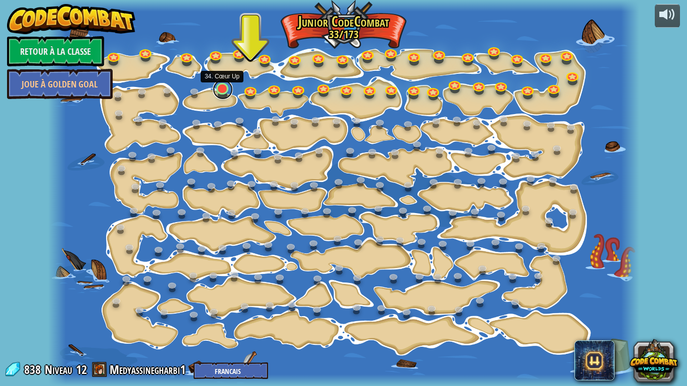
click at [222, 84] on link at bounding box center [223, 89] width 20 height 20
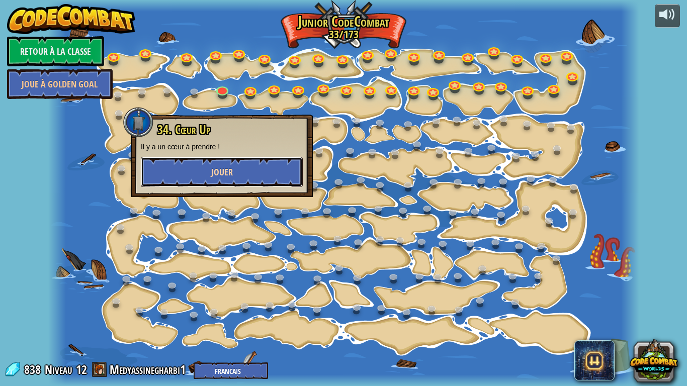
click at [211, 164] on button "Jouer" at bounding box center [222, 172] width 162 height 30
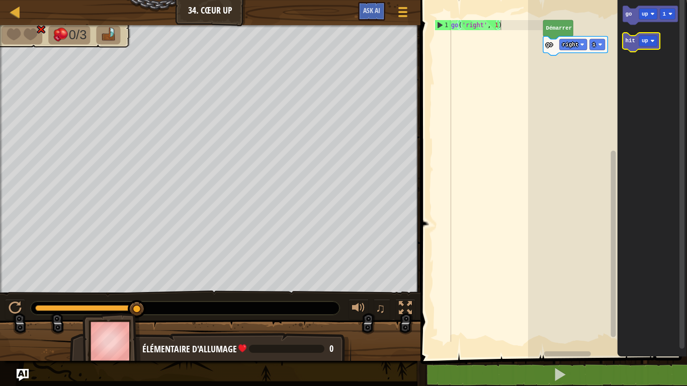
click at [630, 44] on text "hit" at bounding box center [630, 41] width 10 height 6
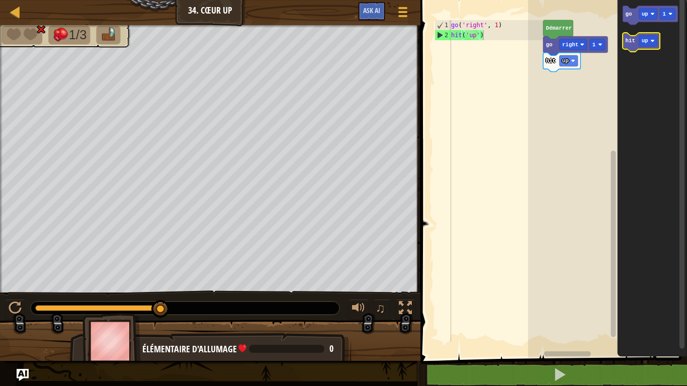
click at [631, 45] on icon "Espace de travail de Blocky" at bounding box center [641, 42] width 37 height 19
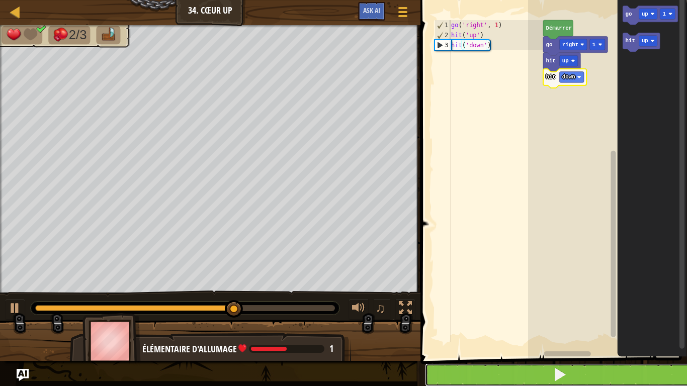
click at [492, 301] on button at bounding box center [560, 375] width 270 height 23
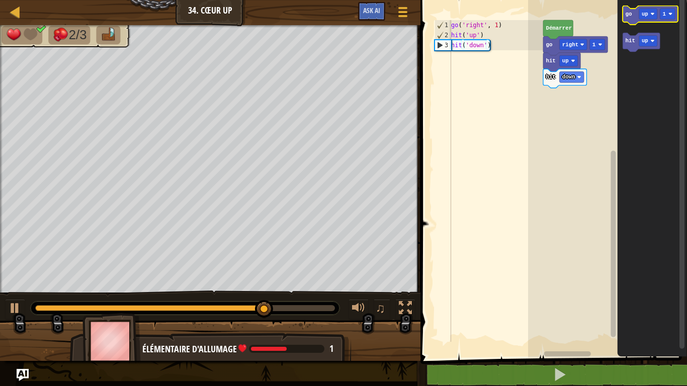
click at [635, 16] on icon "Espace de travail de Blocky" at bounding box center [650, 15] width 55 height 19
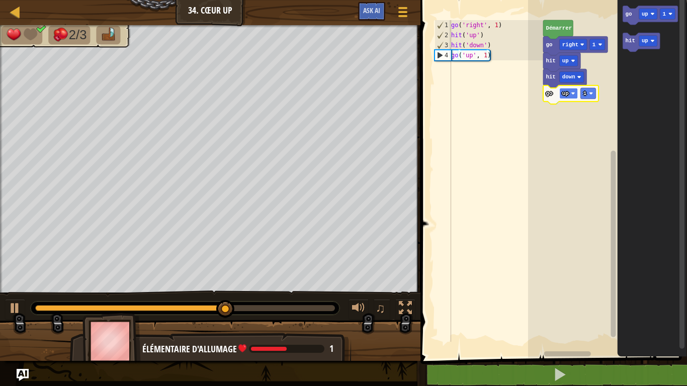
click at [564, 89] on rect "Espace de travail de Blocky" at bounding box center [568, 93] width 18 height 11
click at [558, 172] on rect "Espace de travail de Blocky" at bounding box center [607, 176] width 159 height 363
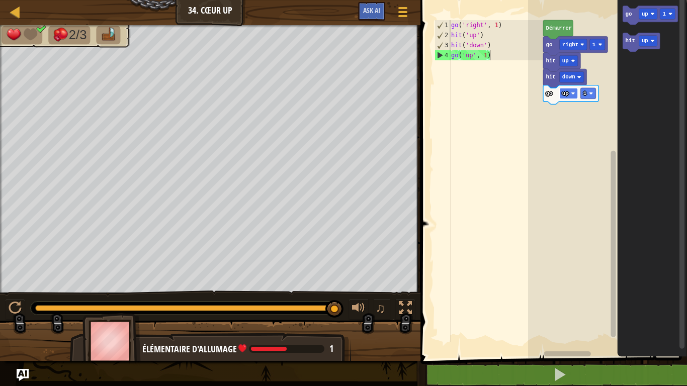
click at [571, 96] on rect "Espace de travail de Blocky" at bounding box center [568, 93] width 18 height 11
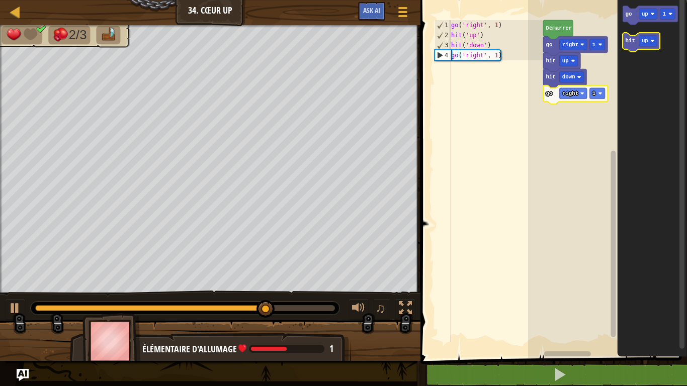
click at [631, 46] on icon "Espace de travail de Blocky" at bounding box center [641, 42] width 37 height 19
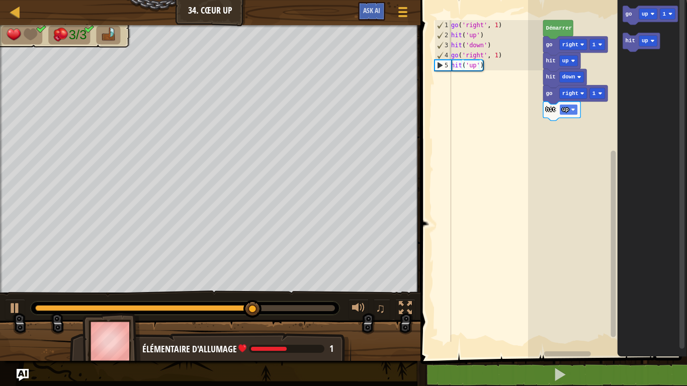
click at [569, 110] on rect "Espace de travail de Blocky" at bounding box center [568, 109] width 18 height 11
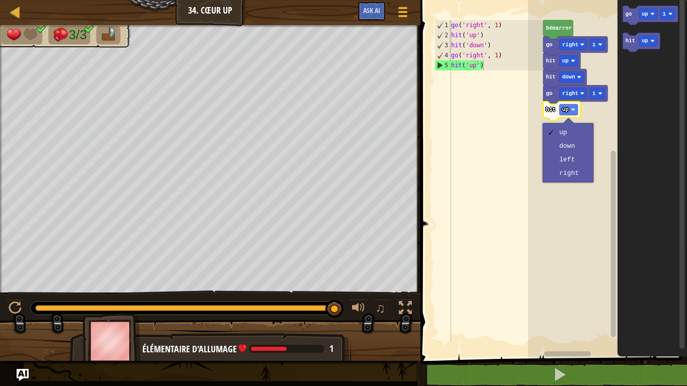
click at [610, 122] on rect "Espace de travail de Blocky" at bounding box center [614, 172] width 8 height 355
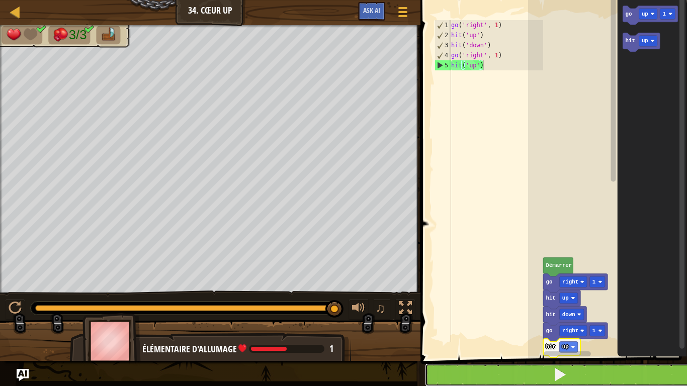
click at [516, 301] on button at bounding box center [560, 375] width 270 height 23
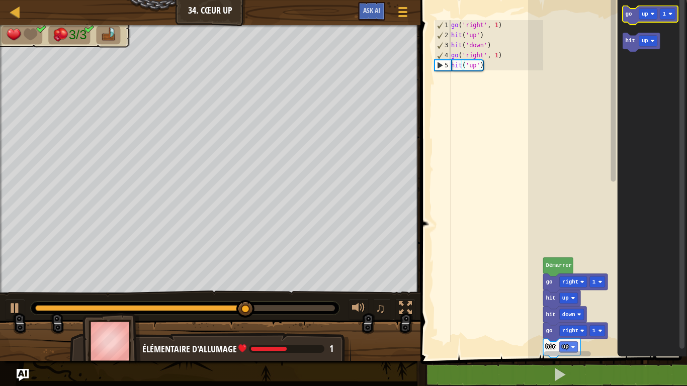
click at [627, 18] on icon "Espace de travail de Blocky" at bounding box center [650, 15] width 55 height 19
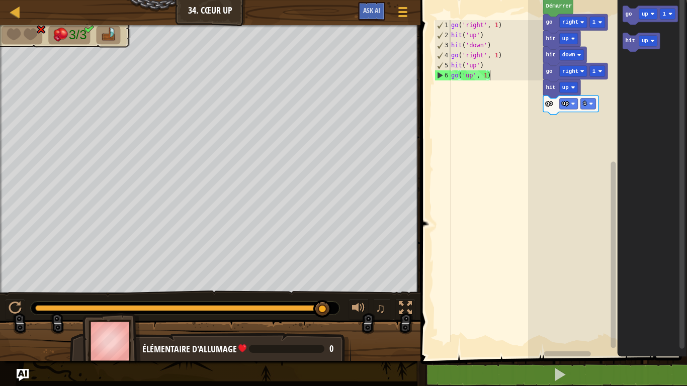
click at [584, 342] on div "[PERSON_NAME] go right 1 hit up hit down go right 1 hit up go up 1 go up 1 hit …" at bounding box center [607, 176] width 159 height 363
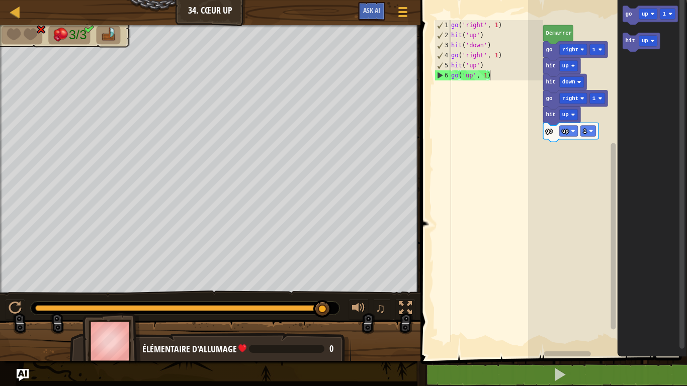
click at [614, 220] on rect "Espace de travail de Blocky" at bounding box center [613, 236] width 5 height 187
click at [570, 133] on rect "Espace de travail de Blocky" at bounding box center [568, 131] width 18 height 11
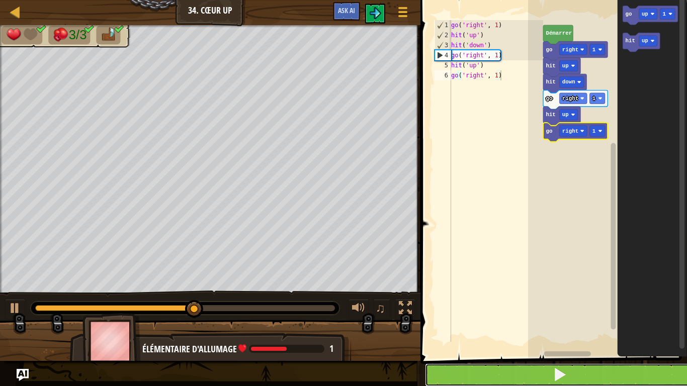
click at [499, 383] on button at bounding box center [560, 375] width 270 height 23
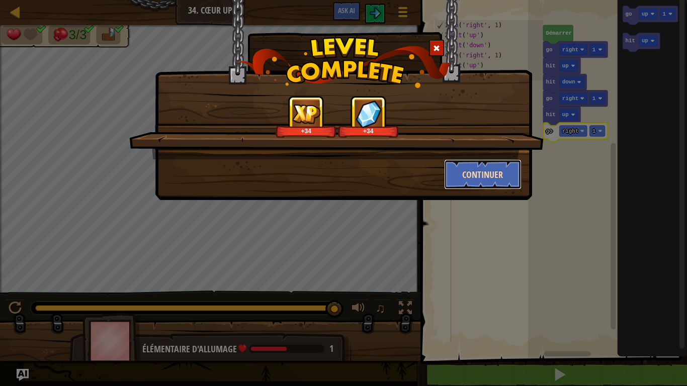
click at [494, 170] on button "Continuer" at bounding box center [483, 174] width 78 height 30
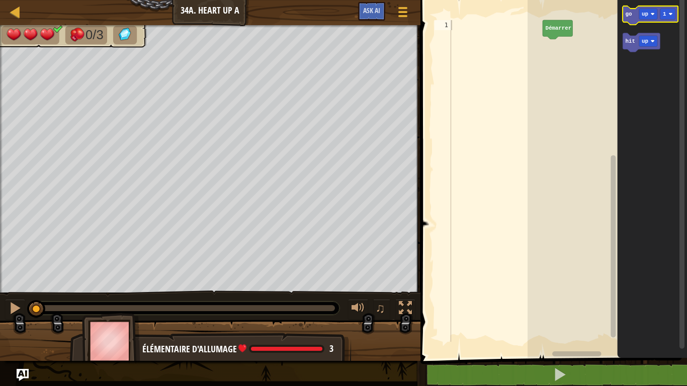
click at [634, 5] on icon "Espace de travail de Blocky" at bounding box center [653, 176] width 70 height 363
click at [628, 17] on text "go" at bounding box center [629, 14] width 7 height 6
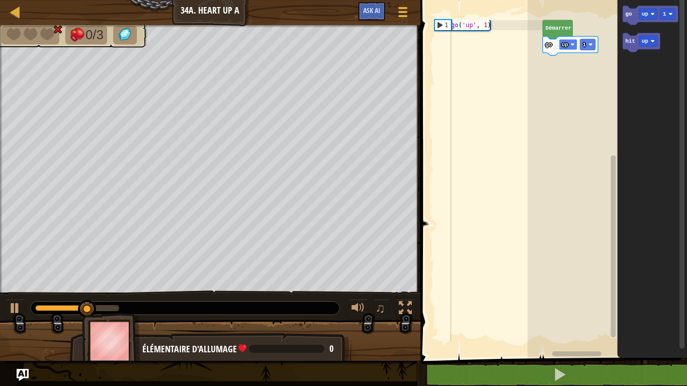
click at [573, 44] on image "Espace de travail de Blocky" at bounding box center [573, 45] width 4 height 4
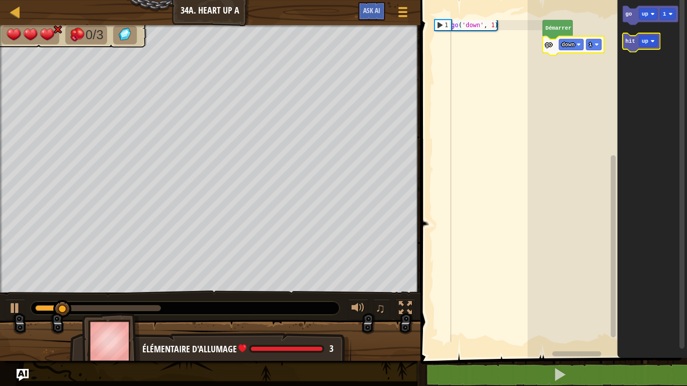
click at [626, 45] on icon "Espace de travail de Blocky" at bounding box center [641, 42] width 37 height 19
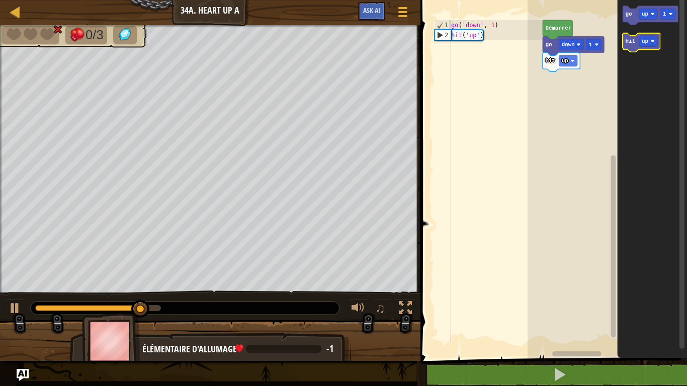
click at [631, 42] on text "hit" at bounding box center [631, 41] width 10 height 6
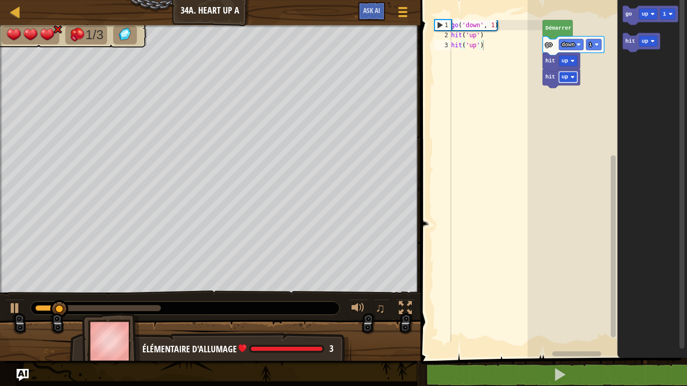
click at [571, 72] on rect "Espace de travail de Blocky" at bounding box center [568, 77] width 18 height 11
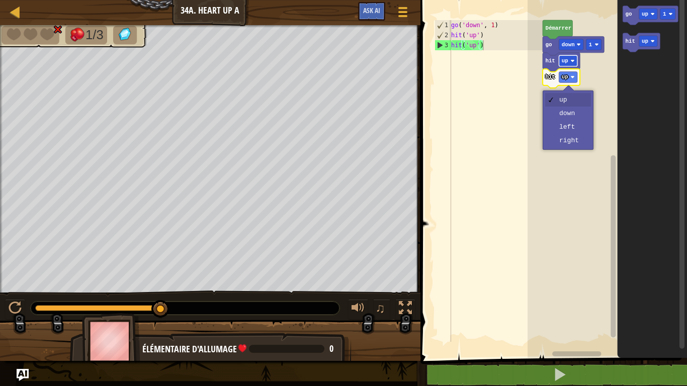
click at [568, 60] on text "up" at bounding box center [565, 61] width 7 height 6
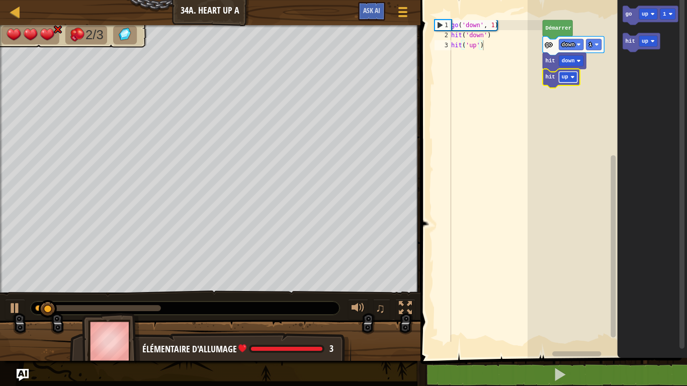
click at [563, 76] on text "up" at bounding box center [565, 77] width 7 height 6
click at [573, 64] on text "down" at bounding box center [568, 61] width 13 height 6
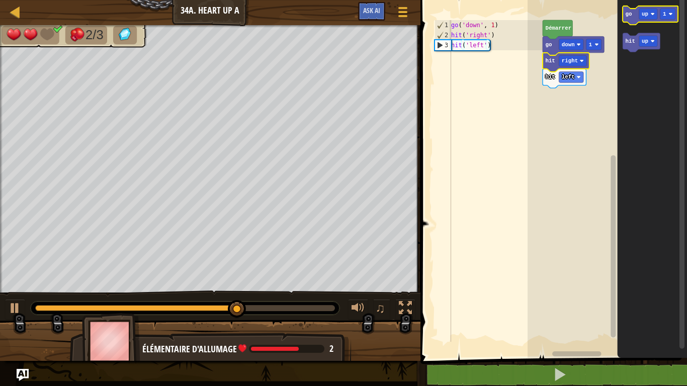
click at [632, 18] on icon "Espace de travail de Blocky" at bounding box center [650, 15] width 55 height 19
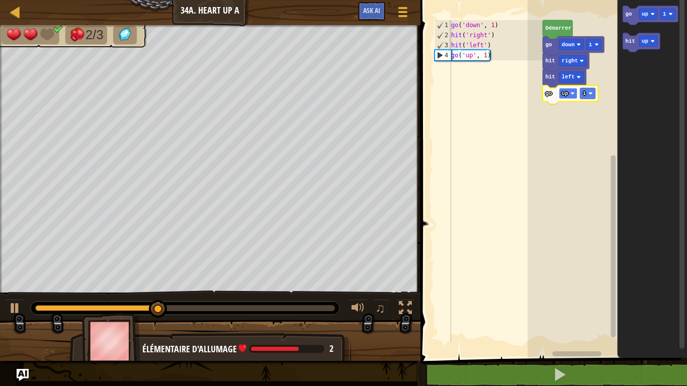
click at [566, 95] on text "up" at bounding box center [565, 94] width 7 height 6
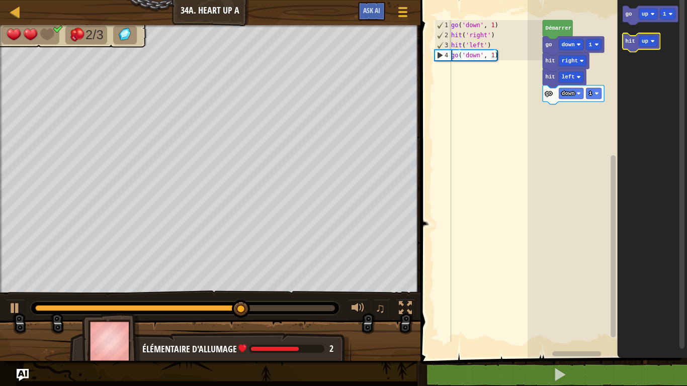
click at [629, 41] on text "hit" at bounding box center [631, 41] width 10 height 6
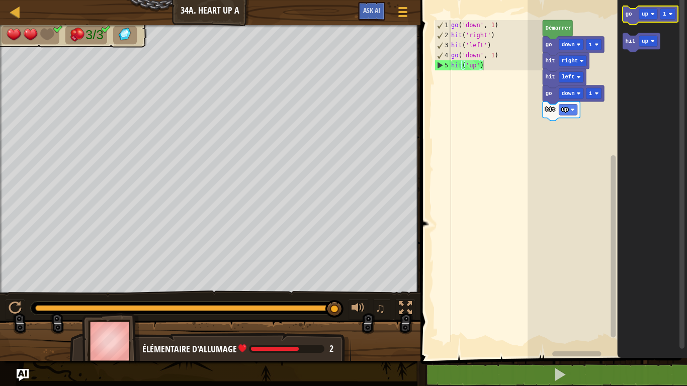
click at [634, 14] on icon "Espace de travail de Blocky" at bounding box center [650, 15] width 55 height 19
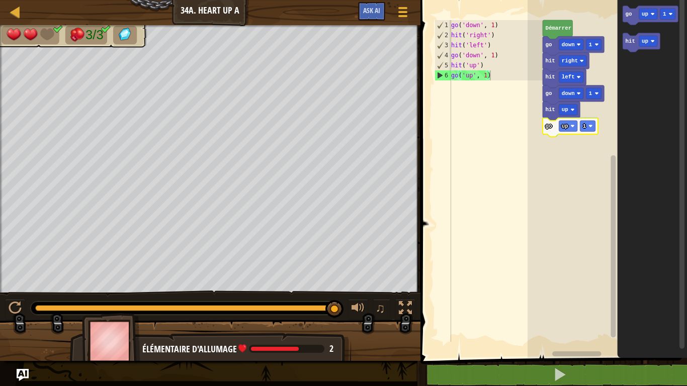
click at [568, 120] on icon "Espace de travail de Blocky" at bounding box center [570, 127] width 55 height 19
click at [566, 120] on icon "Espace de travail de Blocky" at bounding box center [570, 127] width 55 height 19
click at [567, 124] on text "up" at bounding box center [565, 126] width 7 height 6
click at [629, 15] on text "go" at bounding box center [629, 14] width 7 height 6
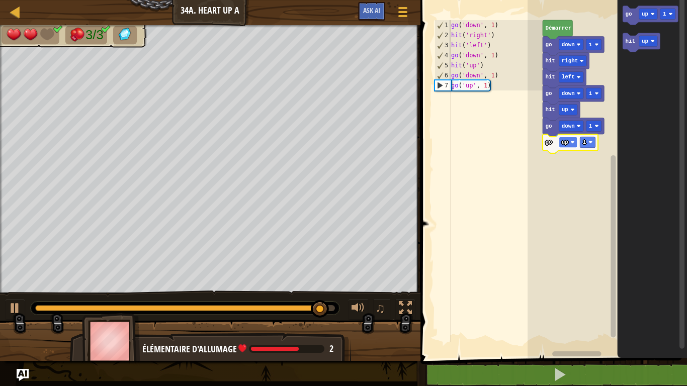
click at [567, 140] on text "up" at bounding box center [565, 142] width 7 height 6
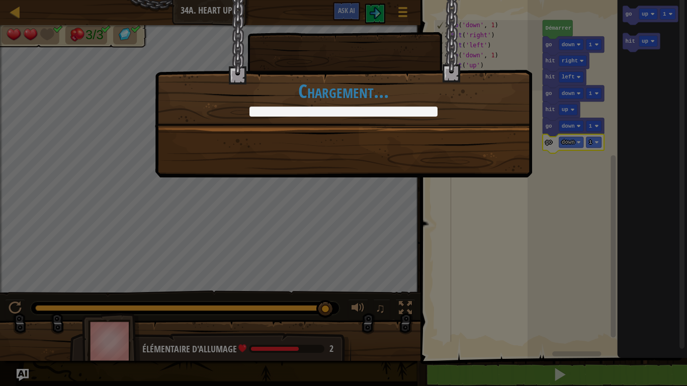
drag, startPoint x: 583, startPoint y: 368, endPoint x: 346, endPoint y: 240, distance: 269.4
click at [346, 240] on div "+12 +12 Continuer Chargement..." at bounding box center [343, 193] width 687 height 386
click at [415, 102] on h1 "Chargement..." at bounding box center [343, 90] width 376 height 21
click at [416, 115] on div at bounding box center [343, 112] width 188 height 10
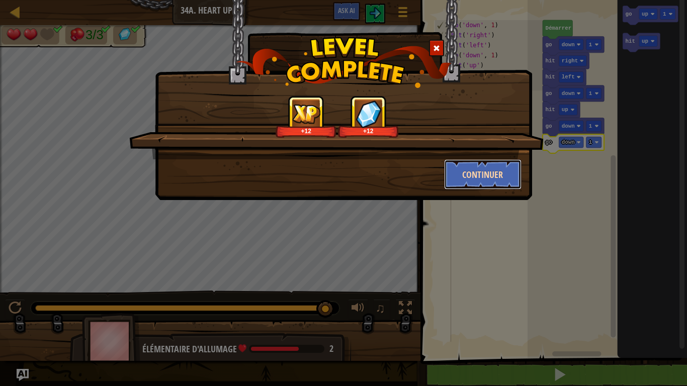
click at [467, 165] on button "Continuer" at bounding box center [483, 174] width 78 height 30
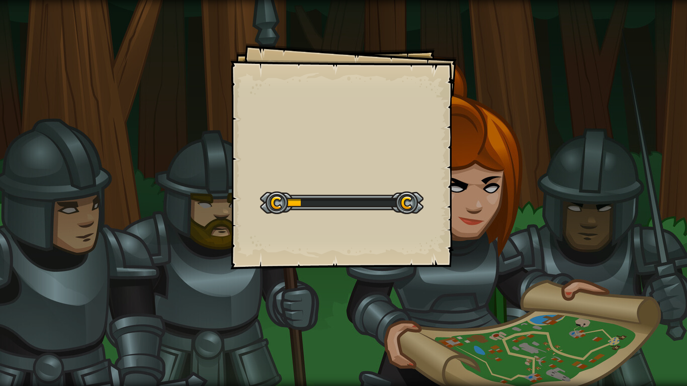
click at [467, 165] on div "Goals Start Level Erreur de chargement du serveur Vous avez besoin d'un abonnem…" at bounding box center [343, 193] width 687 height 386
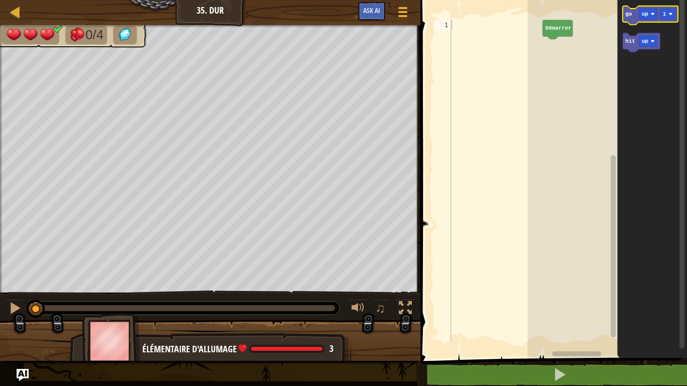
click at [630, 11] on text "go" at bounding box center [629, 14] width 7 height 6
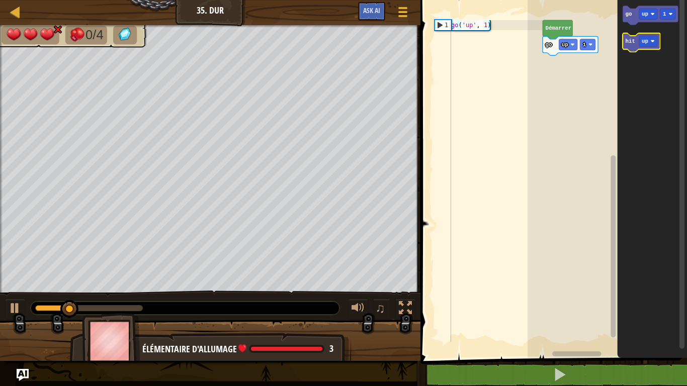
click at [635, 38] on icon "Espace de travail de Blocky" at bounding box center [641, 42] width 37 height 19
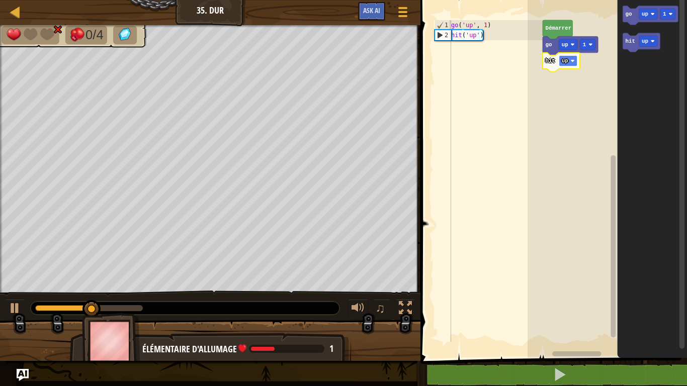
click at [567, 59] on text "up" at bounding box center [565, 61] width 7 height 6
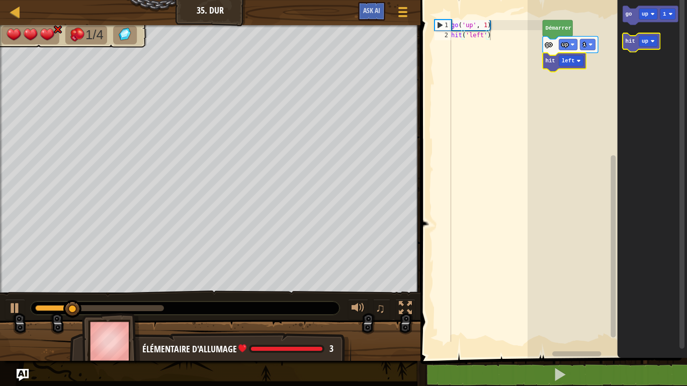
click at [632, 42] on text "hit" at bounding box center [631, 41] width 10 height 6
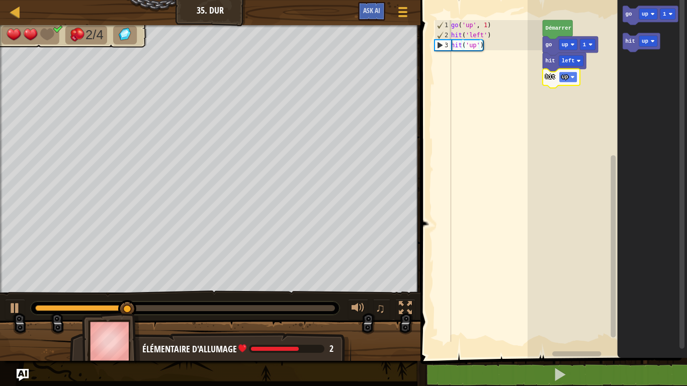
click at [569, 76] on rect "Espace de travail de Blocky" at bounding box center [568, 77] width 18 height 11
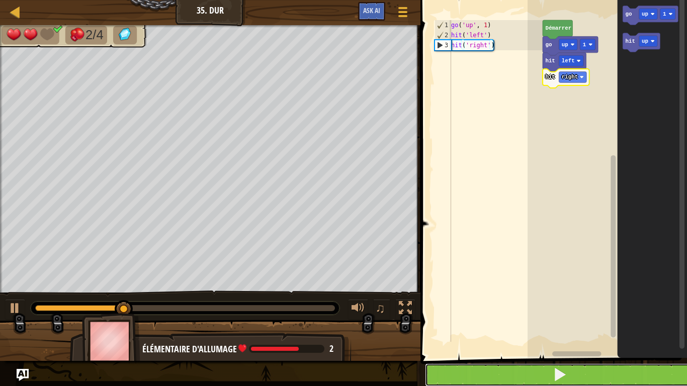
click at [630, 364] on button at bounding box center [560, 375] width 270 height 23
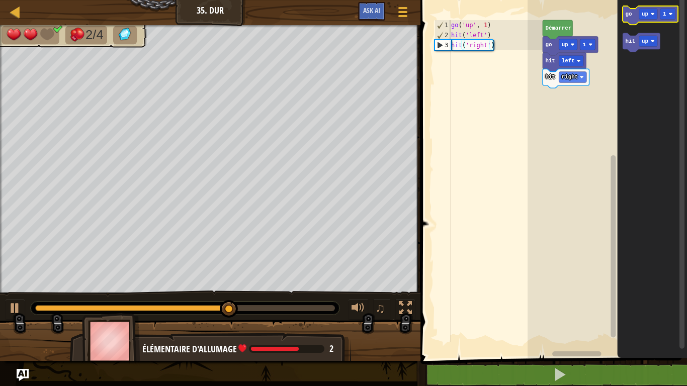
click at [629, 20] on icon "Espace de travail de Blocky" at bounding box center [650, 15] width 55 height 19
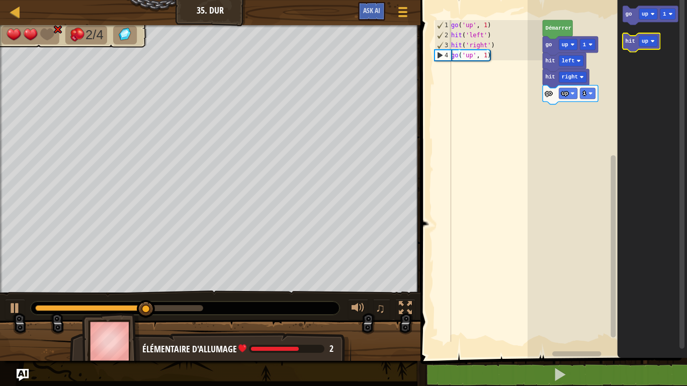
click at [633, 40] on text "hit" at bounding box center [631, 41] width 10 height 6
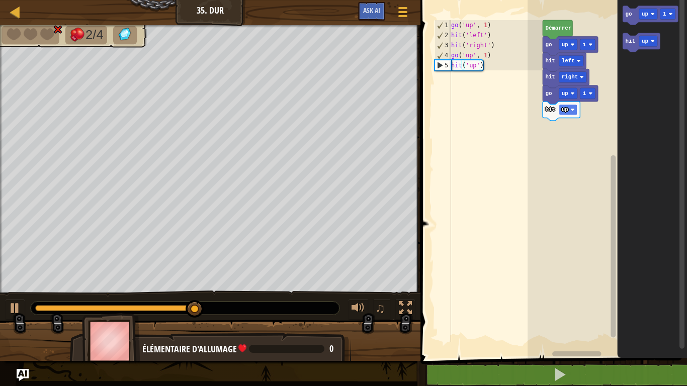
click at [573, 109] on image "Espace de travail de Blocky" at bounding box center [573, 110] width 4 height 4
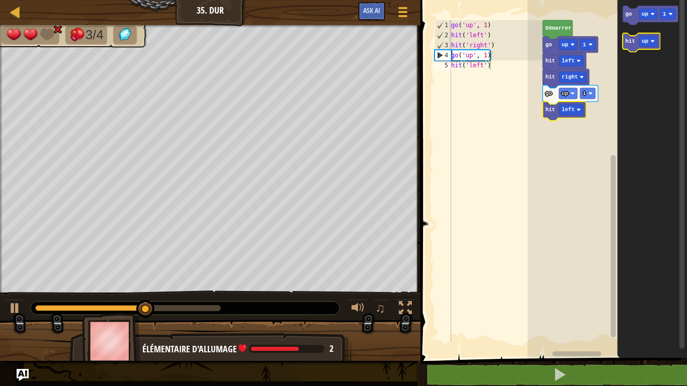
click at [632, 41] on text "hit" at bounding box center [631, 41] width 10 height 6
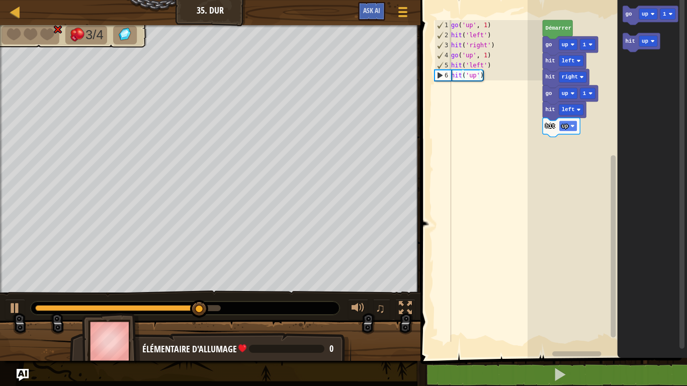
click at [571, 122] on rect "Espace de travail de Blocky" at bounding box center [568, 126] width 18 height 11
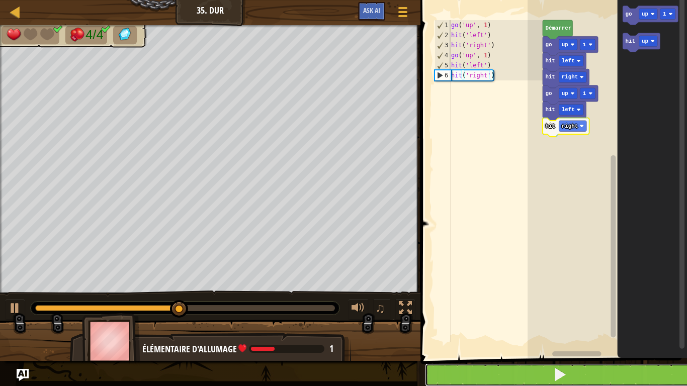
click at [600, 377] on button at bounding box center [560, 375] width 270 height 23
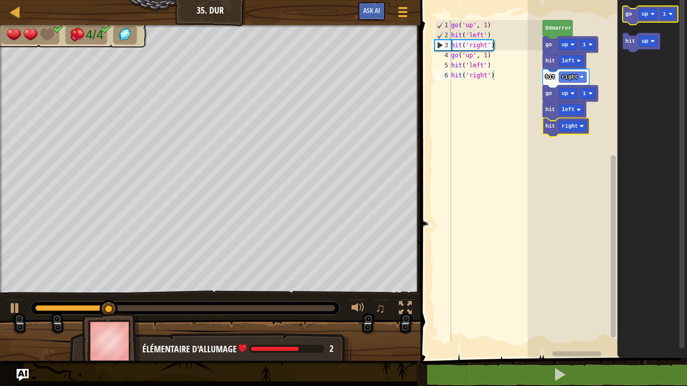
click at [630, 11] on text "go" at bounding box center [629, 14] width 7 height 6
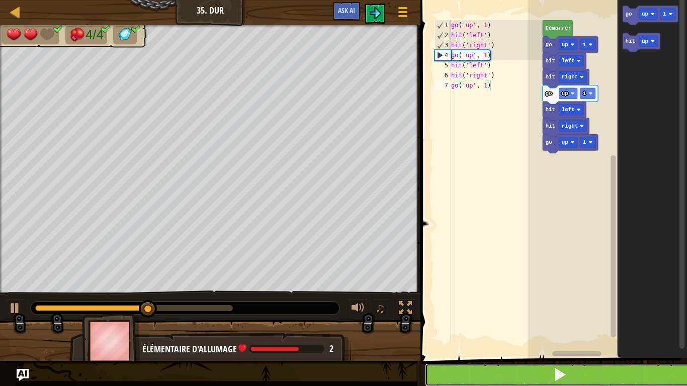
click at [643, 386] on button at bounding box center [560, 375] width 270 height 23
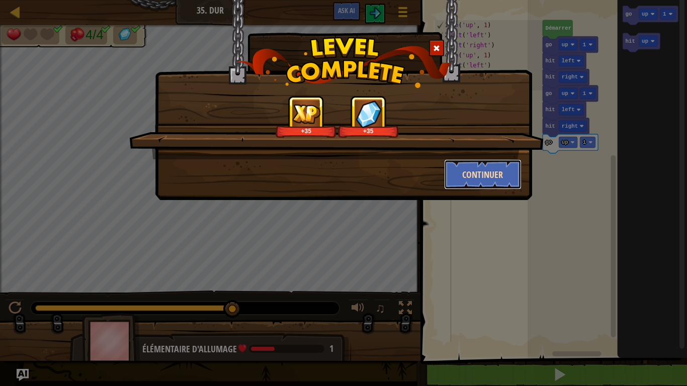
click at [479, 174] on button "Continuer" at bounding box center [483, 174] width 78 height 30
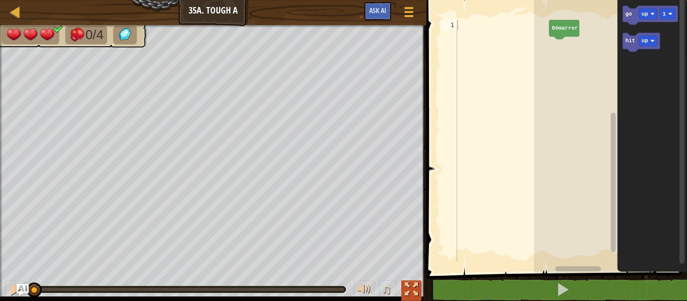
click at [414, 281] on button at bounding box center [411, 291] width 20 height 21
